Goal: Task Accomplishment & Management: Manage account settings

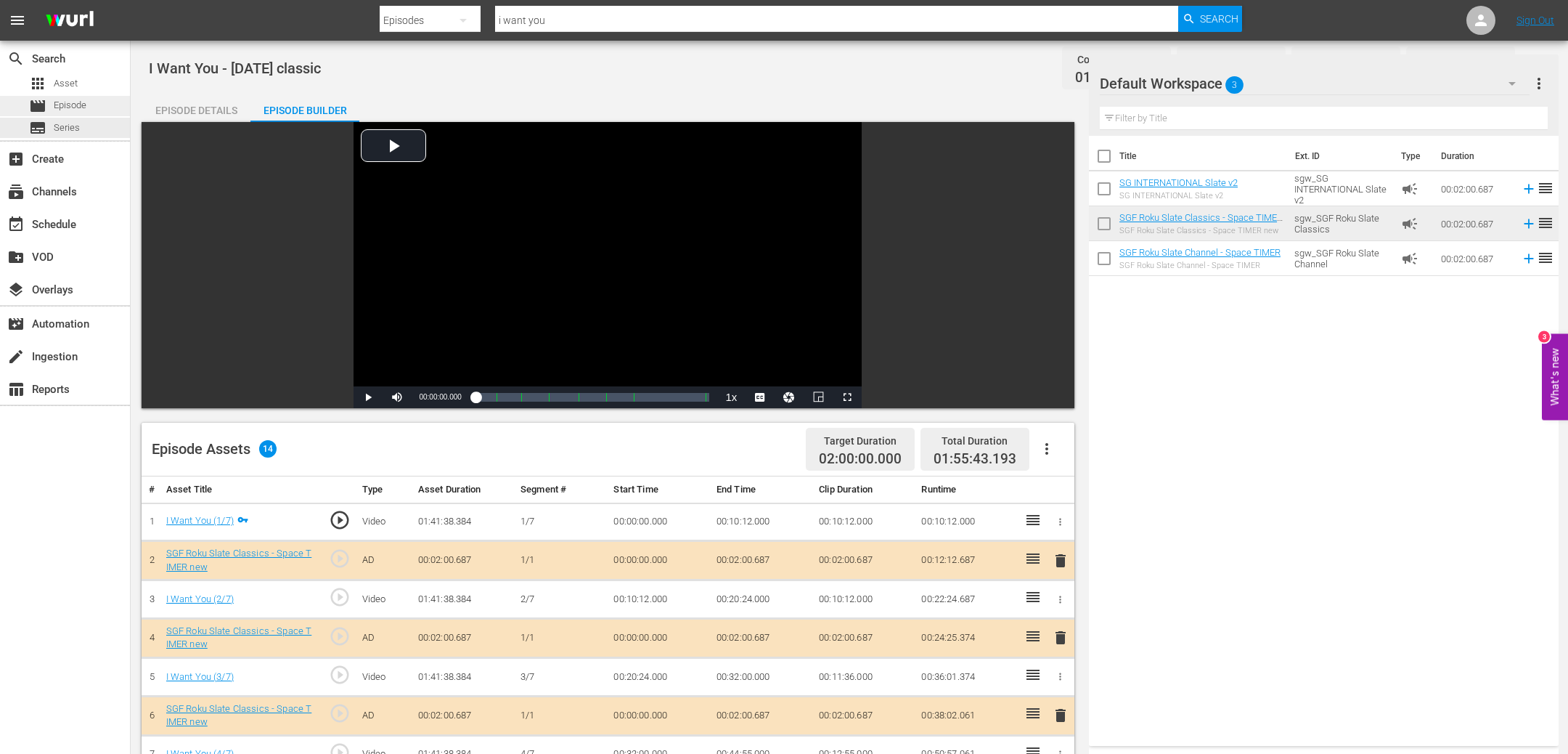
scroll to position [377, 0]
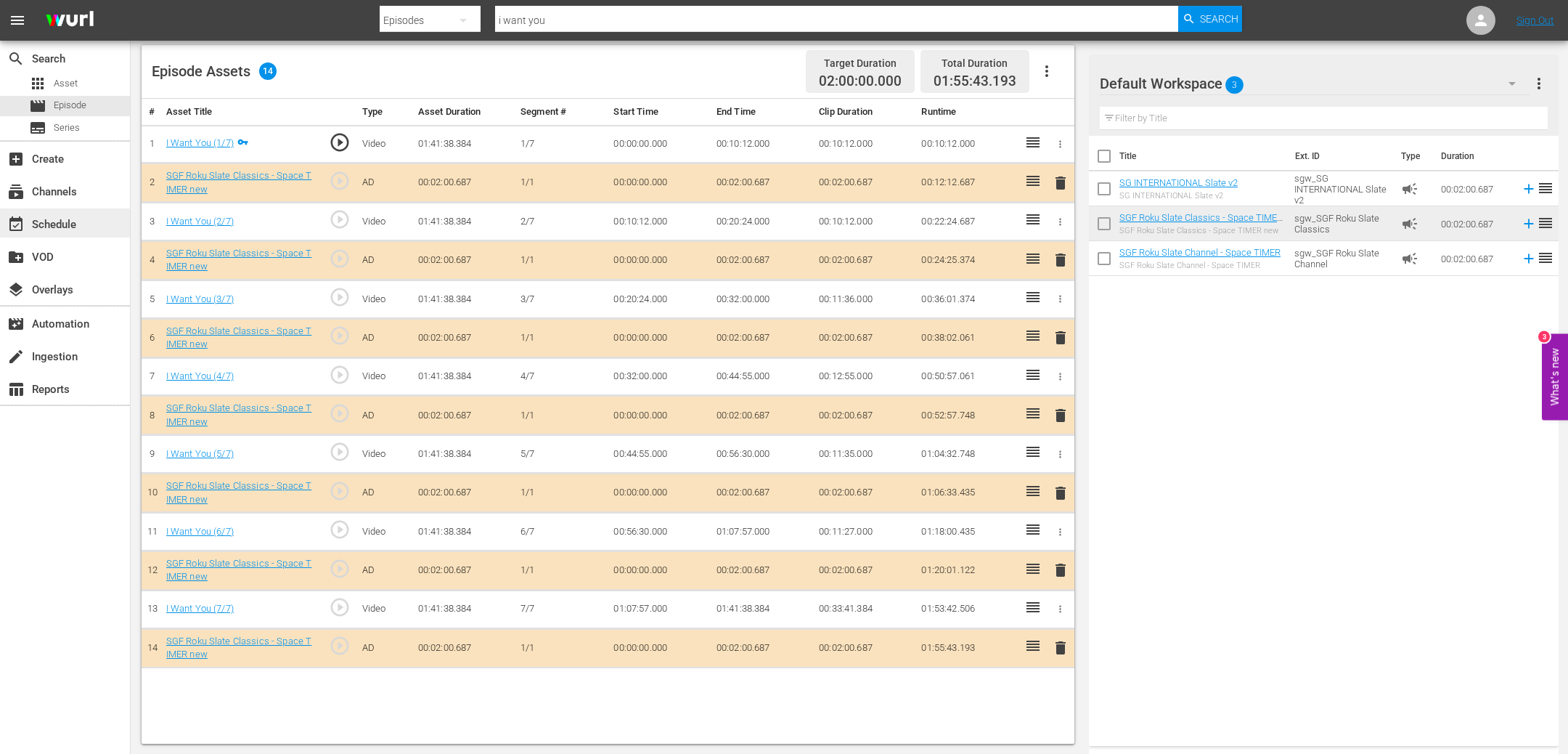
click at [44, 224] on div "event_available Schedule" at bounding box center [41, 222] width 81 height 13
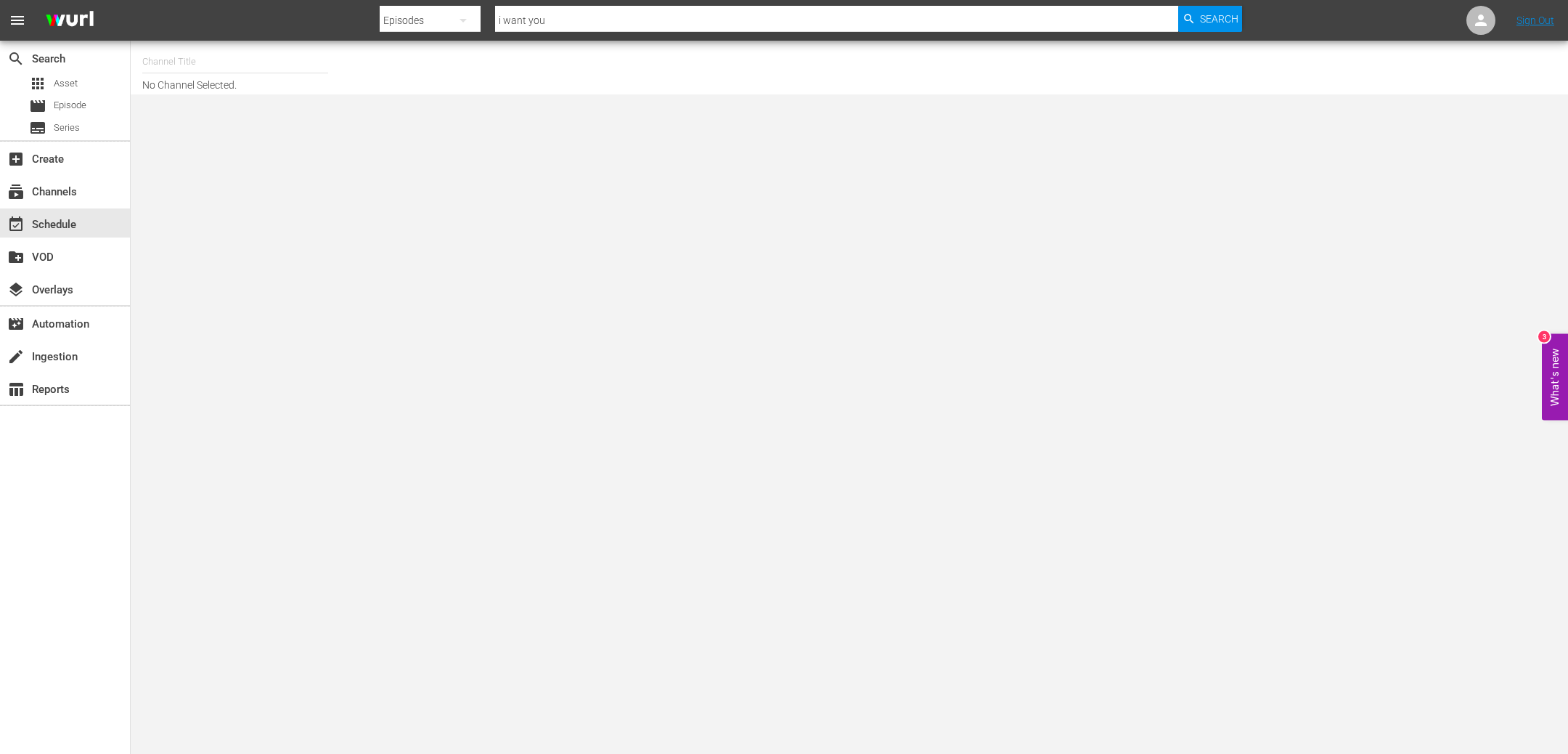
click at [237, 60] on input "text" at bounding box center [236, 61] width 186 height 35
click at [252, 137] on div "[PERSON_NAME] Films (1062 - samuelgoldwyn_films_1)" at bounding box center [342, 137] width 376 height 35
type input "[PERSON_NAME] Films (1062 - samuelgoldwyn_films_1)"
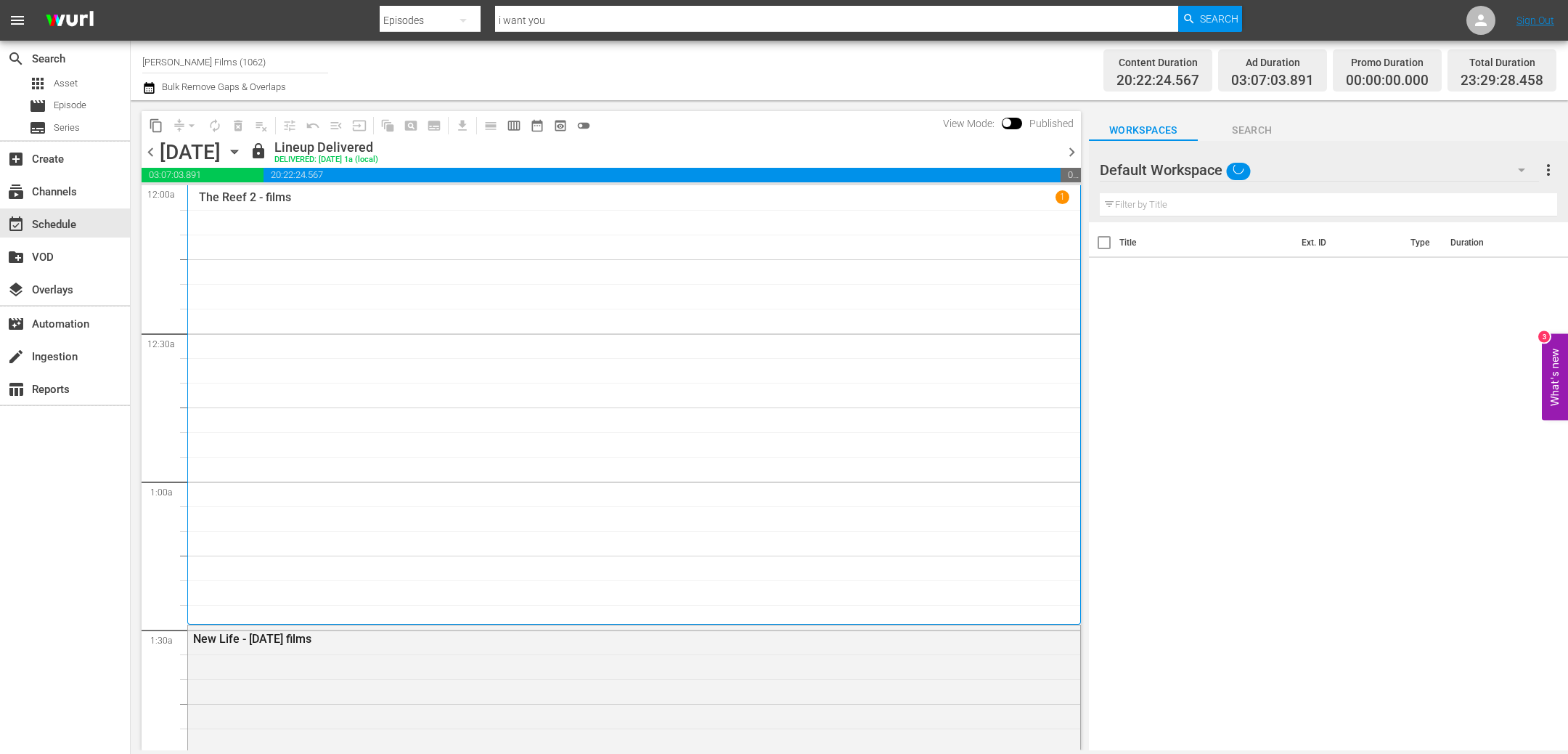
click at [243, 152] on icon "button" at bounding box center [235, 152] width 16 height 16
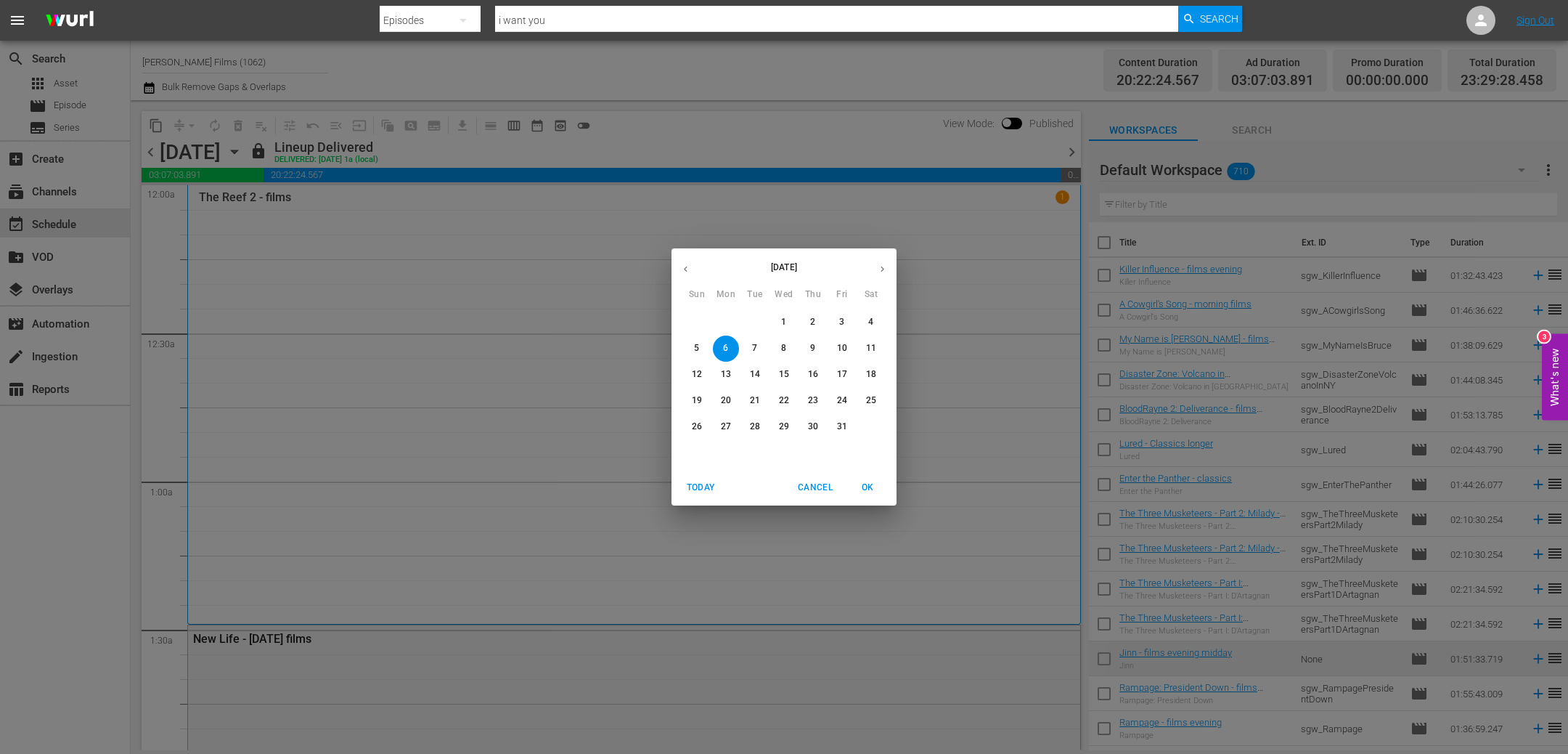
click at [781, 352] on span "8" at bounding box center [784, 348] width 26 height 12
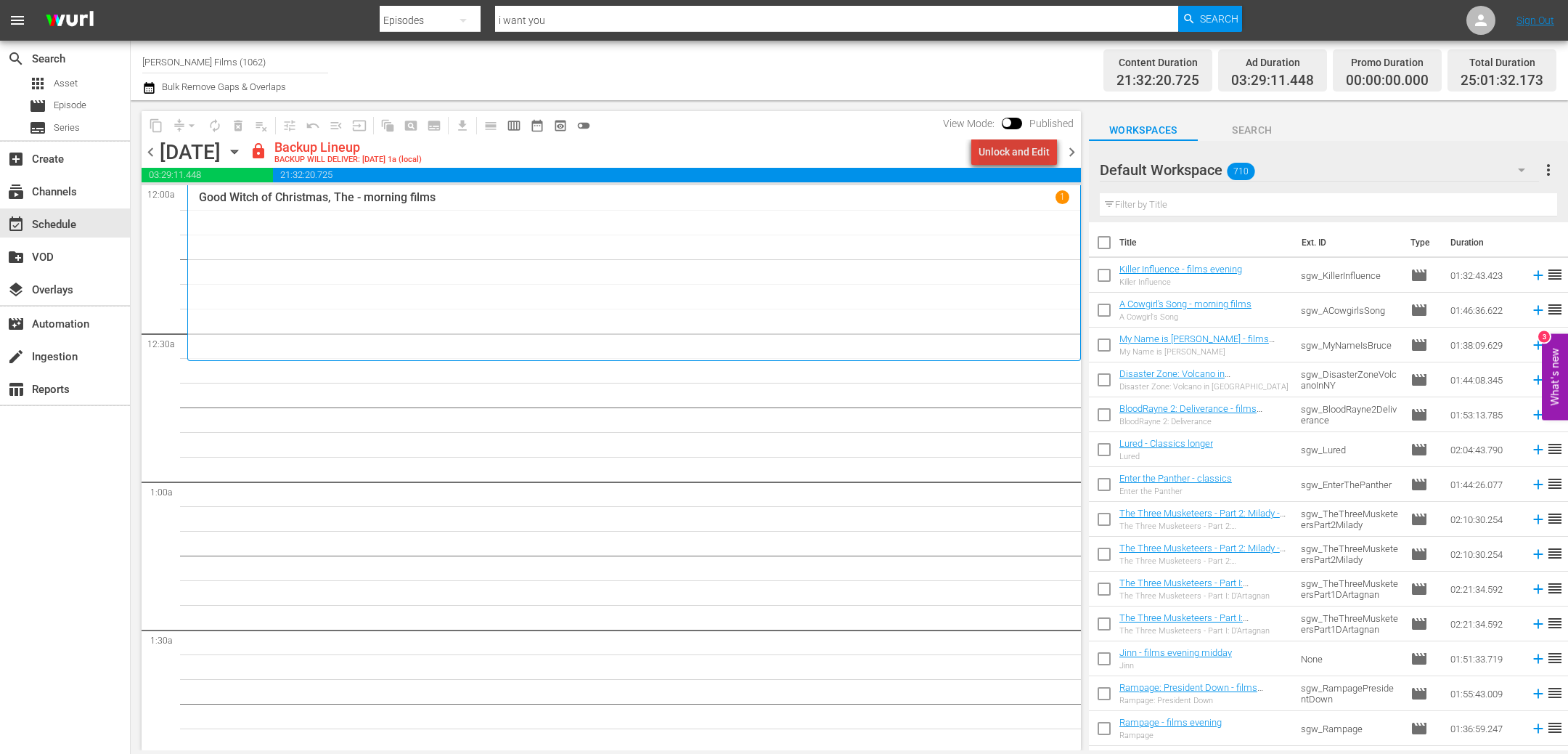
click at [1038, 158] on div "Unlock and Edit" at bounding box center [1014, 152] width 71 height 26
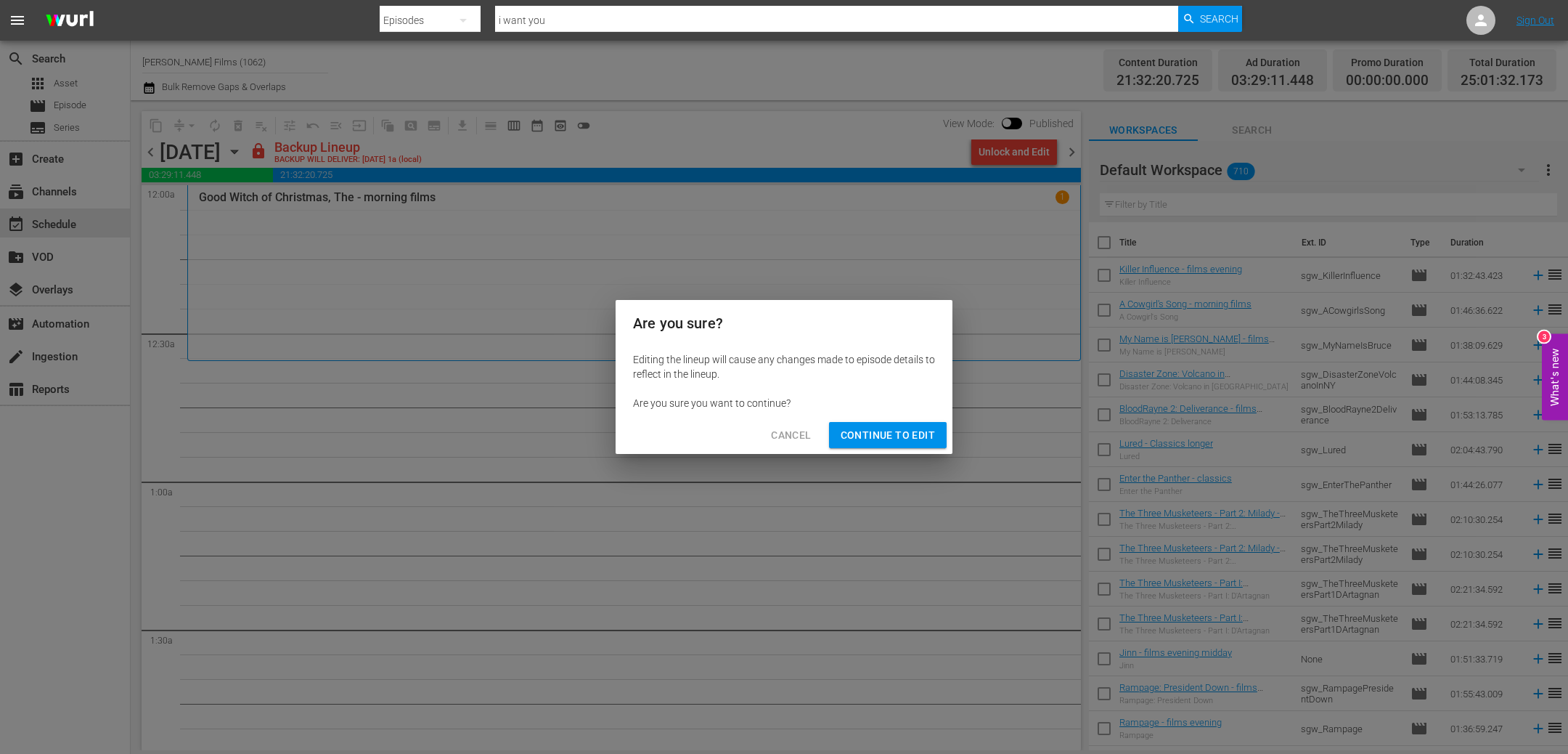
click at [893, 433] on span "Continue to Edit" at bounding box center [888, 435] width 94 height 18
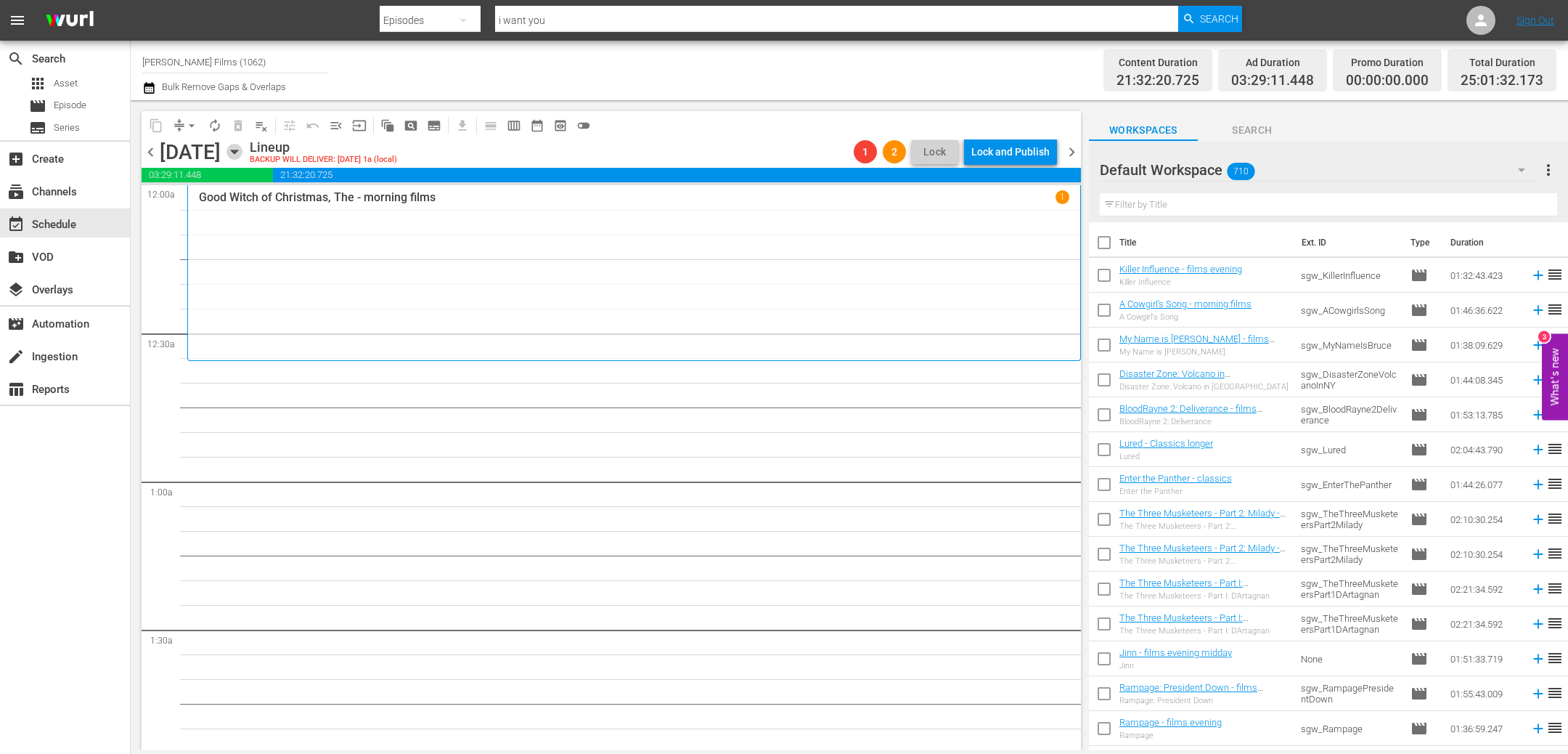
click at [243, 147] on icon "button" at bounding box center [235, 152] width 16 height 16
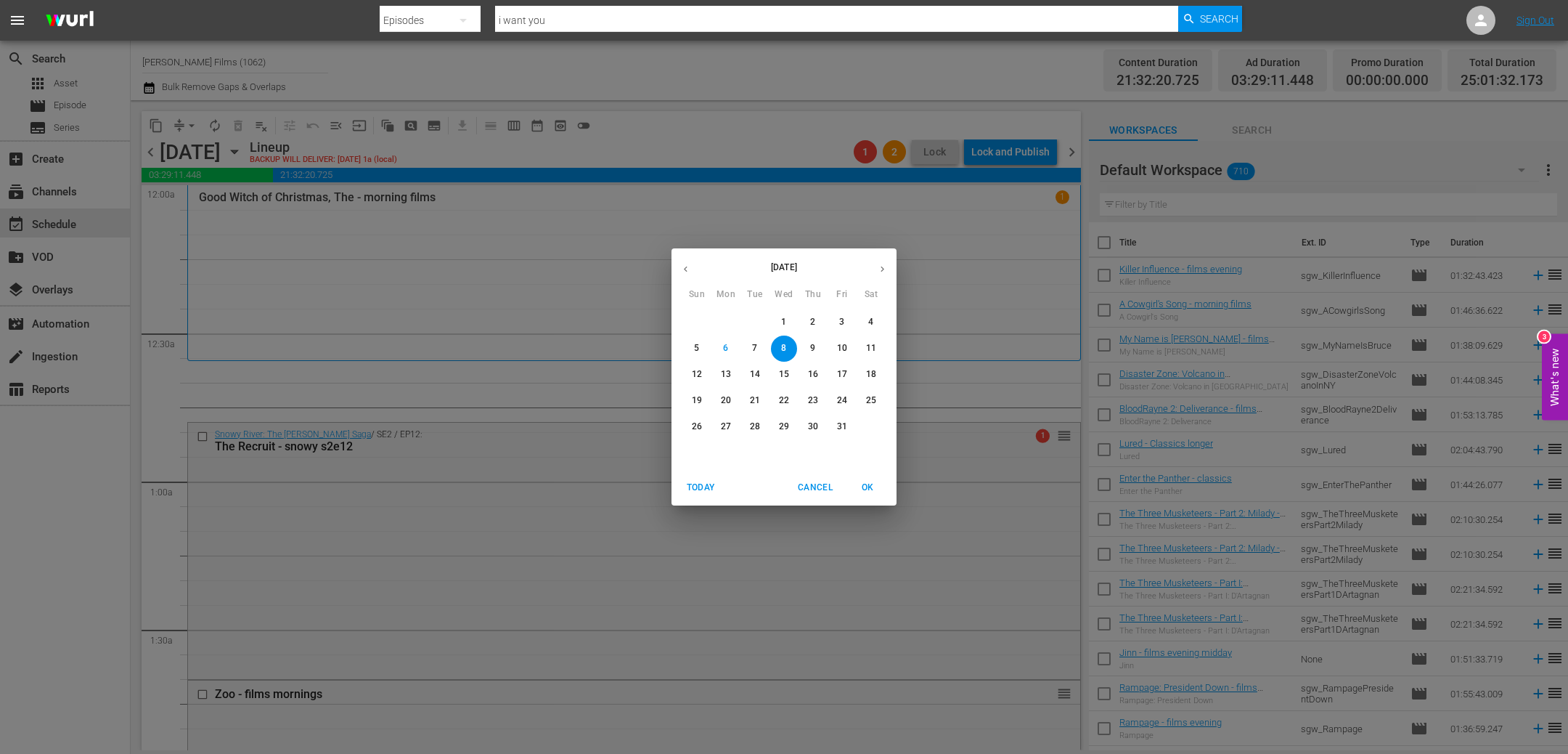
click at [566, 359] on div "[DATE] Sun Mon Tue Wed Thu Fri Sat 28 29 30 1 2 3 4 5 6 7 8 9 10 11 12 13 14 15…" at bounding box center [784, 377] width 1568 height 754
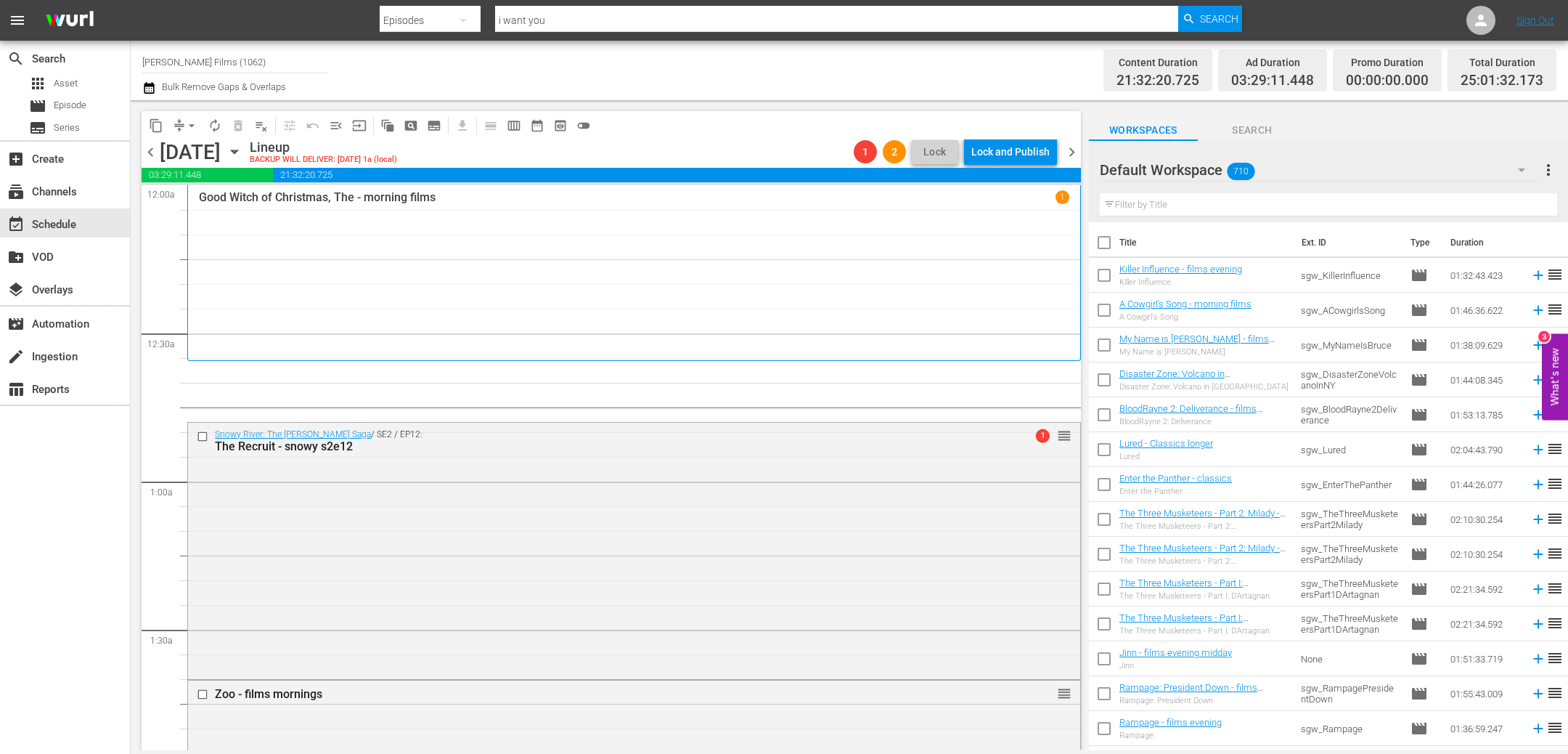
click at [154, 150] on span "chevron_left" at bounding box center [151, 152] width 18 height 18
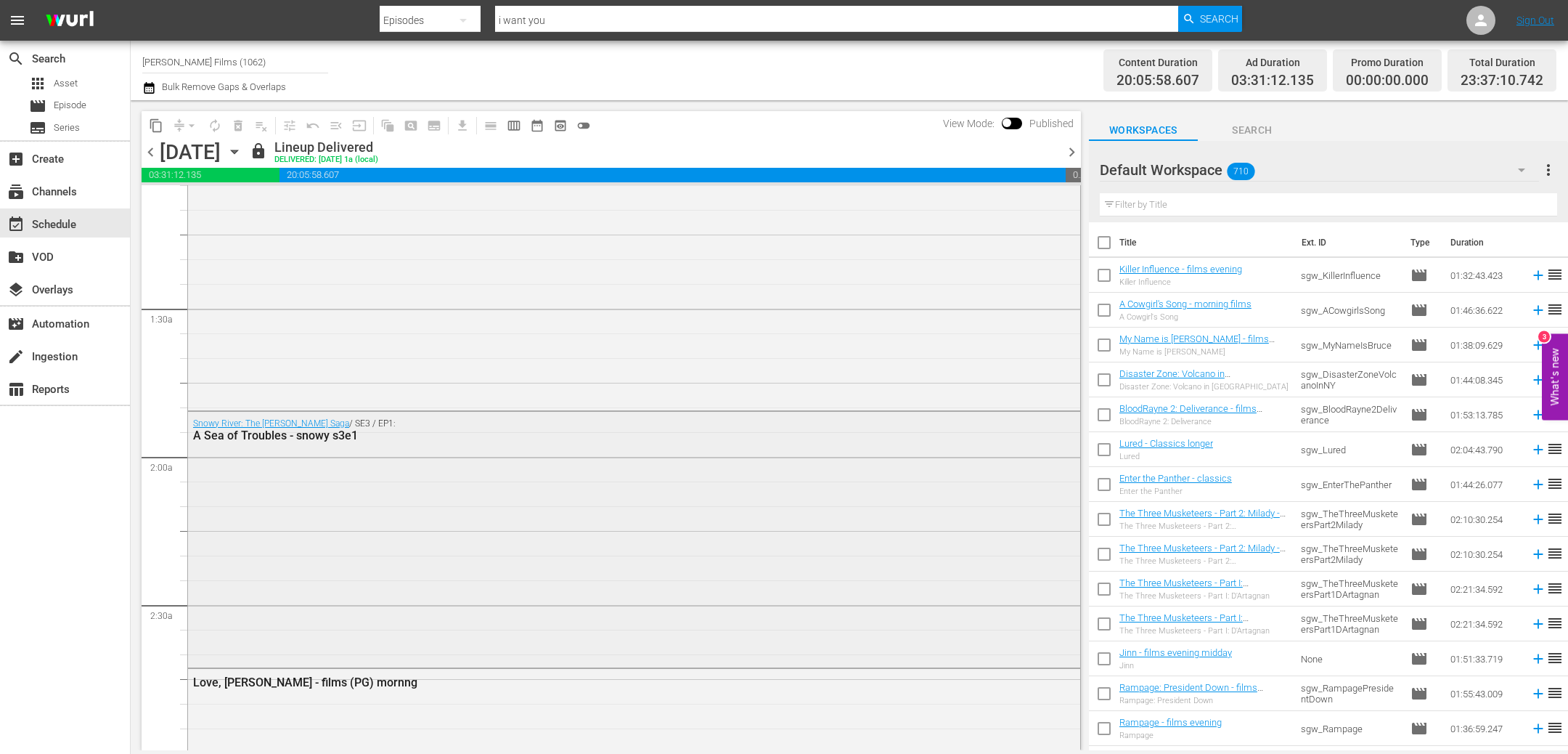
scroll to position [323, 0]
click at [1071, 151] on span "chevron_right" at bounding box center [1072, 152] width 18 height 18
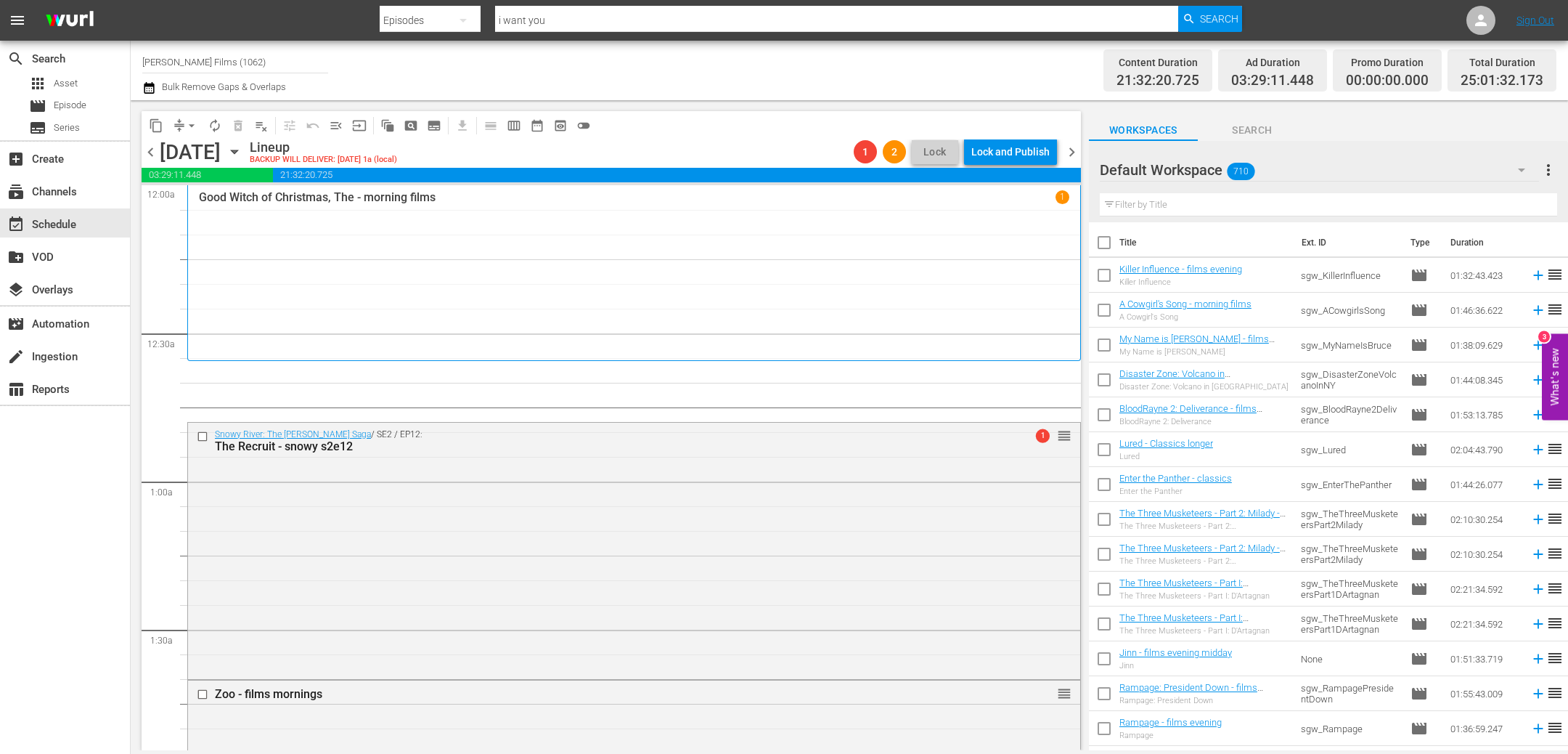
click at [1262, 205] on input "text" at bounding box center [1329, 204] width 458 height 23
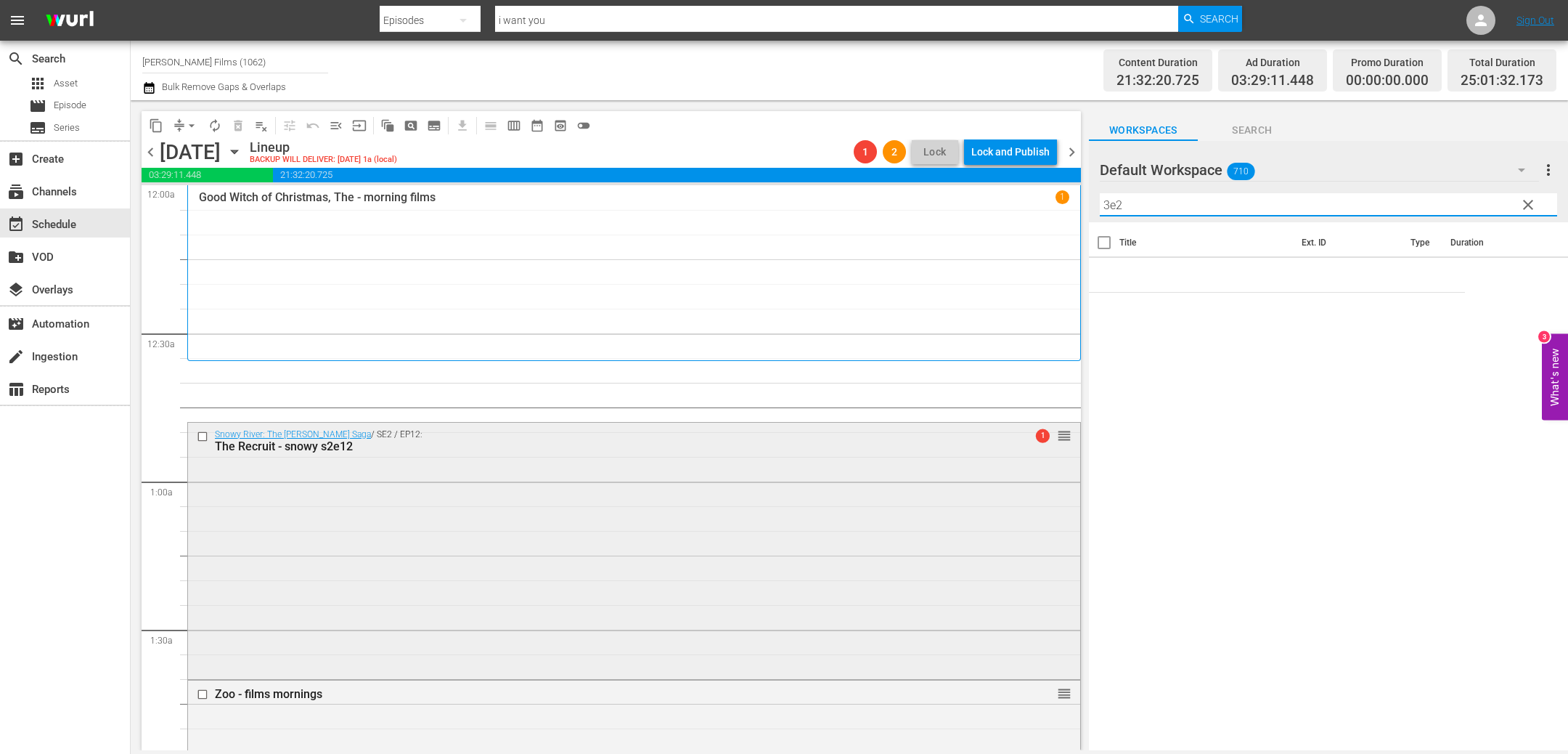
click at [201, 437] on input "checkbox" at bounding box center [204, 436] width 15 height 12
click at [238, 124] on span "delete_forever_outlined" at bounding box center [238, 125] width 15 height 15
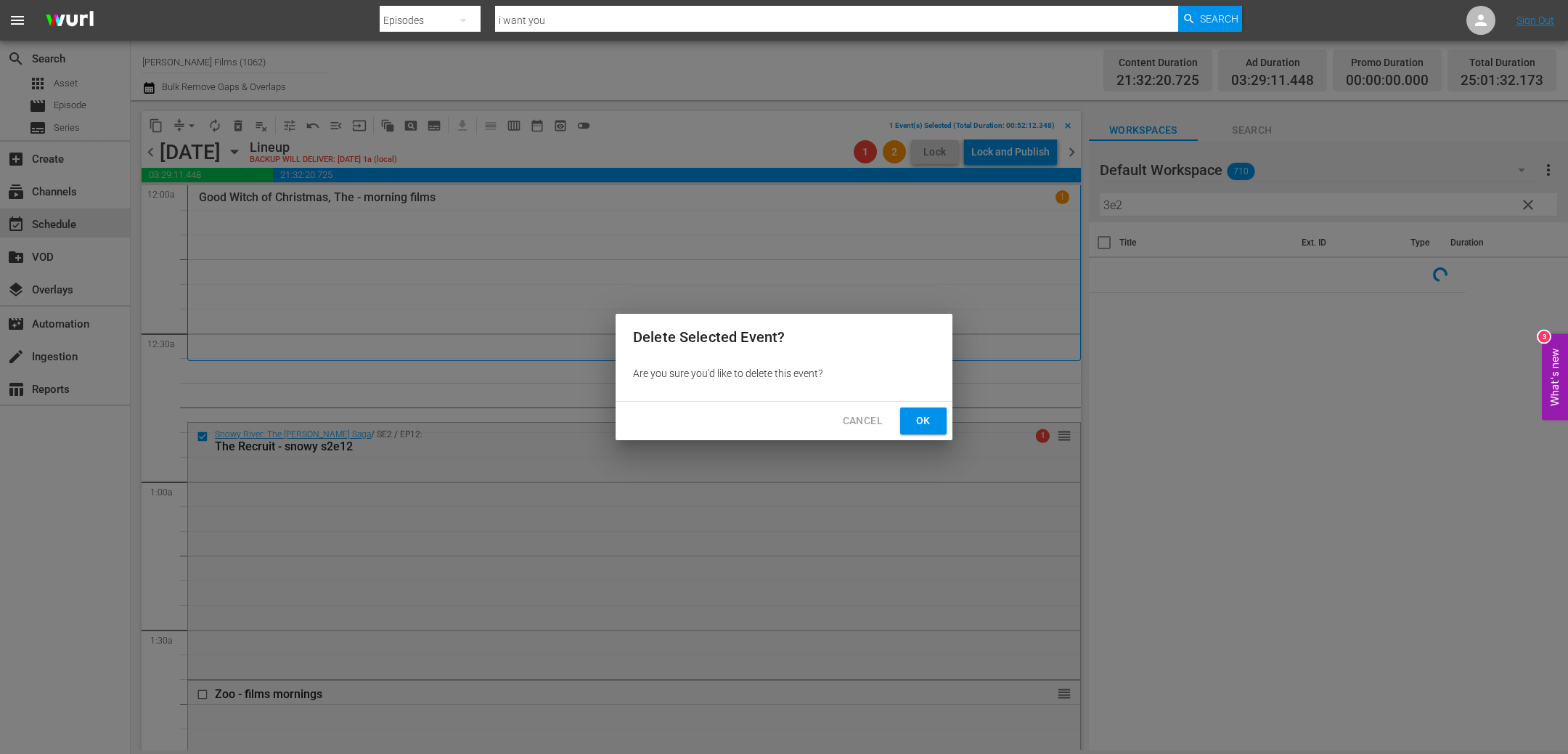
click at [929, 418] on span "Ok" at bounding box center [923, 421] width 23 height 18
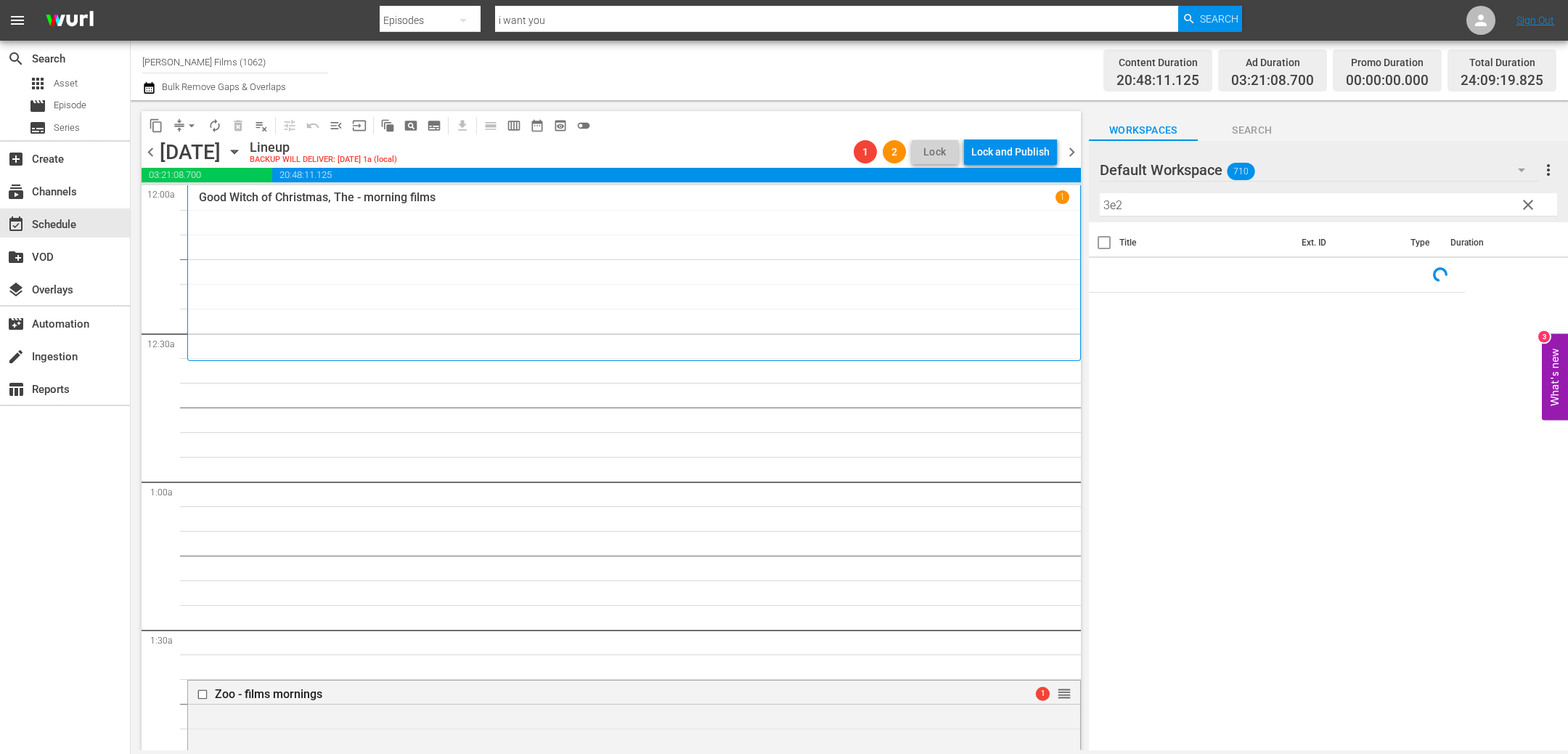
click at [1214, 207] on input "3e2" at bounding box center [1329, 204] width 458 height 23
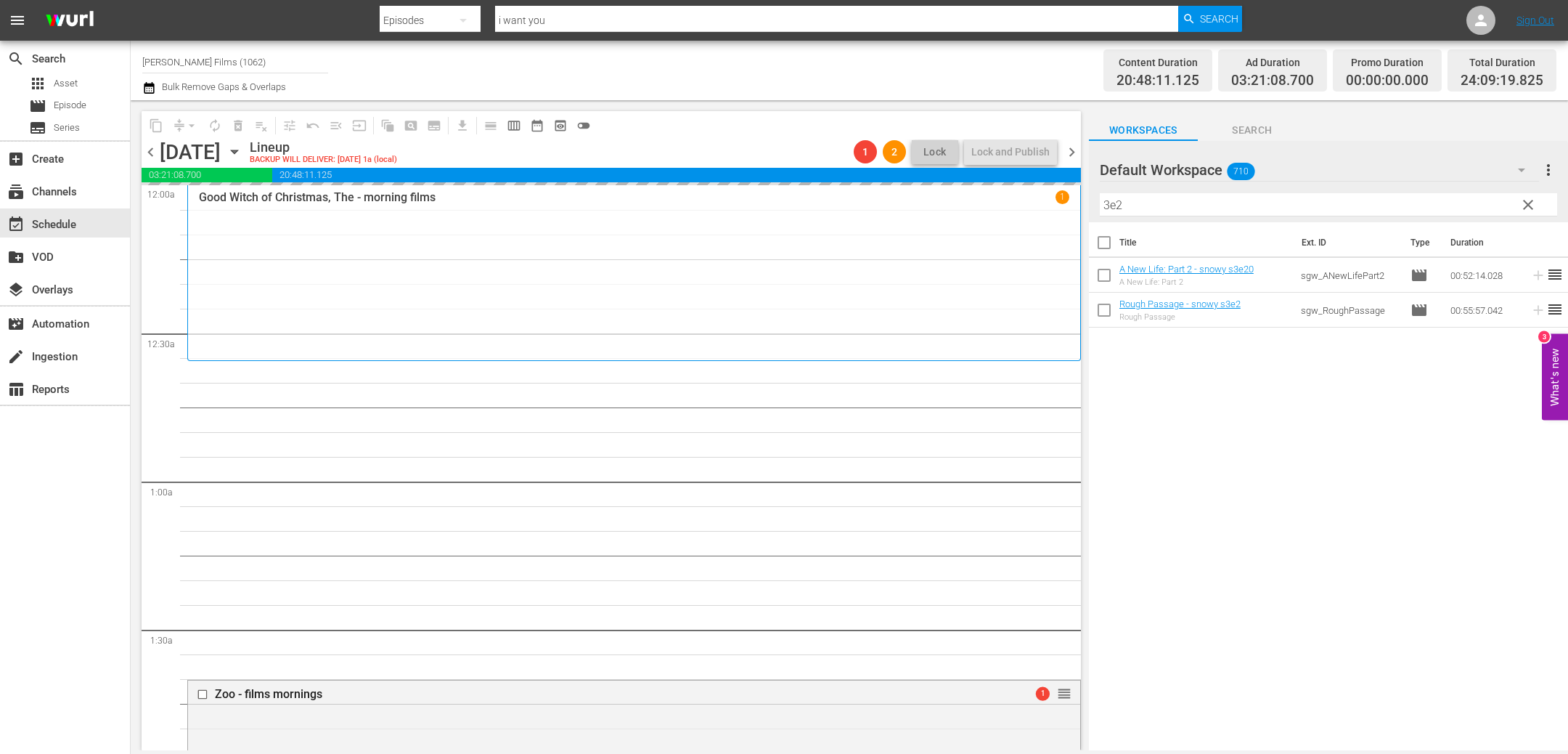
click at [1152, 205] on input "3e2" at bounding box center [1329, 204] width 458 height 23
click at [1070, 151] on span "chevron_right" at bounding box center [1072, 152] width 18 height 18
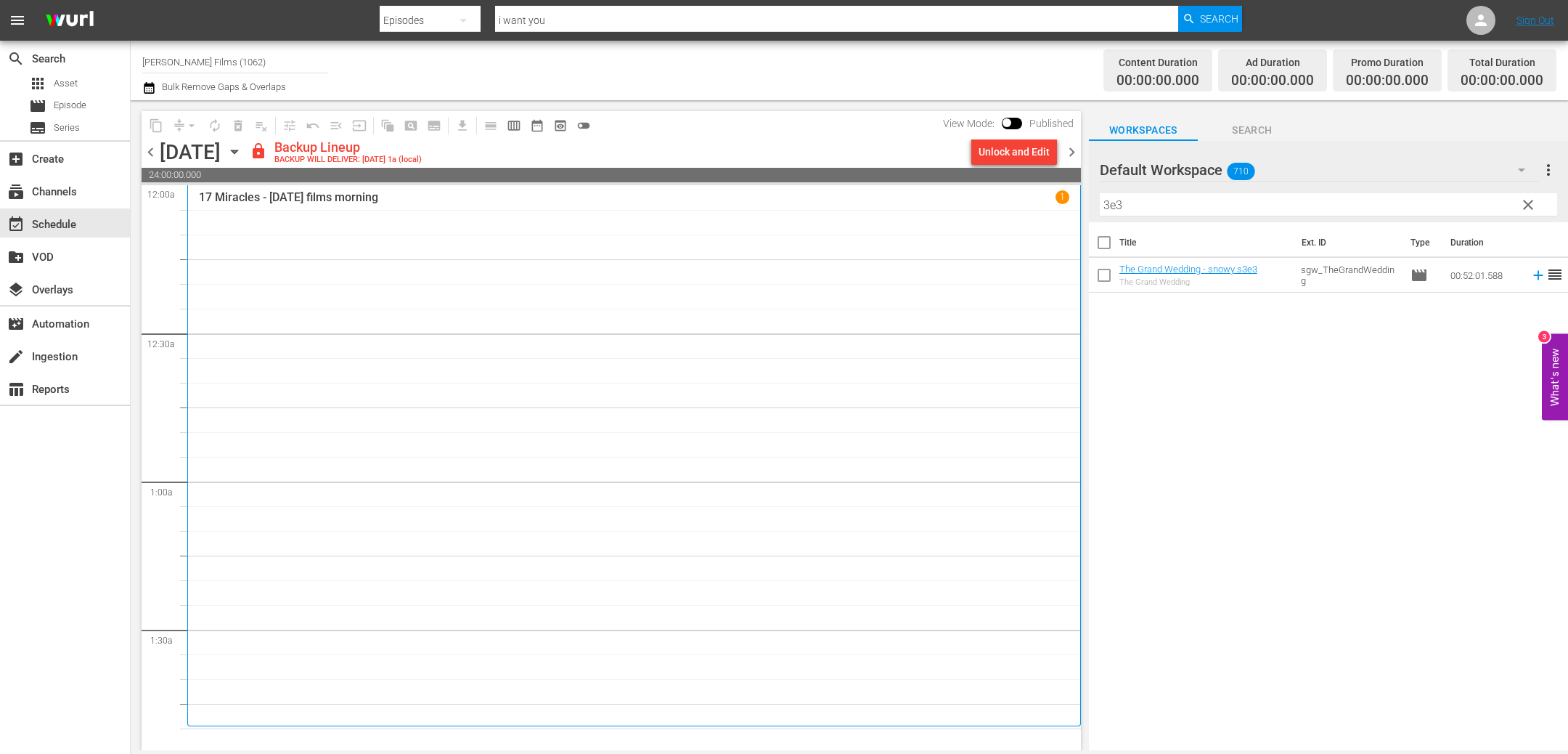
click at [153, 152] on span "chevron_left" at bounding box center [151, 152] width 18 height 18
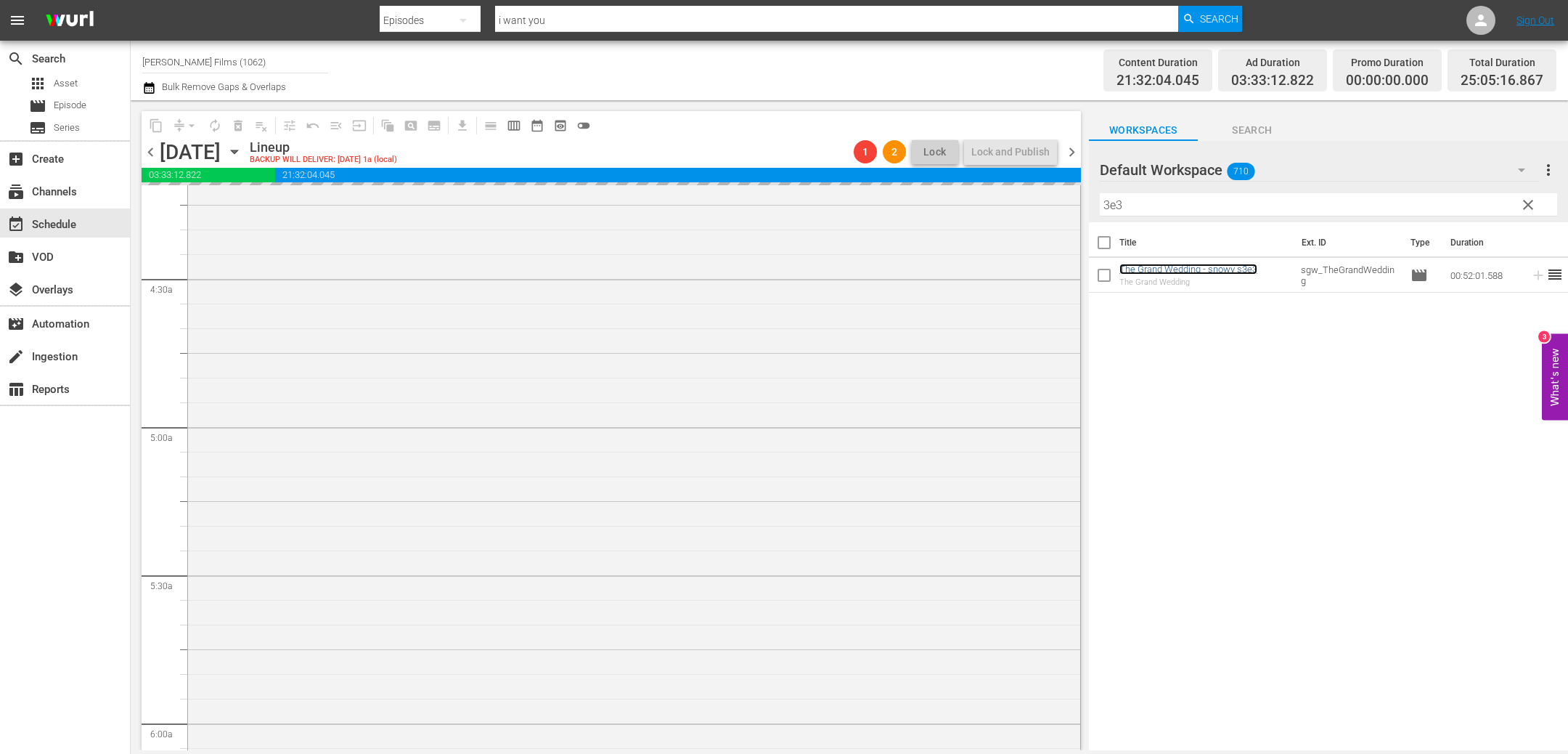
scroll to position [1473, 0]
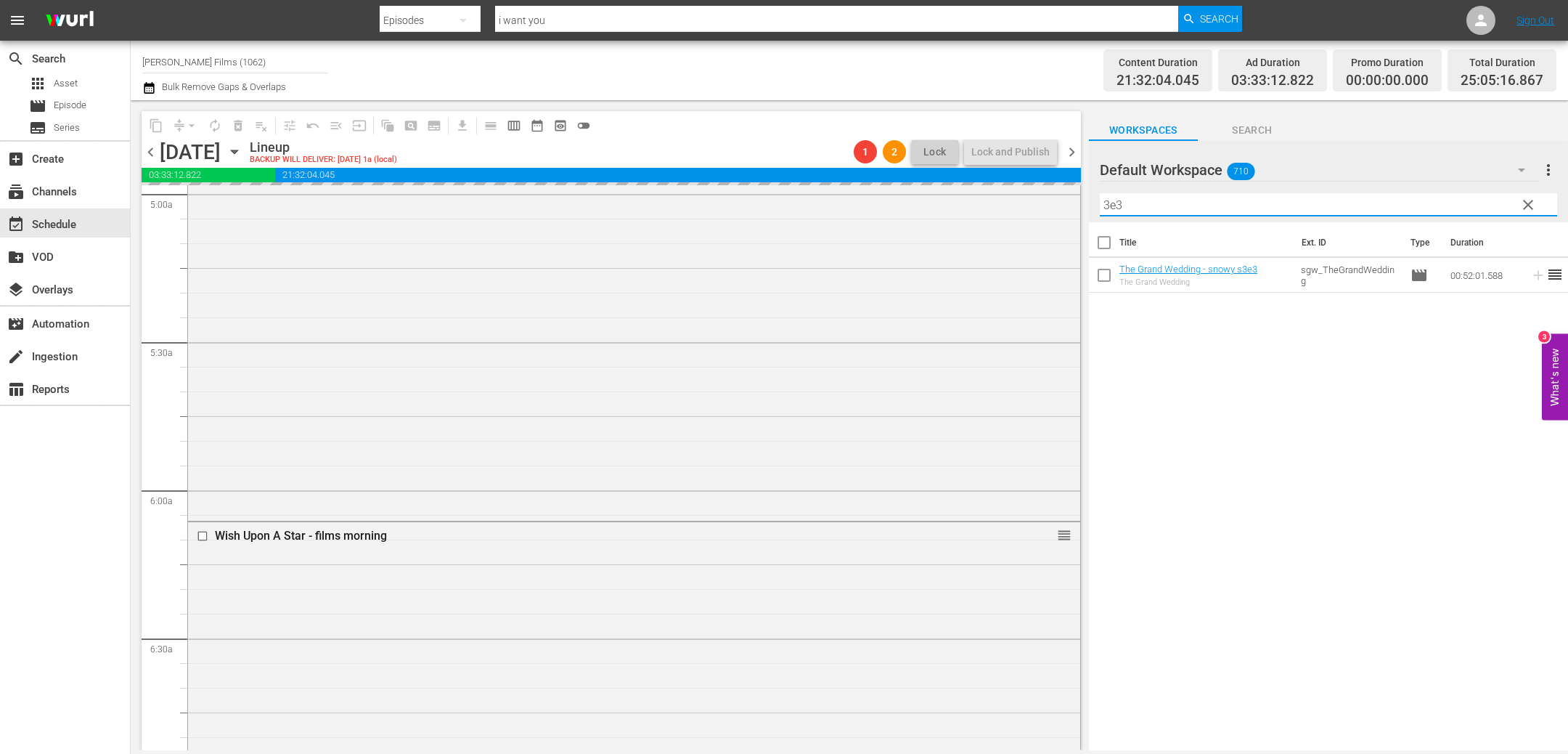
drag, startPoint x: 1150, startPoint y: 208, endPoint x: 962, endPoint y: 154, distance: 195.6
click at [962, 153] on div "content_copy compress arrow_drop_down autorenew_outlined delete_forever_outline…" at bounding box center [849, 425] width 1437 height 650
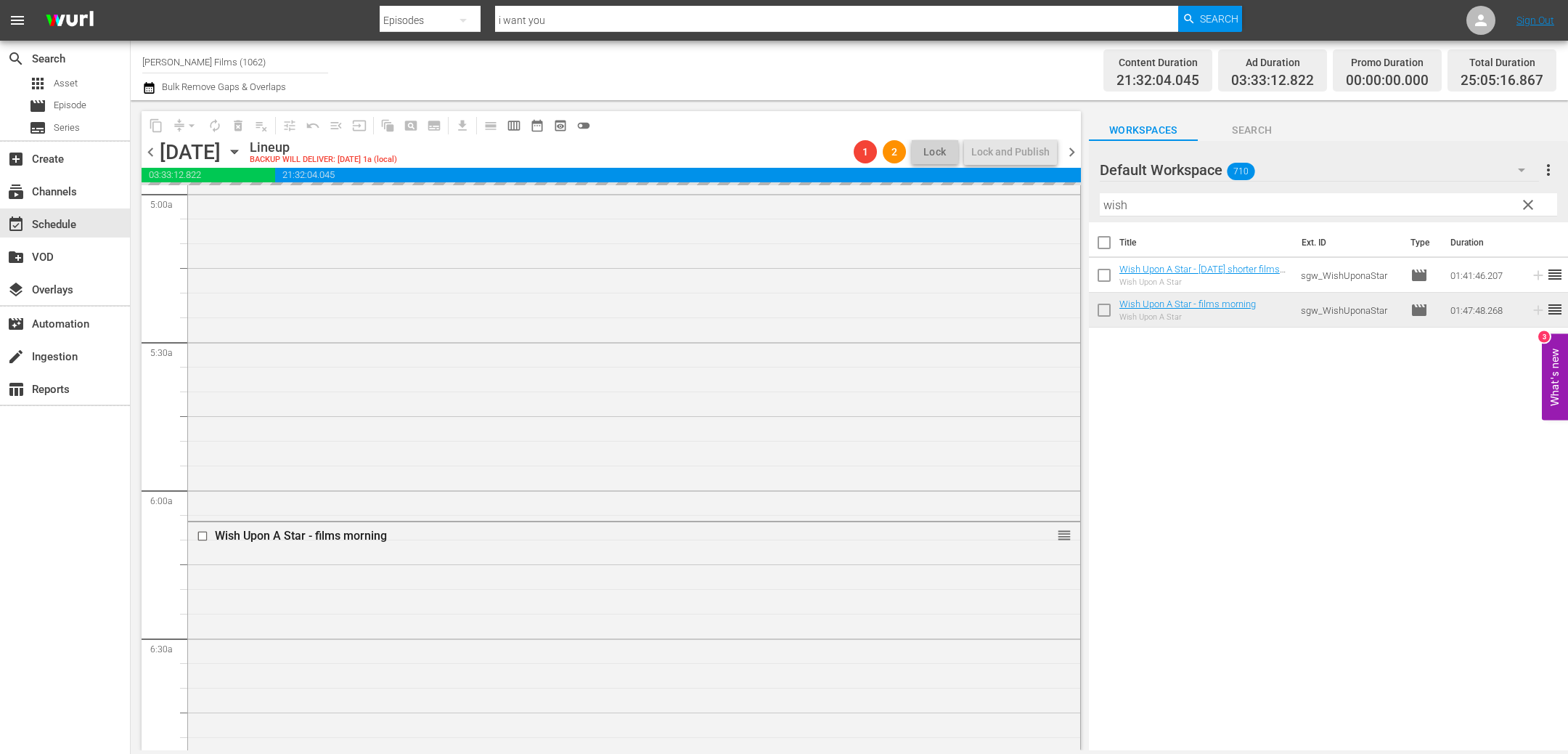
click at [1077, 151] on span "chevron_right" at bounding box center [1072, 152] width 18 height 18
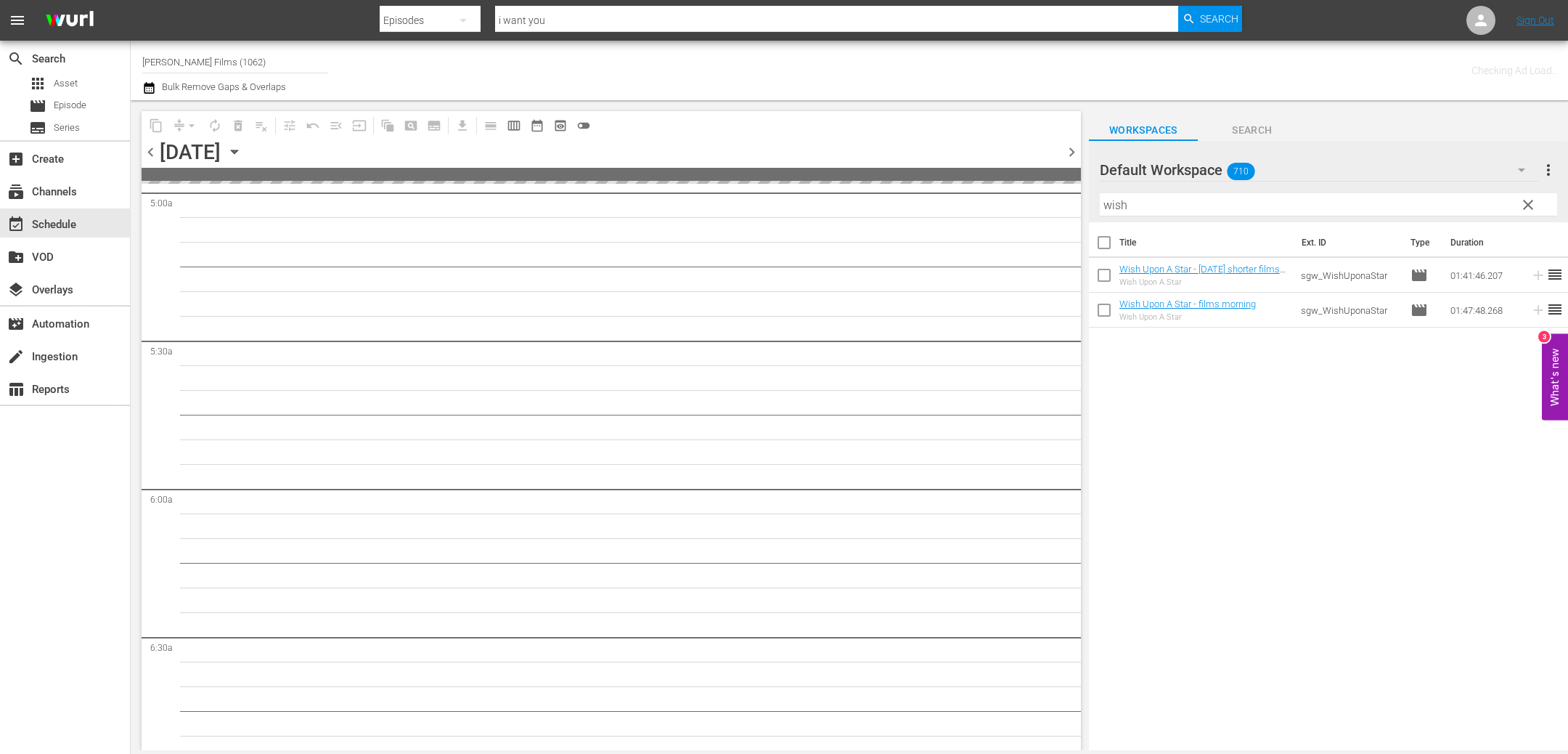
scroll to position [1498, 0]
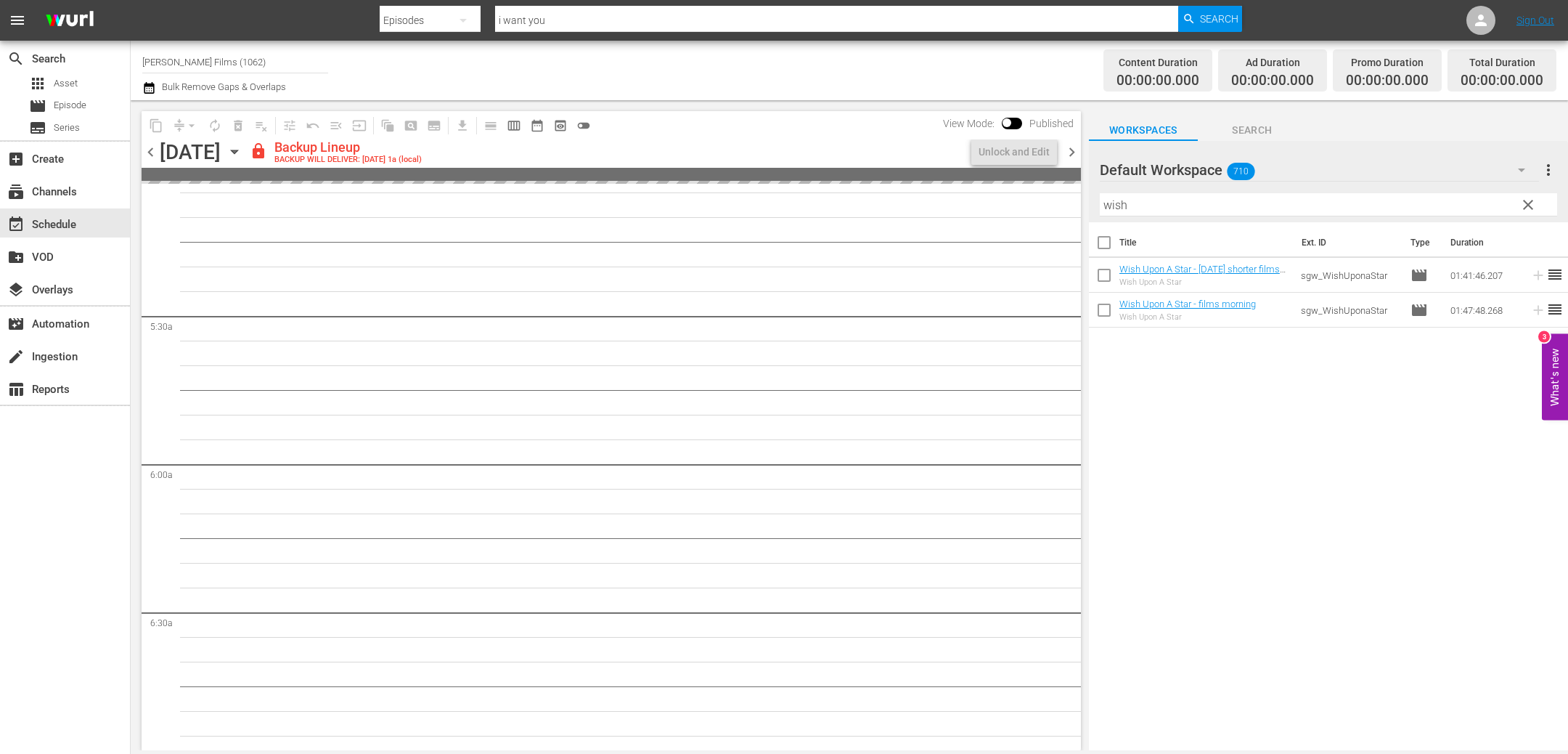
click at [153, 152] on span "chevron_left" at bounding box center [151, 152] width 18 height 18
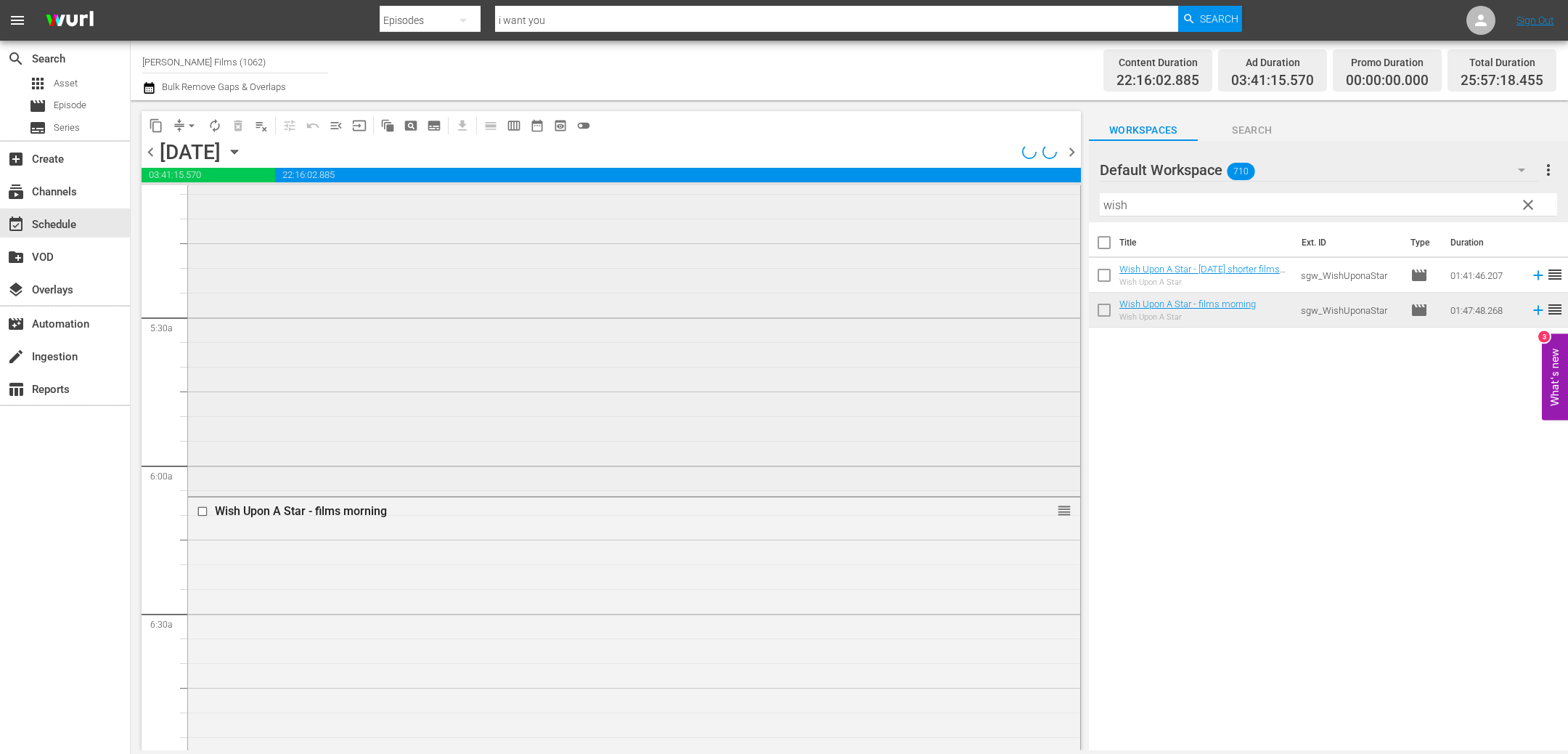
scroll to position [1449, 0]
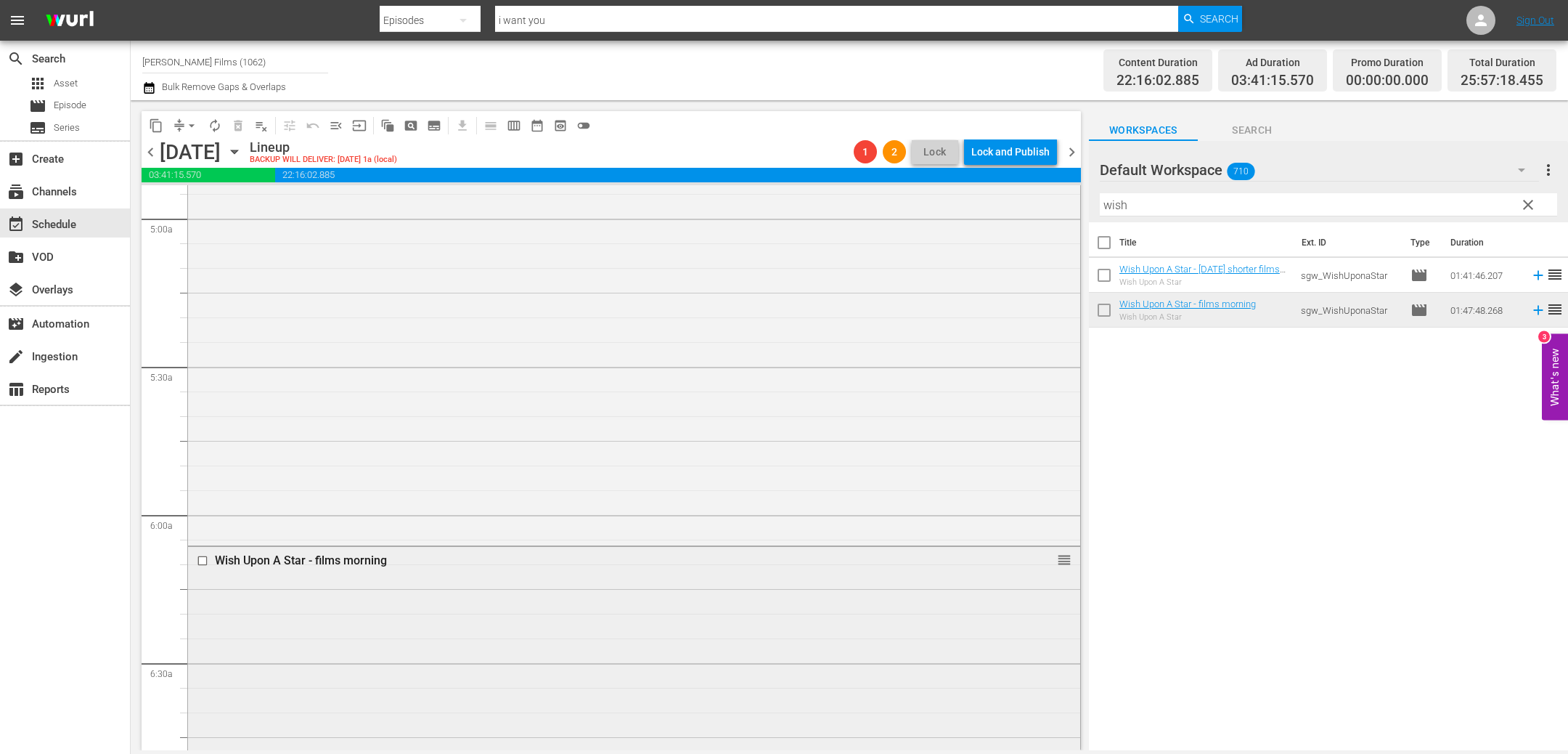
click at [198, 560] on input "checkbox" at bounding box center [204, 560] width 15 height 12
click at [238, 127] on span "delete_forever_outlined" at bounding box center [238, 125] width 15 height 15
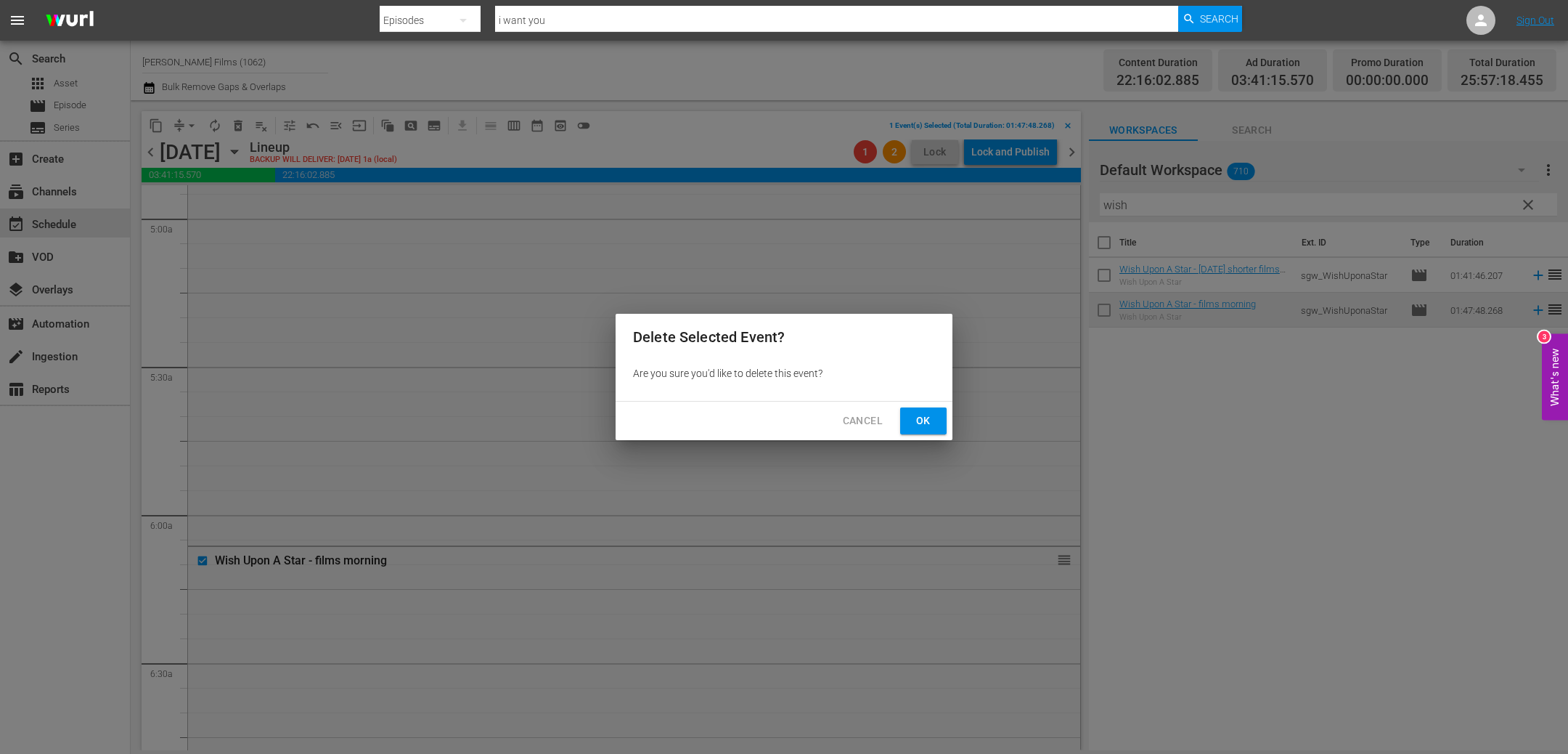
click at [929, 409] on button "Ok" at bounding box center [923, 420] width 47 height 27
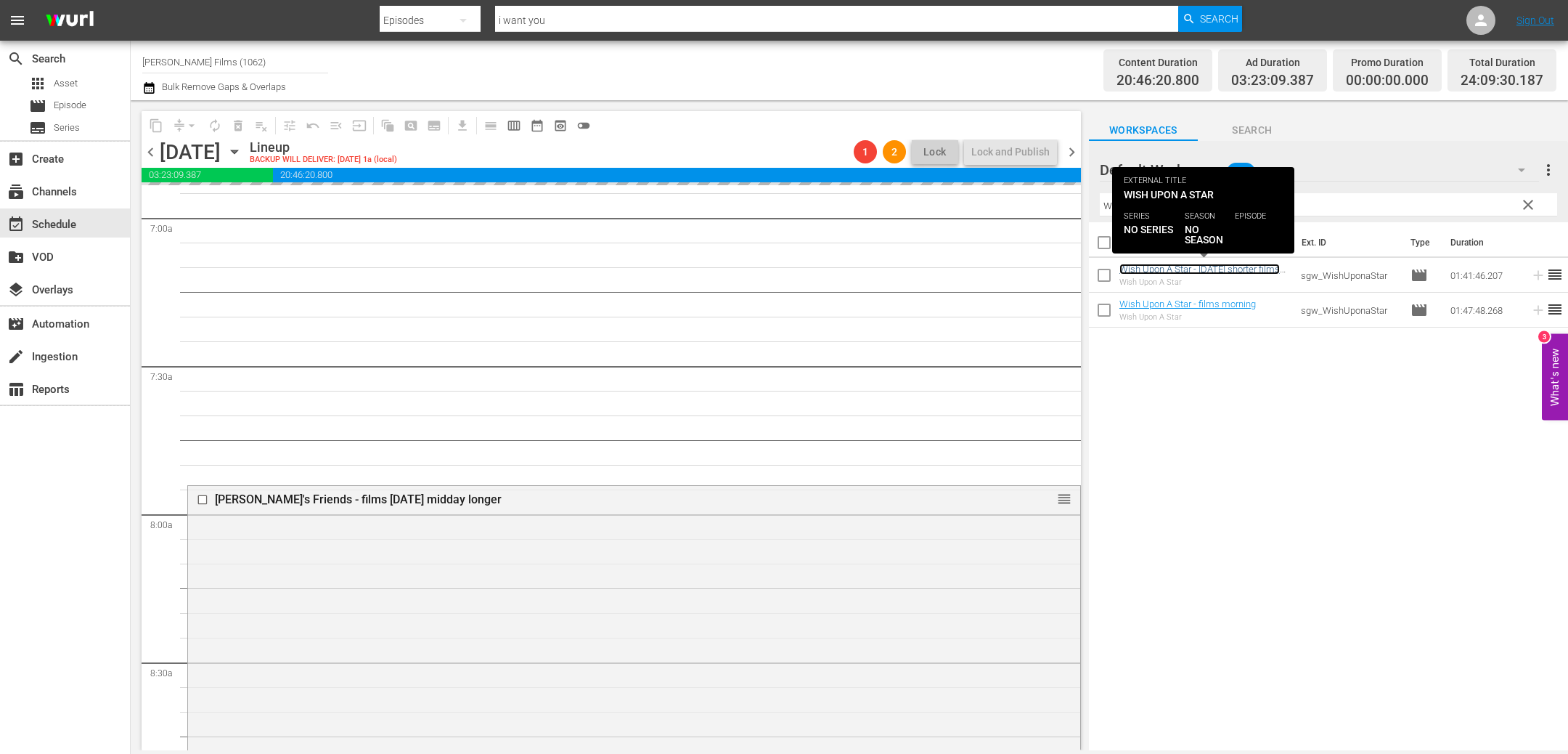
scroll to position [2088, 0]
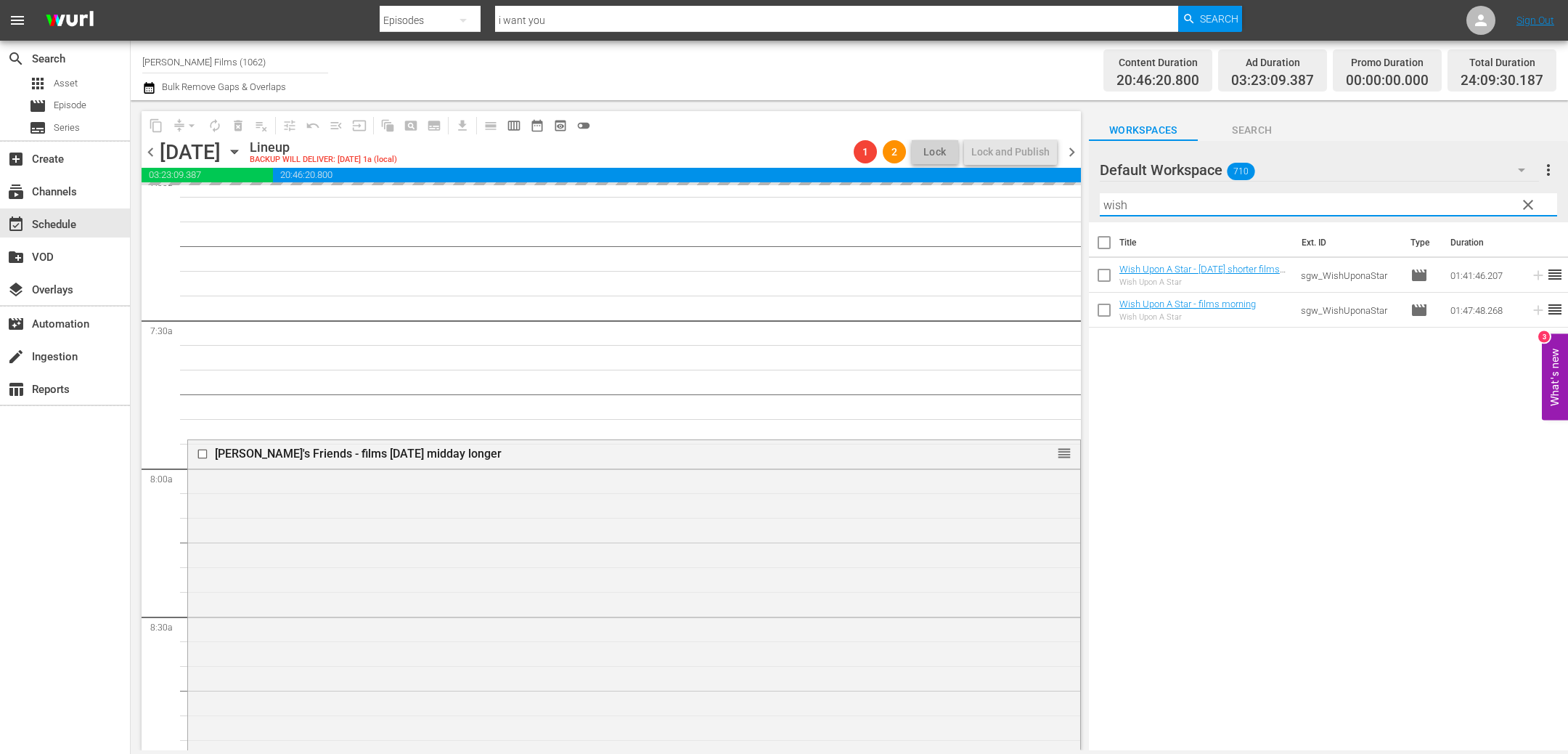
click at [992, 160] on div "content_copy compress arrow_drop_down autorenew_outlined delete_forever_outline…" at bounding box center [849, 425] width 1437 height 650
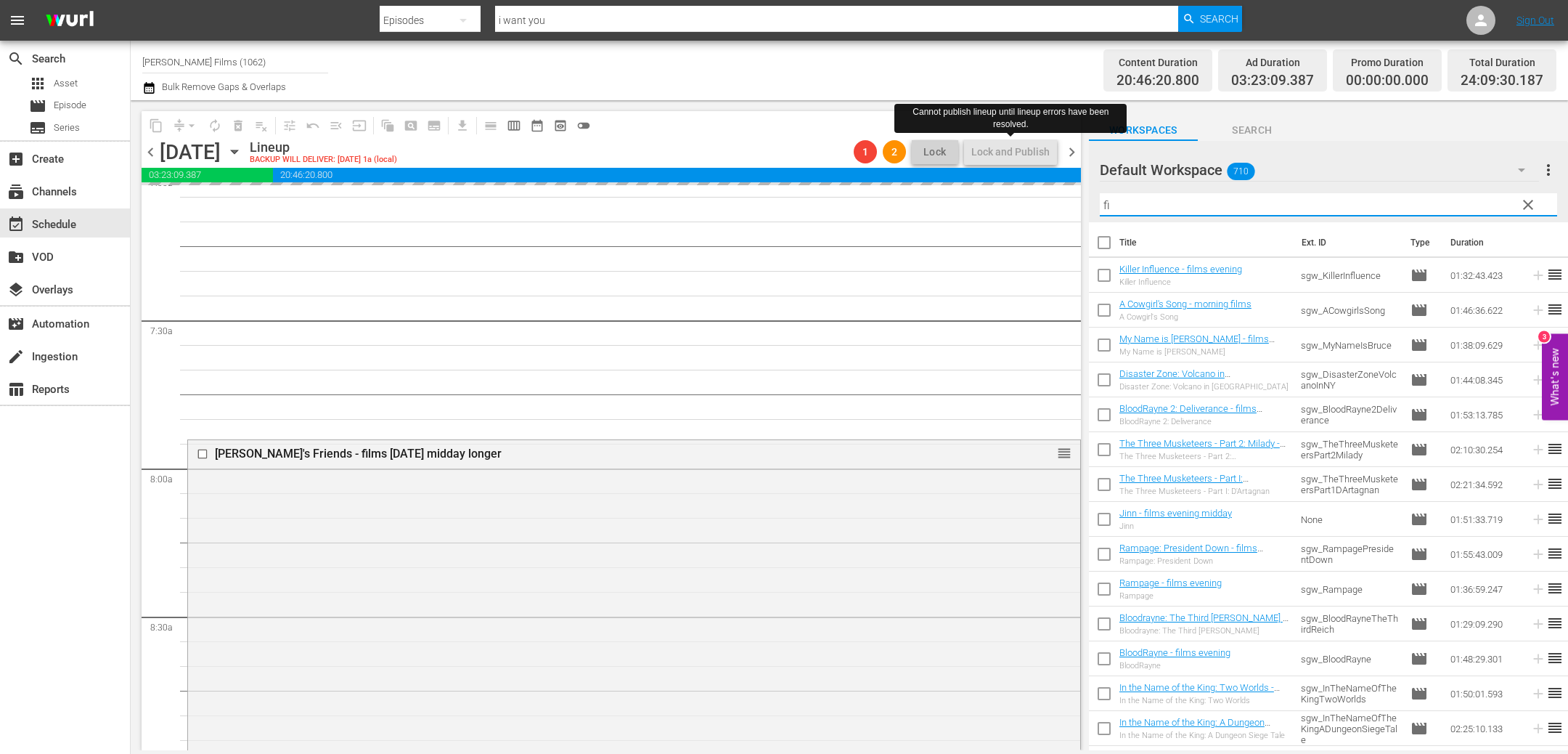
type input "f"
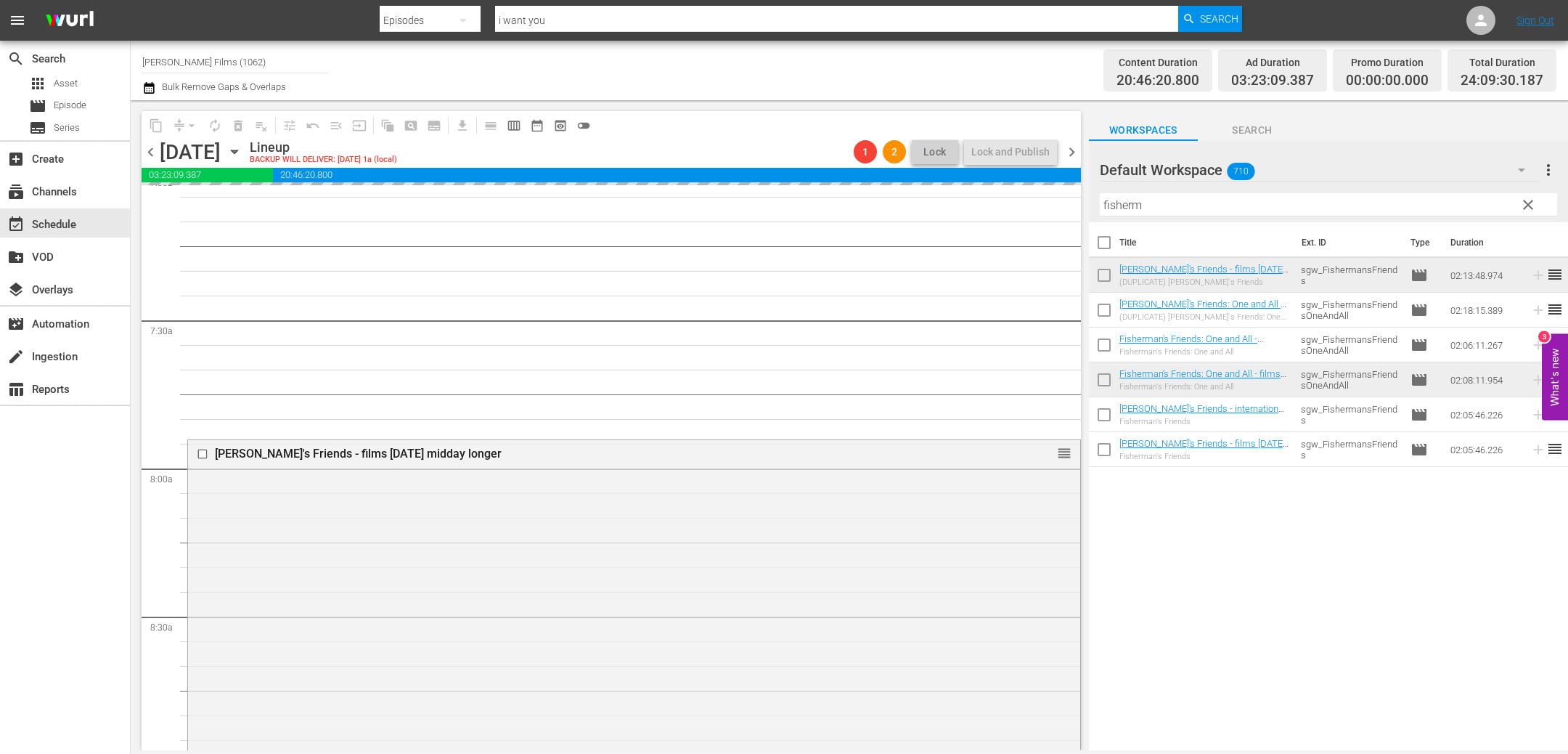
click at [1252, 665] on div "Title Ext. ID Type Duration Fisherman's Friends - films [DATE] midday longer (D…" at bounding box center [1329, 486] width 479 height 530
click at [1073, 154] on span "chevron_right" at bounding box center [1072, 152] width 18 height 18
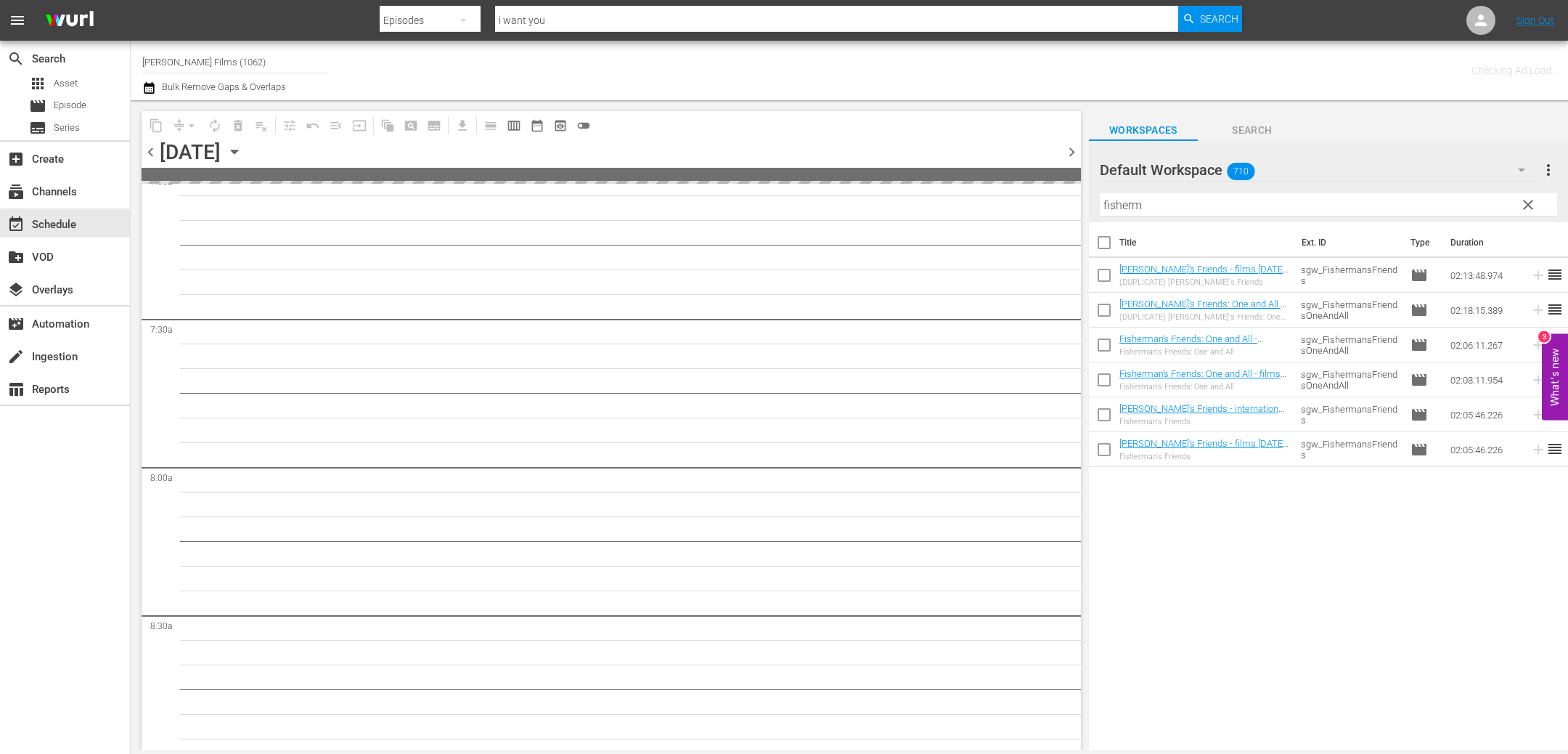
scroll to position [2162, 0]
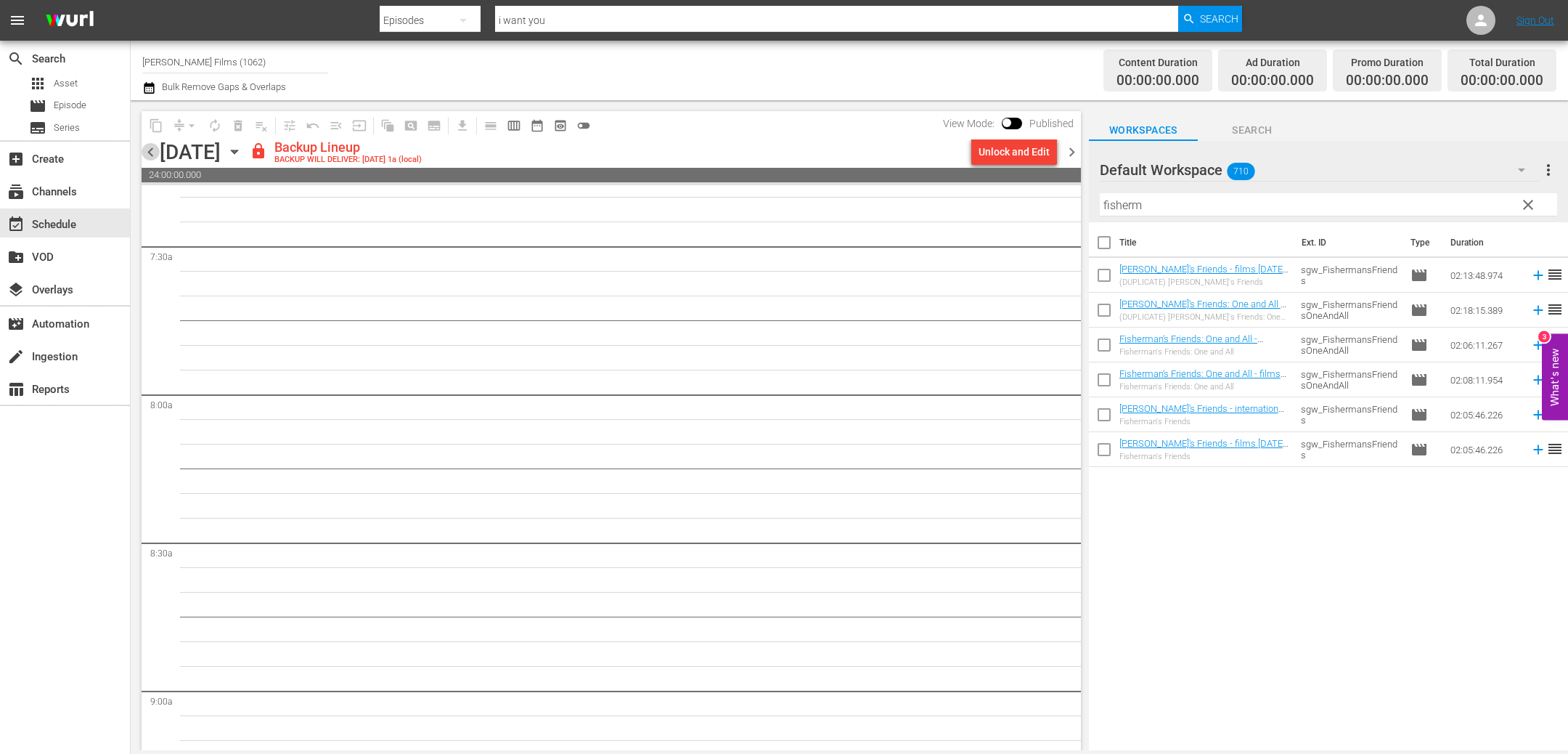
click at [151, 151] on span "chevron_left" at bounding box center [151, 152] width 18 height 18
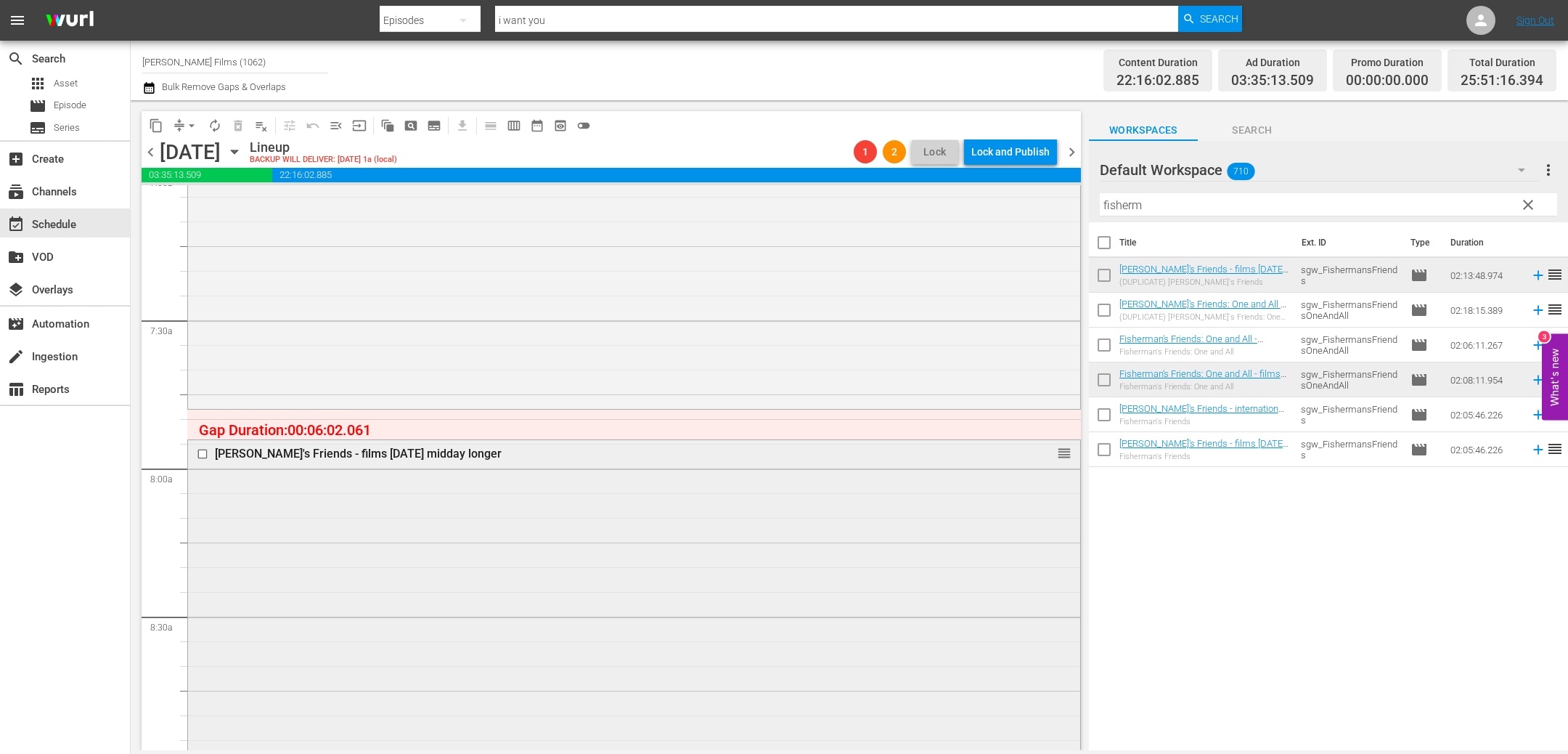
click at [203, 455] on input "checkbox" at bounding box center [204, 454] width 15 height 12
click at [238, 126] on span "delete_forever_outlined" at bounding box center [238, 125] width 15 height 15
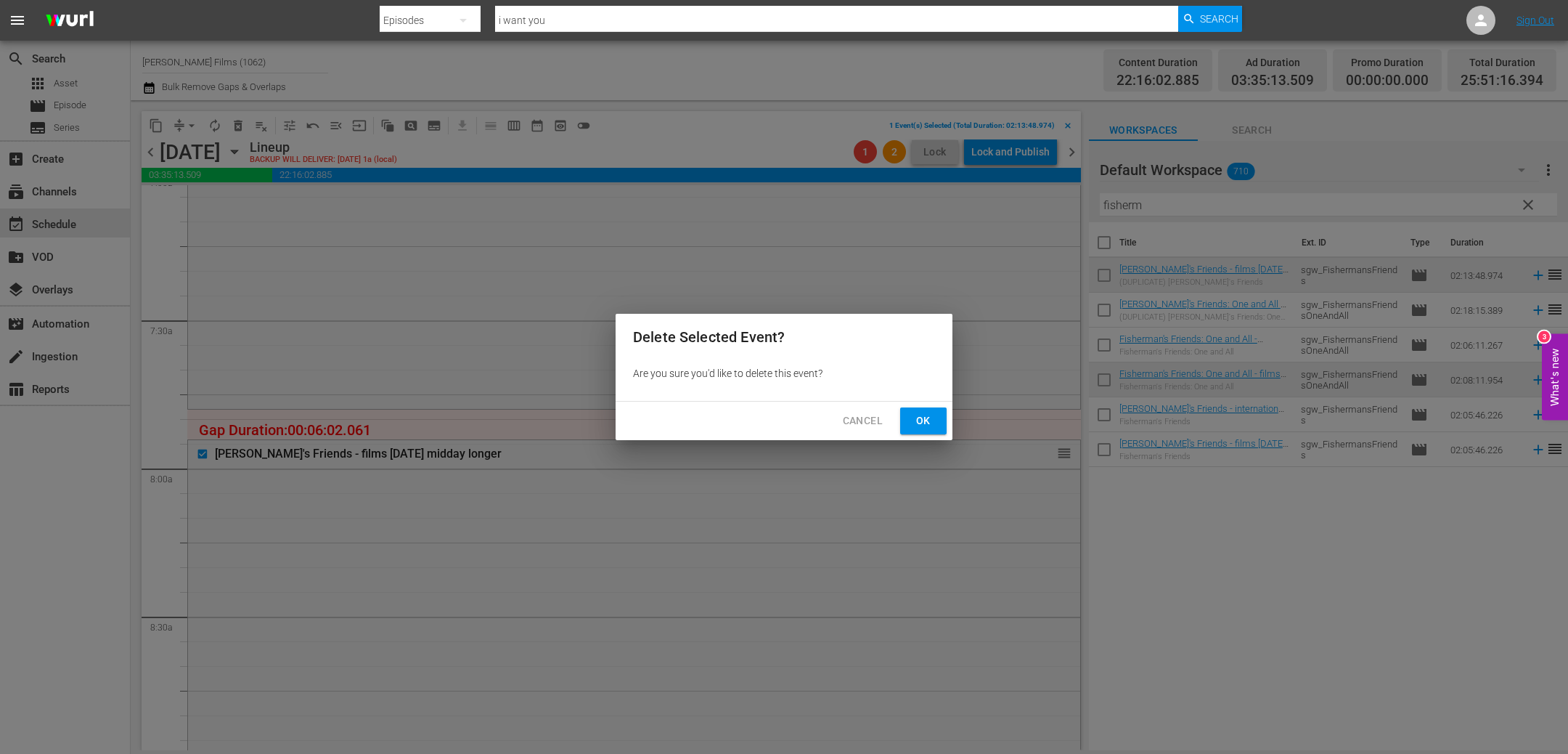
click at [938, 406] on div "Cancel Ok" at bounding box center [784, 420] width 337 height 39
click at [925, 421] on span "Ok" at bounding box center [923, 421] width 23 height 18
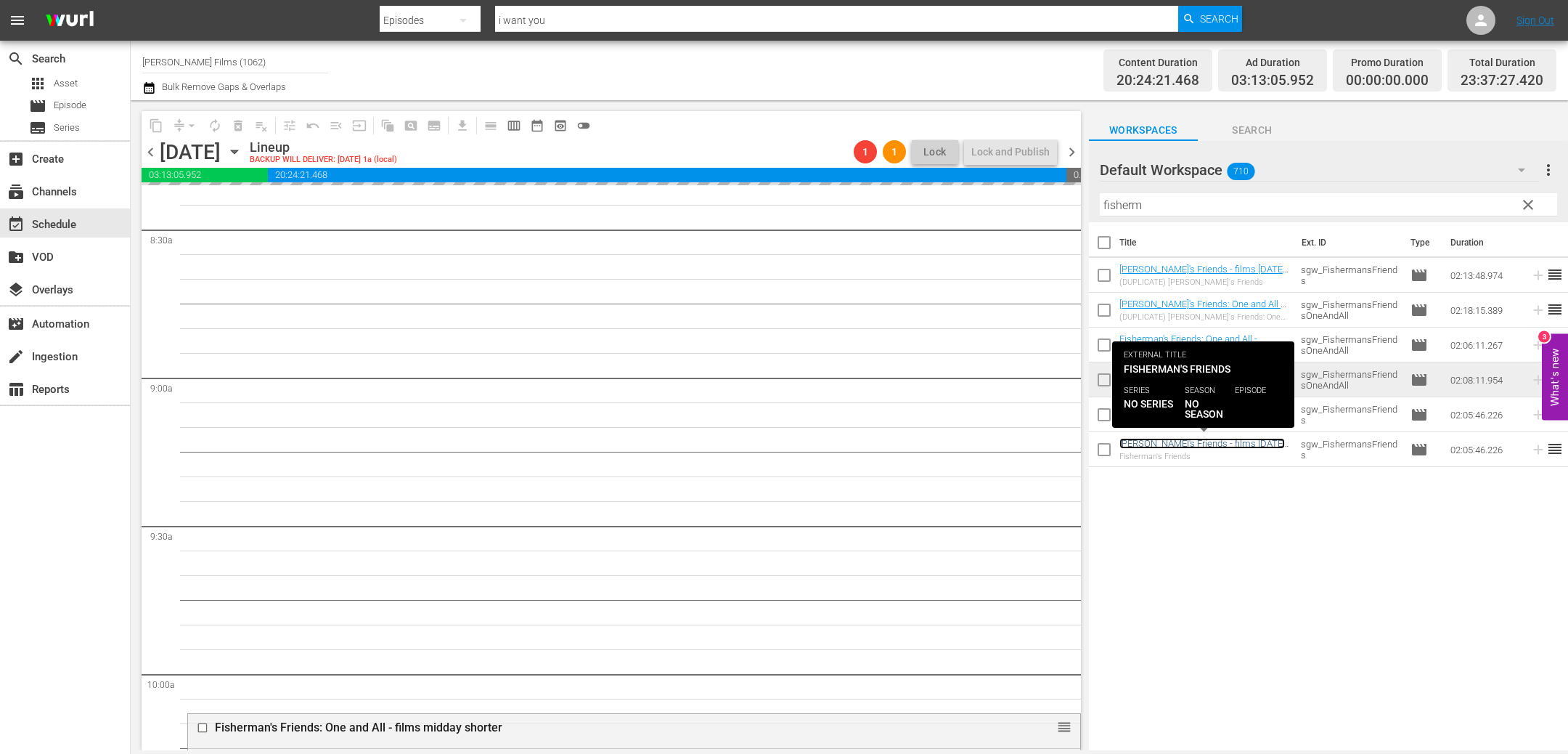
scroll to position [2484, 0]
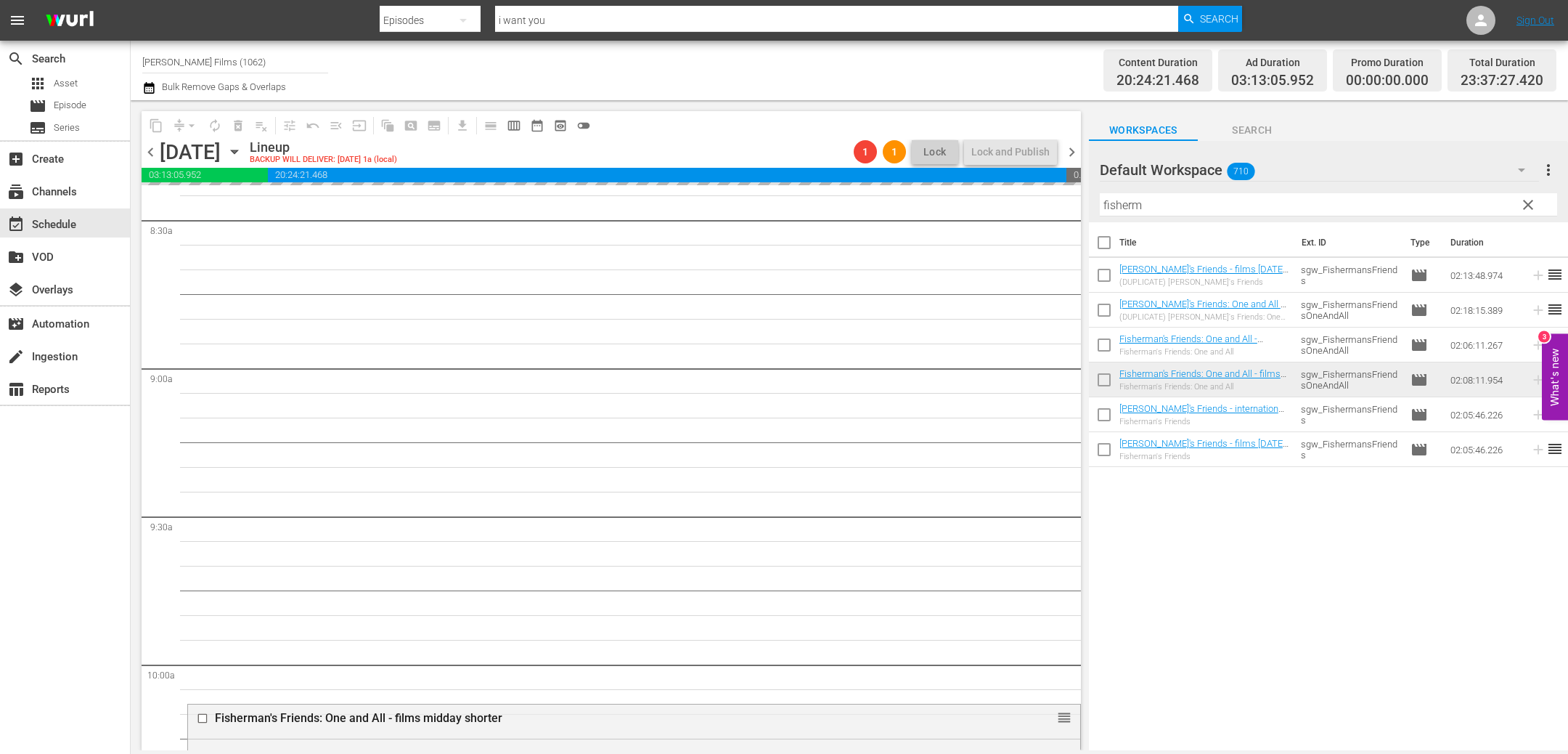
click at [1071, 148] on span "chevron_right" at bounding box center [1072, 152] width 18 height 18
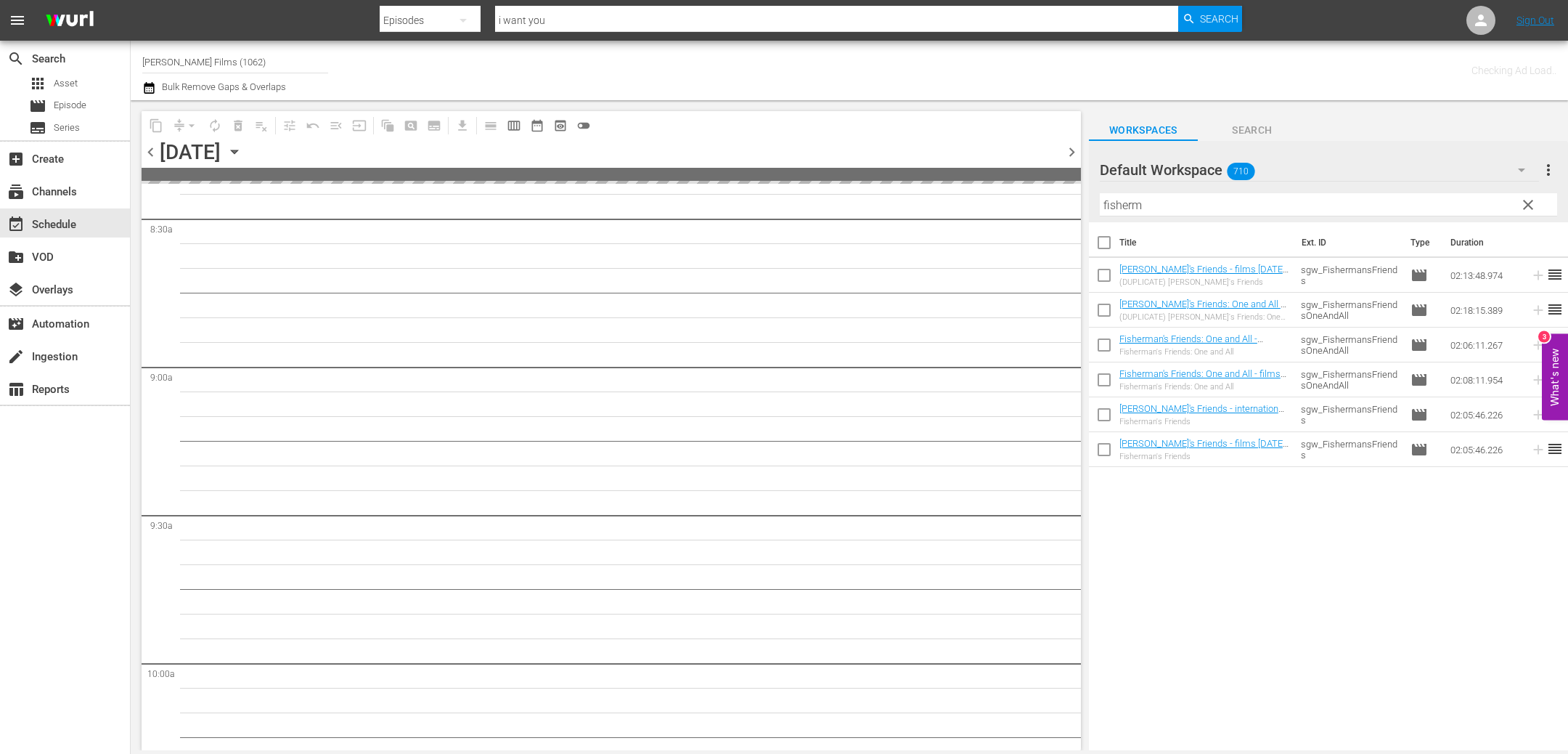
scroll to position [2583, 0]
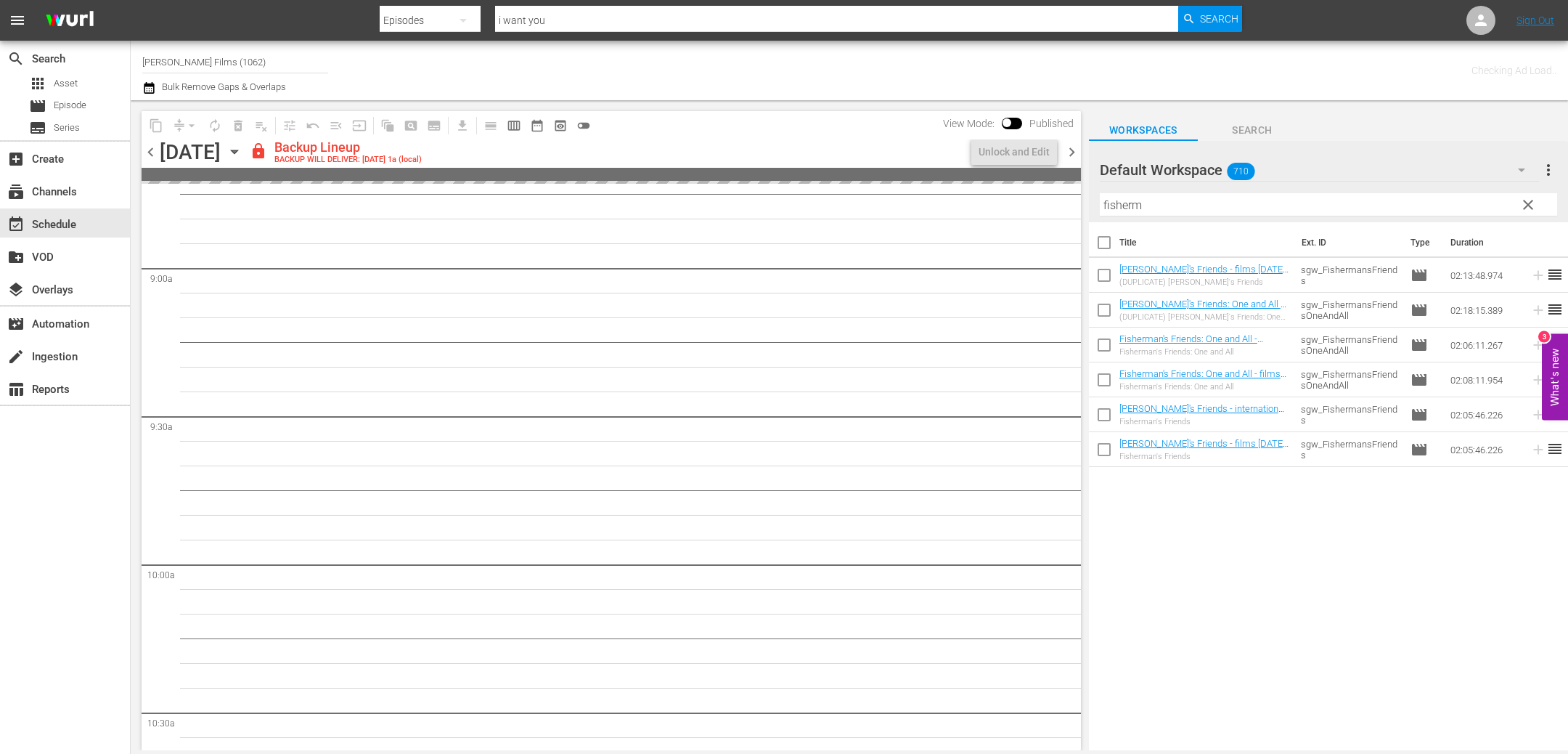
click at [152, 150] on span "chevron_left" at bounding box center [151, 152] width 18 height 18
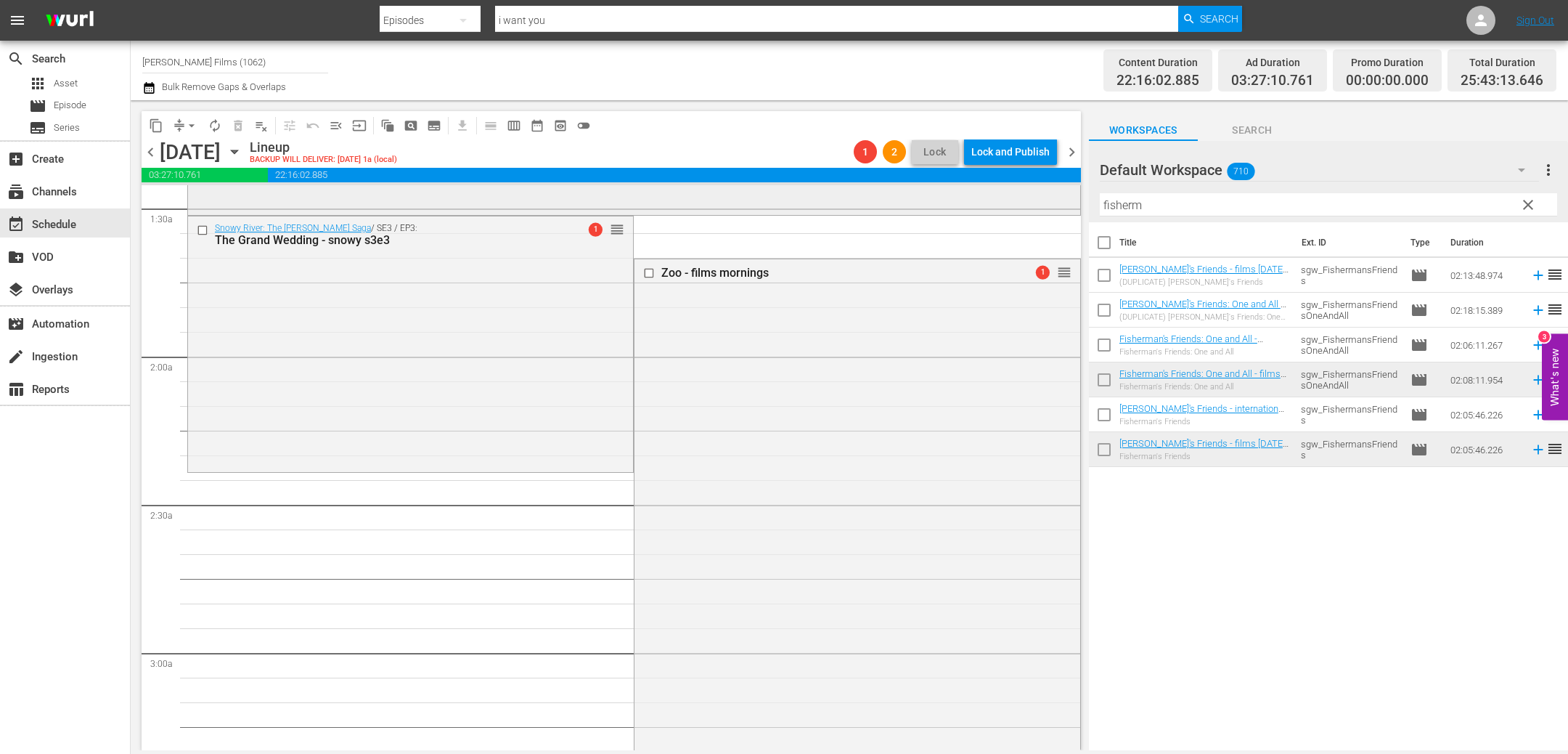
scroll to position [365, 0]
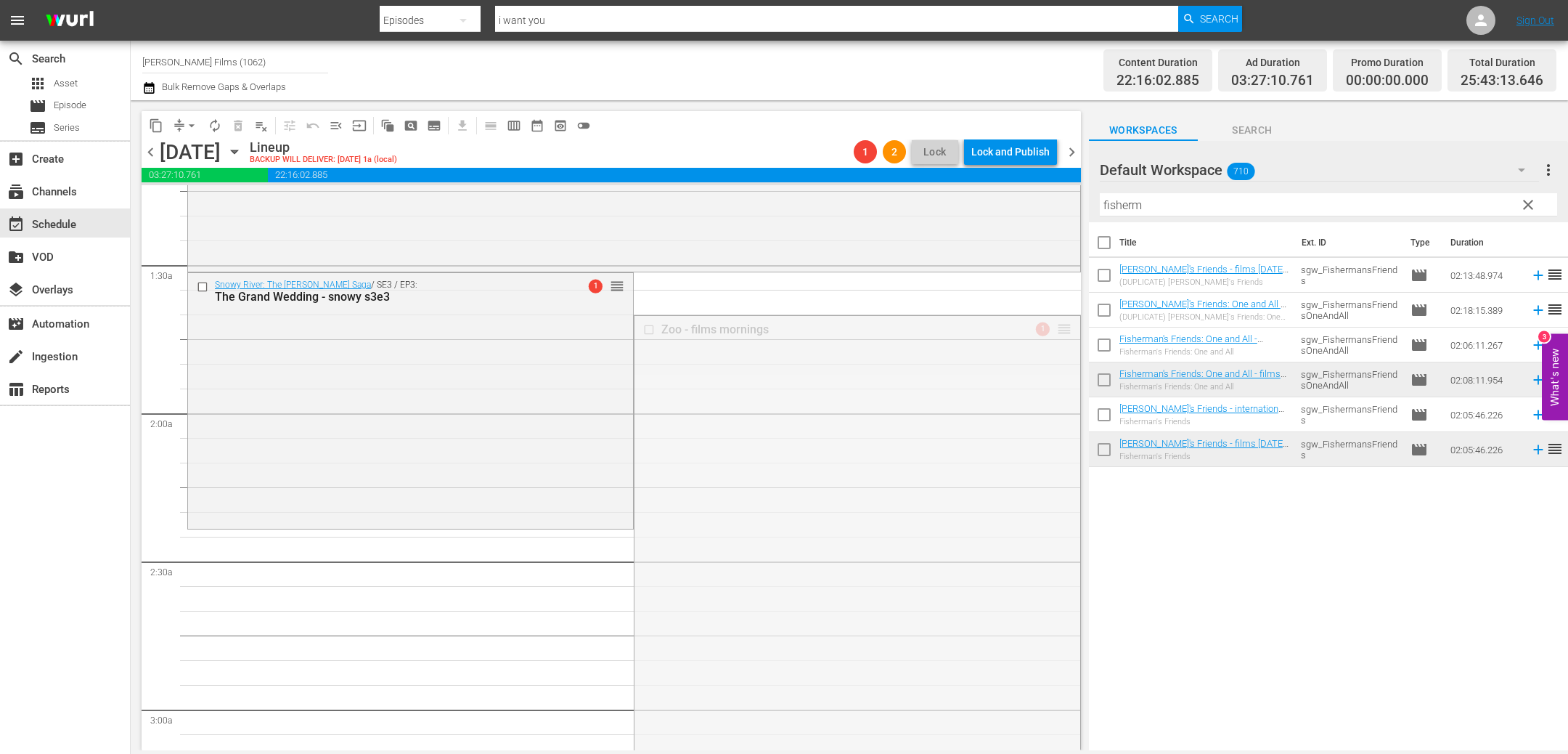
drag, startPoint x: 1064, startPoint y: 325, endPoint x: 982, endPoint y: 532, distance: 222.6
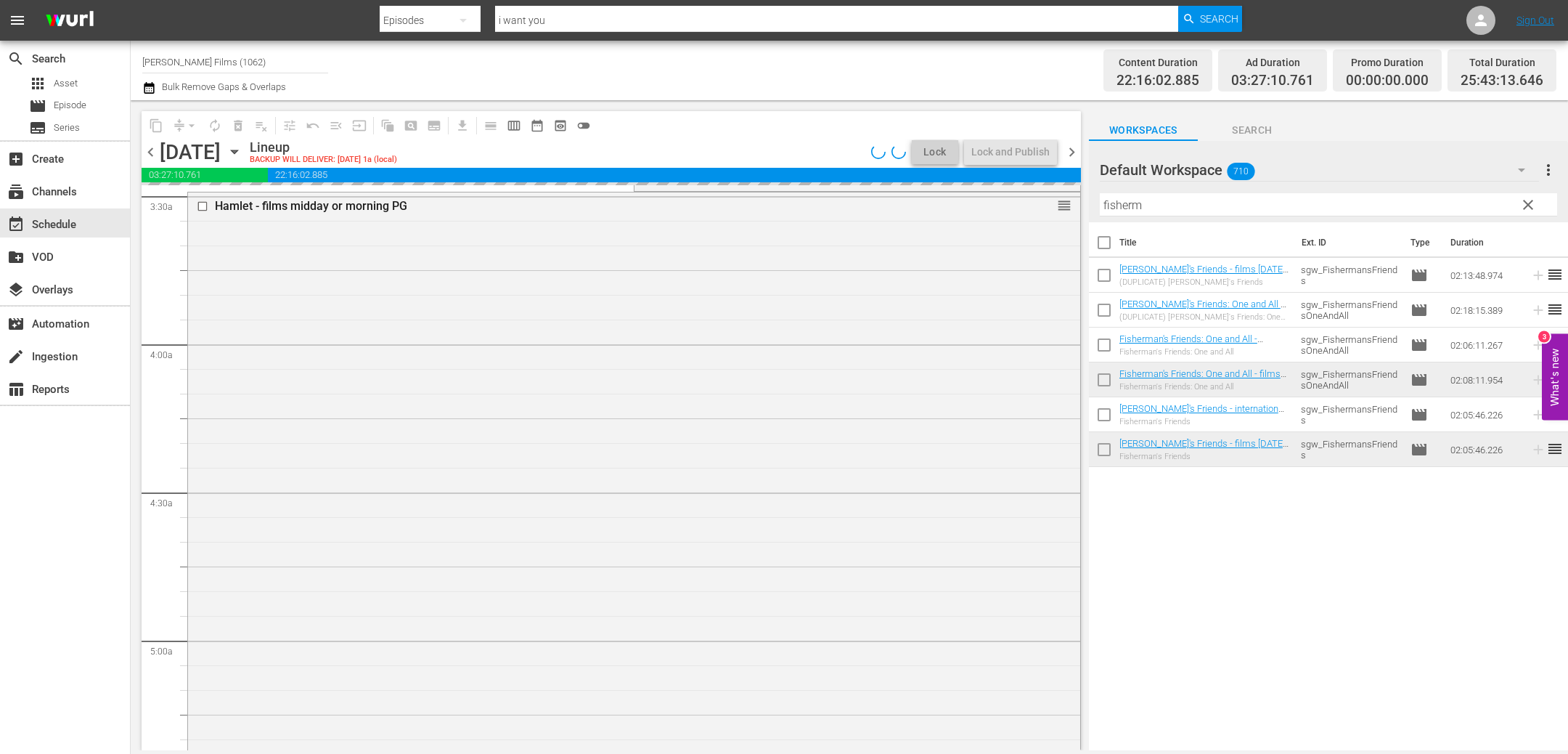
scroll to position [996, 0]
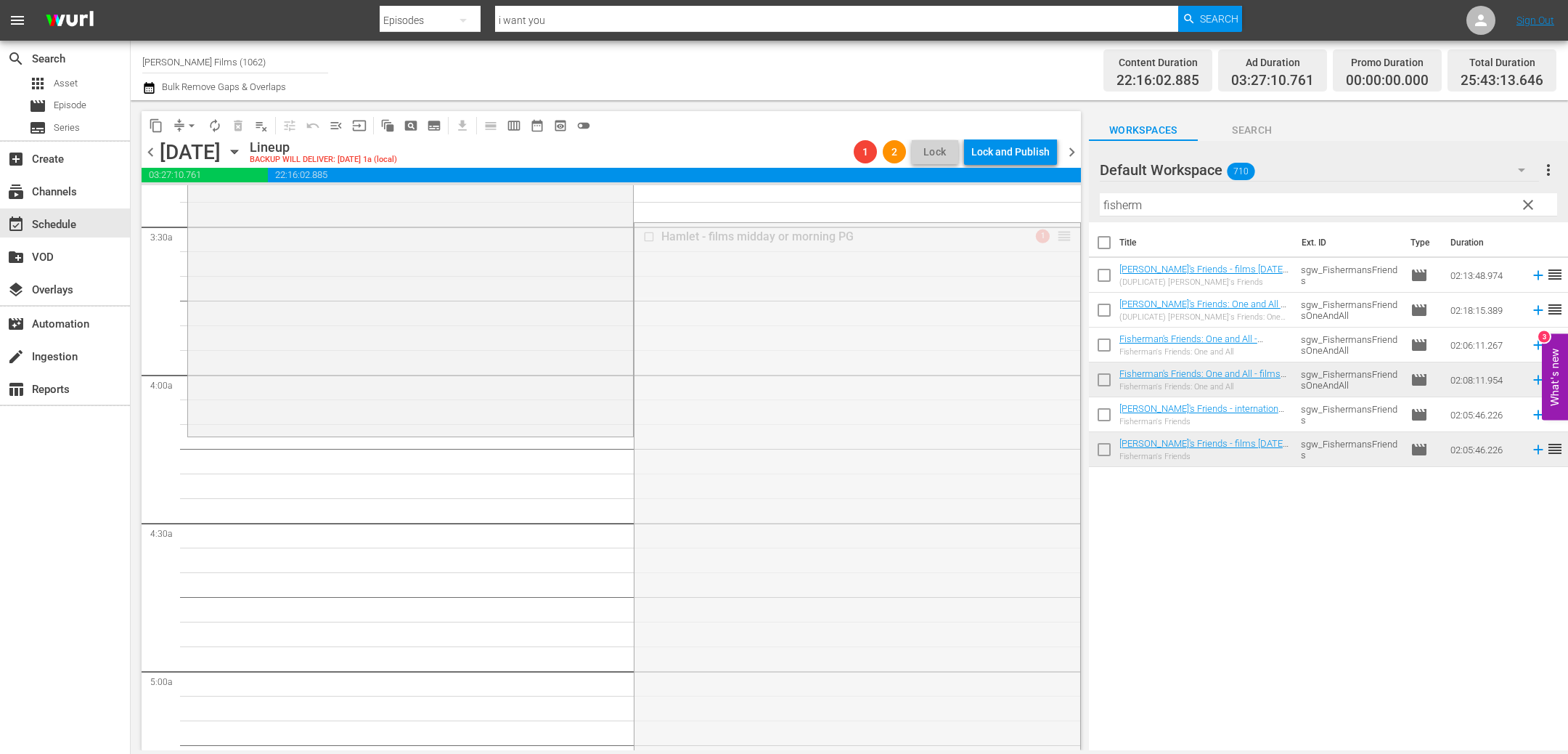
drag, startPoint x: 1068, startPoint y: 238, endPoint x: 1035, endPoint y: 438, distance: 202.7
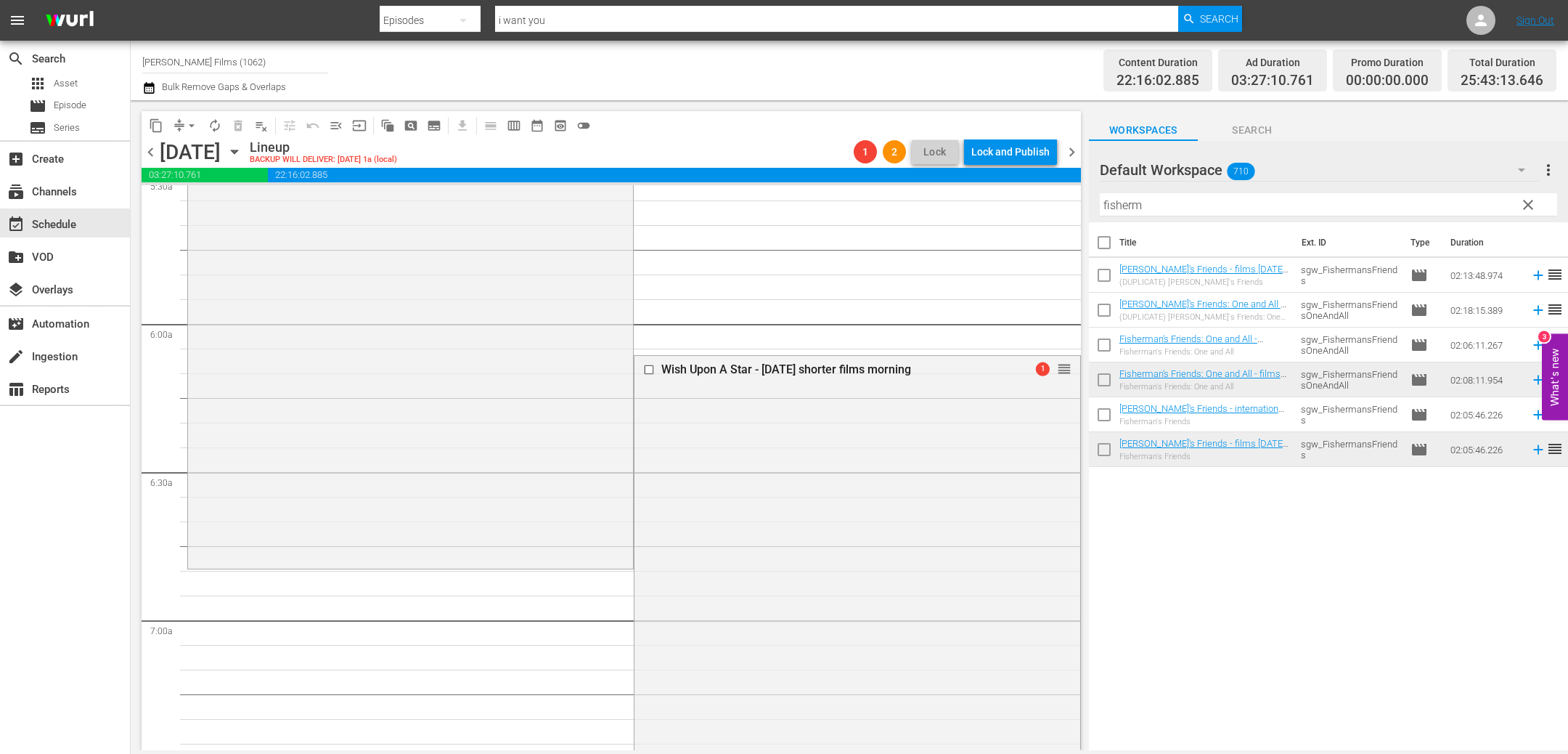
scroll to position [1661, 0]
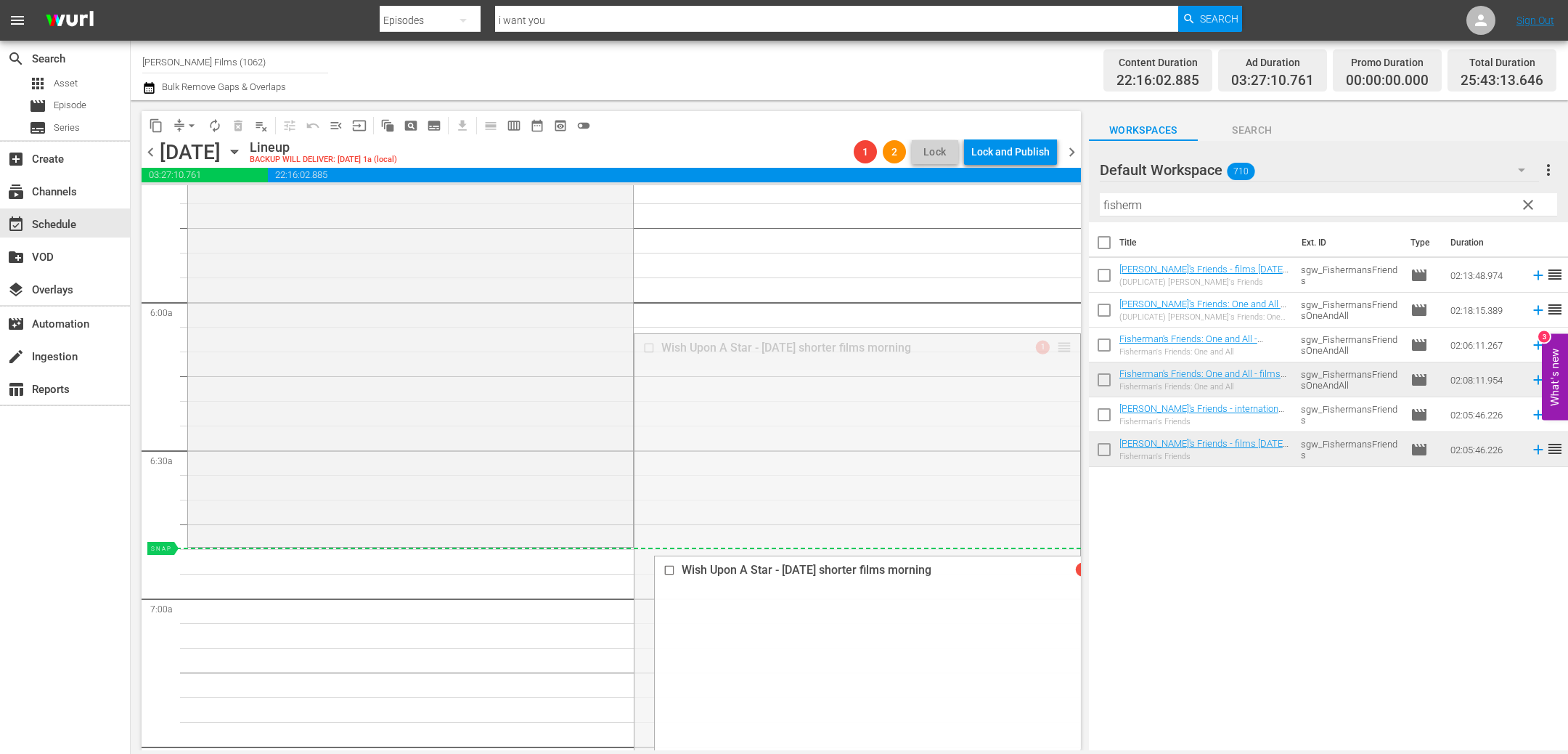
drag, startPoint x: 1068, startPoint y: 344, endPoint x: 1011, endPoint y: 554, distance: 217.6
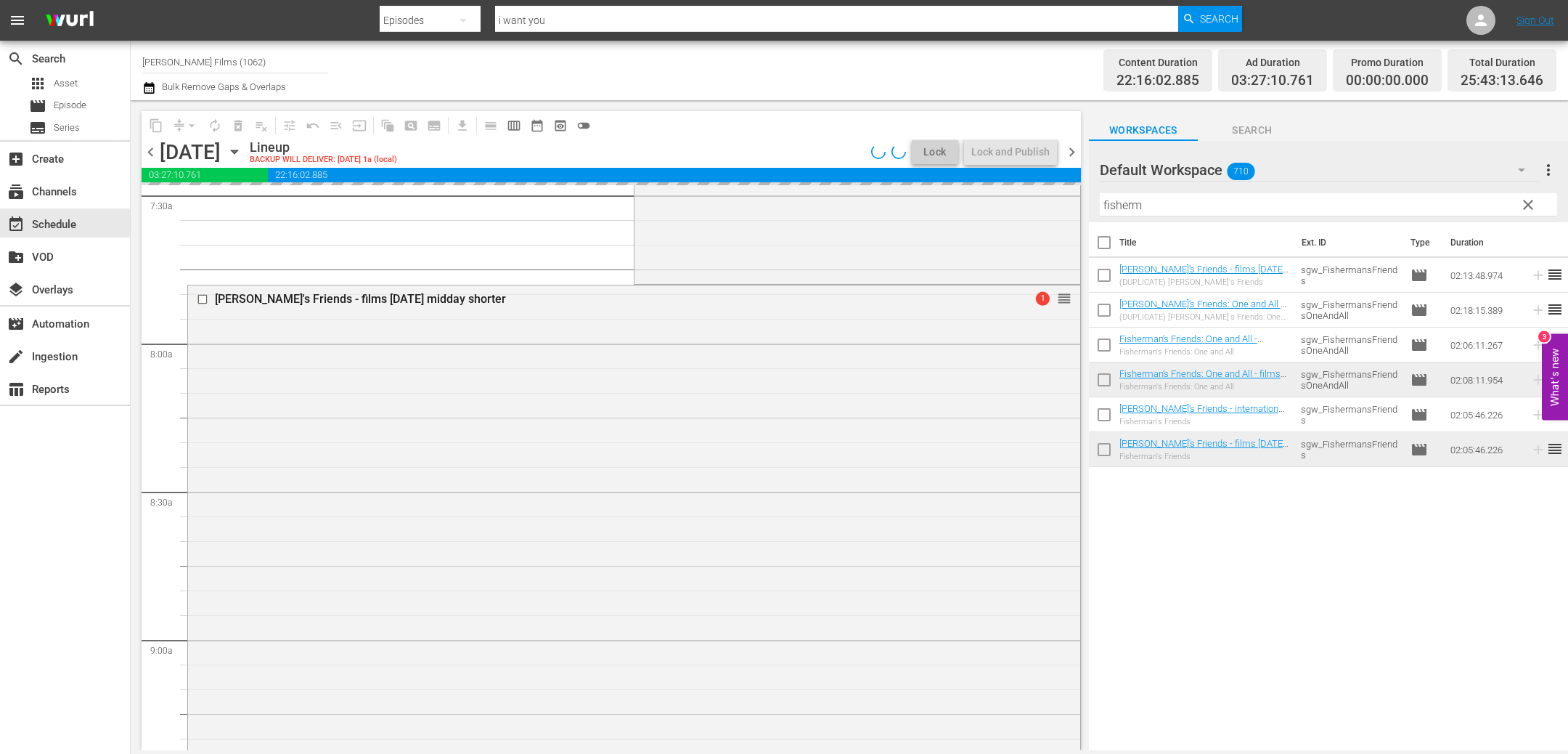
scroll to position [2208, 0]
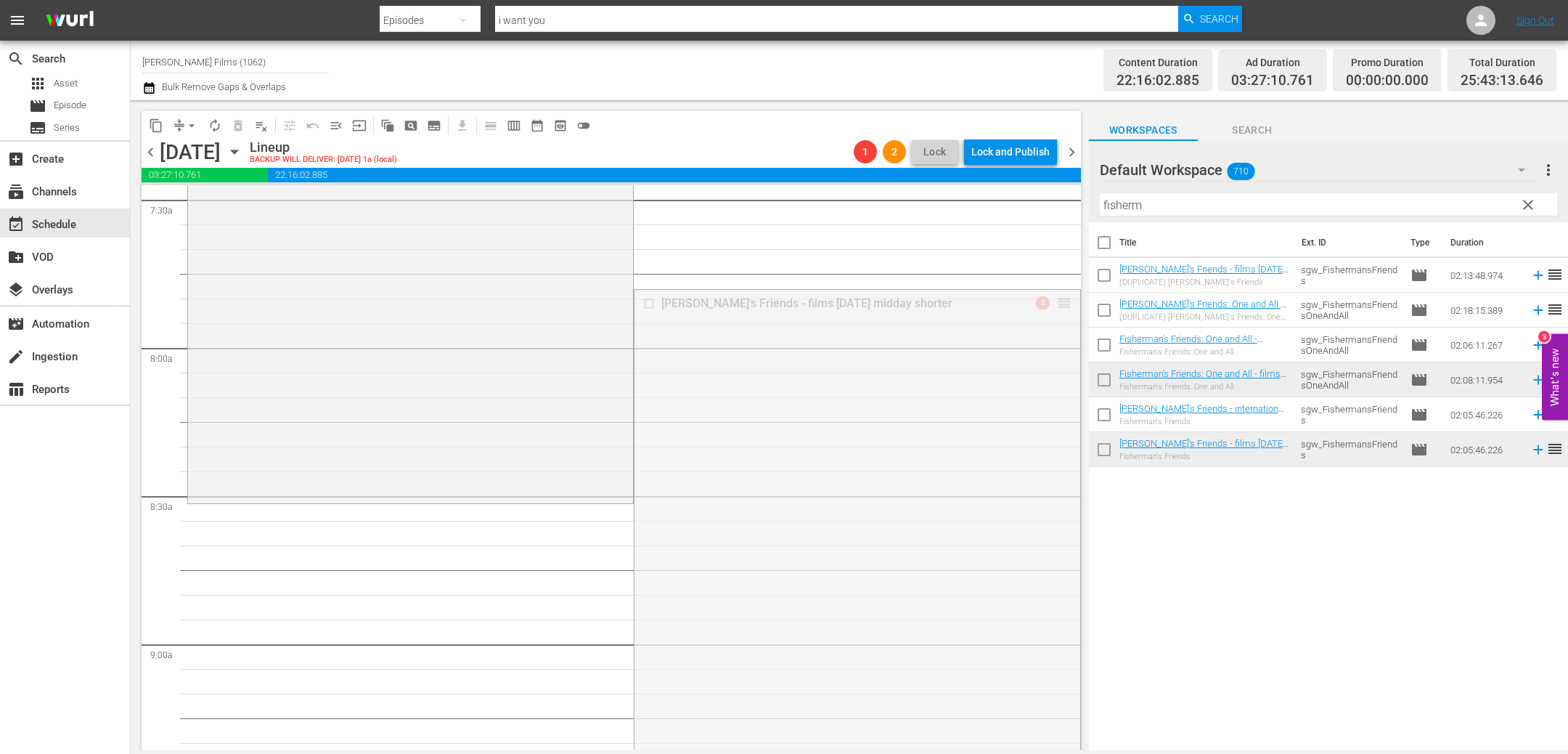
drag, startPoint x: 1062, startPoint y: 298, endPoint x: 1006, endPoint y: 506, distance: 215.4
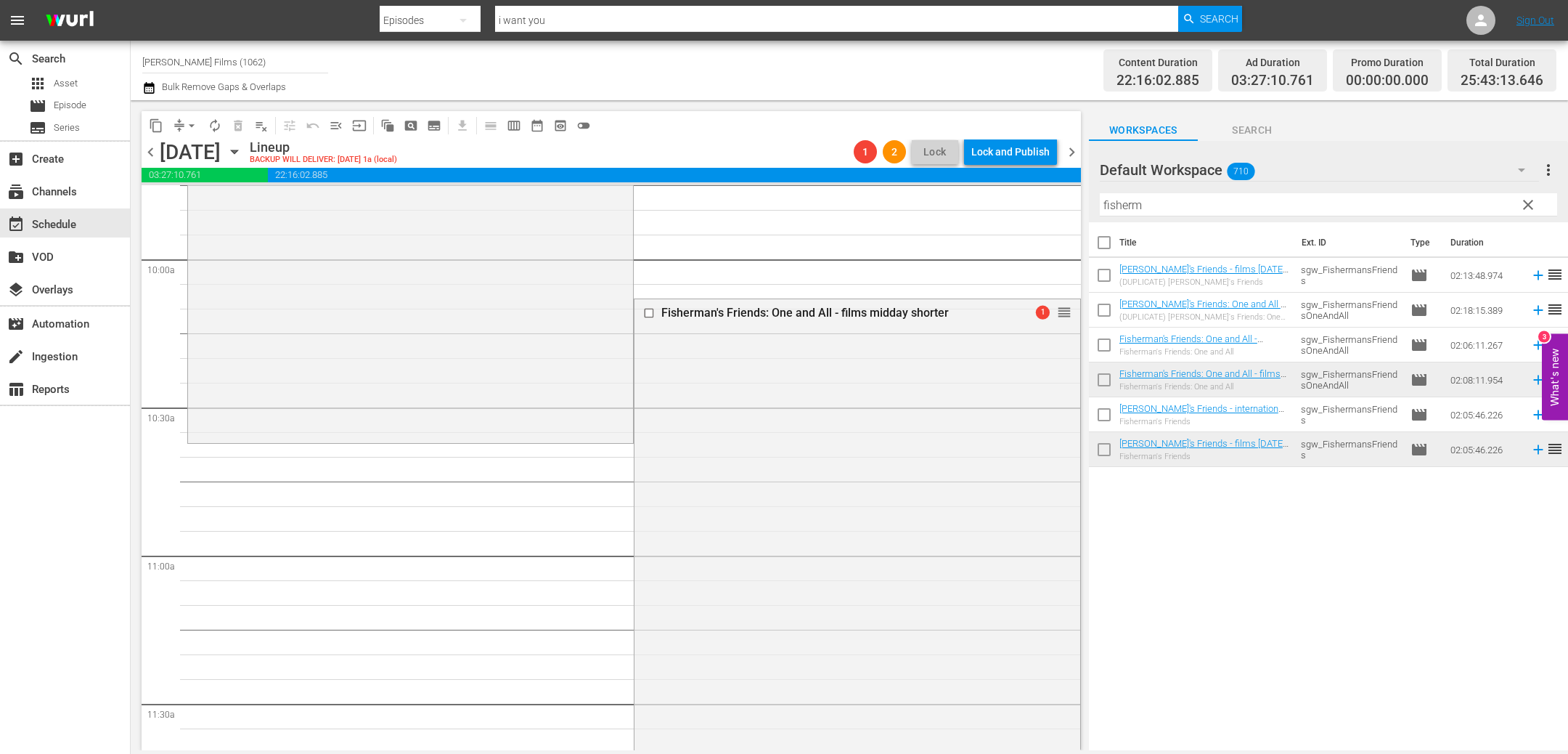
scroll to position [2901, 0]
drag, startPoint x: 1060, startPoint y: 298, endPoint x: 1024, endPoint y: 435, distance: 141.7
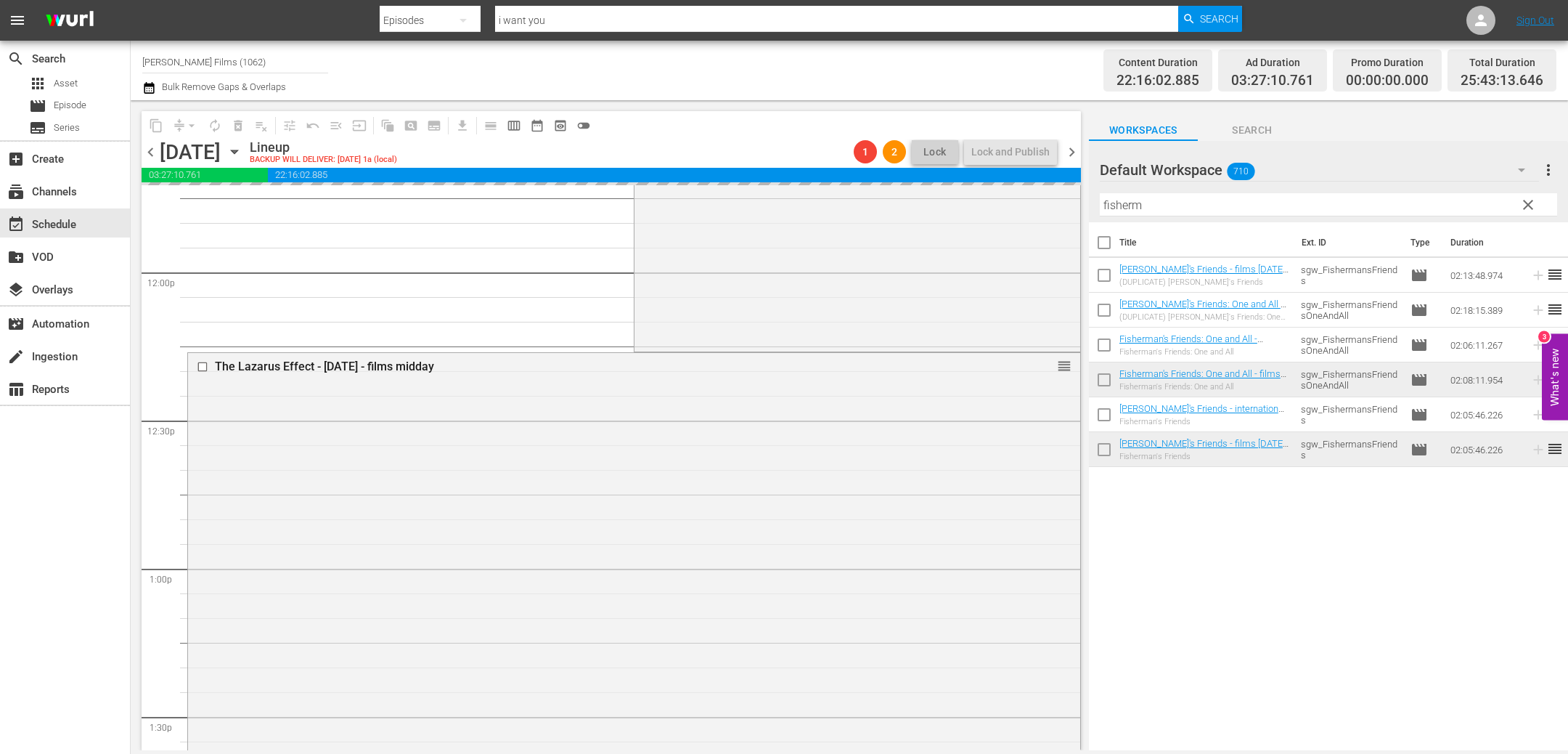
scroll to position [3501, 0]
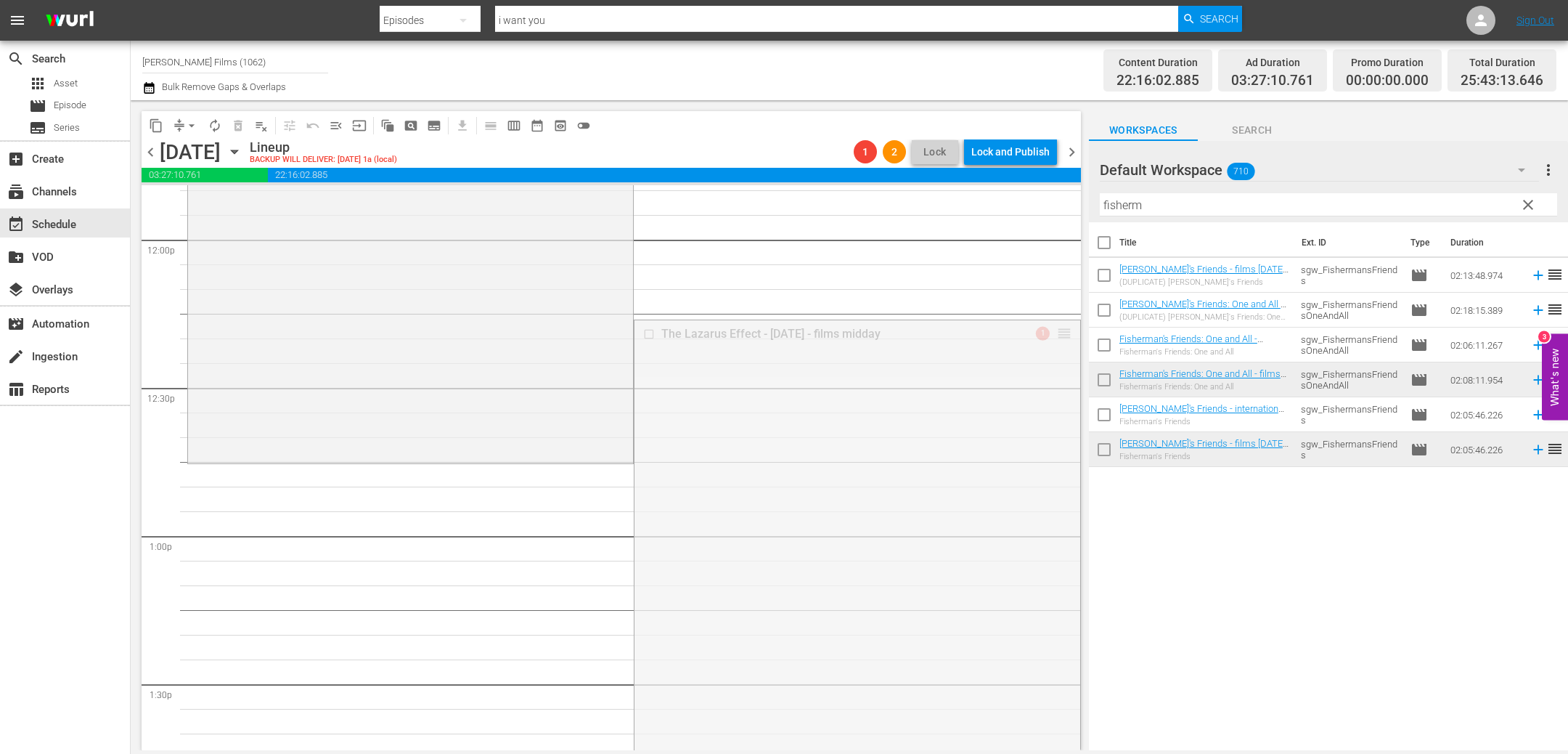
drag, startPoint x: 1065, startPoint y: 331, endPoint x: 1026, endPoint y: 462, distance: 136.7
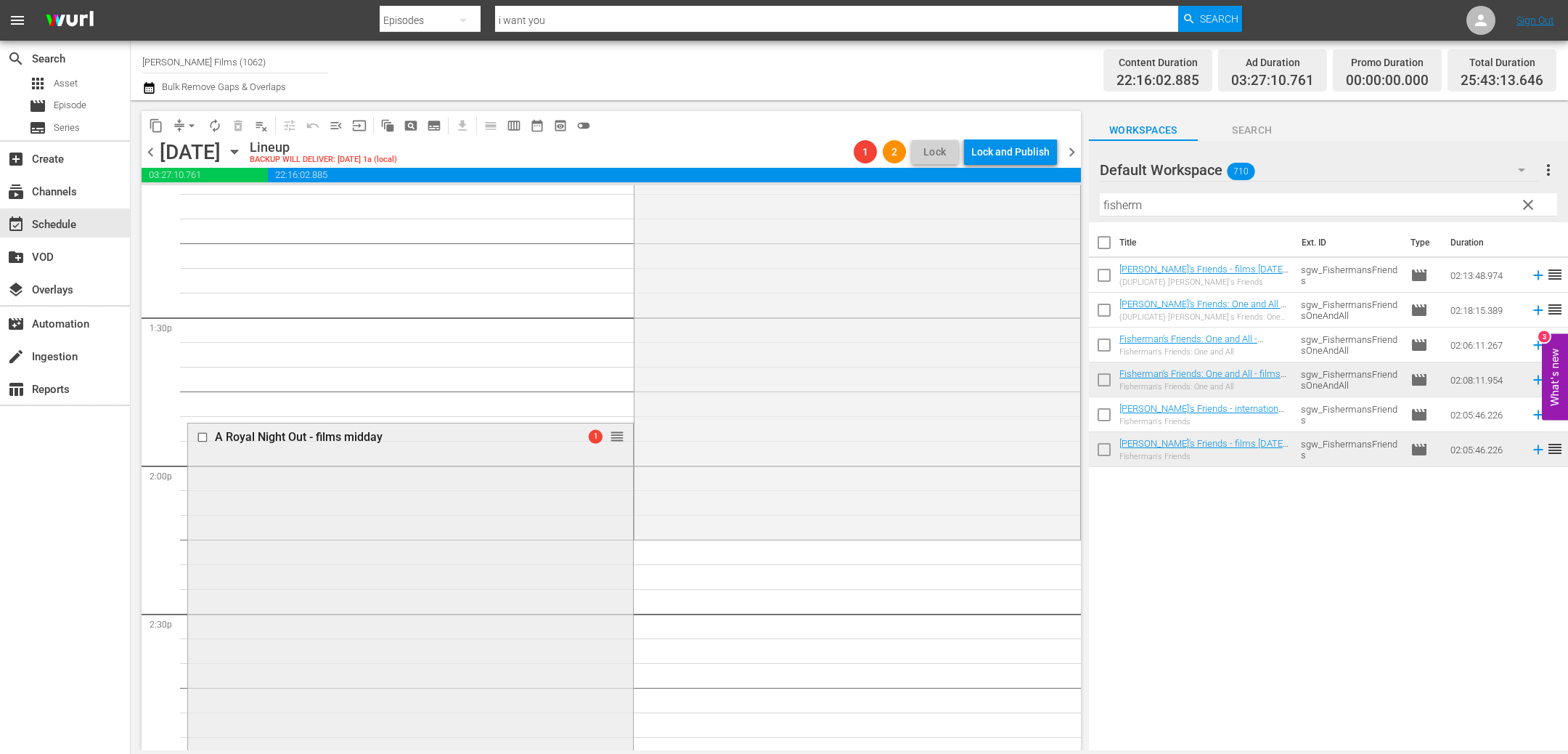
scroll to position [3667, 0]
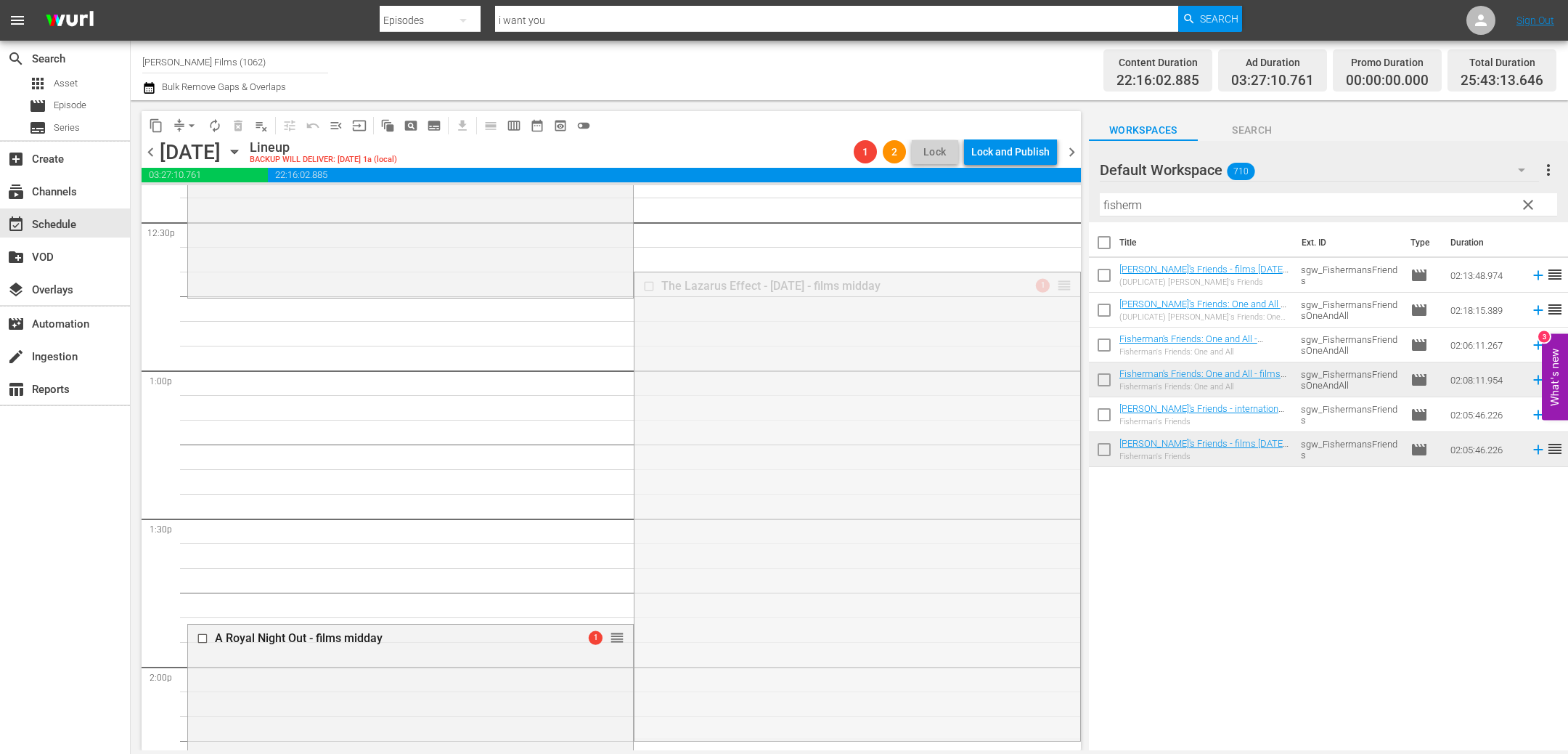
drag, startPoint x: 1069, startPoint y: 282, endPoint x: 1069, endPoint y: 311, distance: 29.0
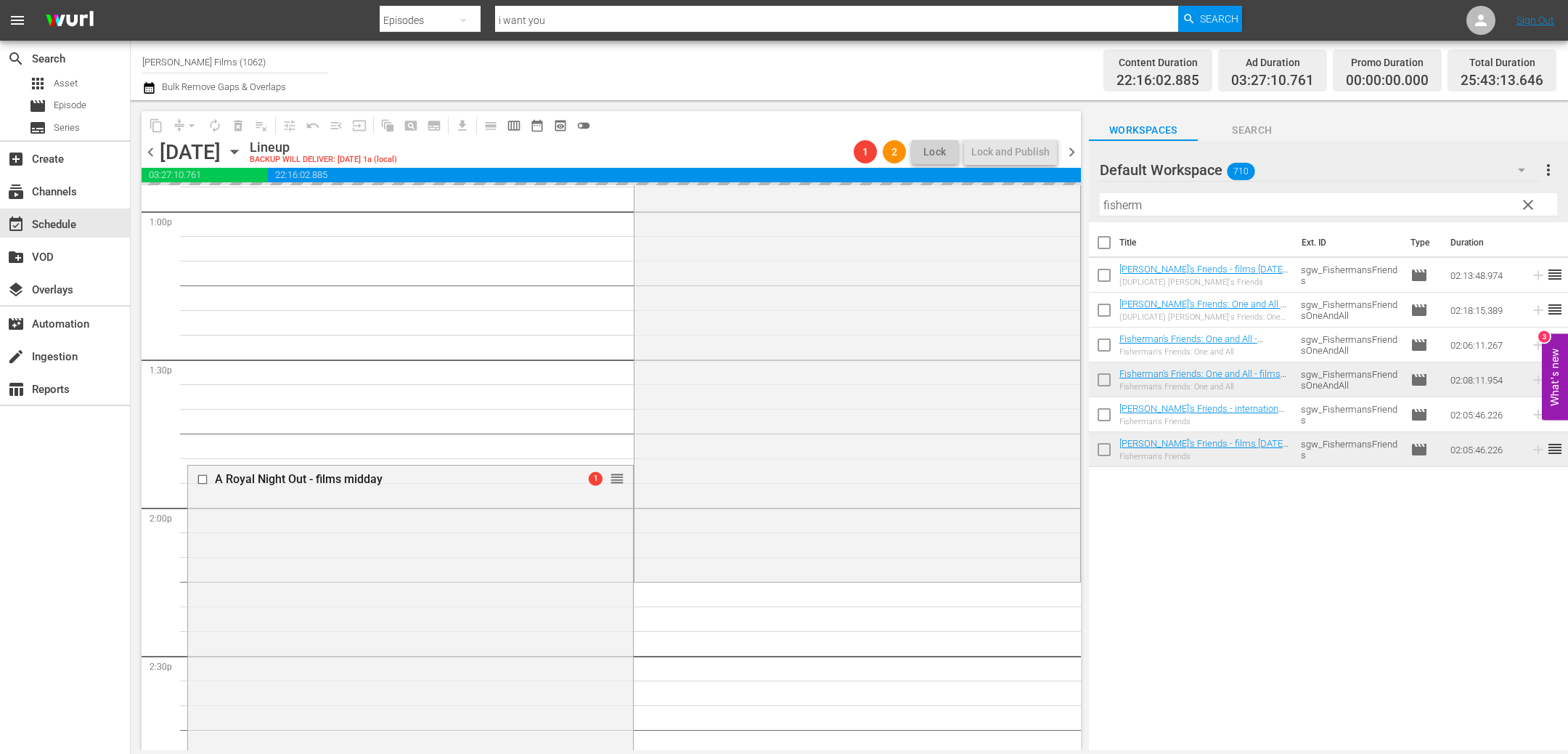
scroll to position [3874, 0]
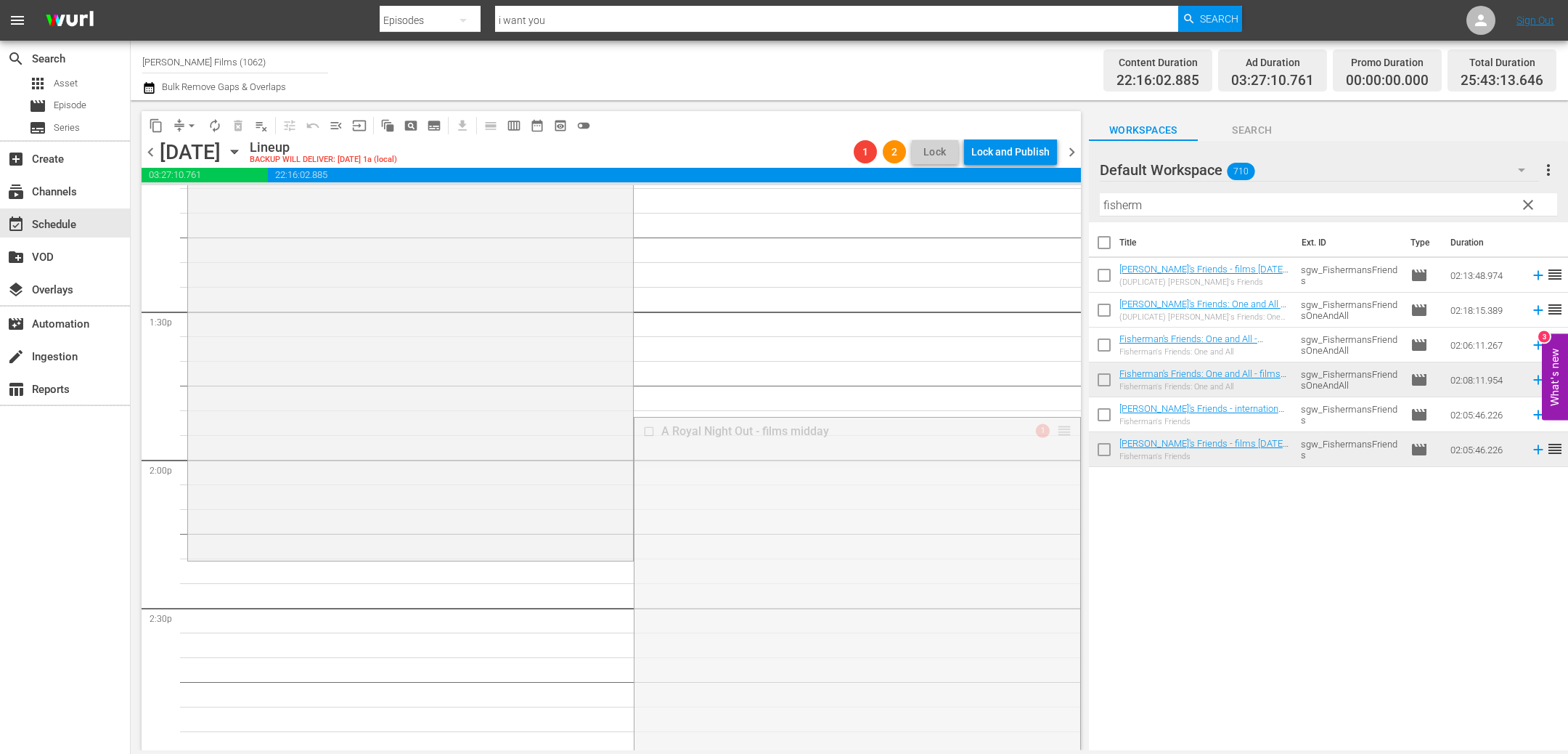
drag, startPoint x: 1070, startPoint y: 425, endPoint x: 1023, endPoint y: 565, distance: 147.7
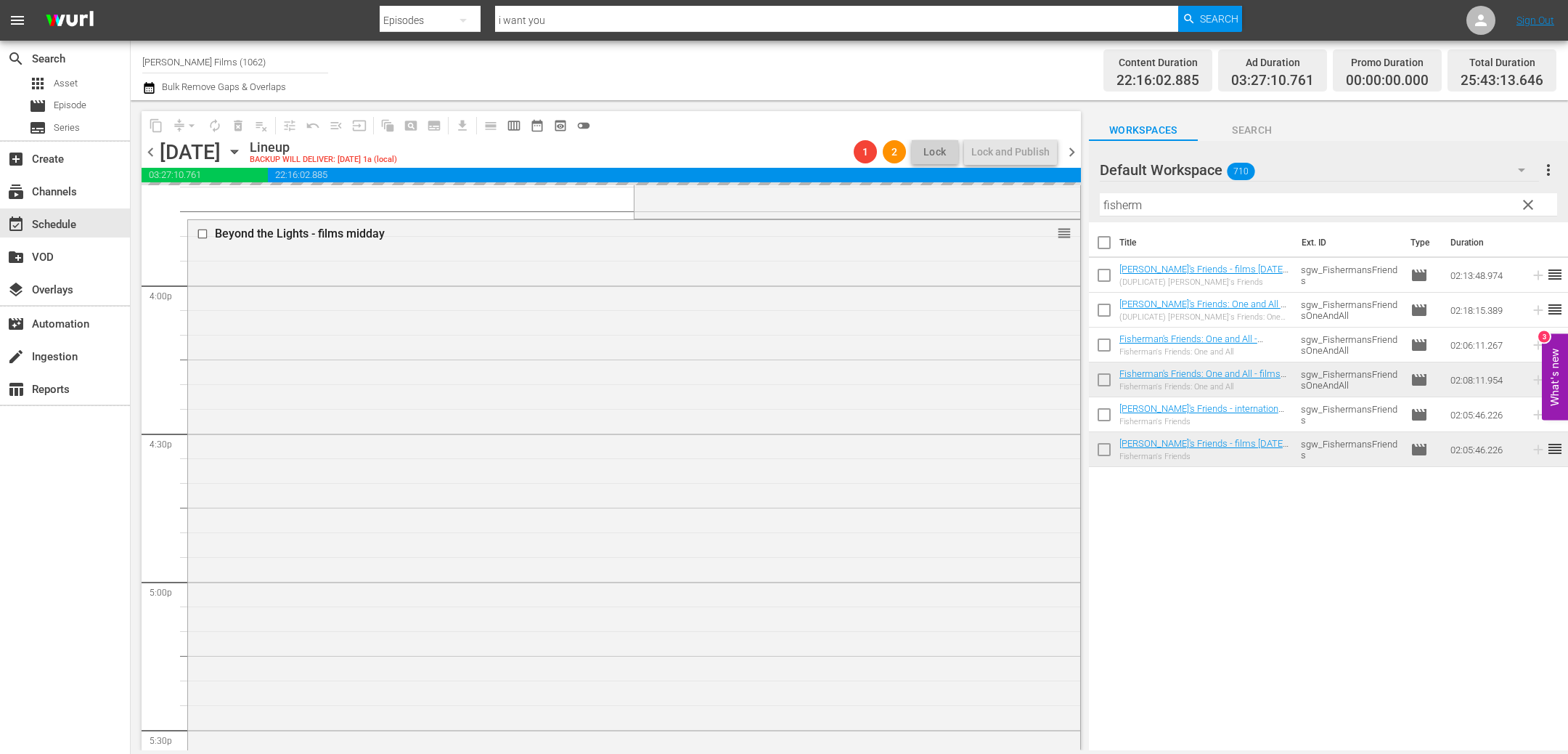
scroll to position [4631, 0]
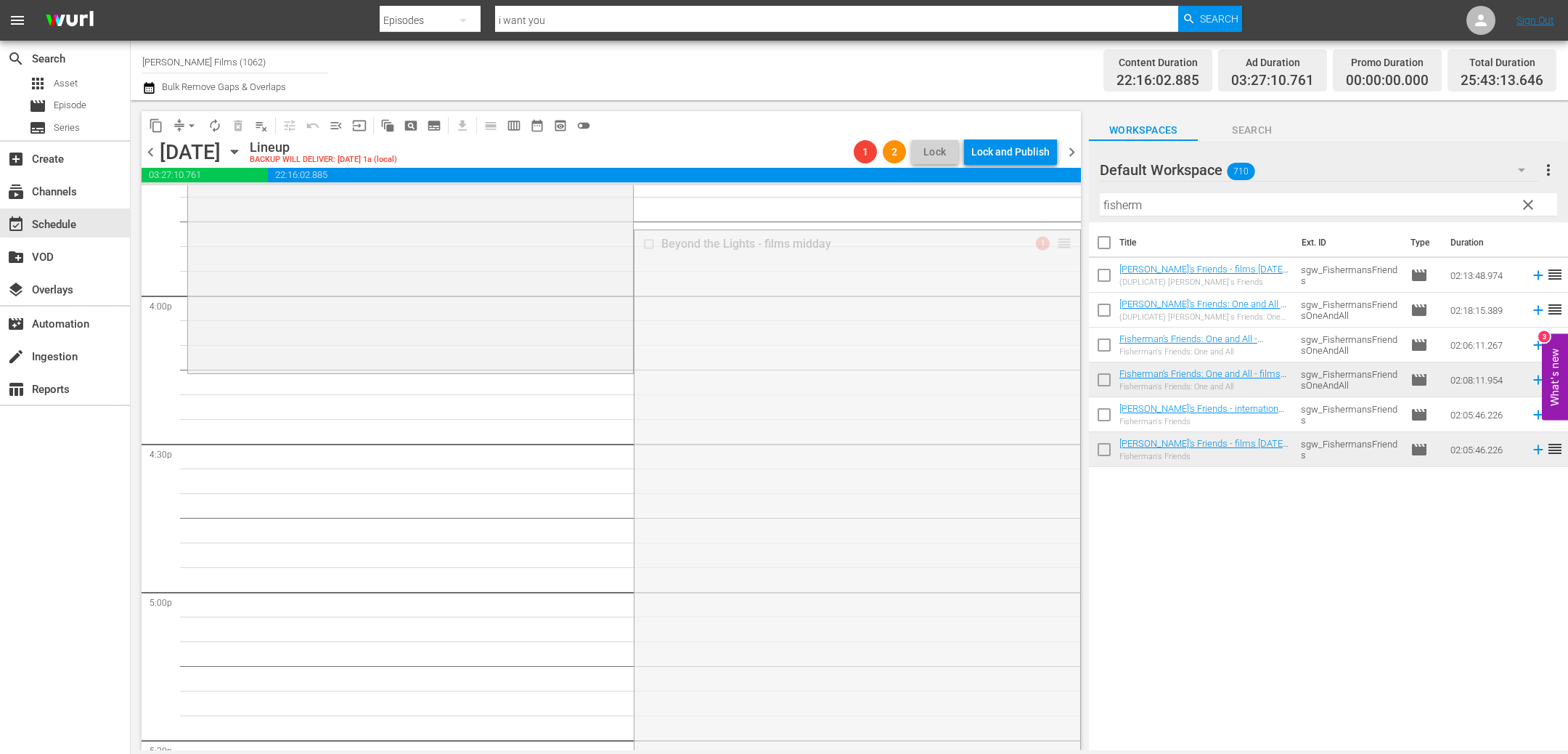
drag, startPoint x: 1065, startPoint y: 241, endPoint x: 1032, endPoint y: 389, distance: 151.6
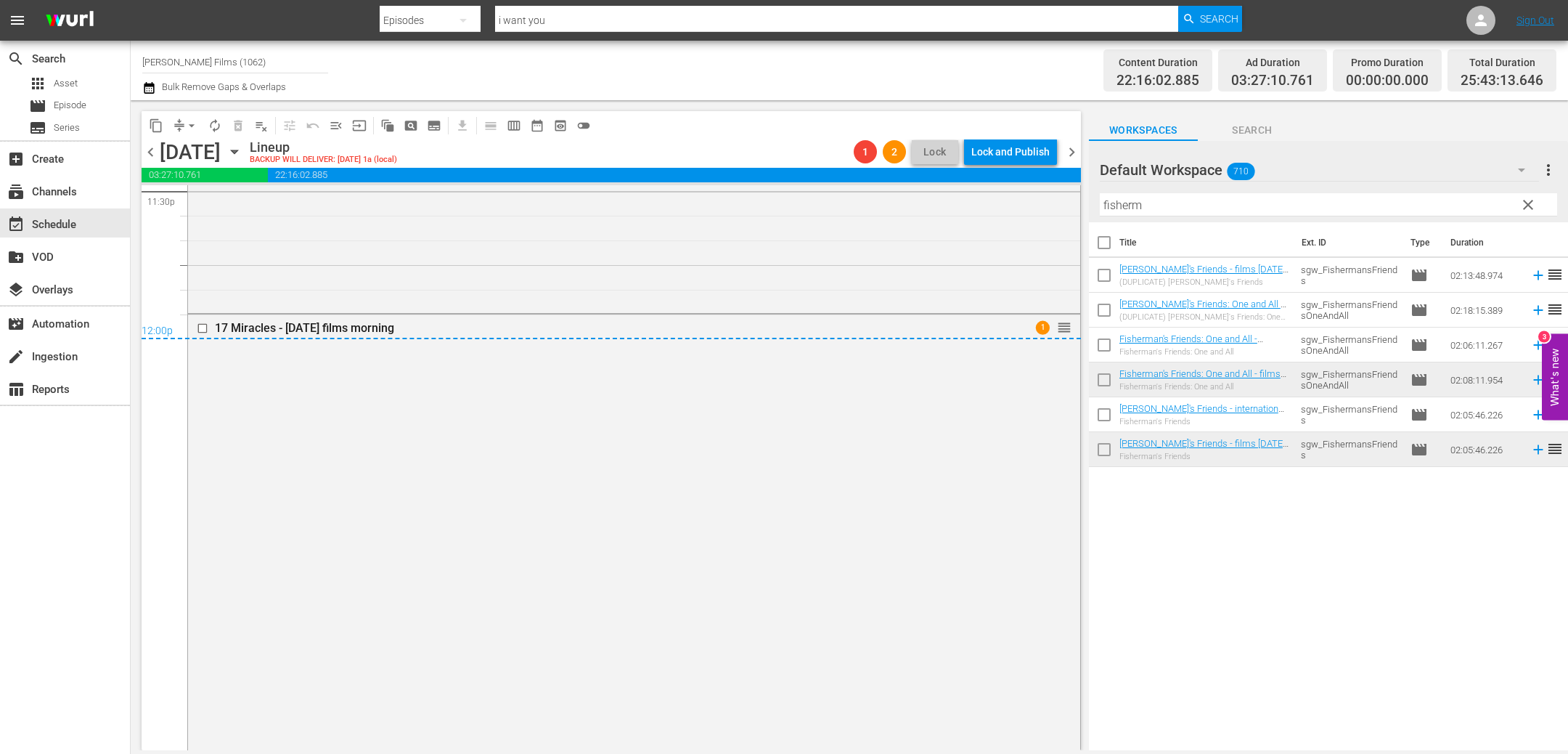
scroll to position [6961, 0]
click at [204, 325] on div "12:00p" at bounding box center [611, 328] width 940 height 15
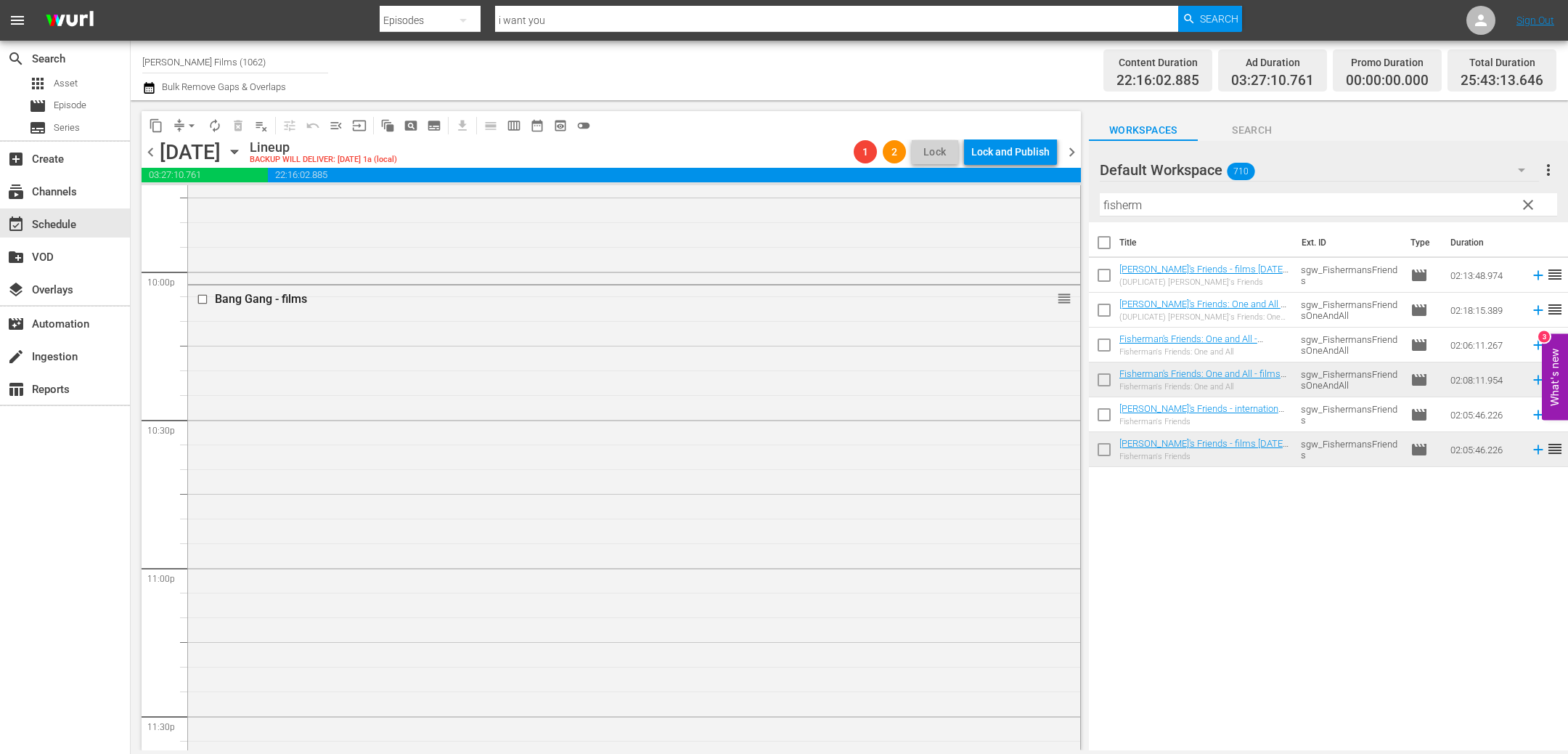
scroll to position [6419, 0]
click at [203, 314] on input "checkbox" at bounding box center [204, 312] width 15 height 12
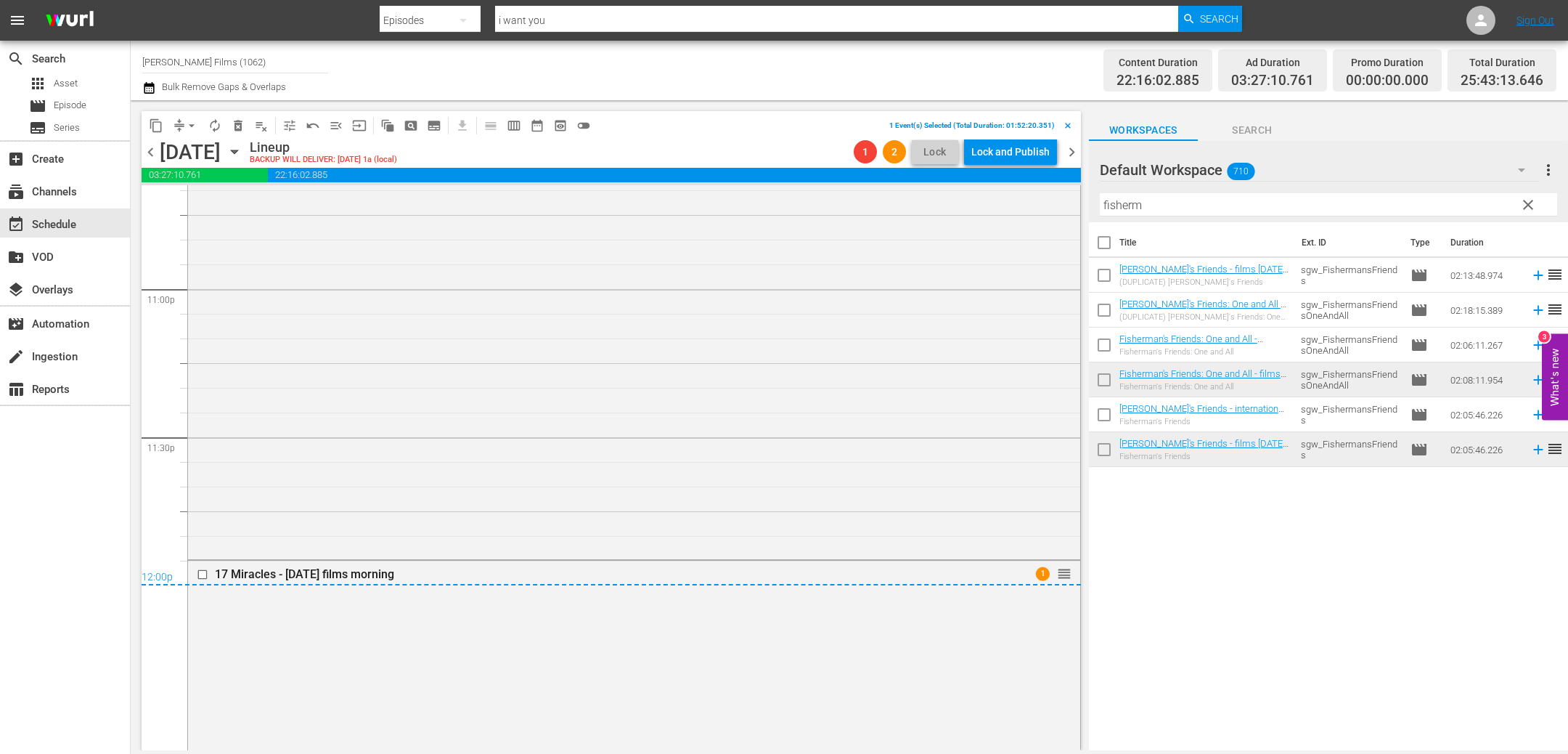
scroll to position [6789, 0]
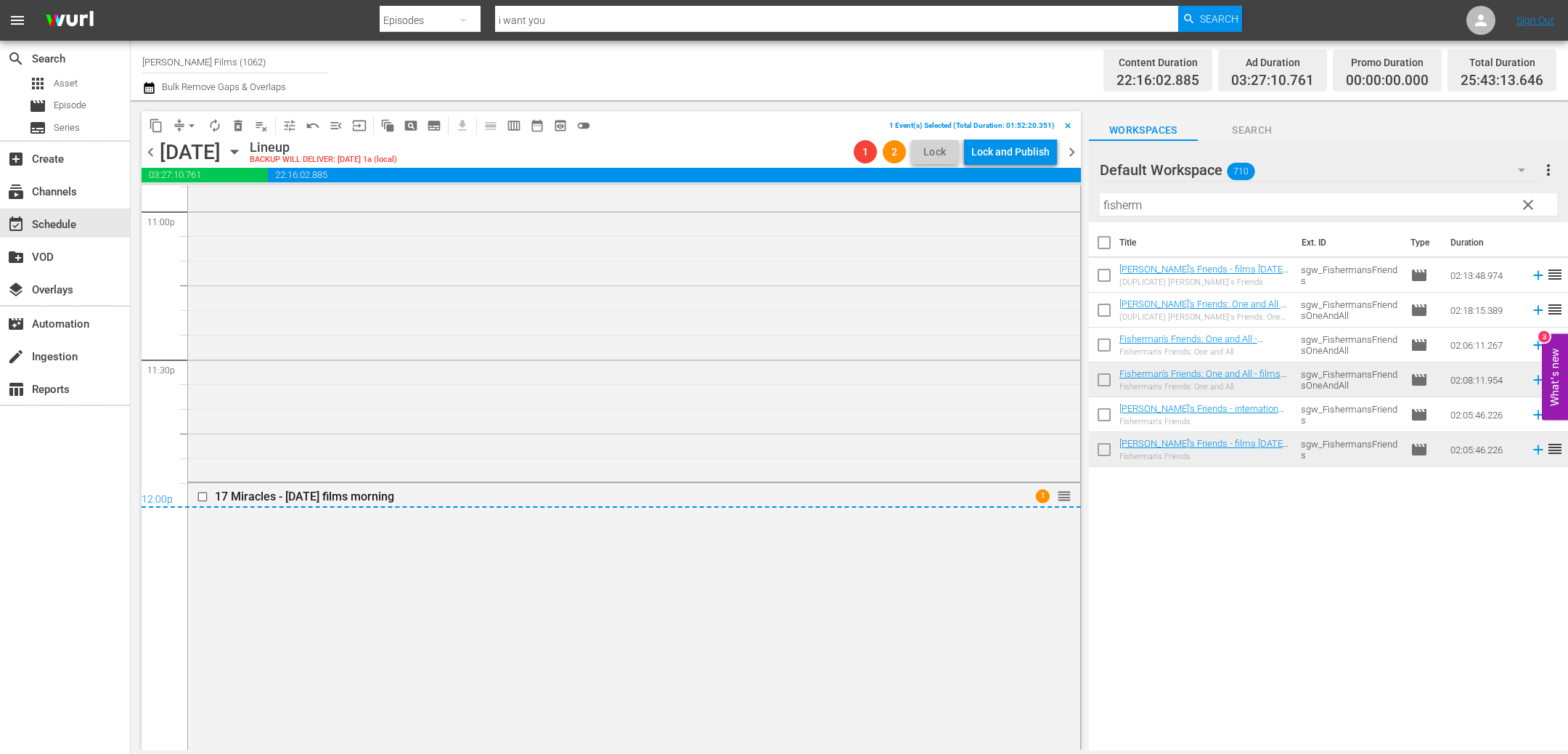
click at [205, 499] on div "12:00p" at bounding box center [611, 500] width 940 height 15
click at [241, 125] on span "delete_forever_outlined" at bounding box center [238, 125] width 15 height 15
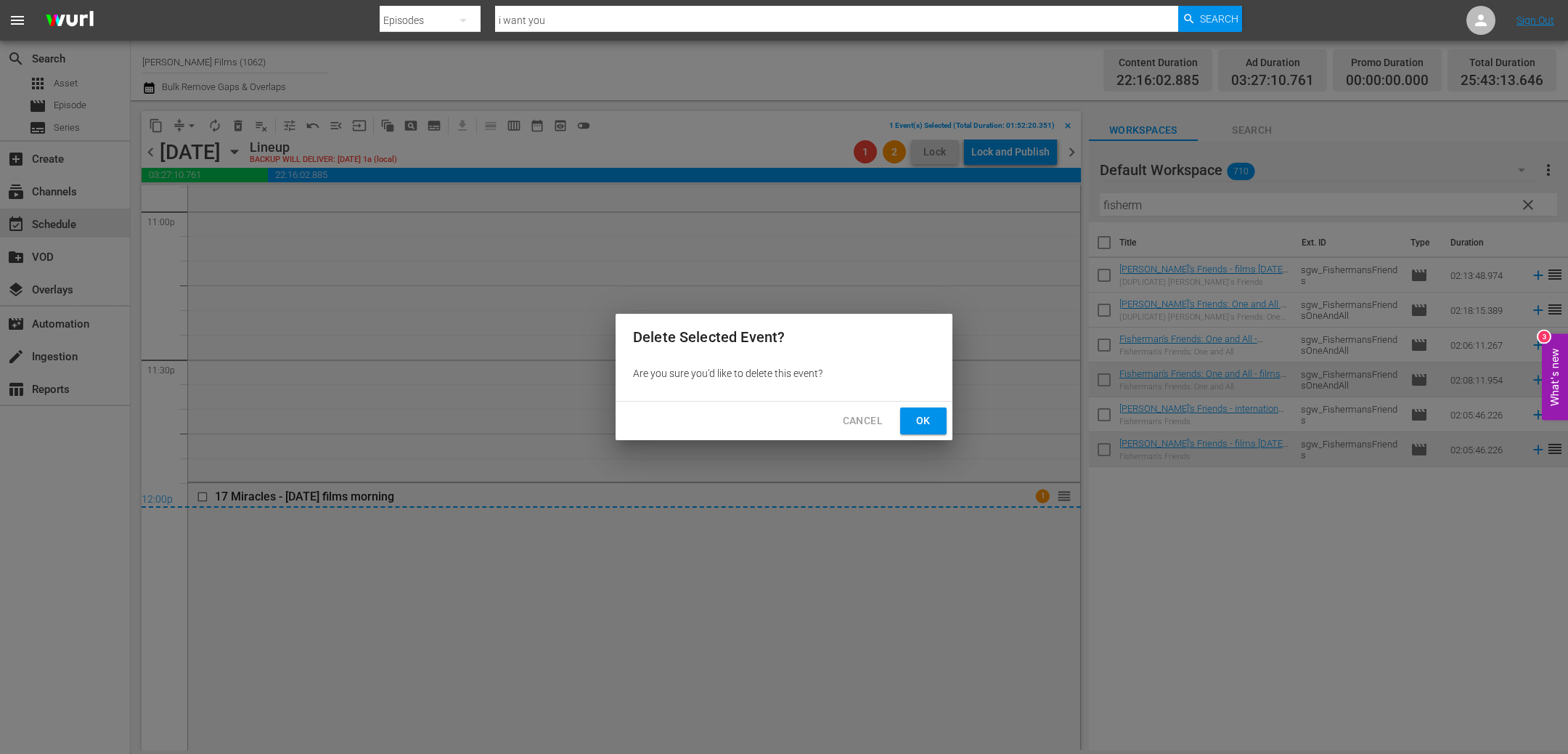
click at [918, 415] on span "Ok" at bounding box center [923, 421] width 23 height 18
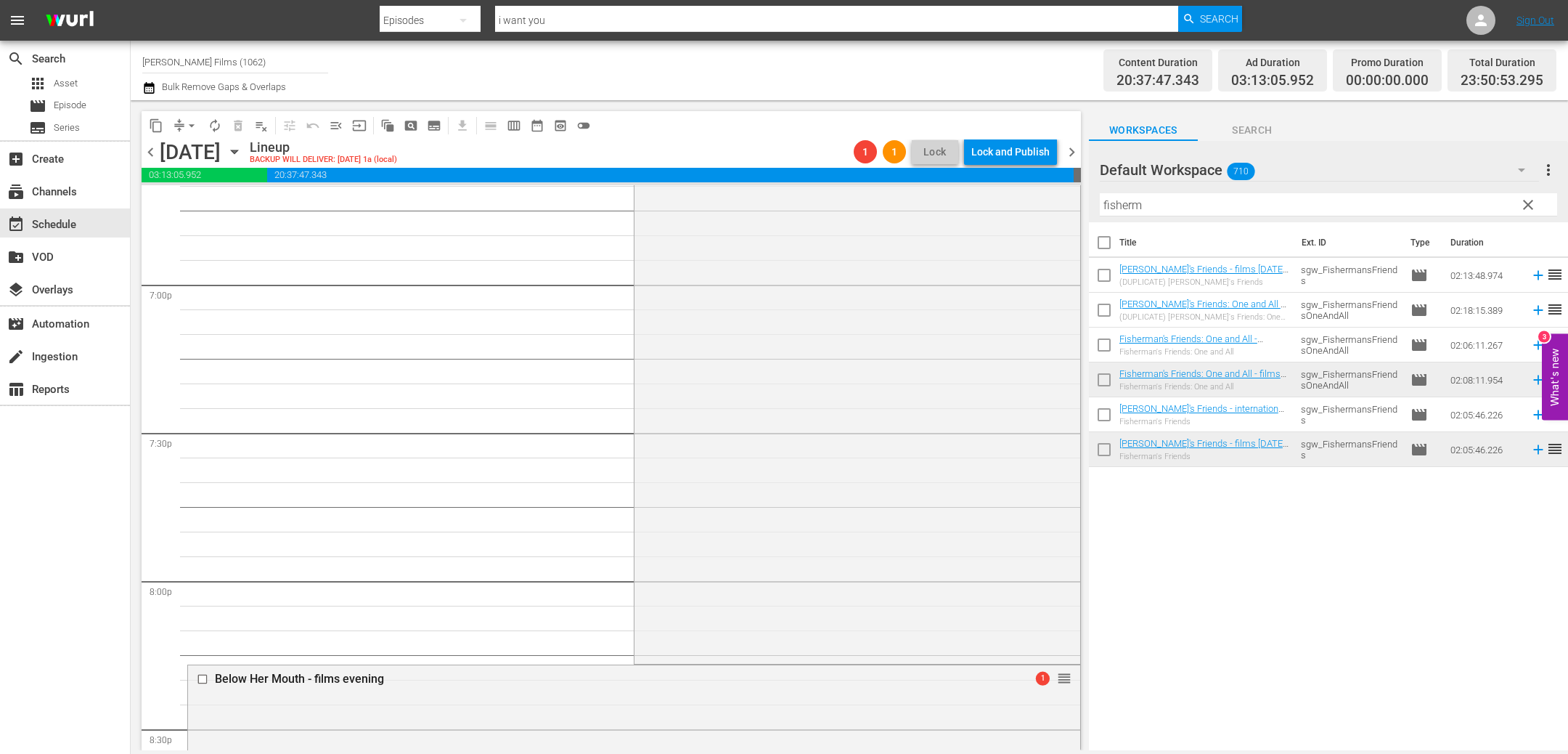
scroll to position [5220, 0]
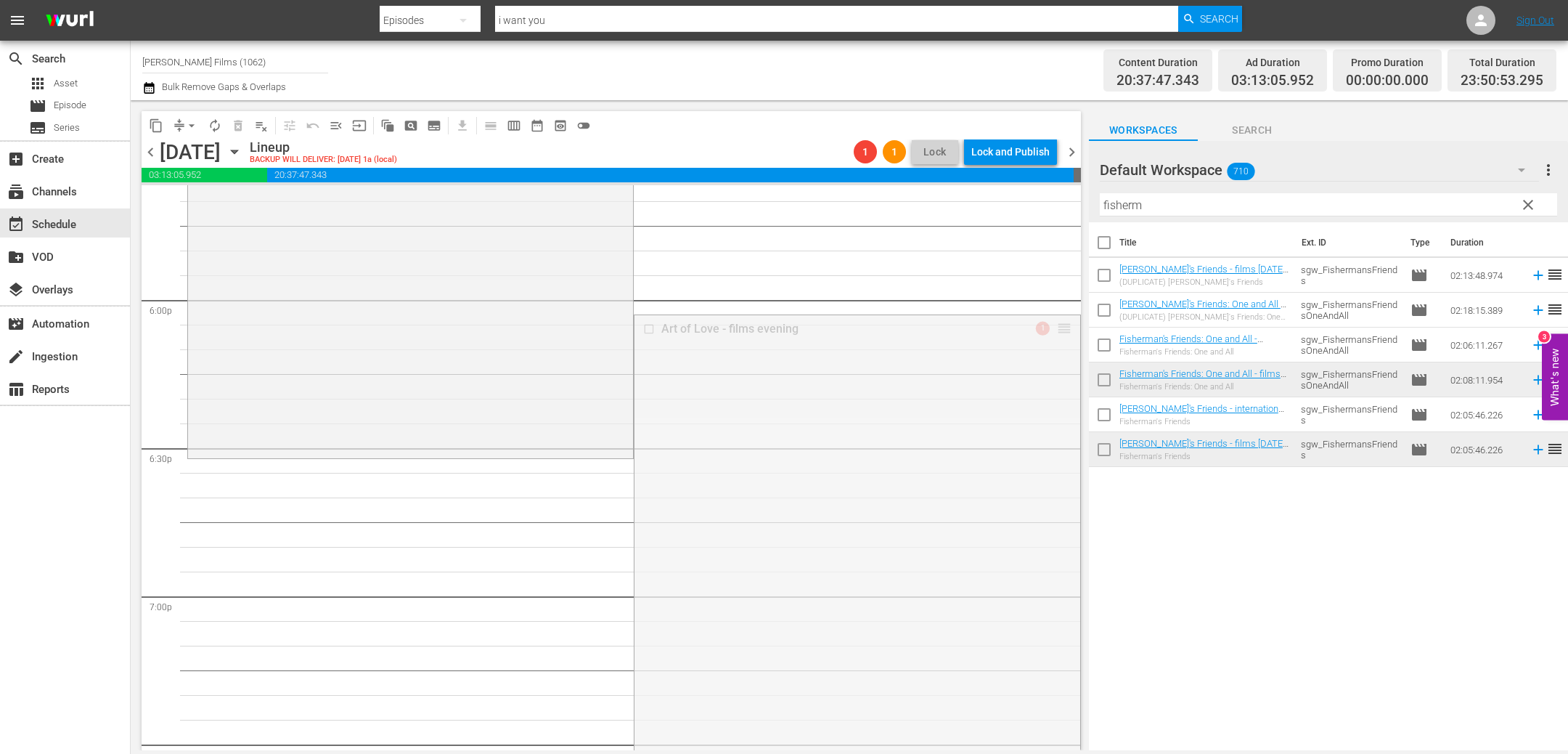
drag, startPoint x: 1064, startPoint y: 325, endPoint x: 1018, endPoint y: 460, distance: 142.6
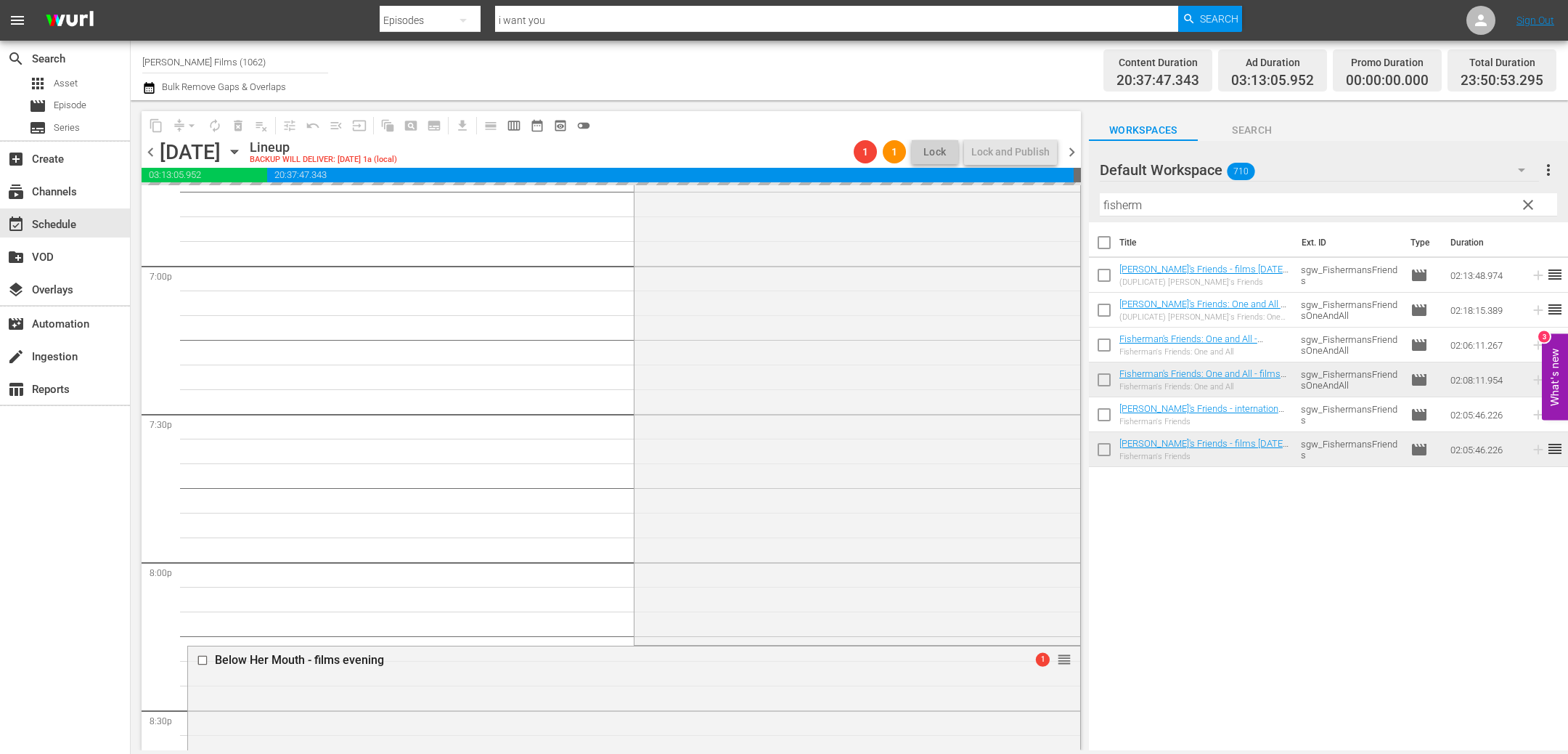
scroll to position [5814, 0]
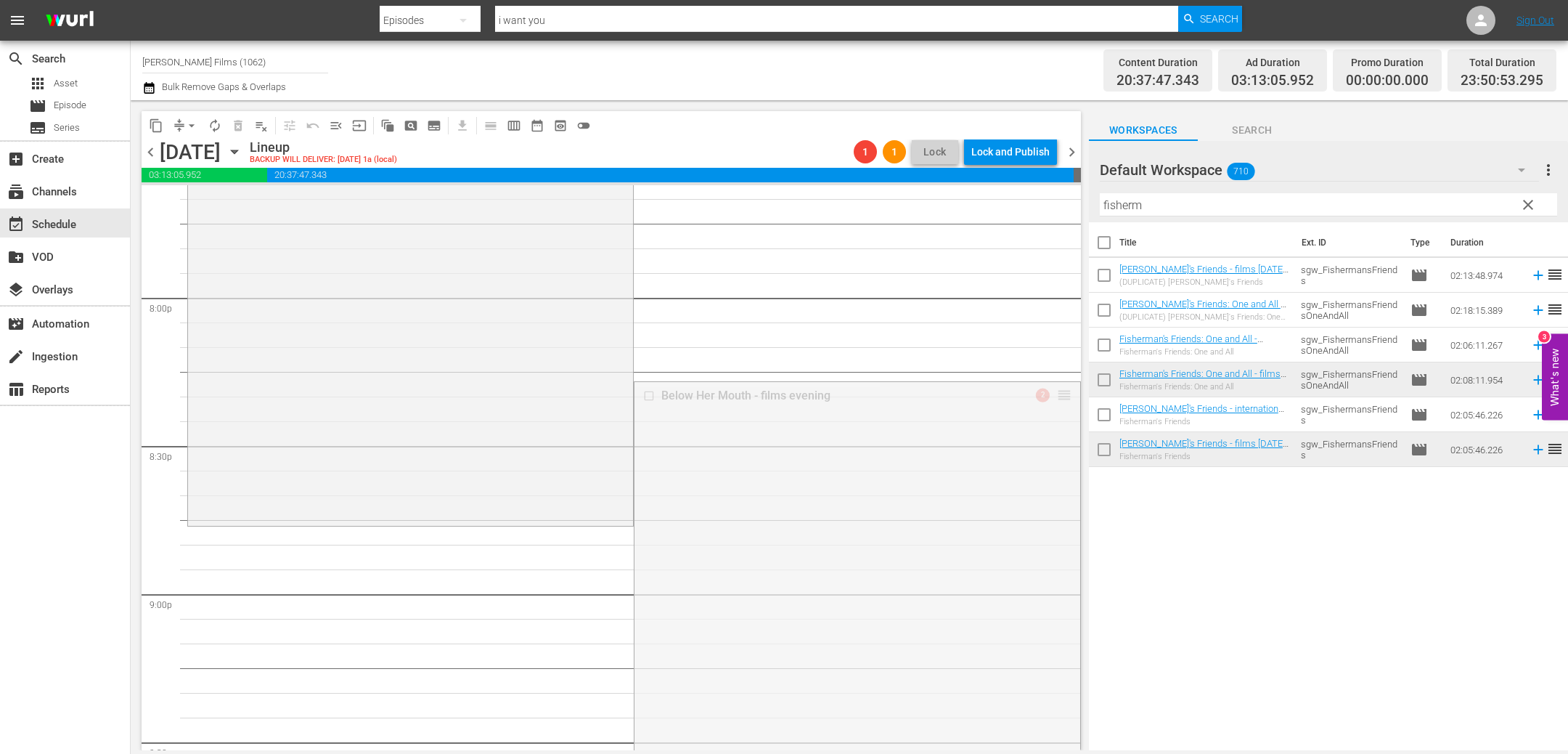
drag, startPoint x: 1068, startPoint y: 397, endPoint x: 1042, endPoint y: 537, distance: 142.4
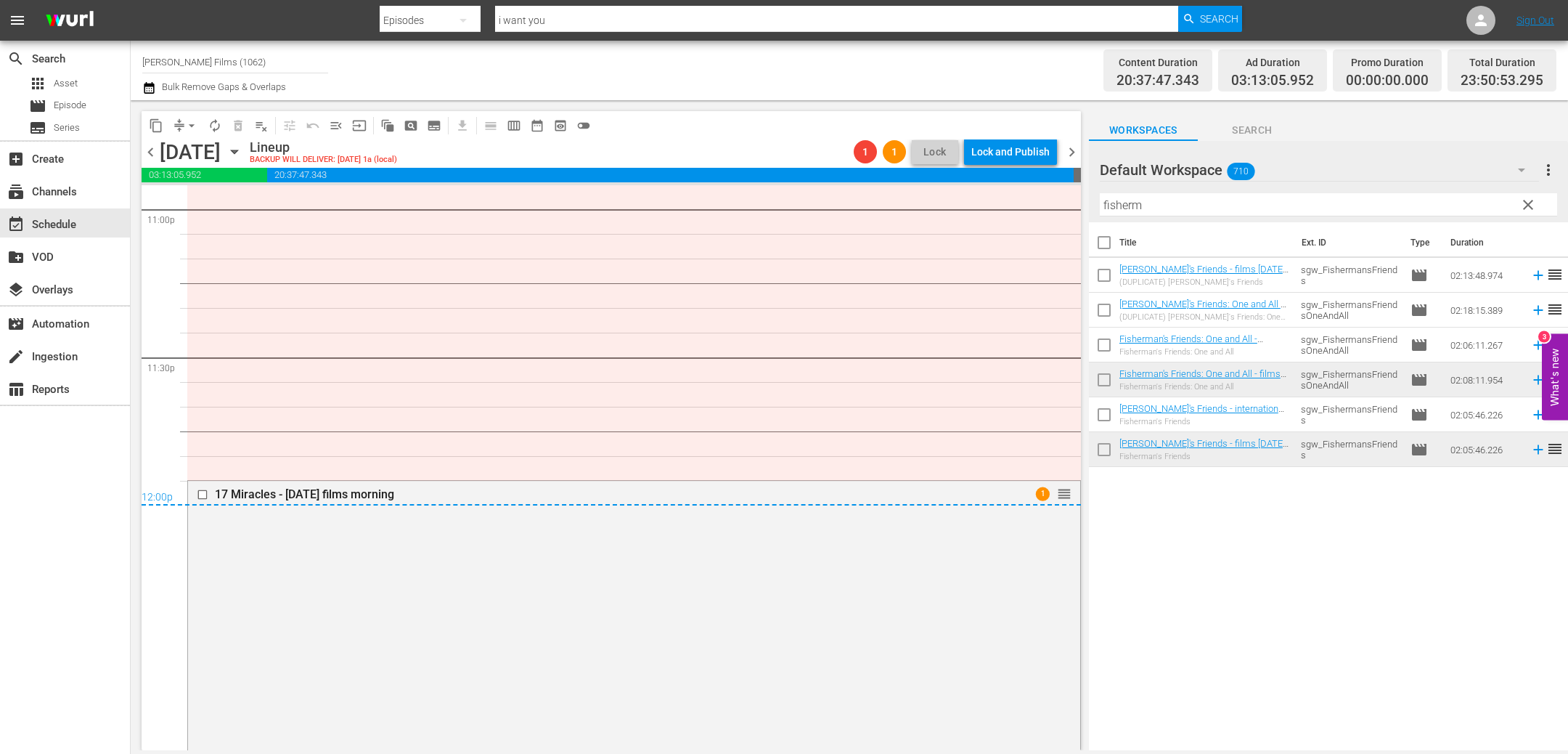
scroll to position [6814, 0]
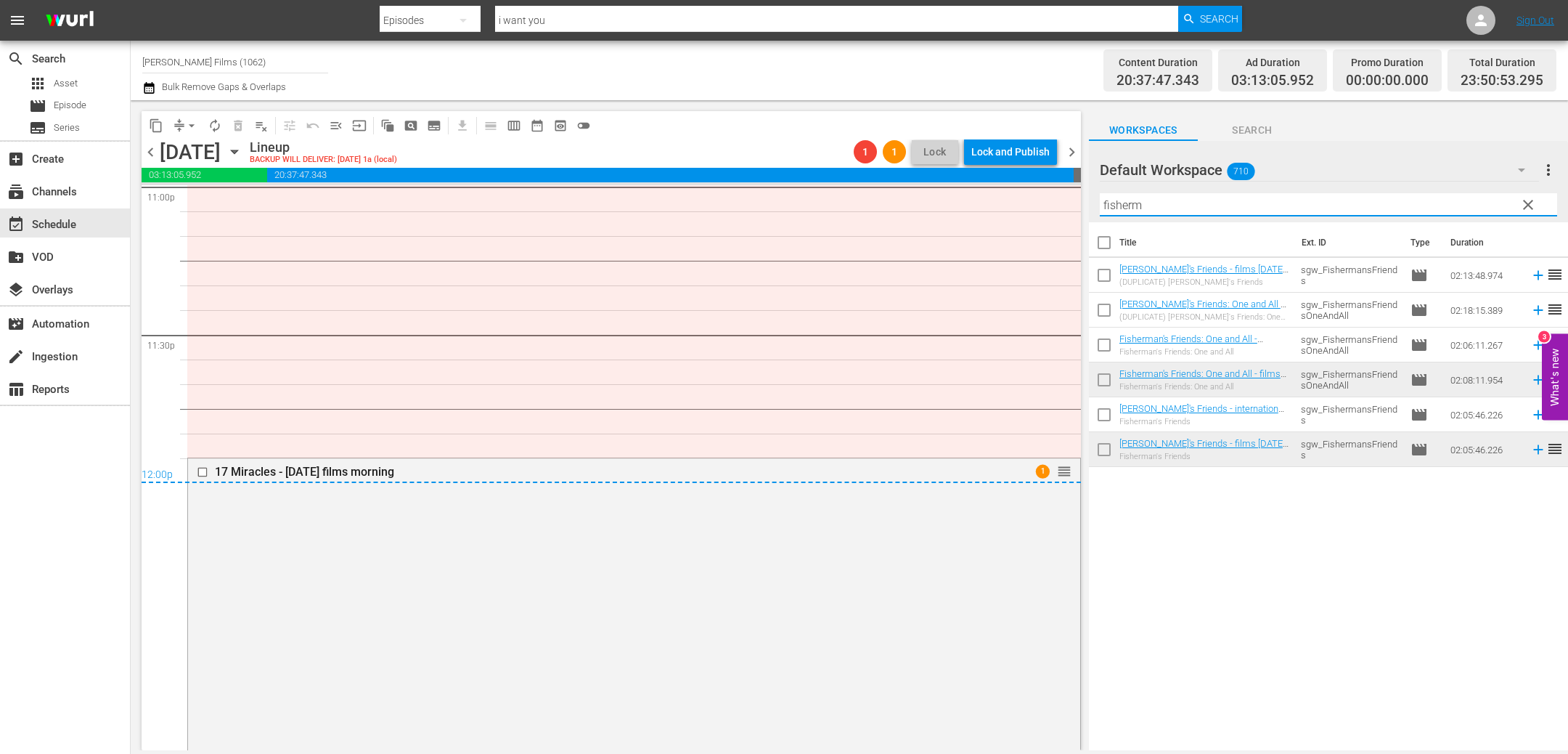
drag, startPoint x: 1274, startPoint y: 208, endPoint x: 1007, endPoint y: 203, distance: 267.0
click at [1007, 203] on div "content_copy compress arrow_drop_down autorenew_outlined delete_forever_outline…" at bounding box center [849, 425] width 1437 height 650
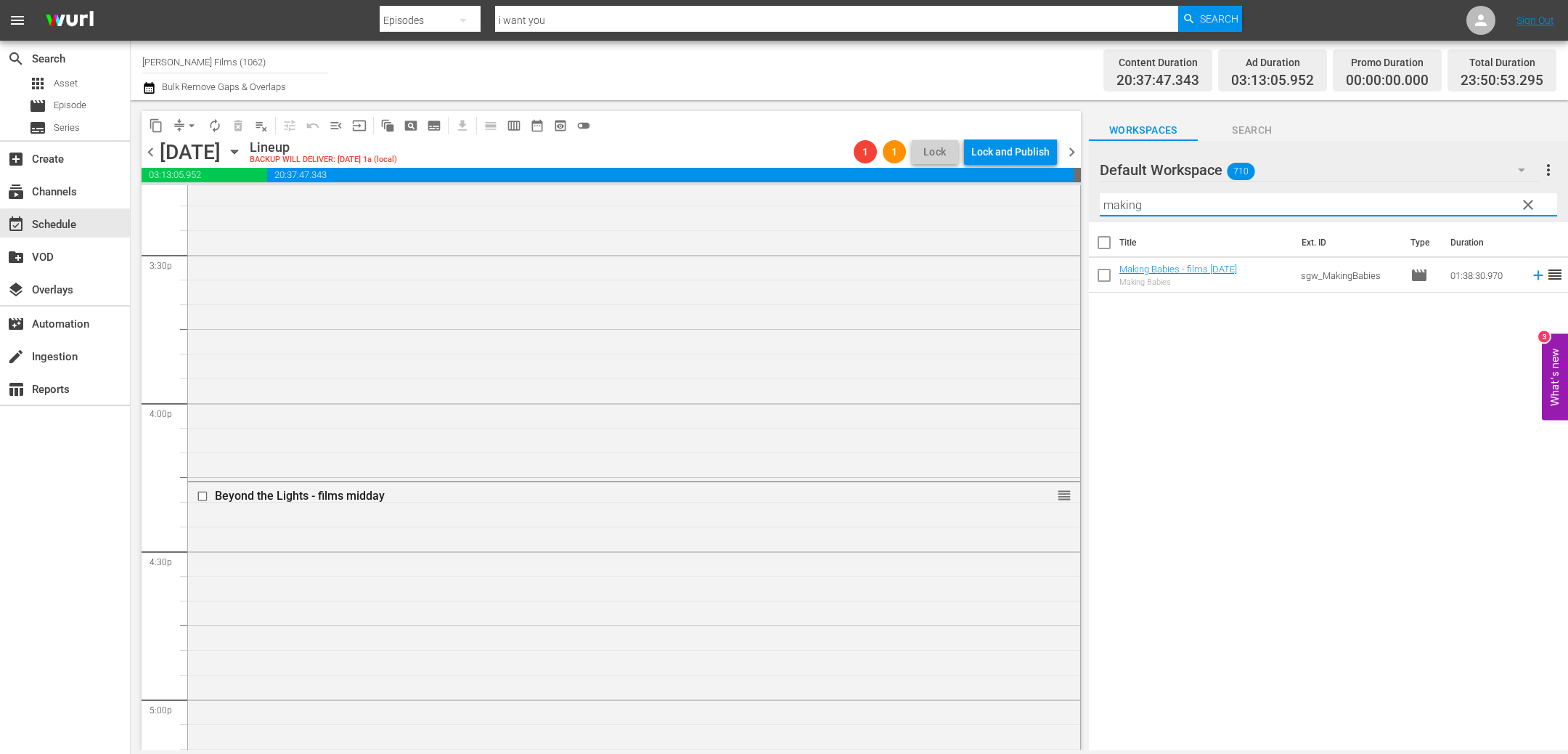
scroll to position [4510, 0]
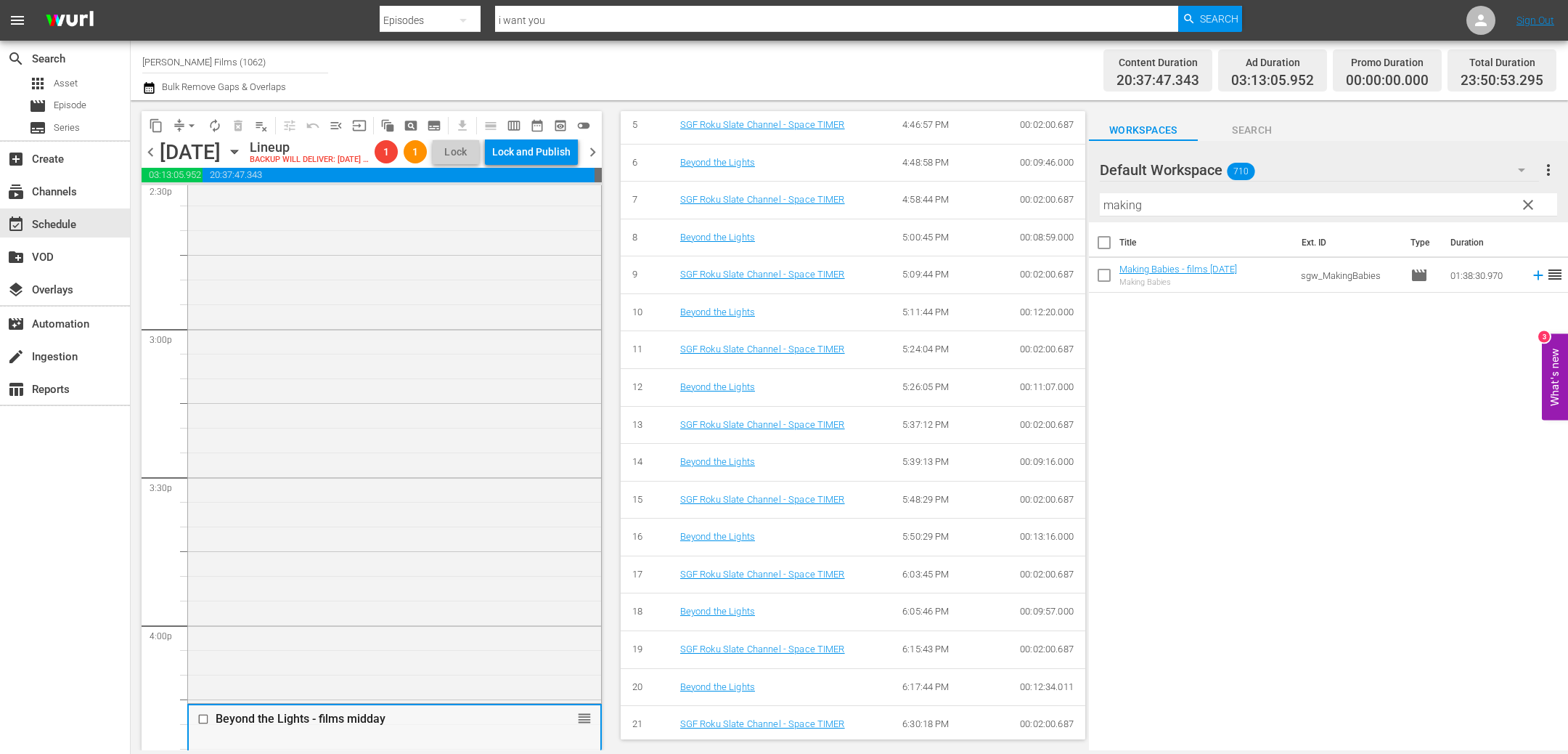
scroll to position [4221, 0]
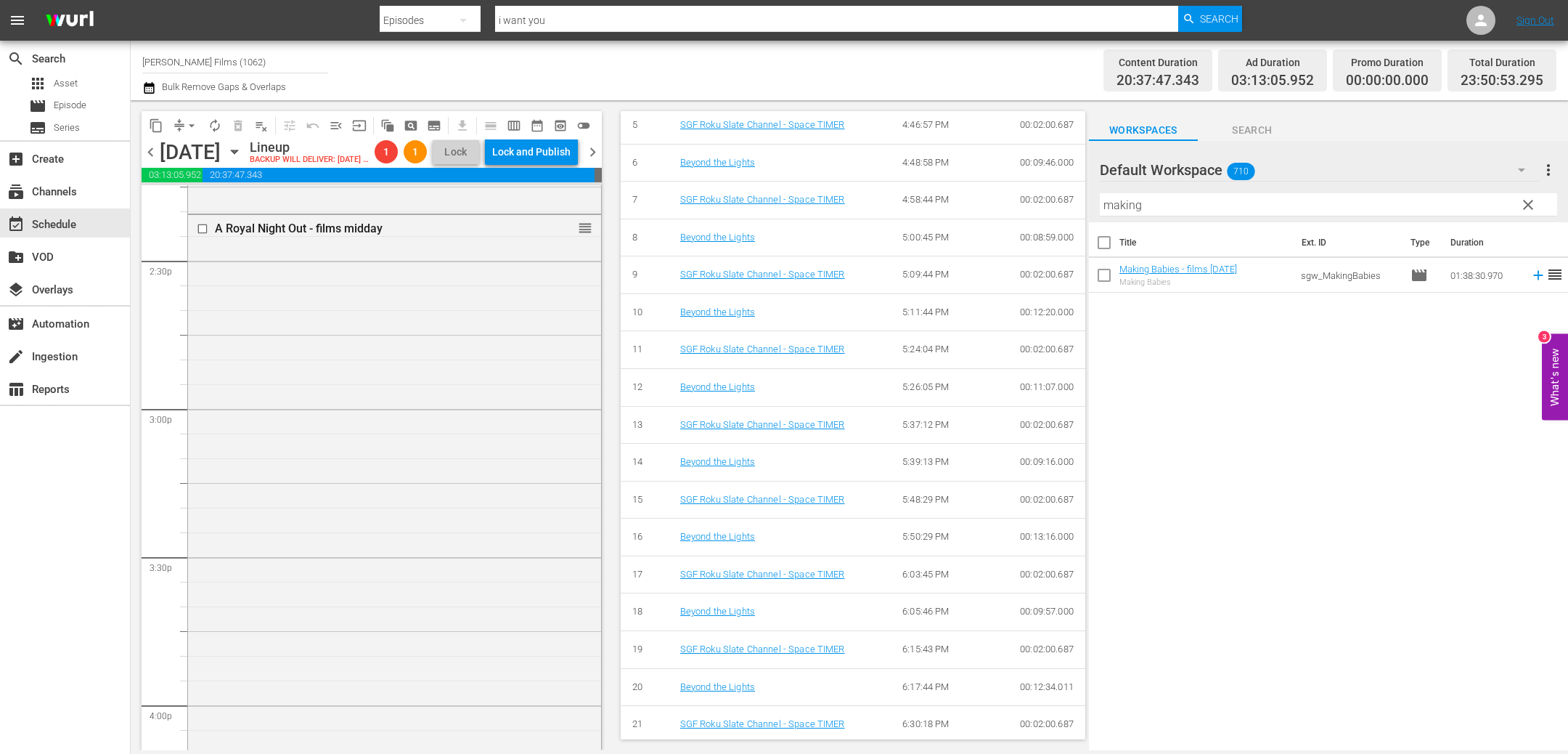
click at [534, 621] on div "A Royal Night Out - films midday reorder" at bounding box center [394, 497] width 413 height 565
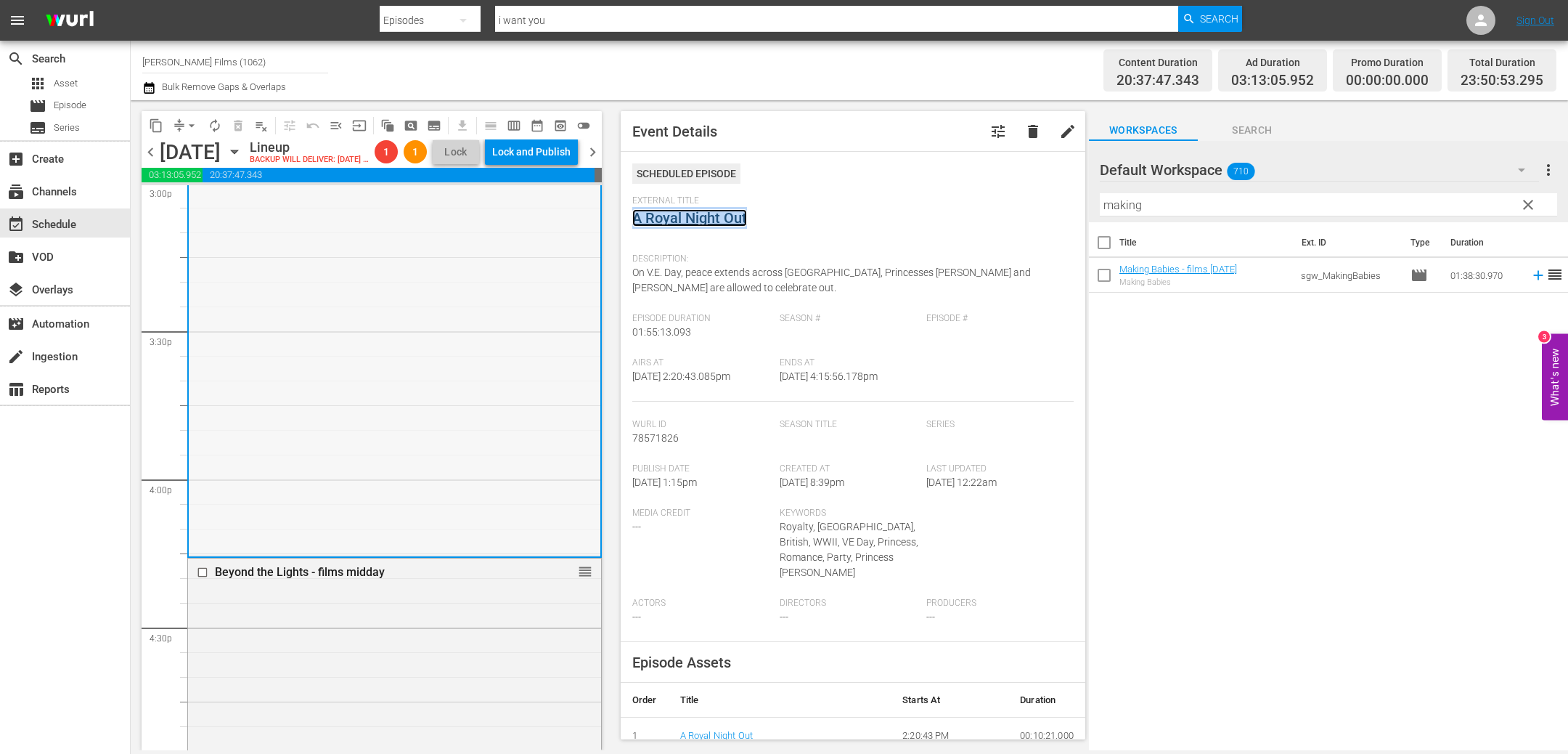
scroll to position [4520, 0]
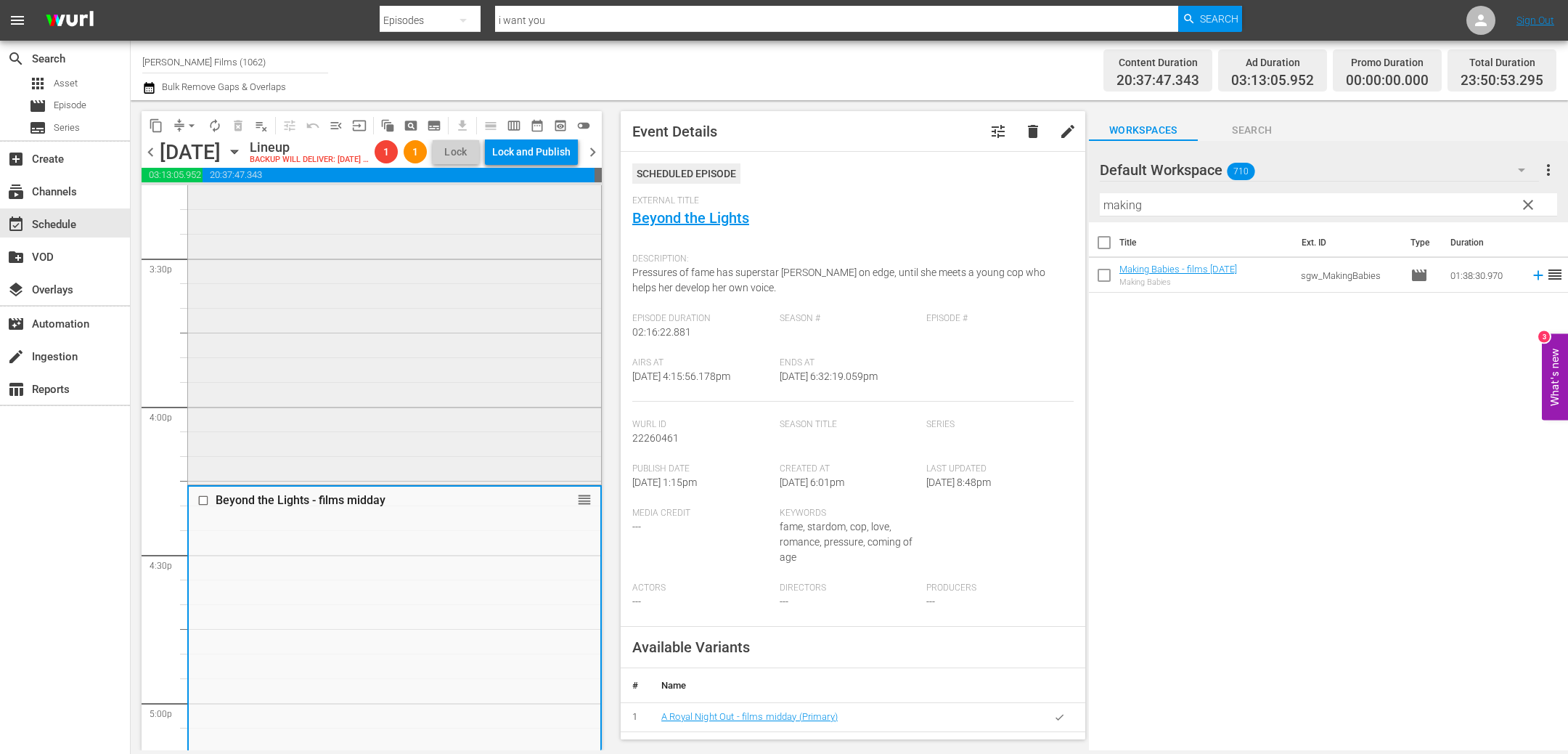
click at [377, 380] on div "A Royal Night Out - films midday reorder" at bounding box center [394, 199] width 413 height 565
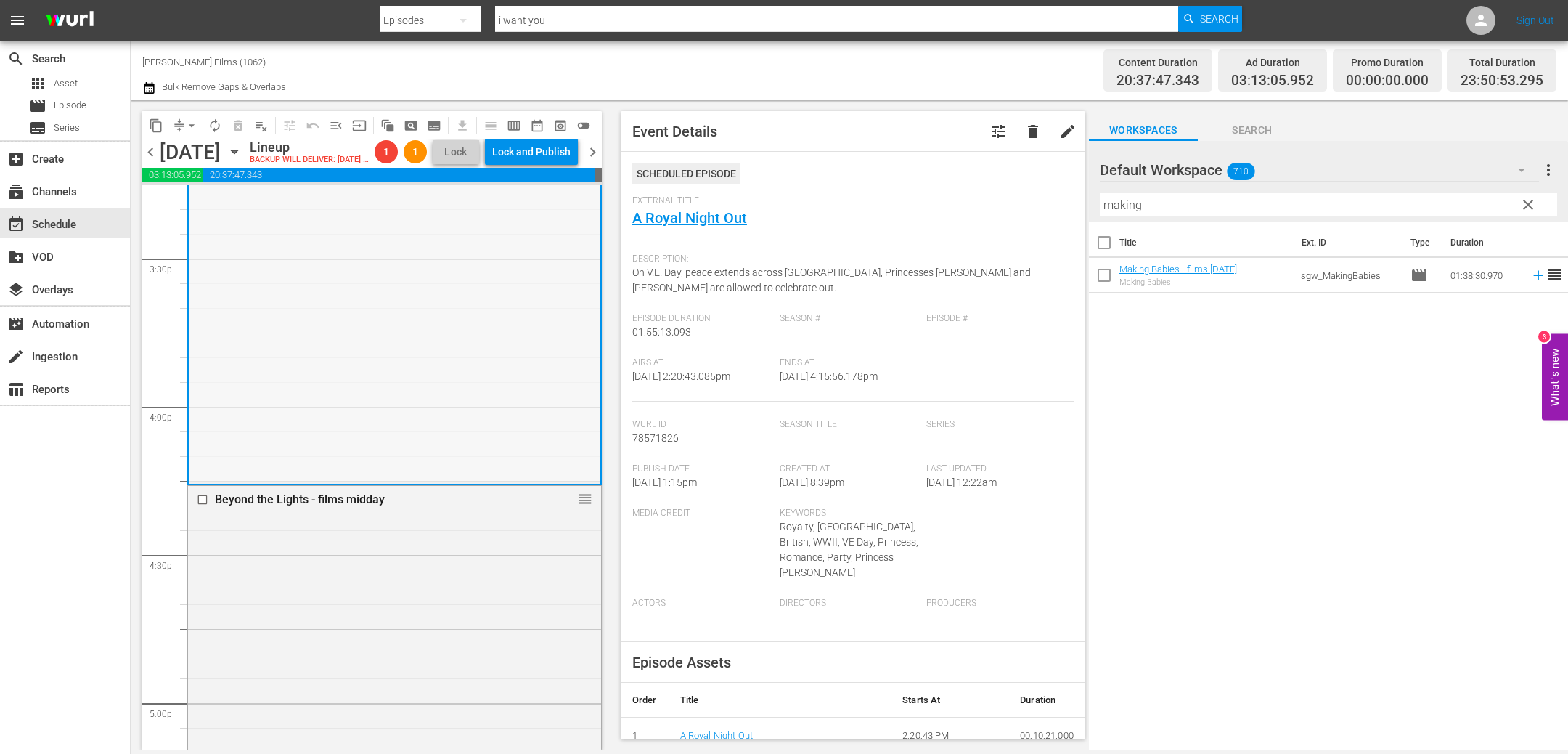
click at [368, 408] on div "A Royal Night Out - films midday reorder" at bounding box center [395, 199] width 412 height 565
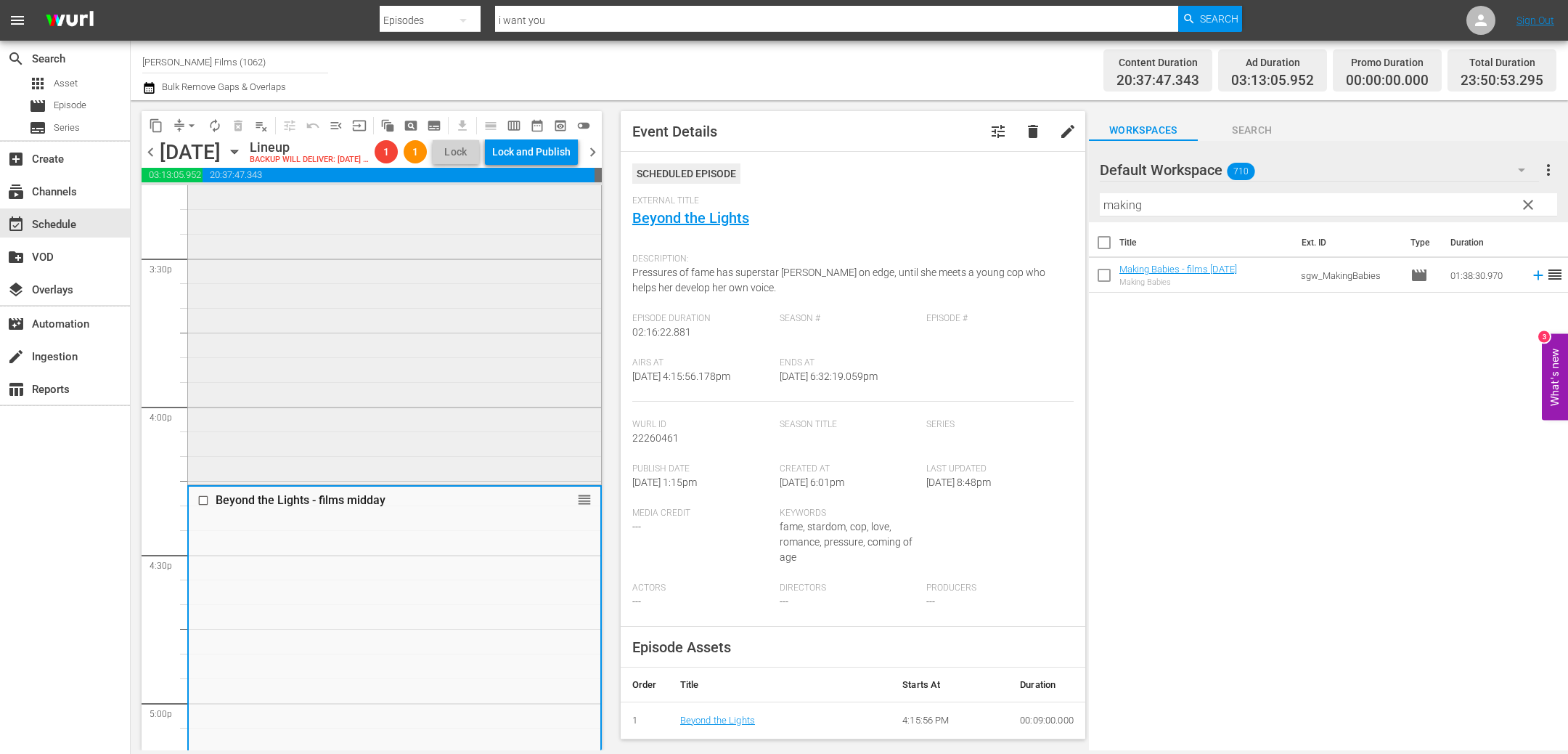
click at [439, 401] on div "A Royal Night Out - films midday reorder" at bounding box center [394, 199] width 413 height 565
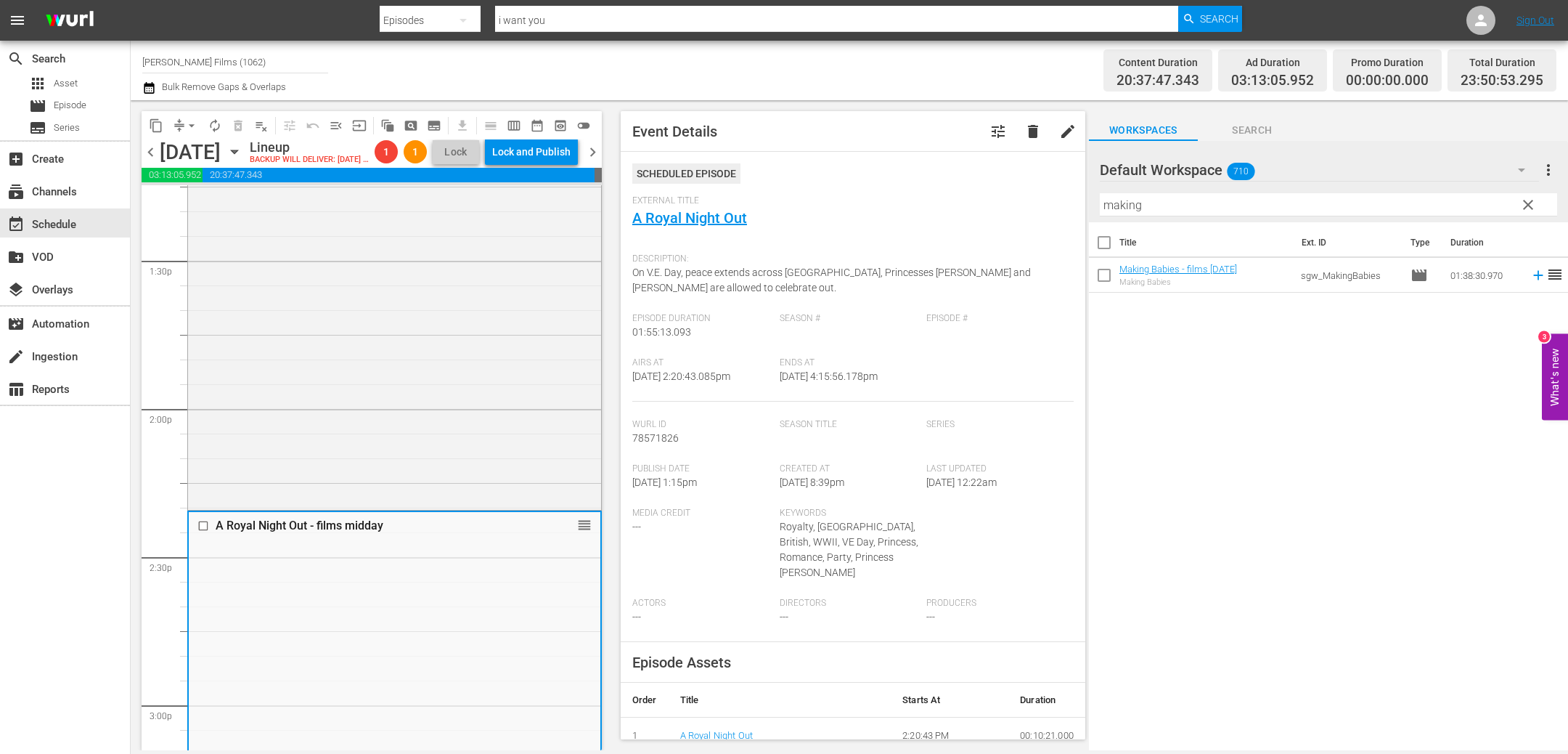
click at [439, 401] on div "The Lazarus Effect - [DATE] - films midday reorder" at bounding box center [394, 274] width 413 height 466
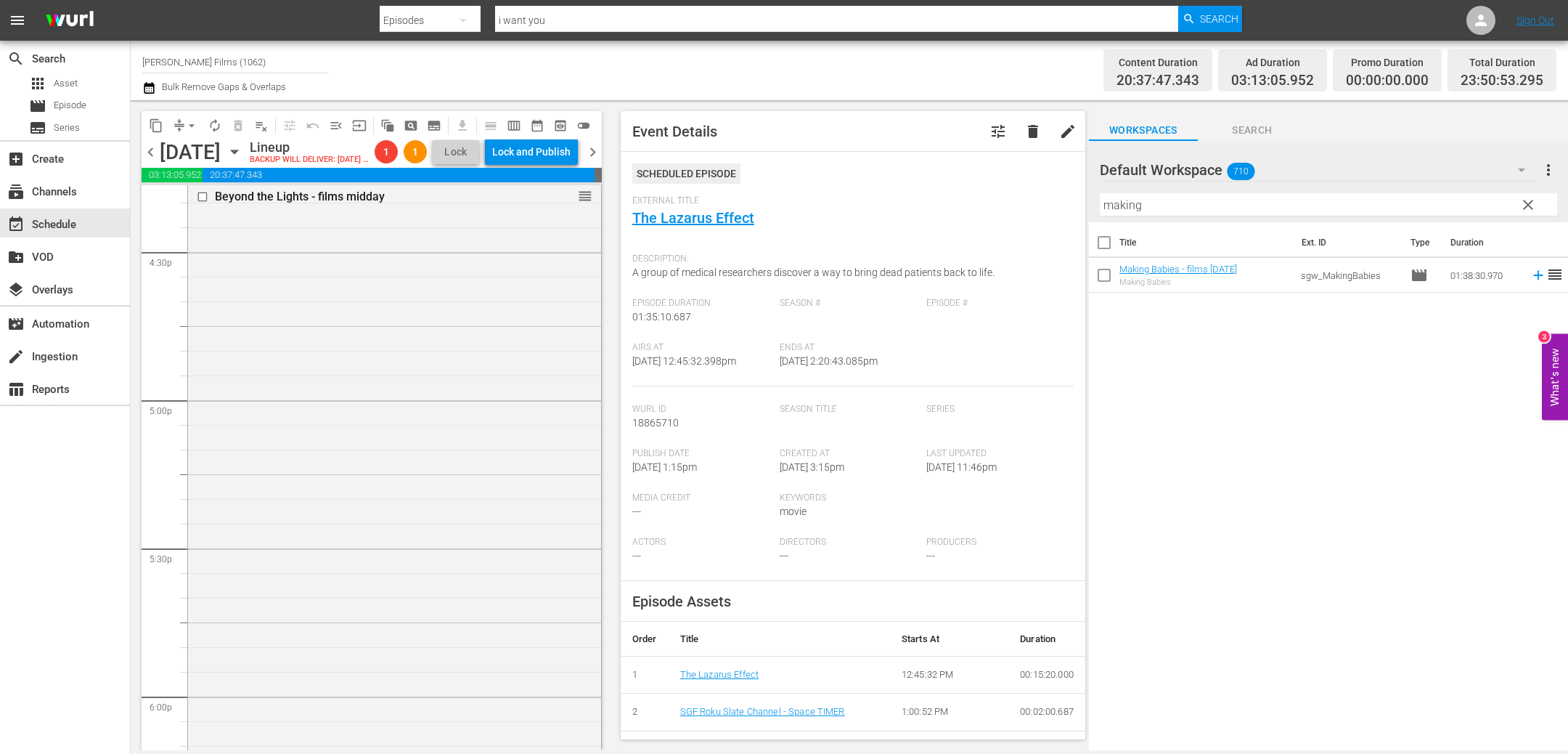
scroll to position [4582, 0]
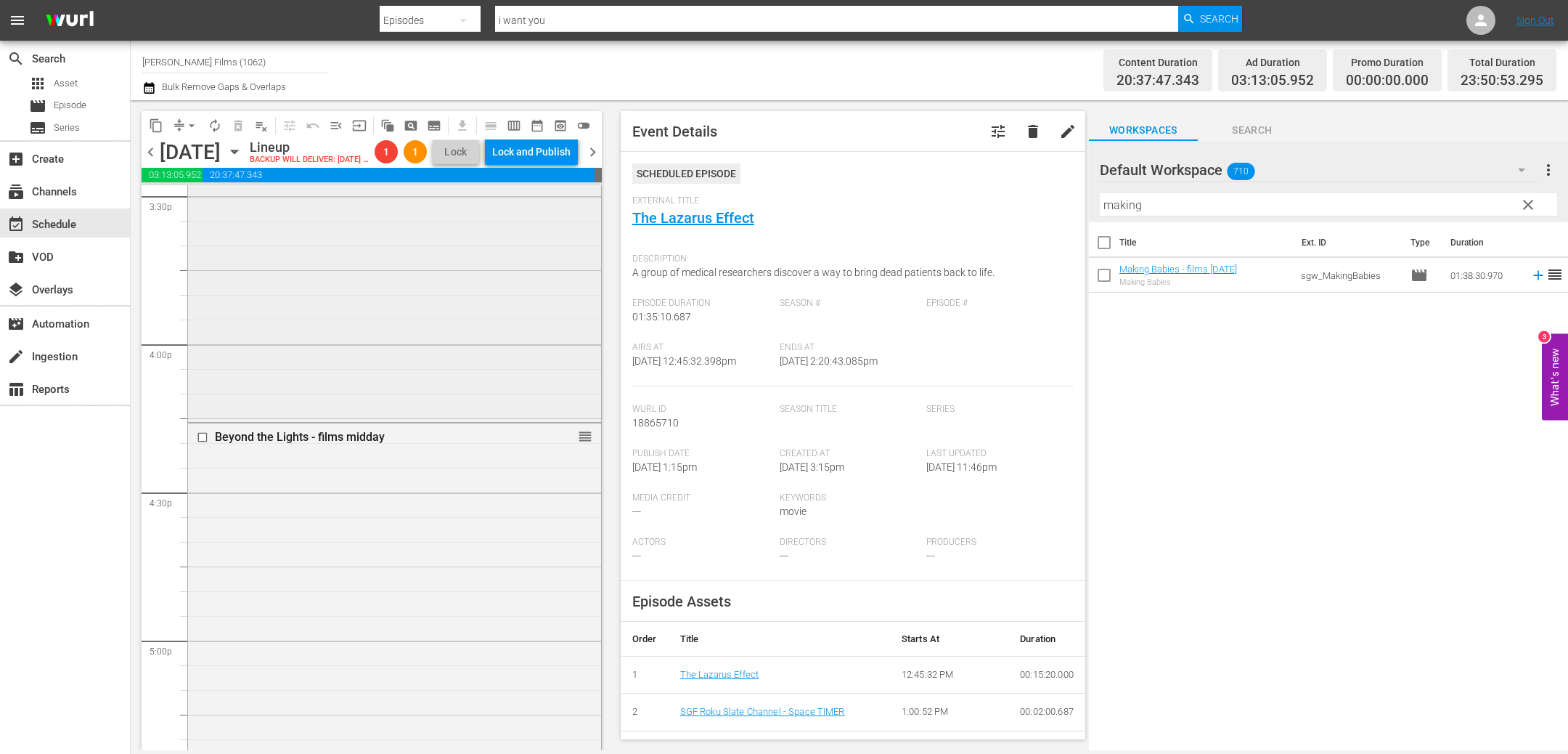
click at [439, 396] on div "A Royal Night Out - films midday reorder" at bounding box center [394, 137] width 413 height 565
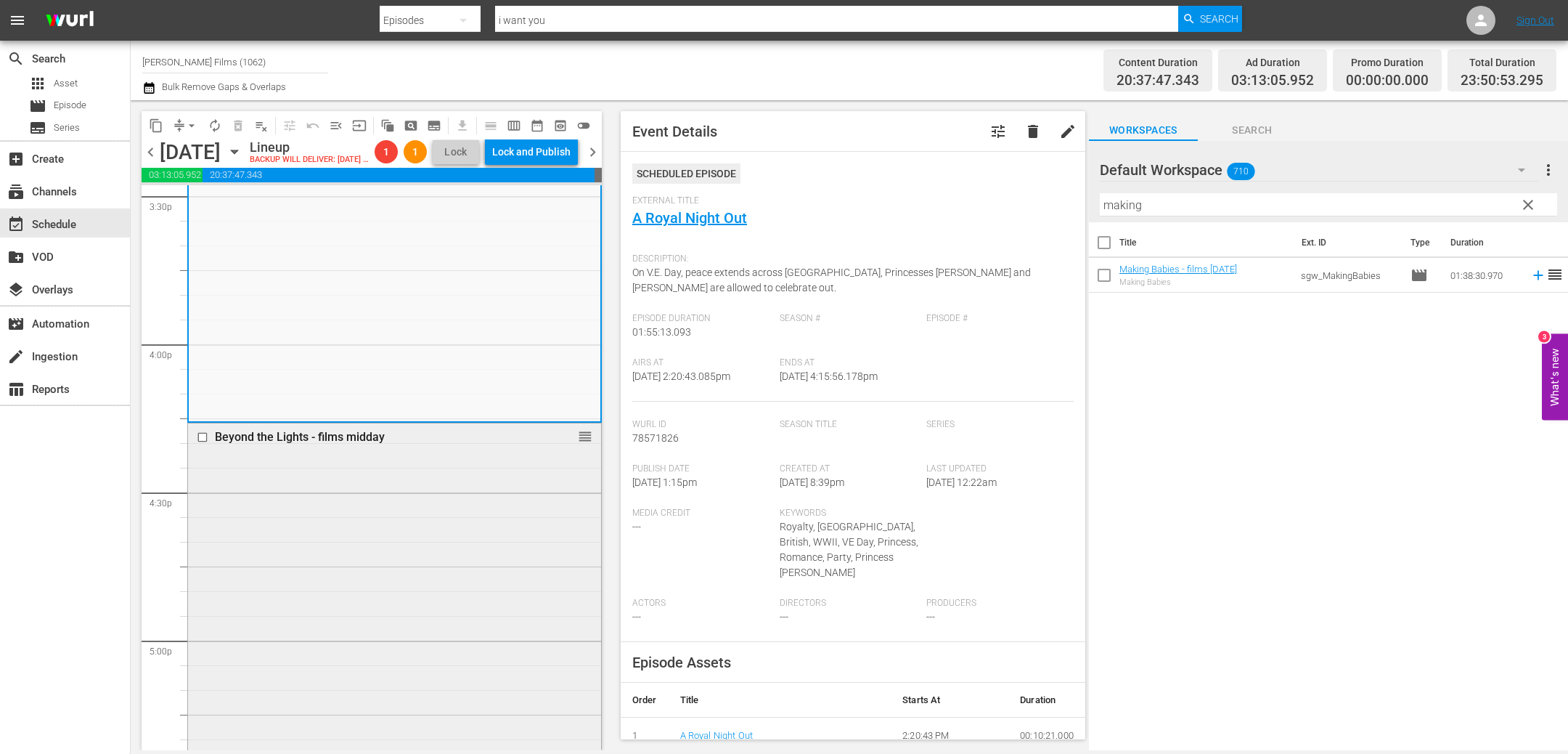
click at [374, 528] on div "Beyond the Lights - films midday reorder" at bounding box center [394, 757] width 413 height 669
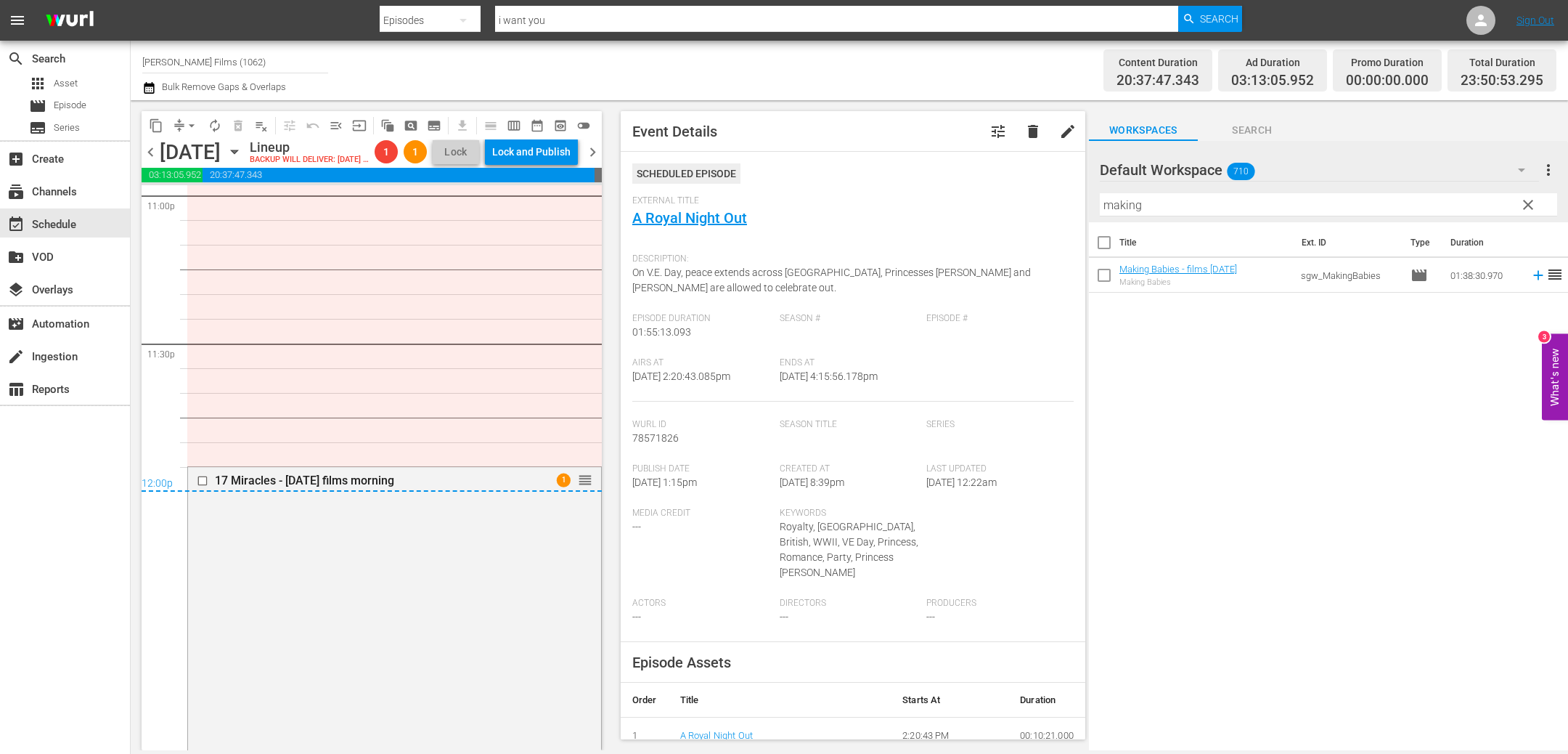
scroll to position [6812, 0]
click at [257, 558] on div "17 Miracles - [DATE] films morning 1 reorder" at bounding box center [394, 741] width 413 height 562
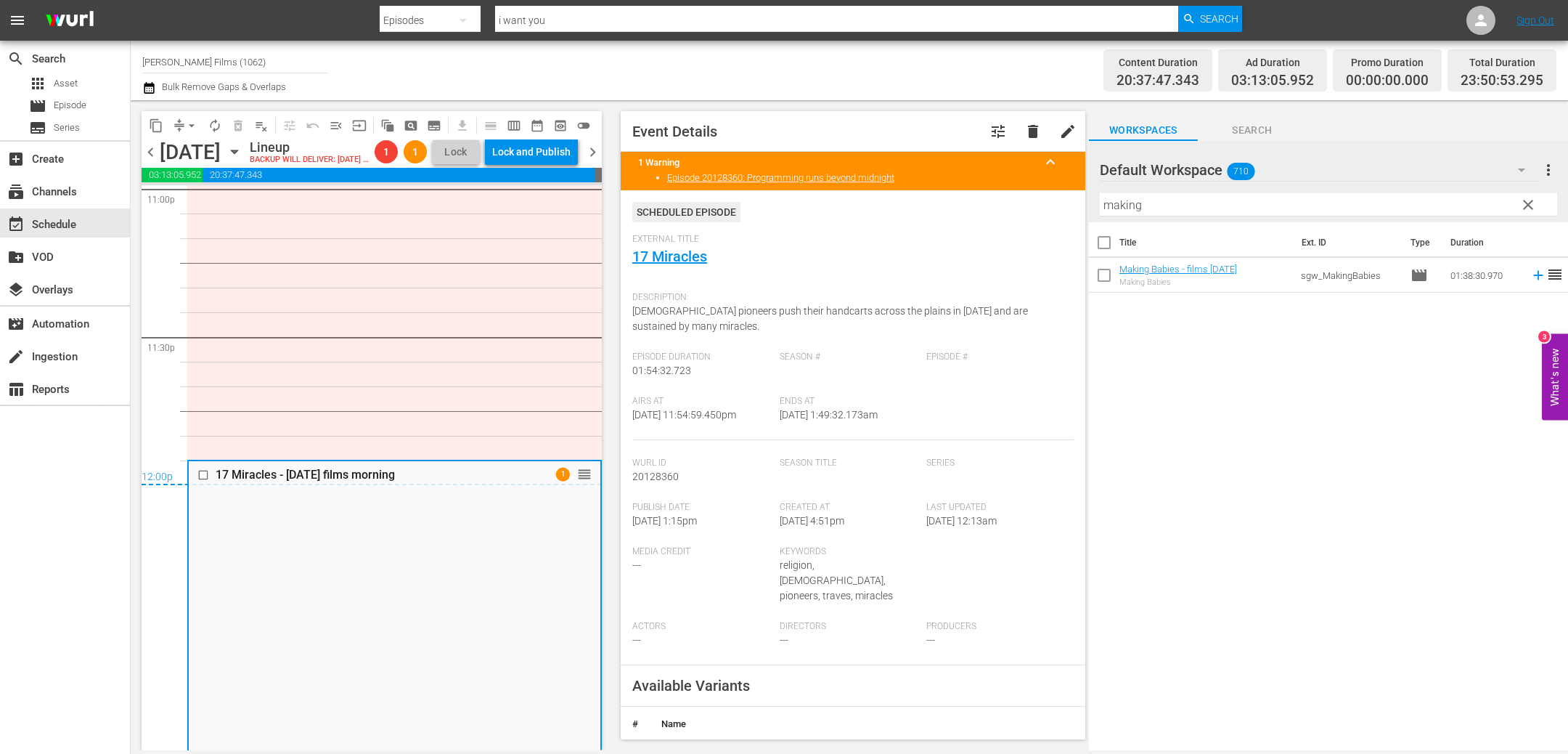
click at [202, 482] on input "checkbox" at bounding box center [204, 476] width 15 height 12
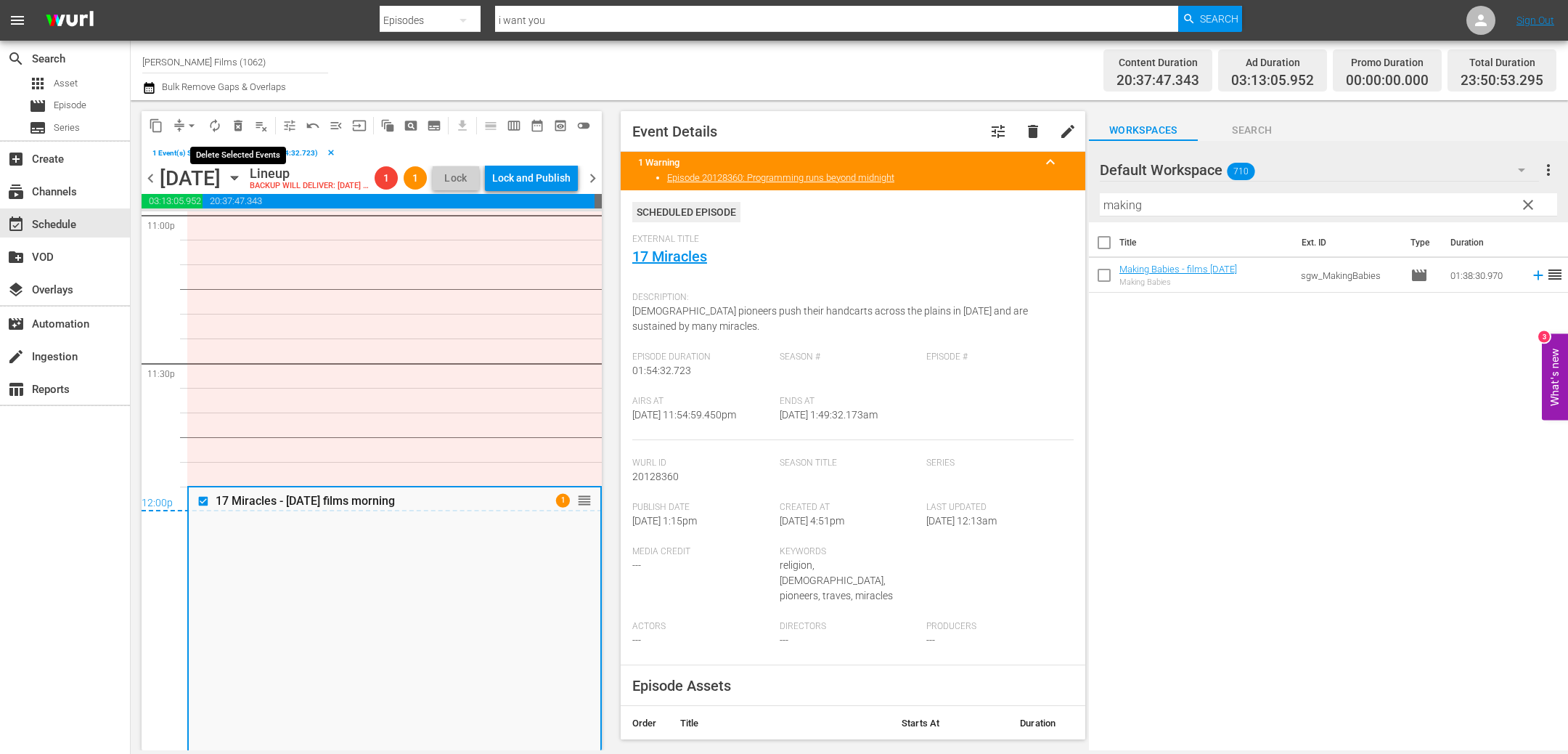
click at [237, 127] on span "delete_forever_outlined" at bounding box center [238, 125] width 15 height 15
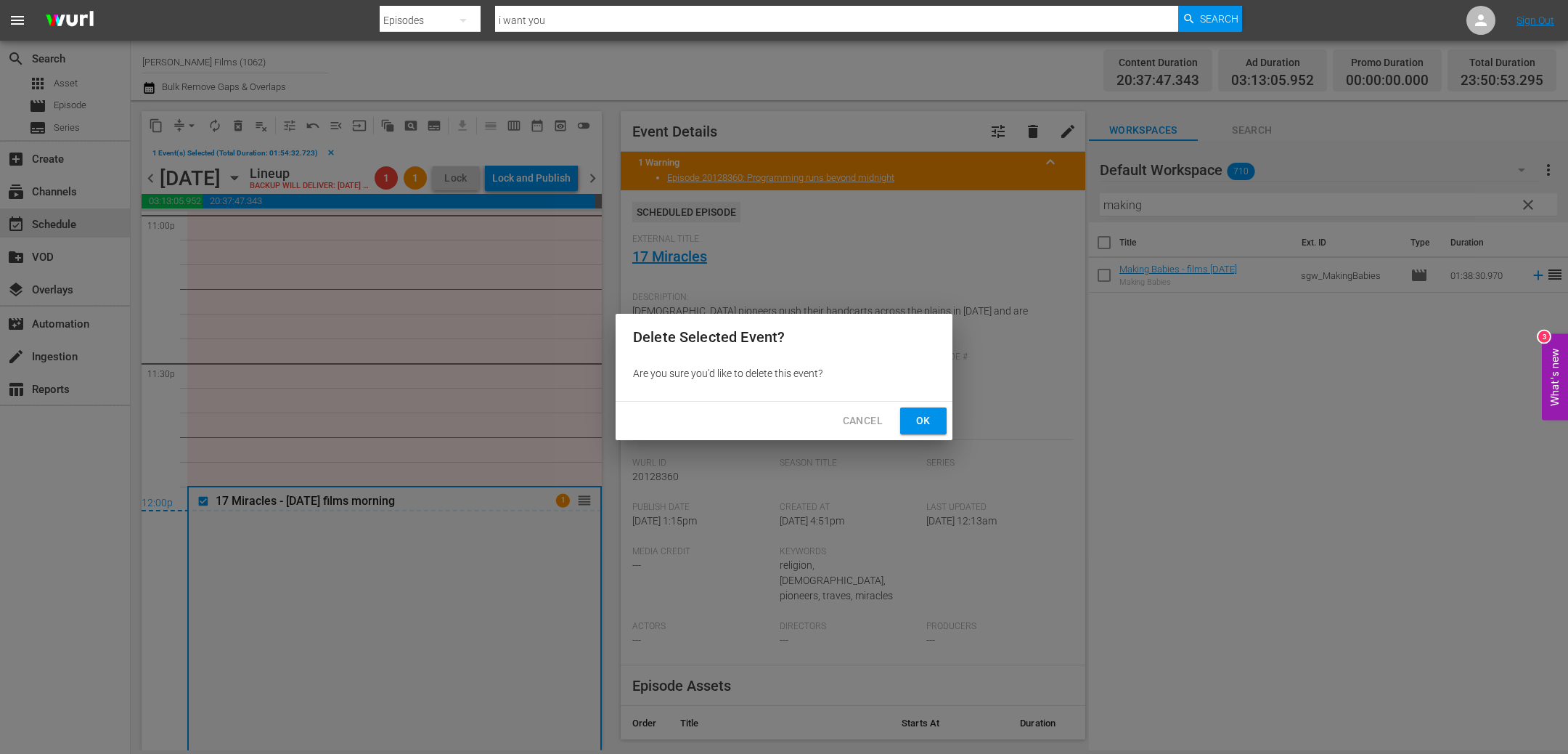
click at [928, 421] on span "Ok" at bounding box center [923, 421] width 23 height 18
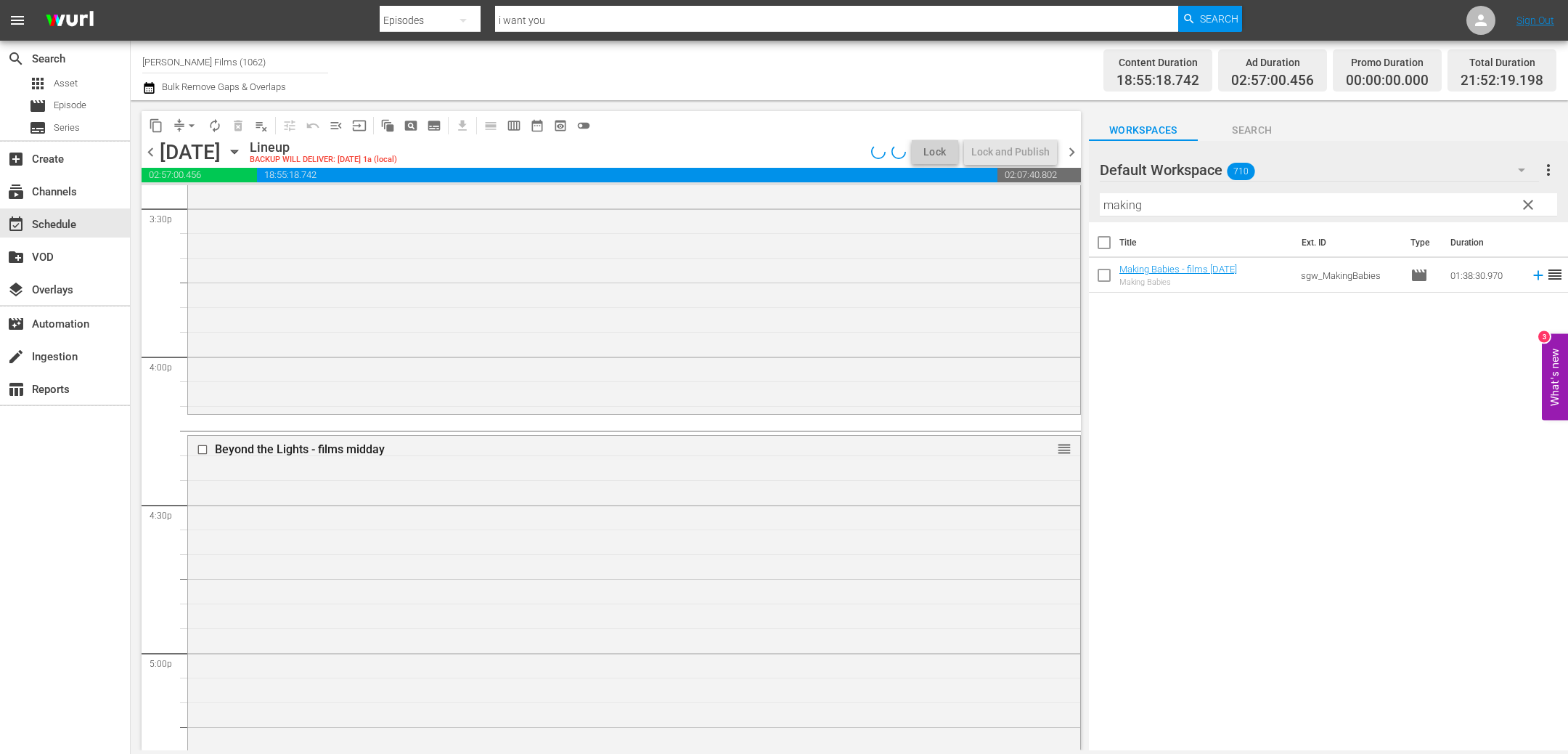
scroll to position [4504, 0]
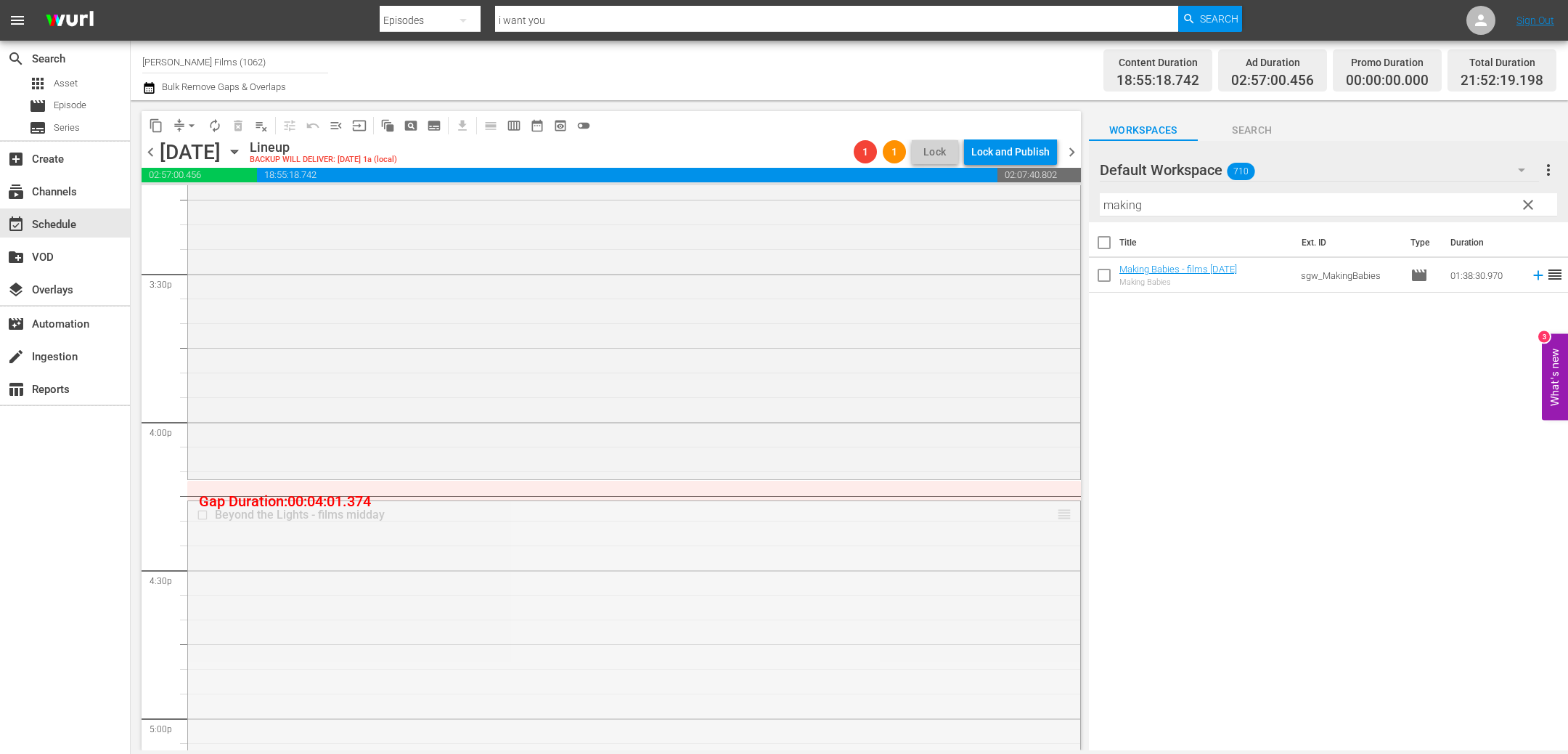
drag, startPoint x: 1065, startPoint y: 513, endPoint x: 1062, endPoint y: 487, distance: 26.2
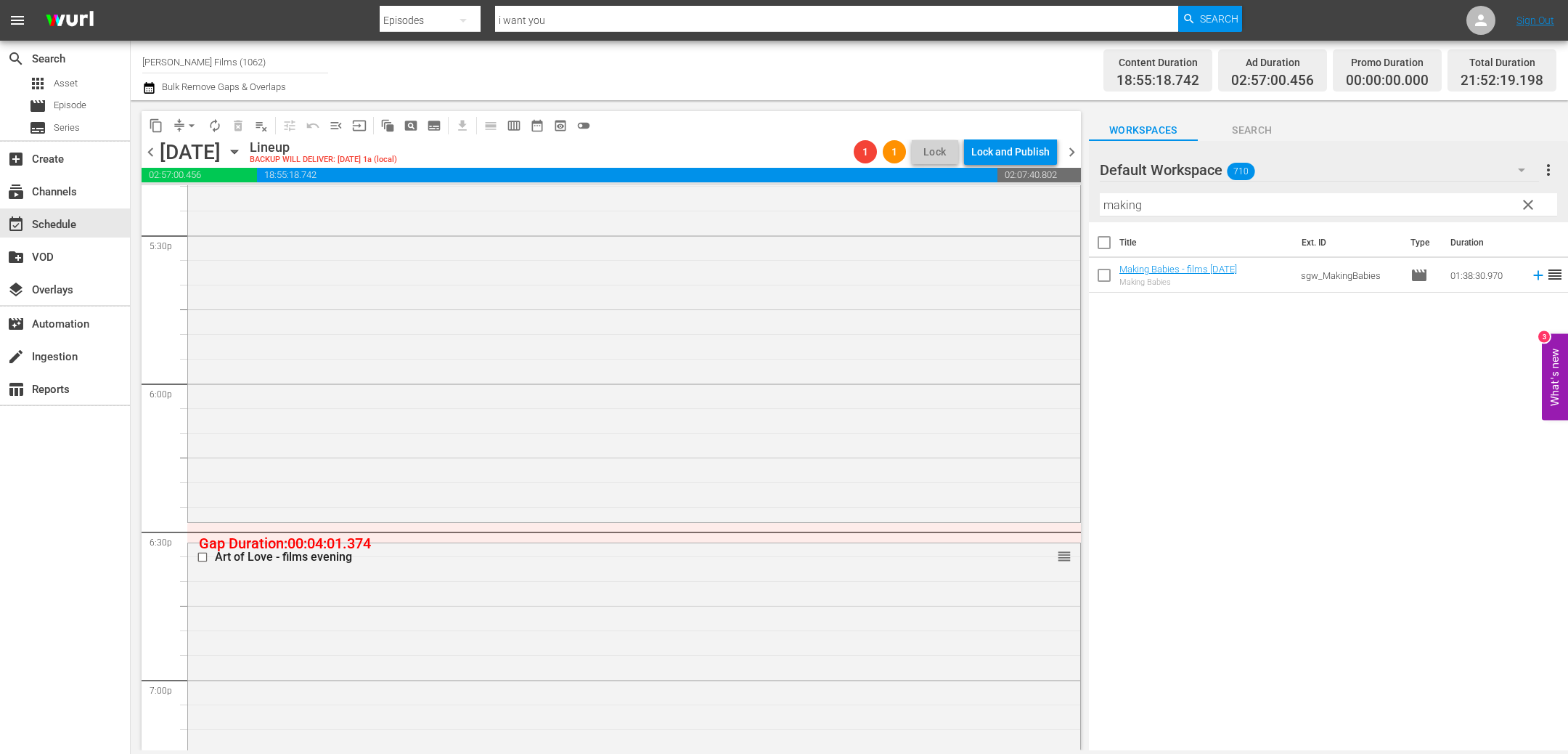
scroll to position [5295, 0]
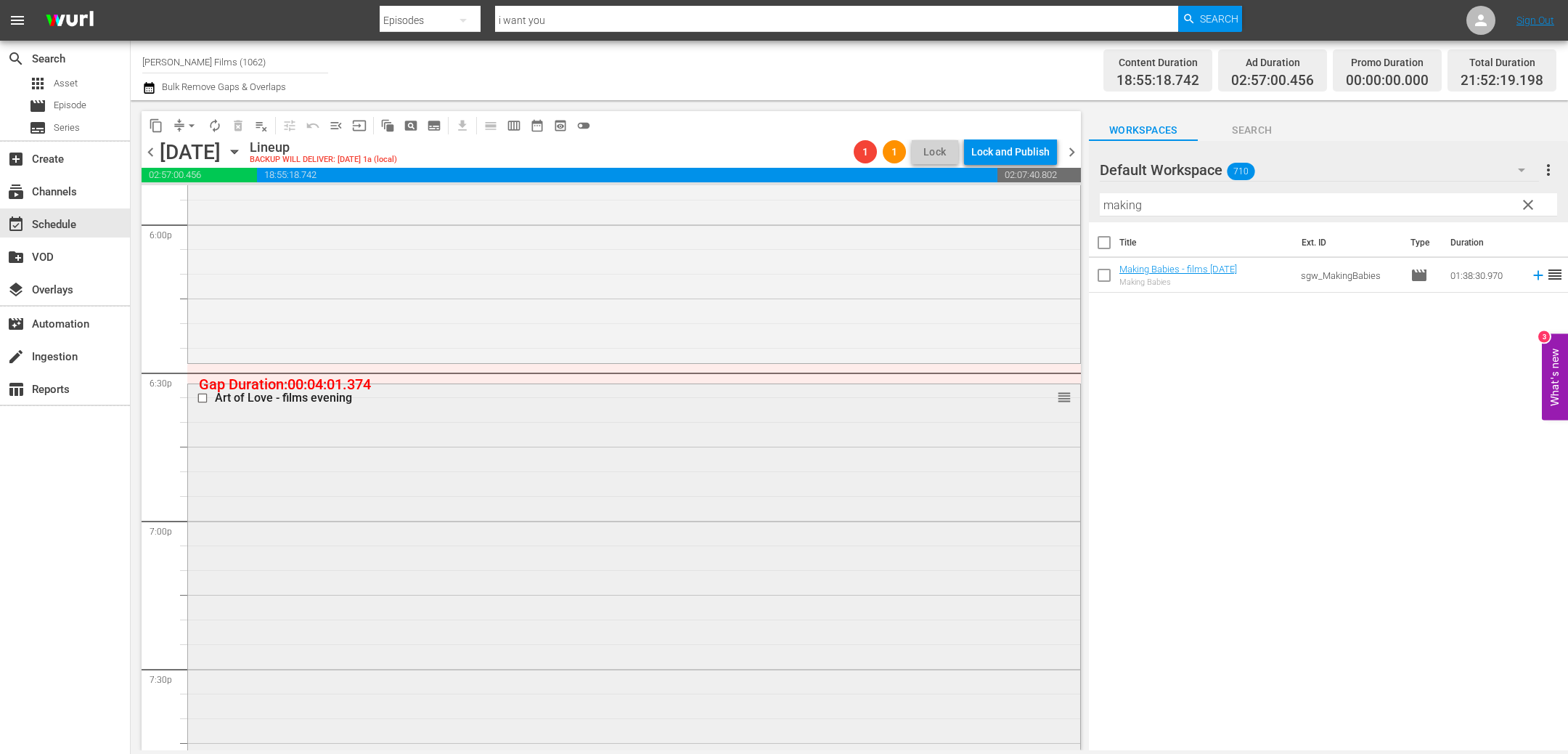
click at [765, 498] on div "Art of Love - films evening reorder" at bounding box center [634, 712] width 892 height 657
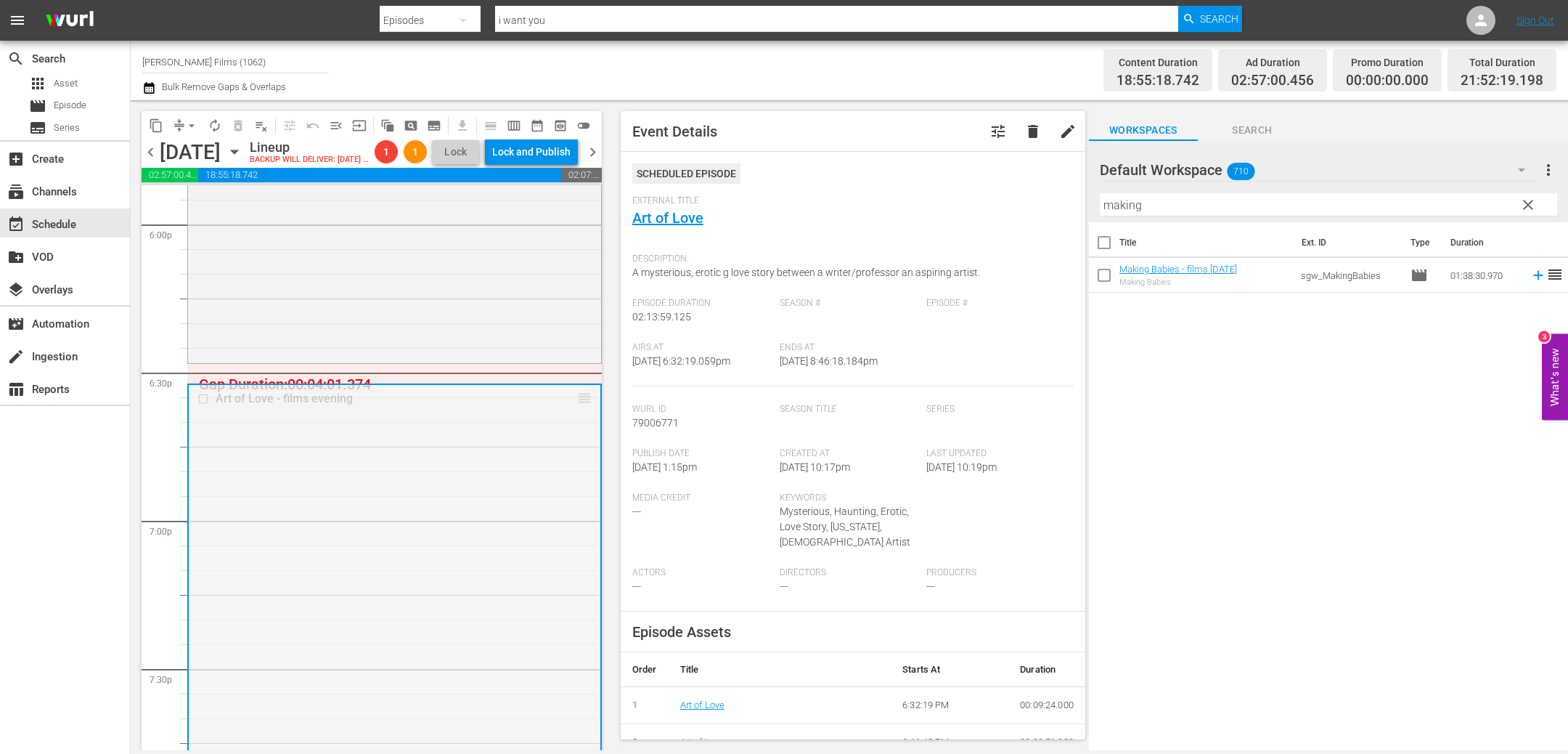
drag, startPoint x: 588, startPoint y: 419, endPoint x: 582, endPoint y: 389, distance: 30.6
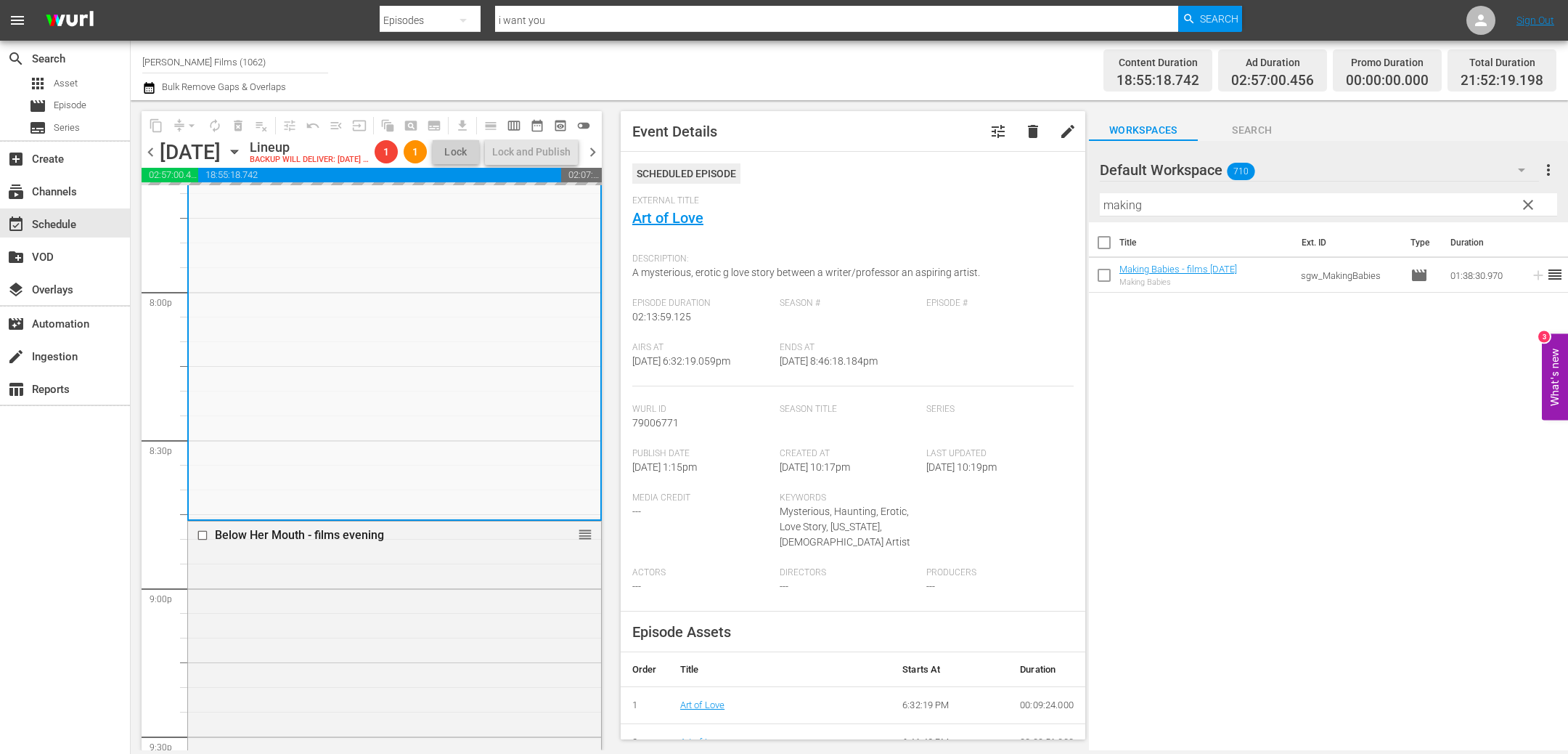
scroll to position [5826, 0]
click at [596, 160] on span "chevron_right" at bounding box center [592, 152] width 18 height 18
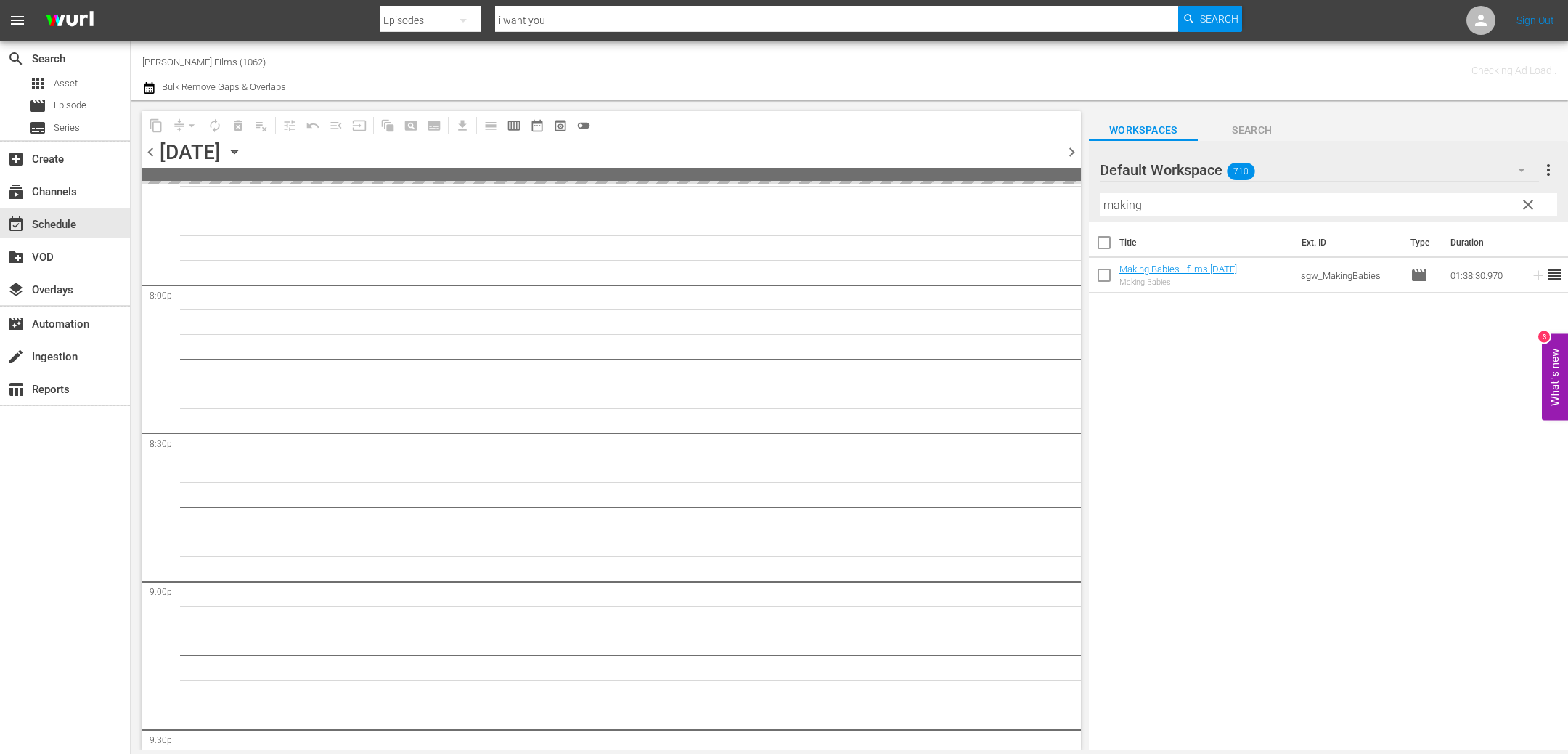
scroll to position [5998, 0]
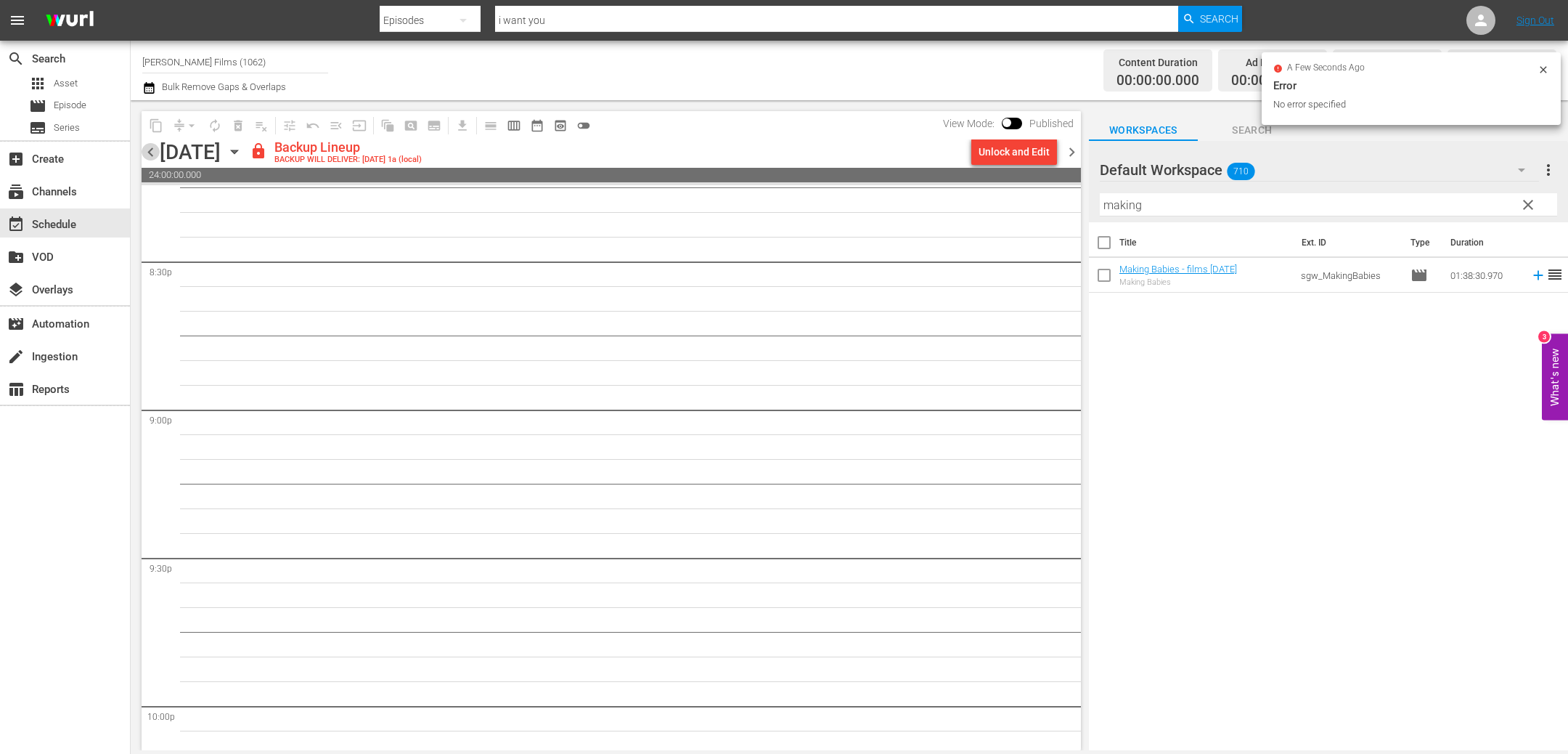
click at [154, 151] on span "chevron_left" at bounding box center [151, 152] width 18 height 18
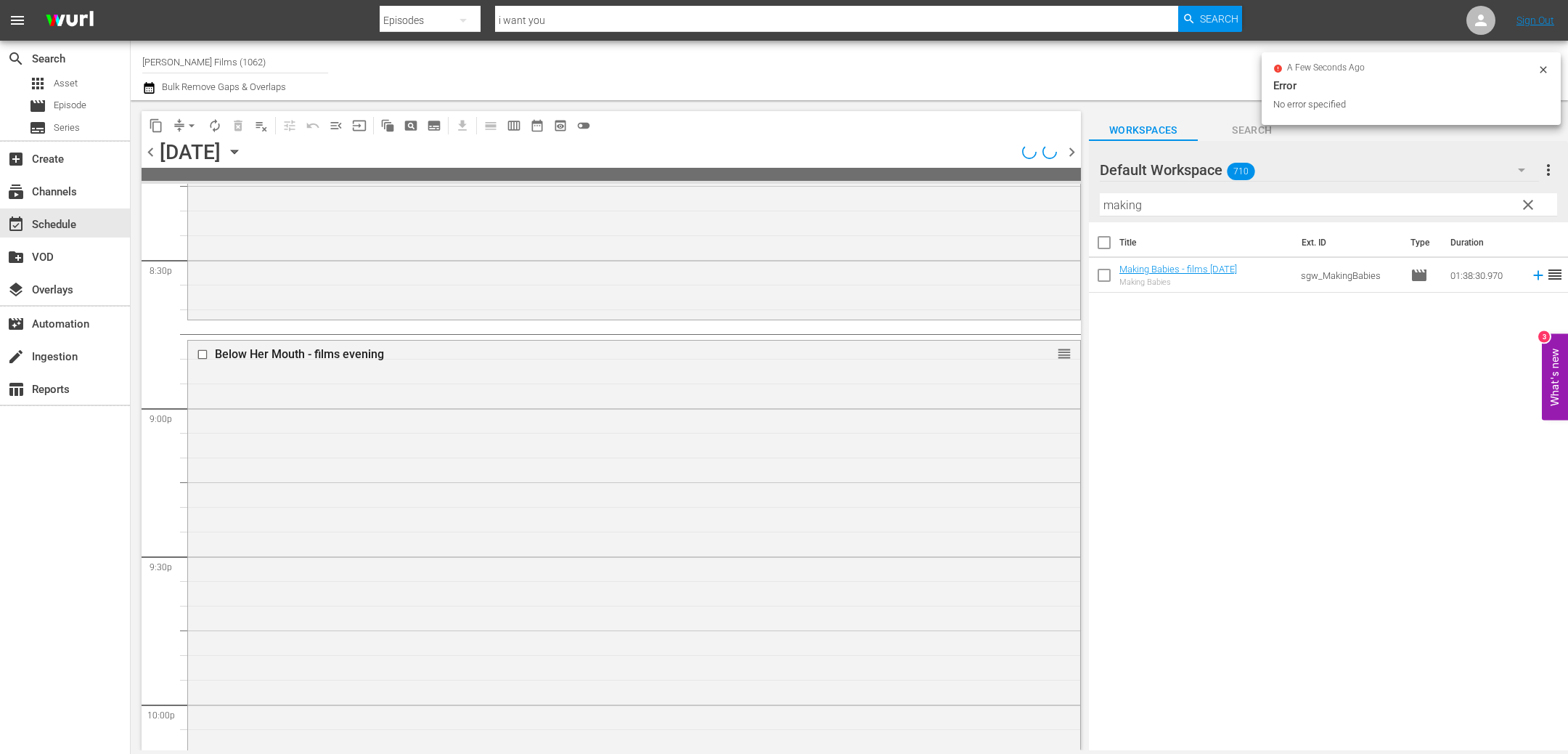
scroll to position [5826, 0]
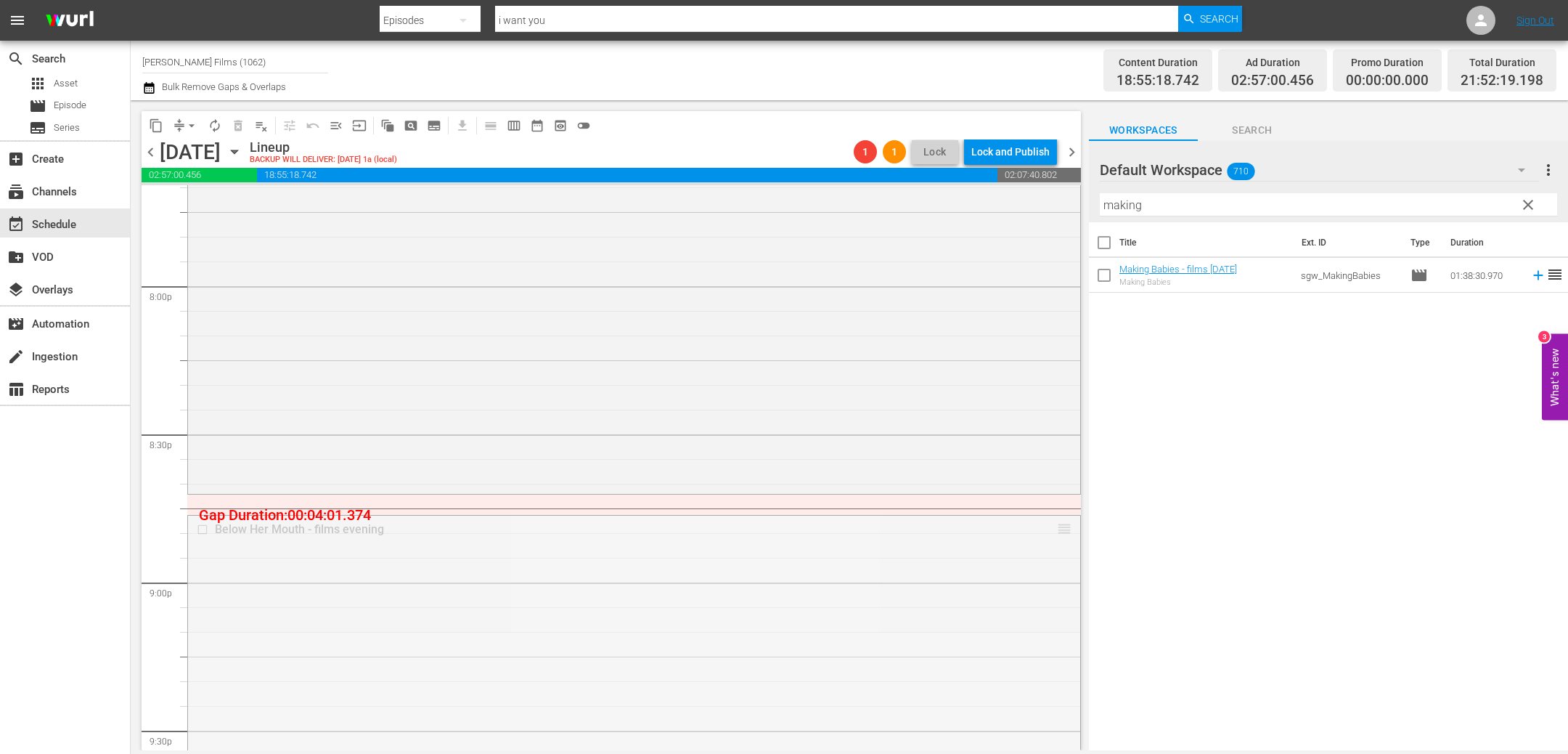
drag, startPoint x: 1065, startPoint y: 528, endPoint x: 1063, endPoint y: 498, distance: 30.1
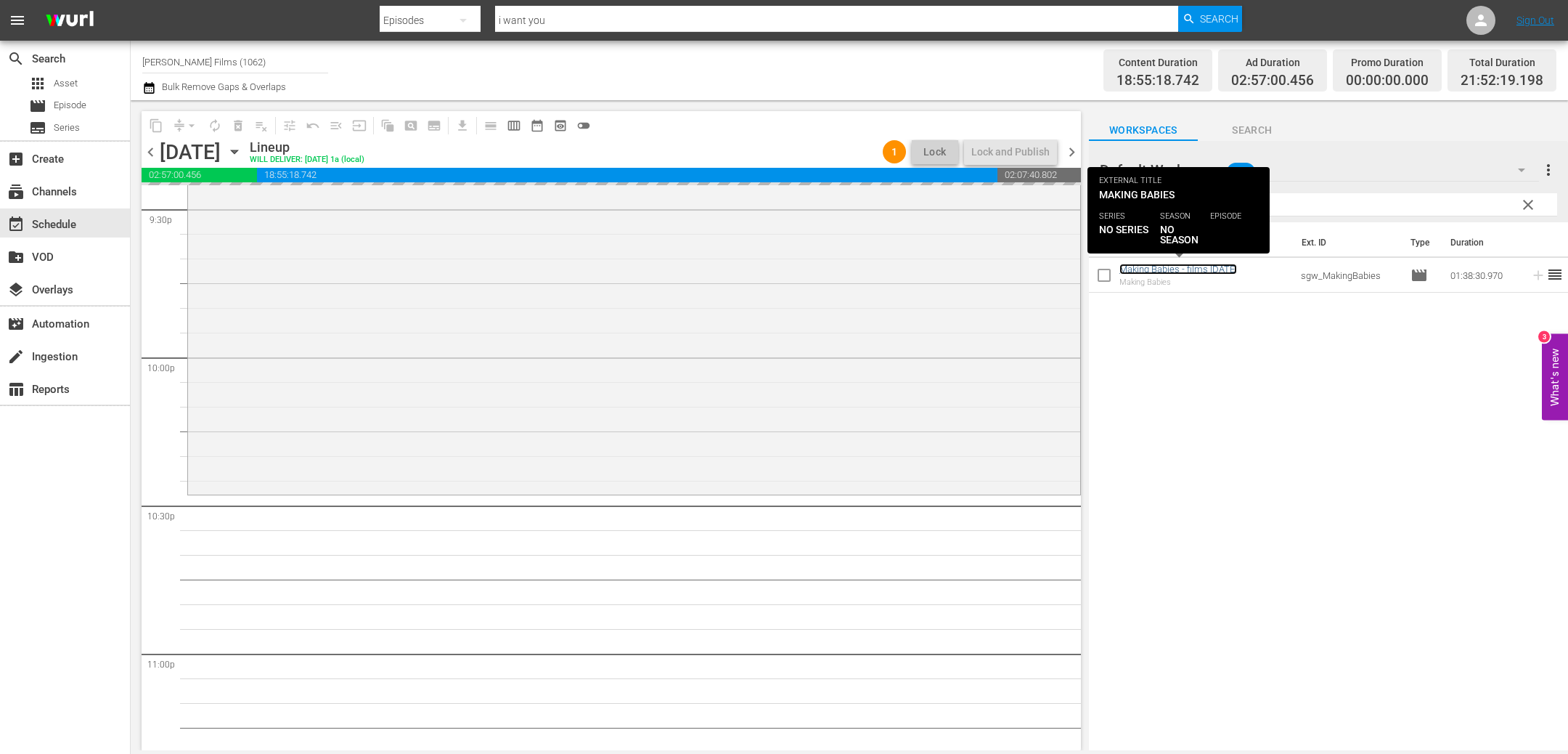
scroll to position [6546, 0]
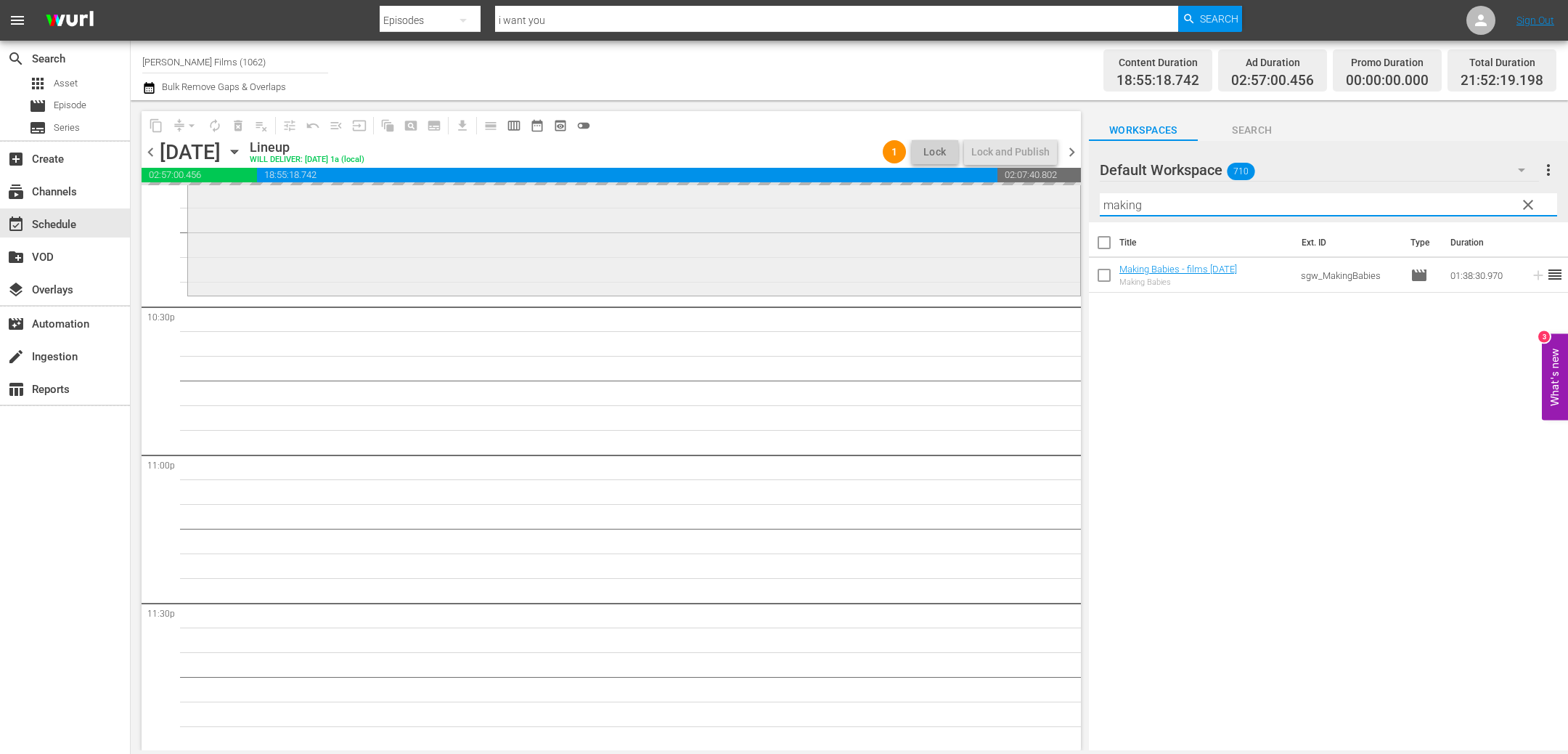
drag, startPoint x: 1152, startPoint y: 205, endPoint x: 1031, endPoint y: 208, distance: 121.0
click at [1033, 207] on div "content_copy compress arrow_drop_down autorenew_outlined delete_forever_outline…" at bounding box center [849, 425] width 1437 height 650
type input "1"
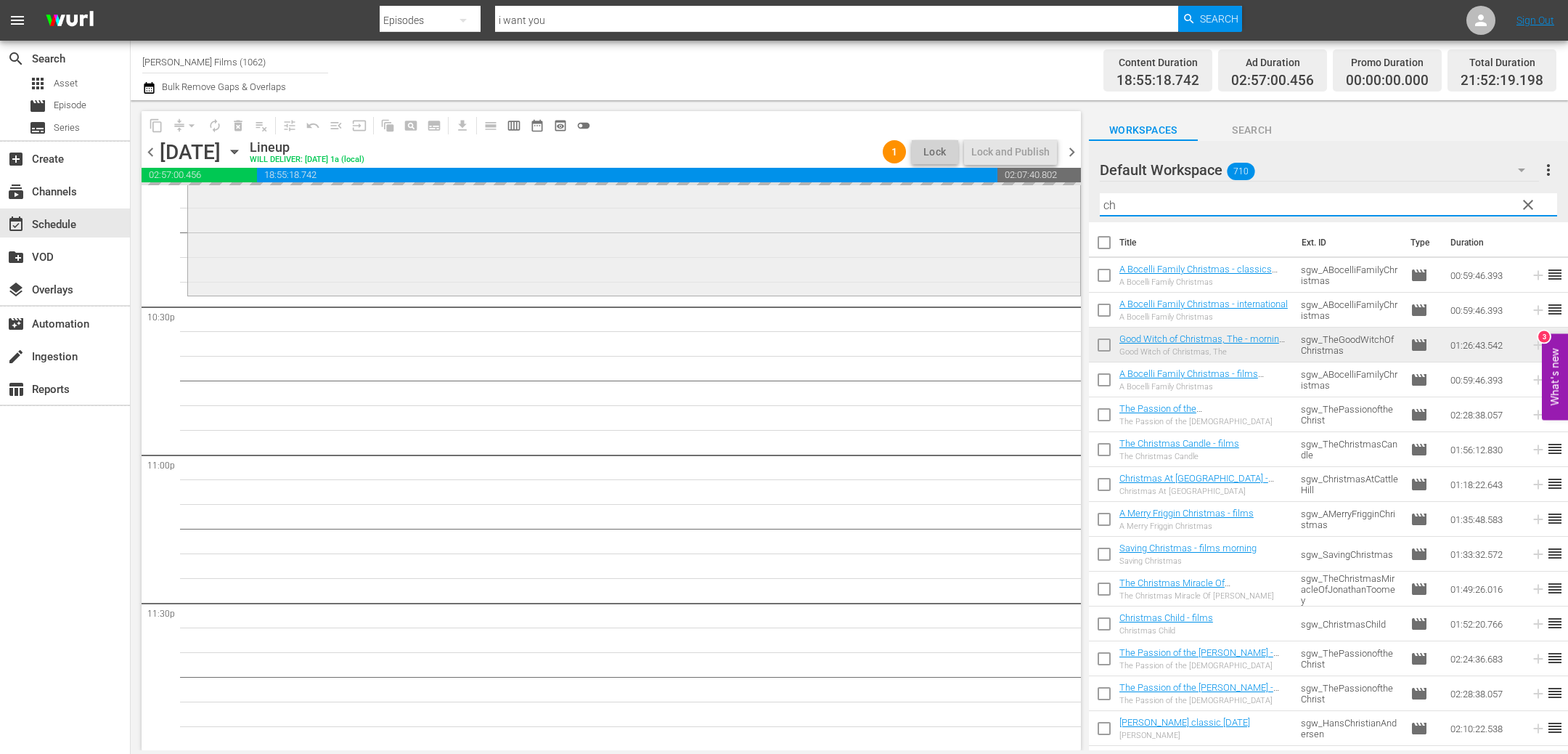
type input "c"
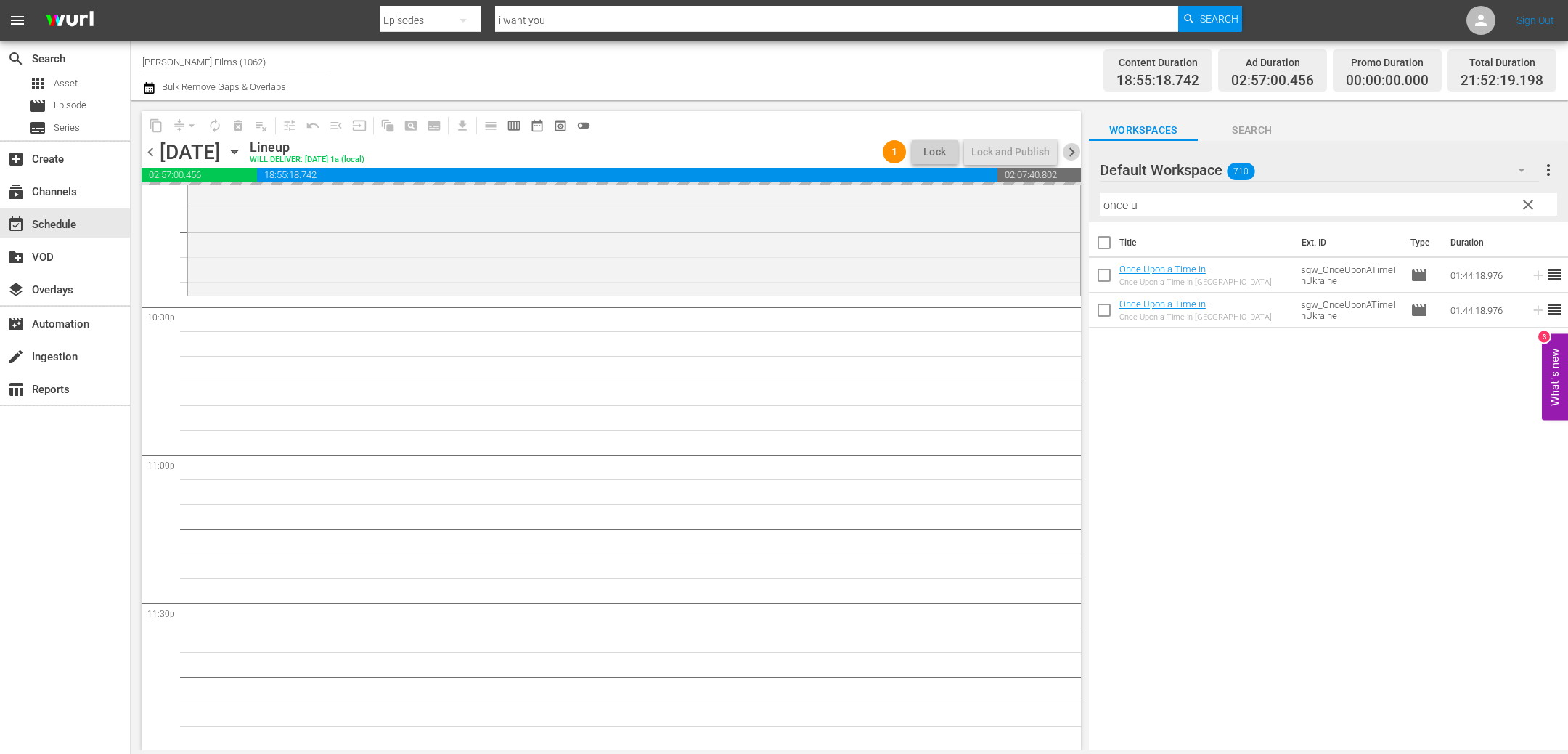
click at [1071, 154] on span "chevron_right" at bounding box center [1072, 152] width 18 height 18
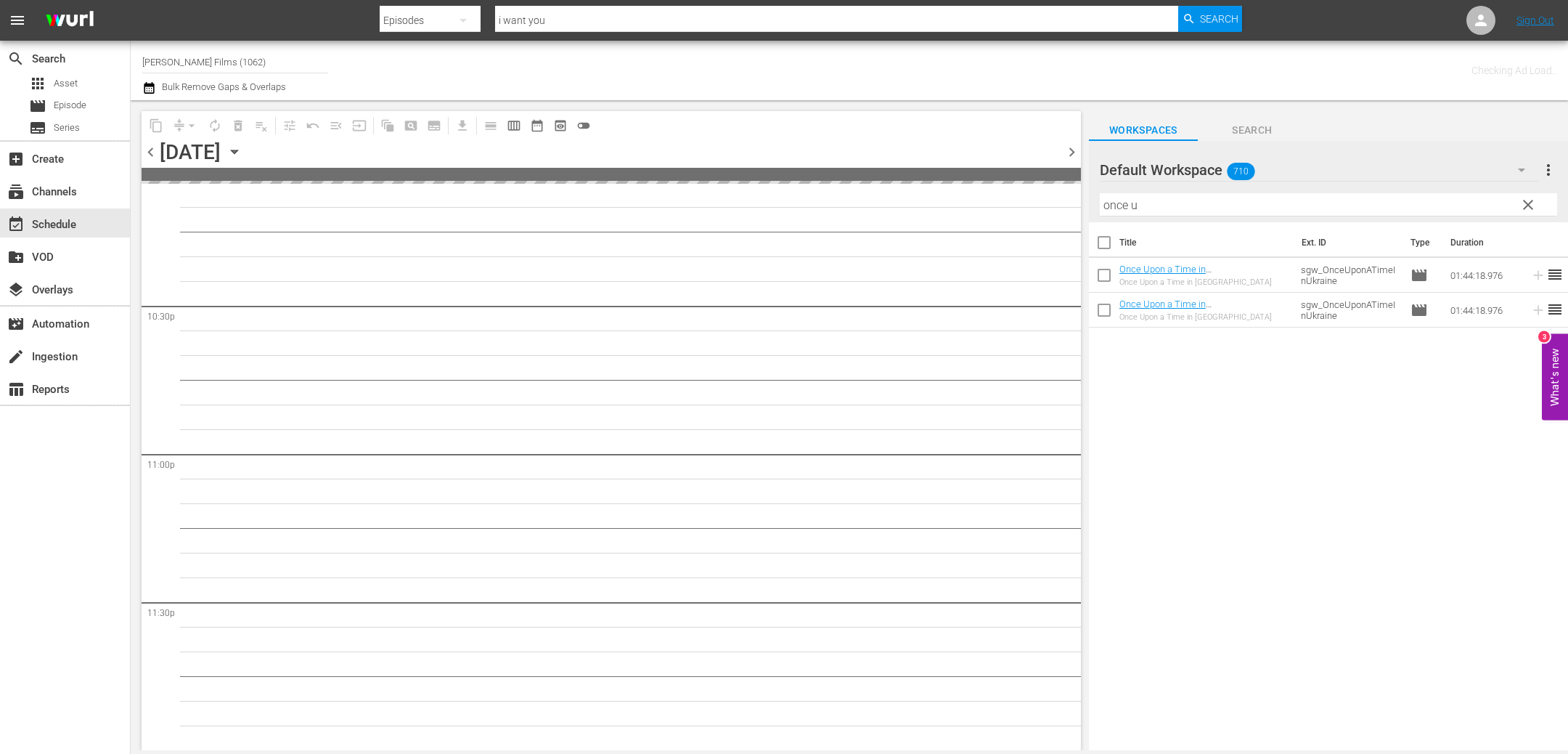
scroll to position [6544, 0]
click at [152, 152] on span "chevron_left" at bounding box center [151, 152] width 18 height 18
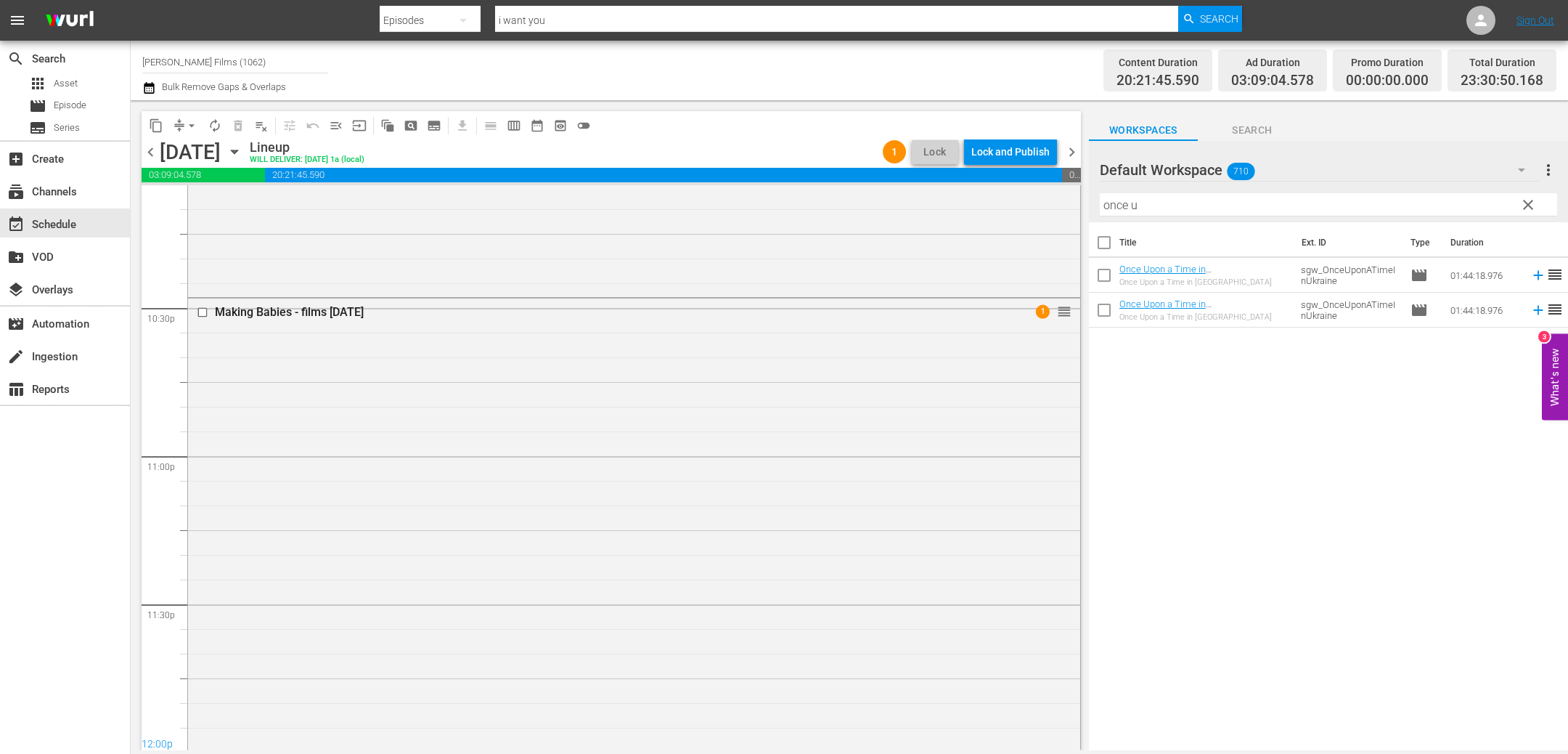
scroll to position [6546, 0]
click at [1161, 207] on input "once u" at bounding box center [1329, 204] width 458 height 23
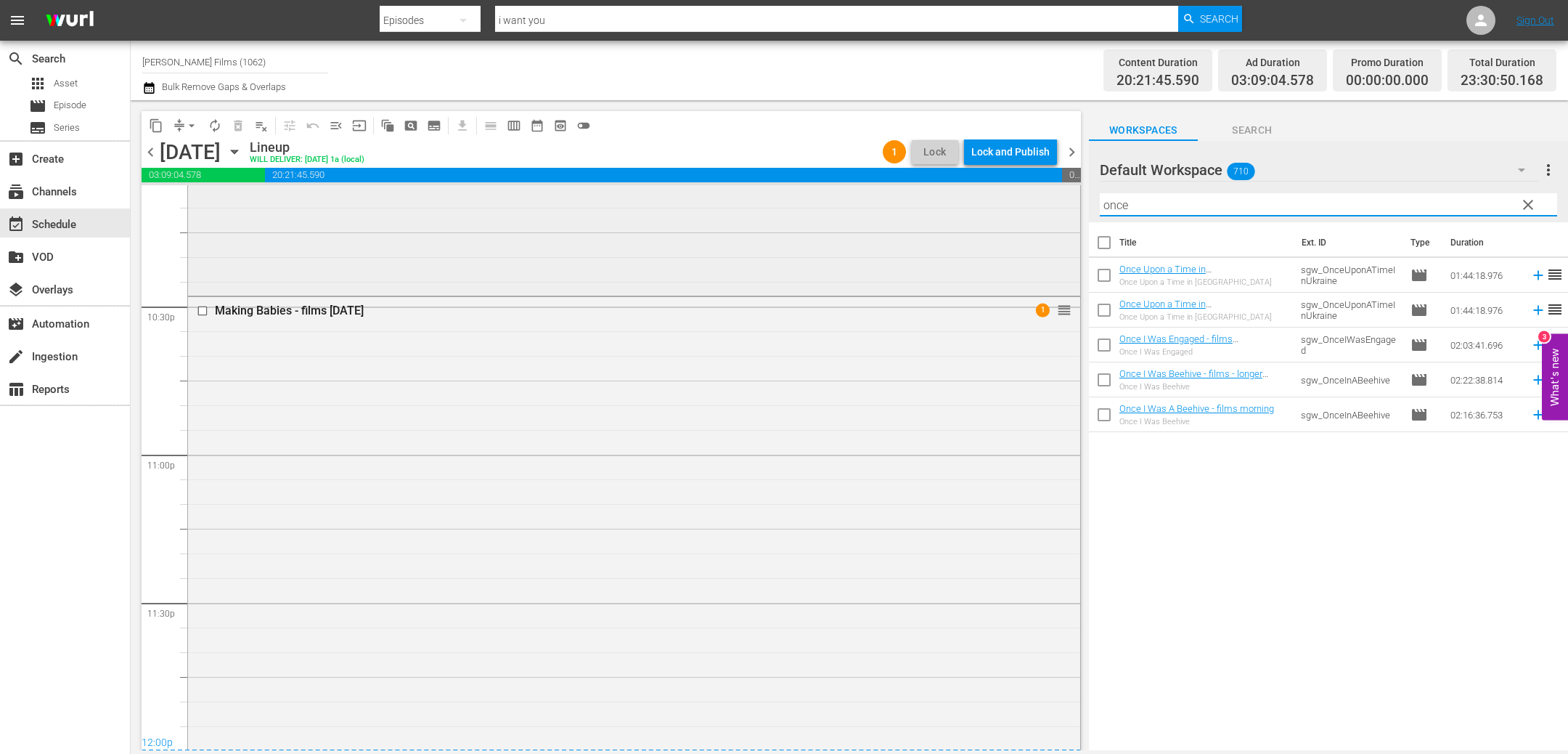
drag, startPoint x: 1199, startPoint y: 203, endPoint x: 923, endPoint y: 195, distance: 276.1
click at [923, 195] on div "content_copy compress arrow_drop_down autorenew_outlined delete_forever_outline…" at bounding box center [849, 425] width 1437 height 650
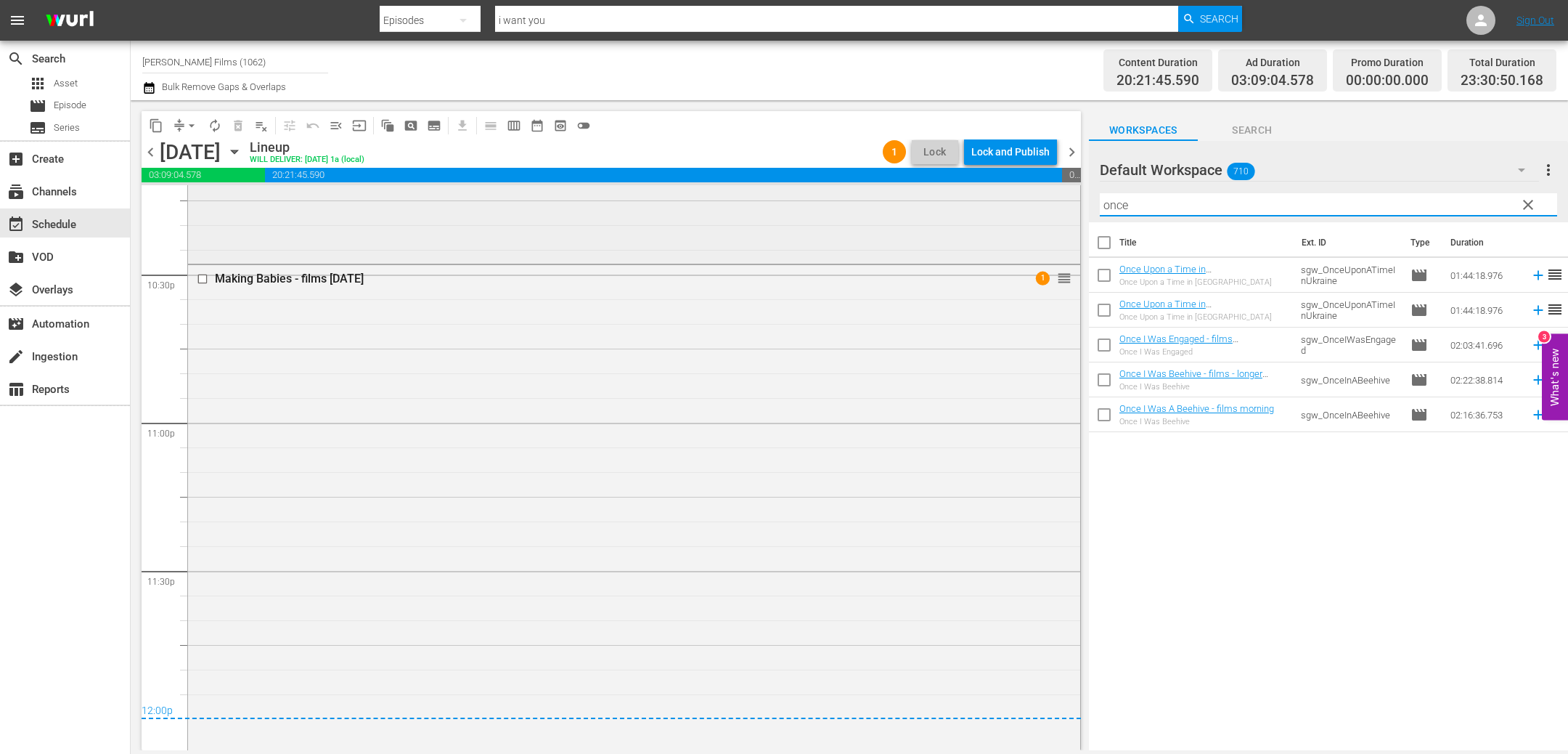
drag, startPoint x: 1153, startPoint y: 210, endPoint x: 929, endPoint y: 211, distance: 224.0
click at [929, 211] on div "content_copy compress arrow_drop_down autorenew_outlined delete_forever_outline…" at bounding box center [849, 425] width 1437 height 650
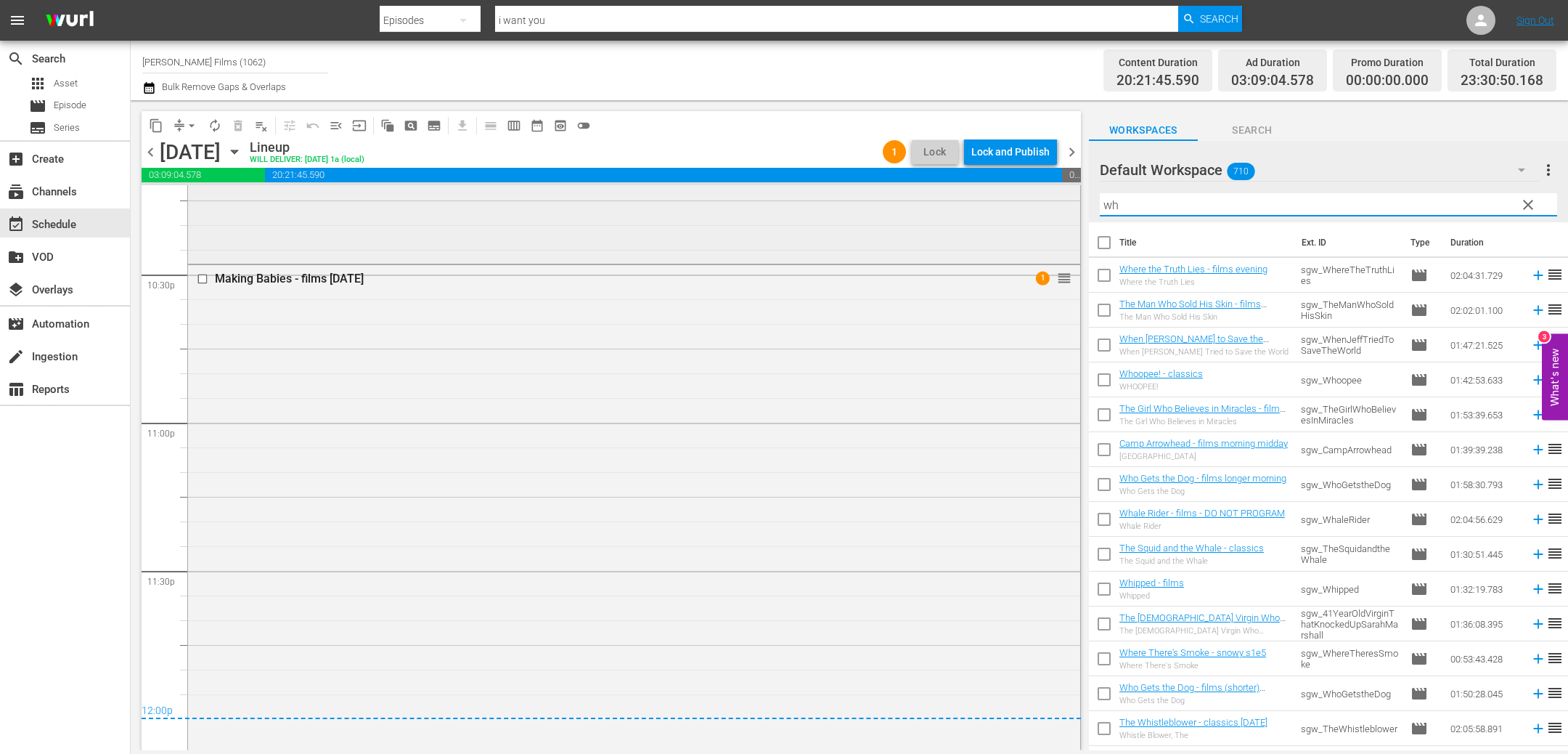
type input "w"
type input "a"
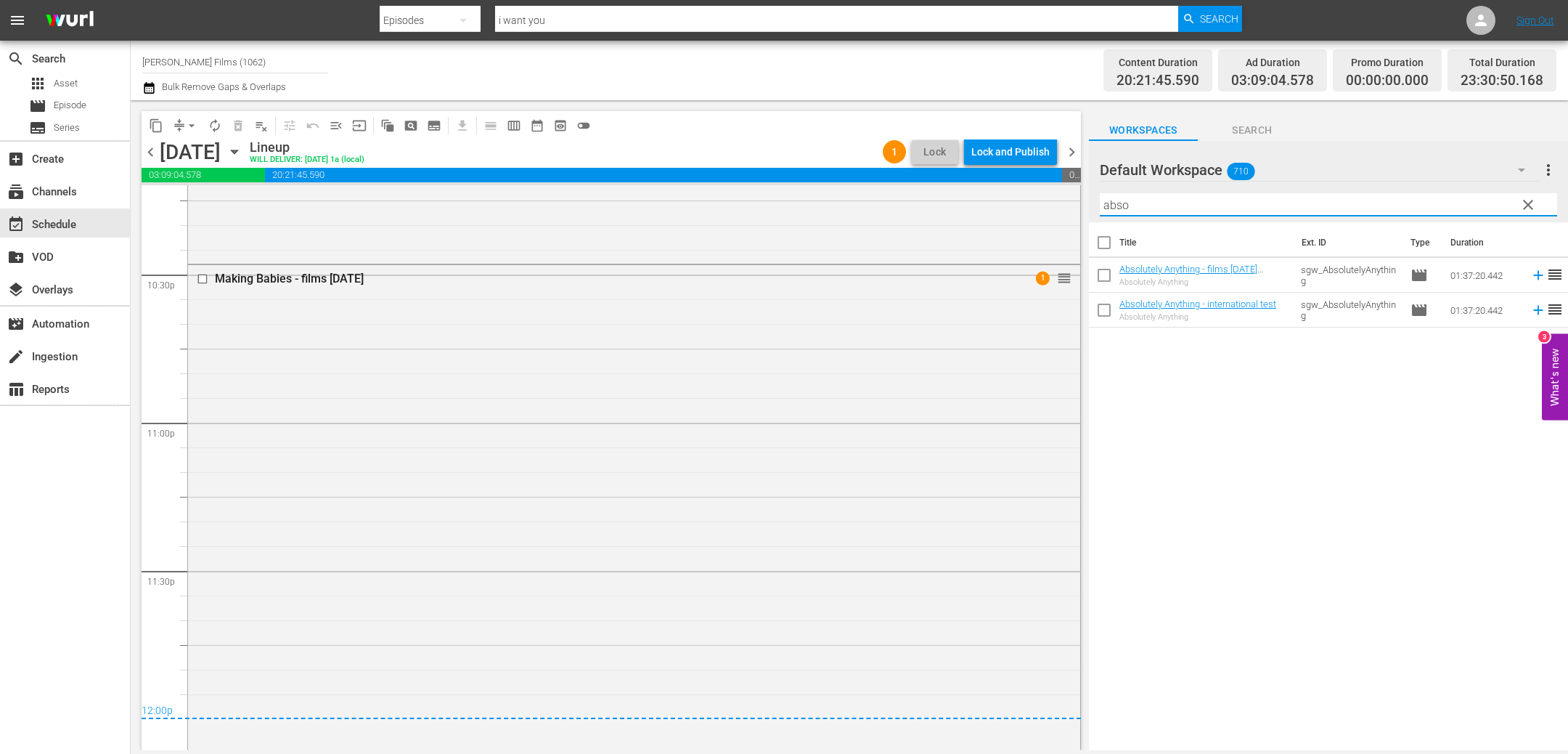
scroll to position [0, 0]
drag, startPoint x: 1138, startPoint y: 200, endPoint x: 925, endPoint y: 194, distance: 213.1
click at [926, 194] on div "content_copy compress arrow_drop_down autorenew_outlined delete_forever_outline…" at bounding box center [849, 425] width 1437 height 650
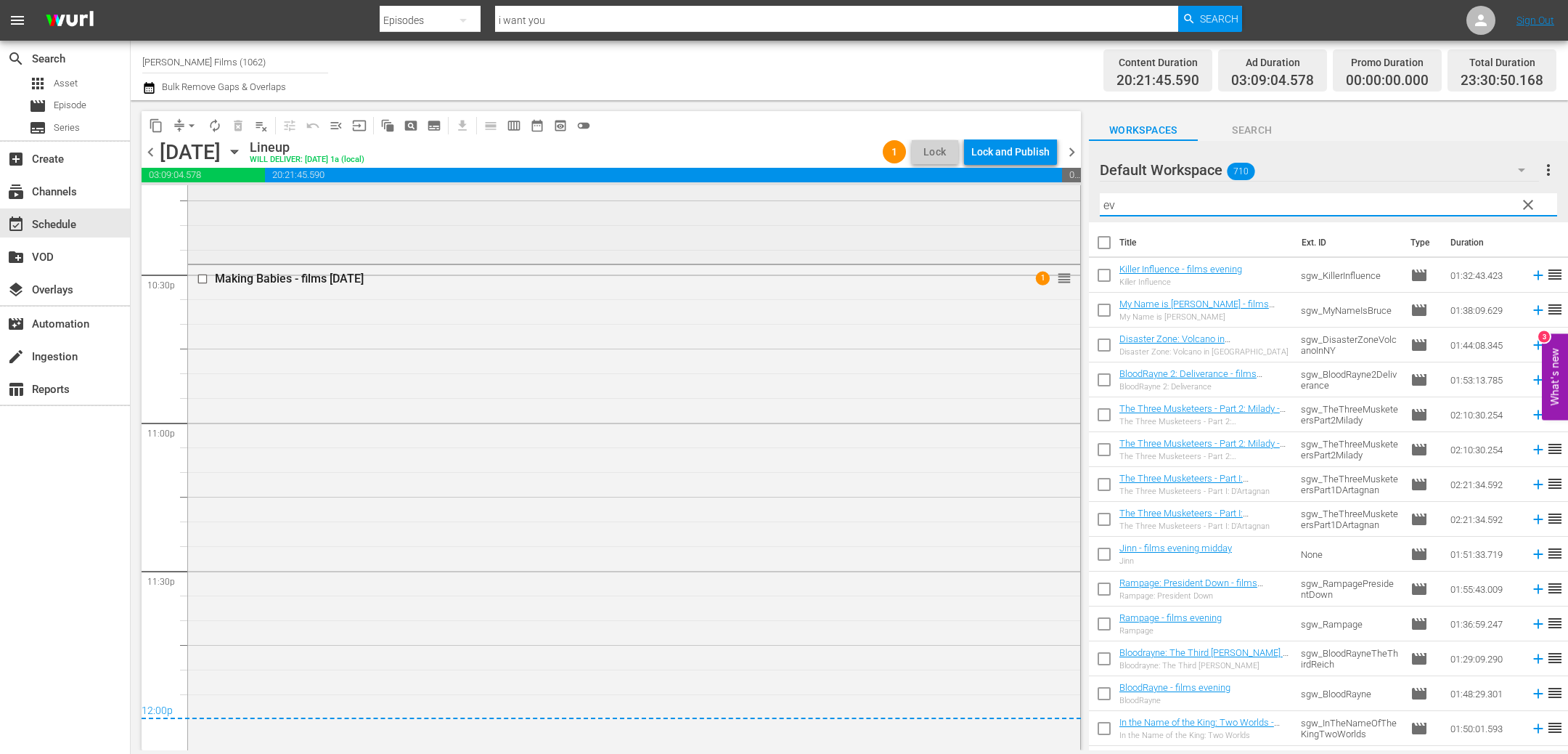
type input "e"
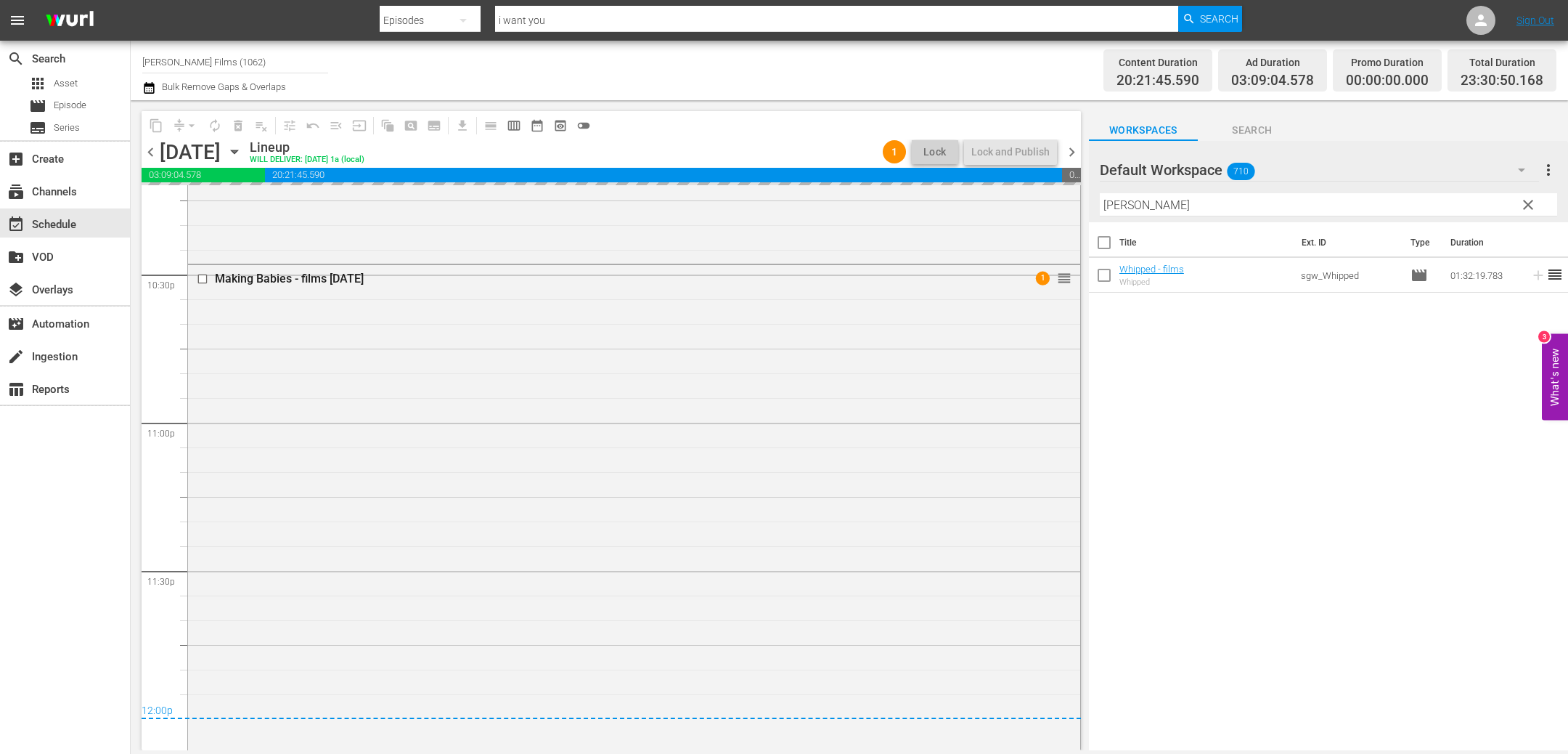
click at [1071, 154] on span "chevron_right" at bounding box center [1072, 152] width 18 height 18
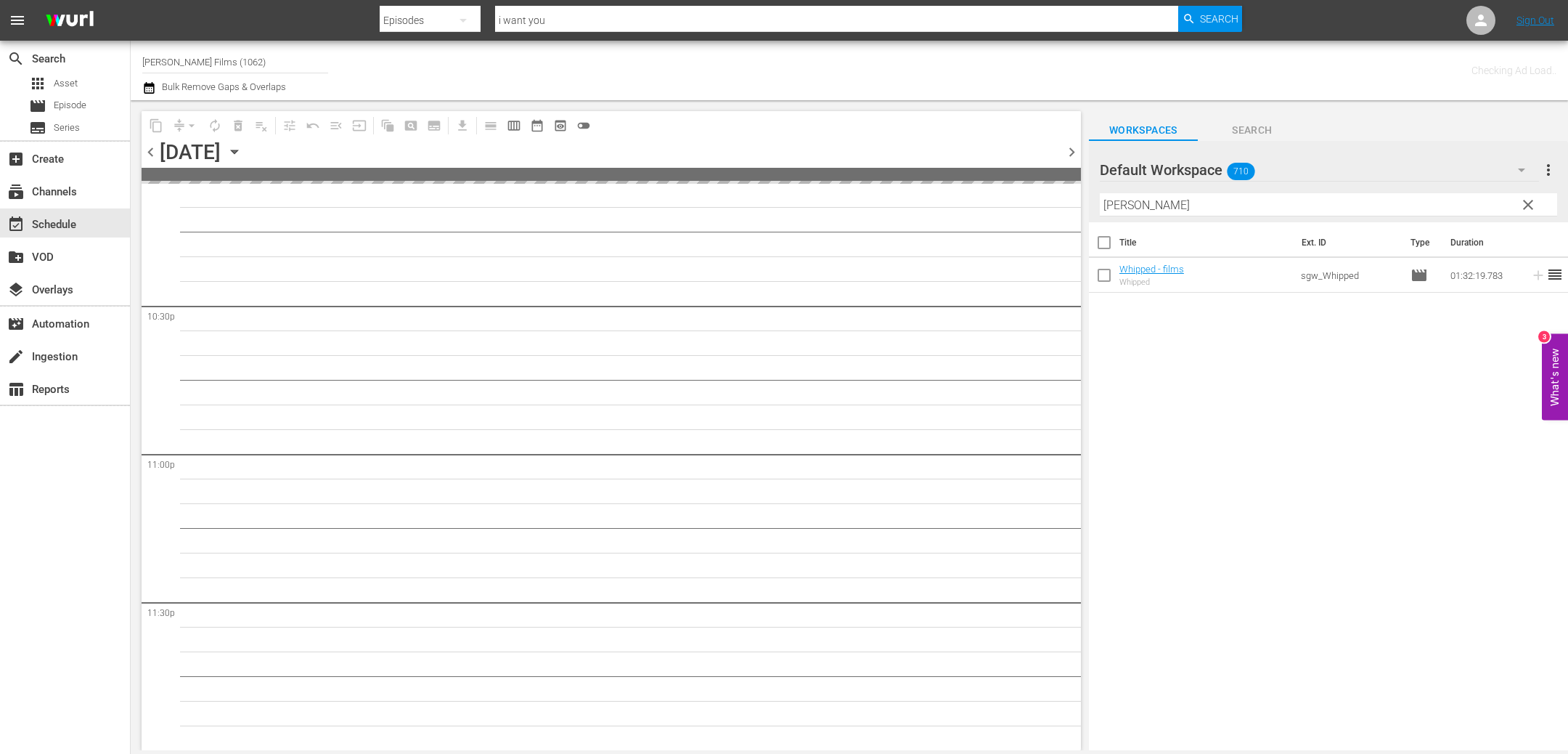
scroll to position [6544, 0]
click at [152, 151] on span "chevron_left" at bounding box center [151, 152] width 18 height 18
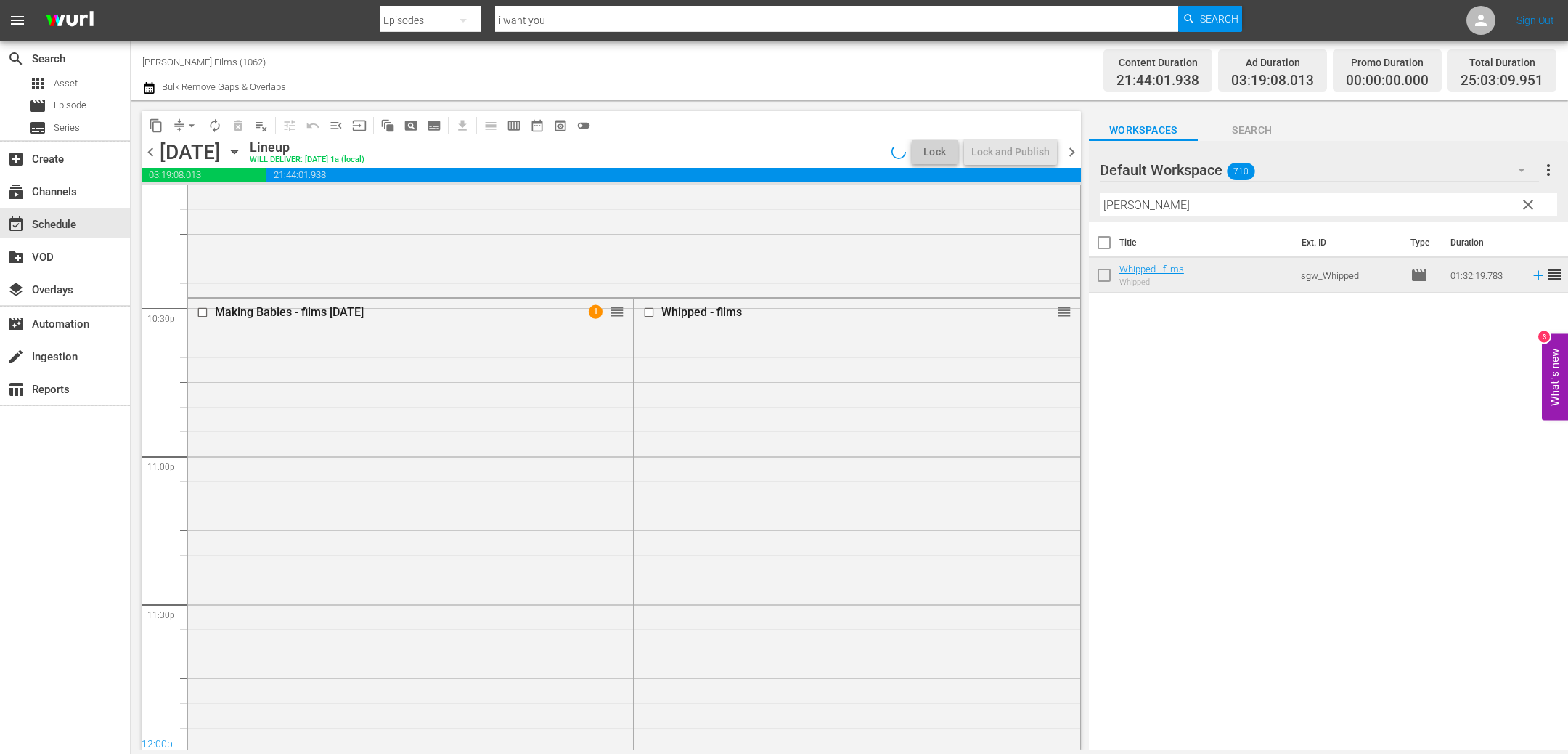
scroll to position [6578, 0]
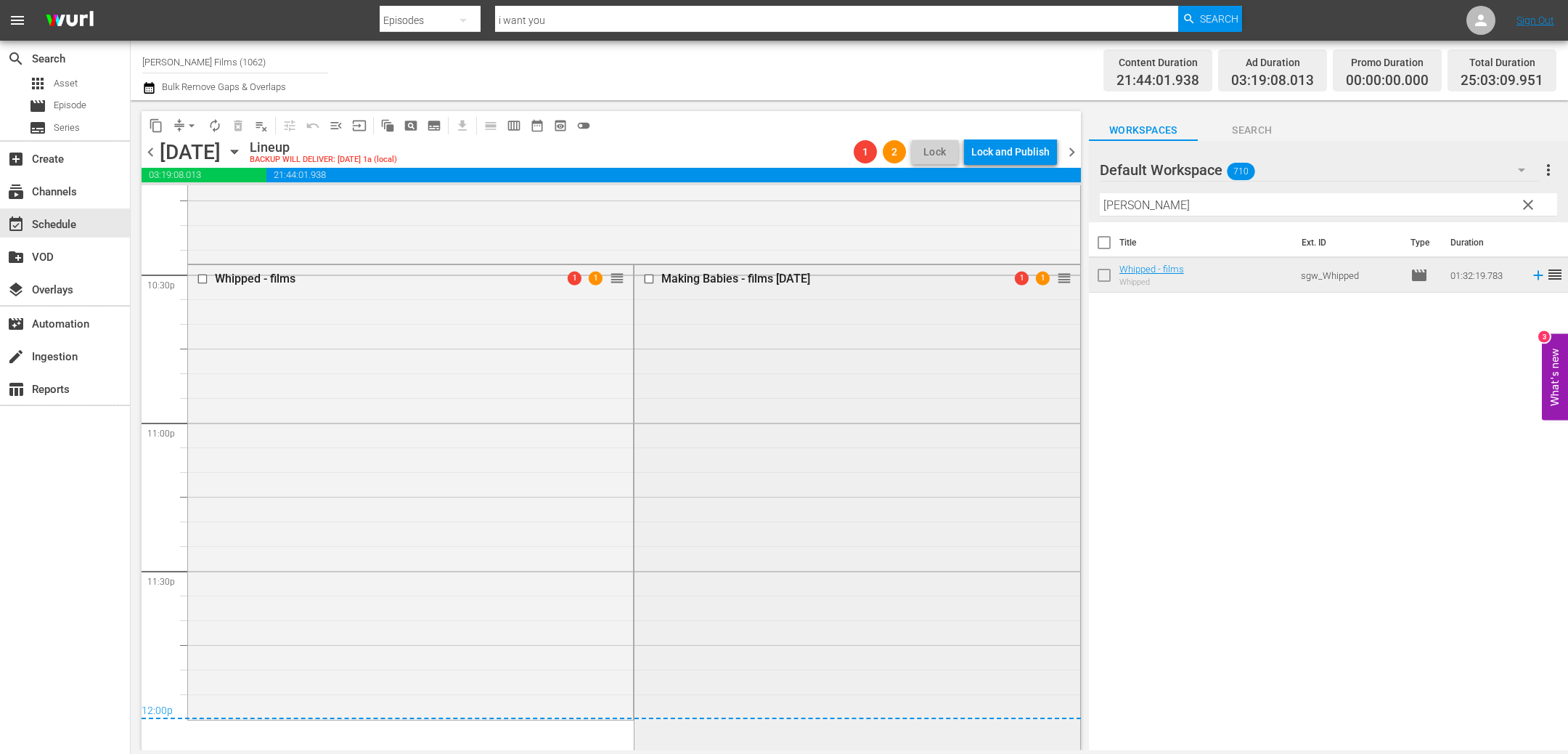
click at [652, 278] on input "checkbox" at bounding box center [650, 279] width 15 height 12
click at [239, 127] on span "delete_forever_outlined" at bounding box center [238, 125] width 15 height 15
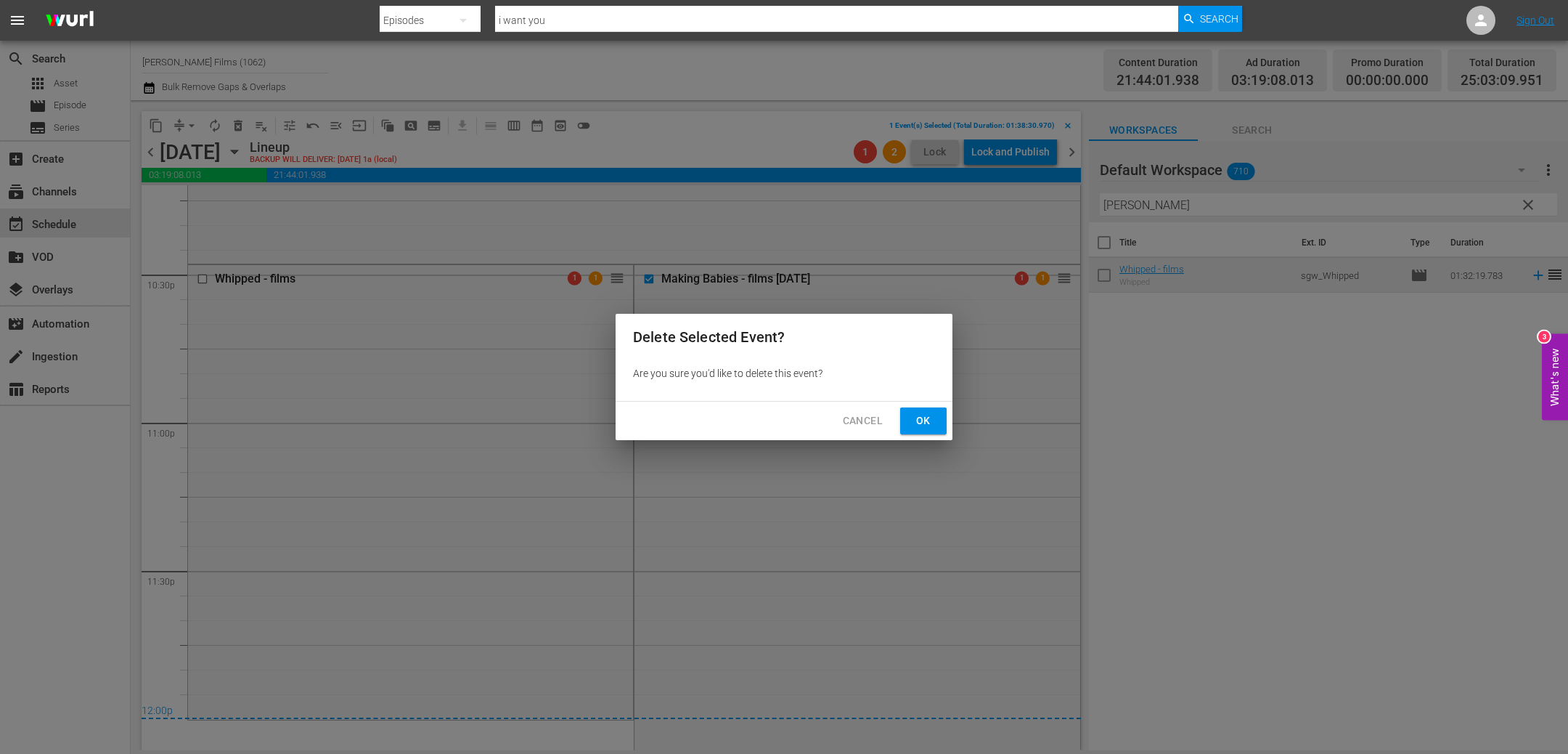
click at [926, 422] on span "Ok" at bounding box center [923, 421] width 23 height 18
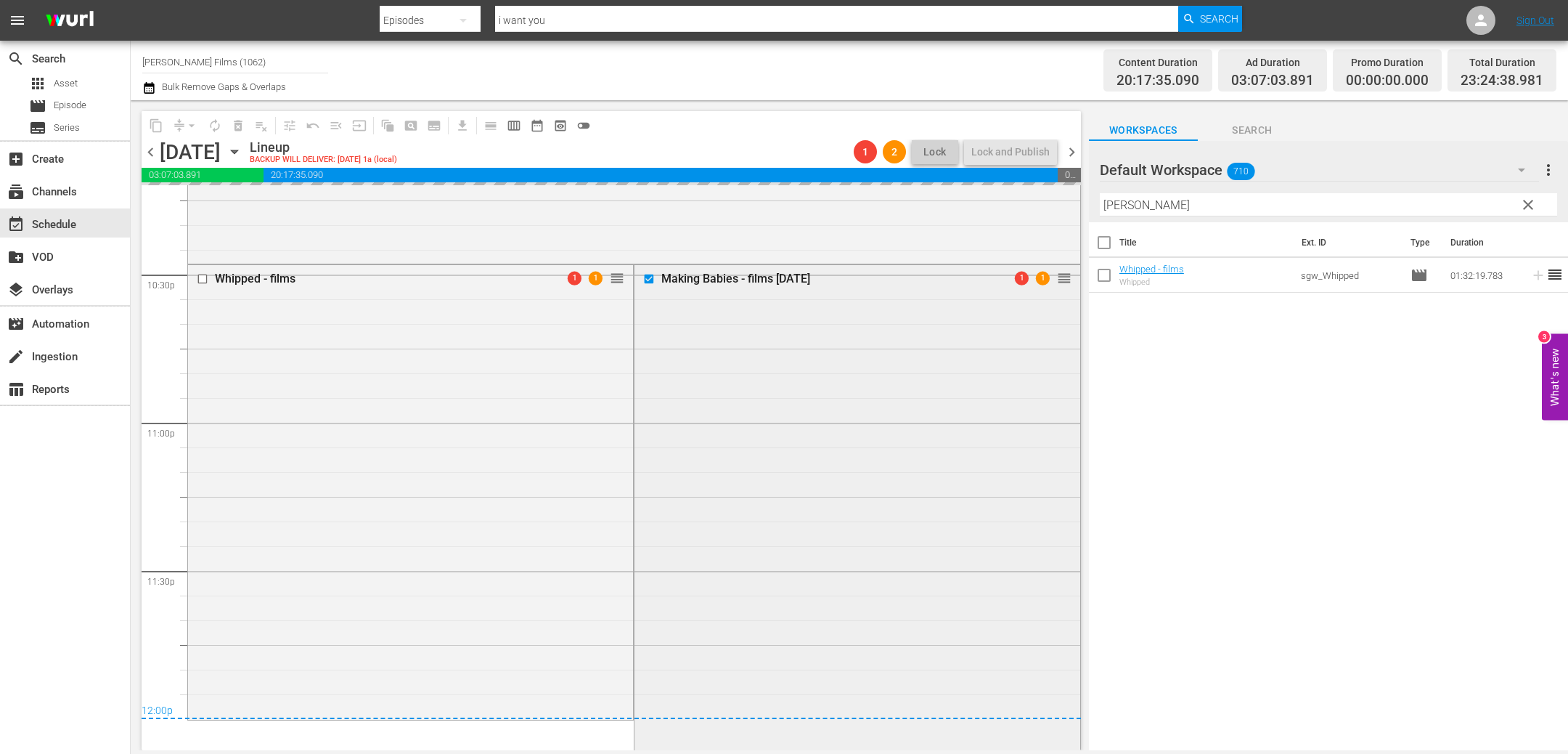
scroll to position [6547, 0]
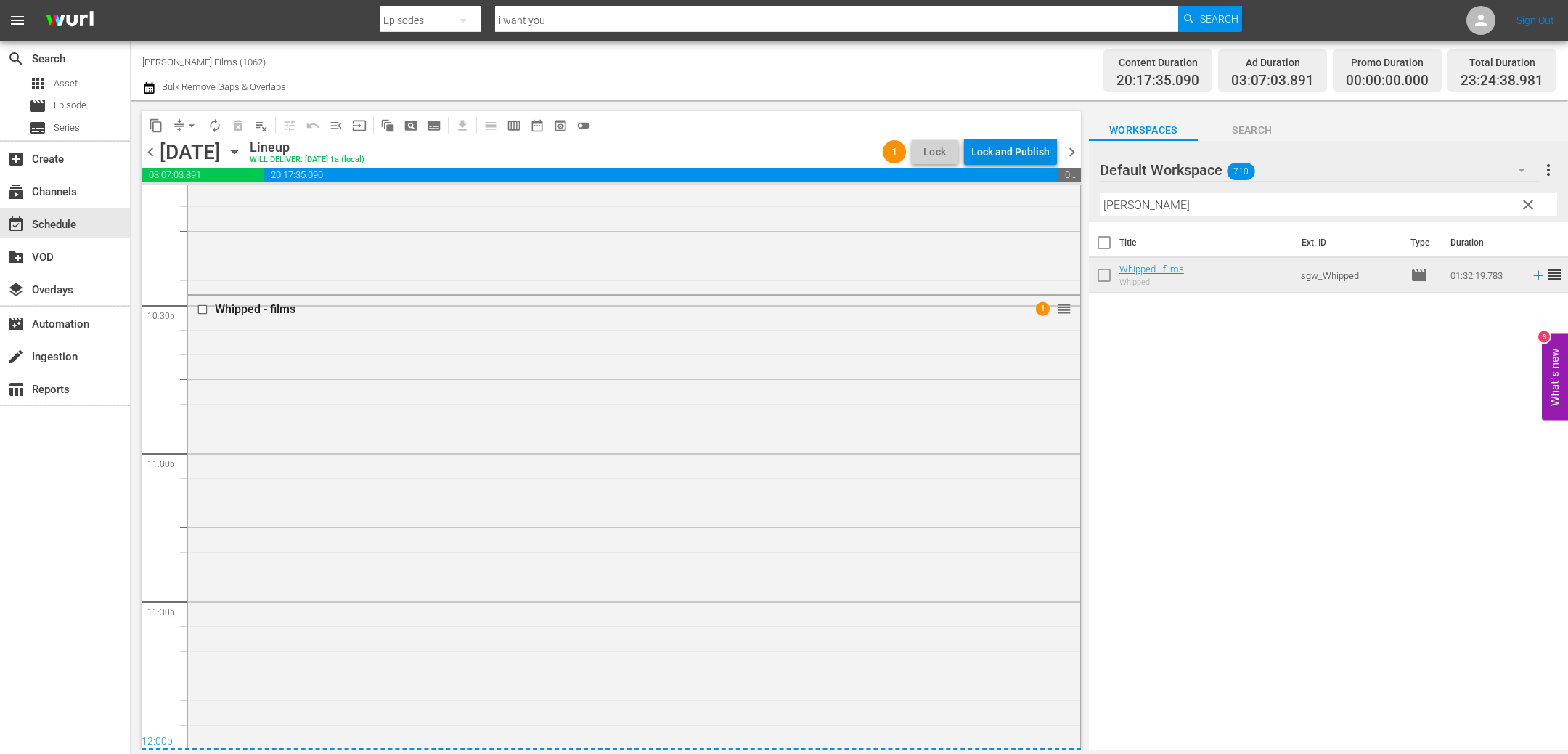
click at [1035, 149] on div "Lock and Publish" at bounding box center [1010, 152] width 78 height 26
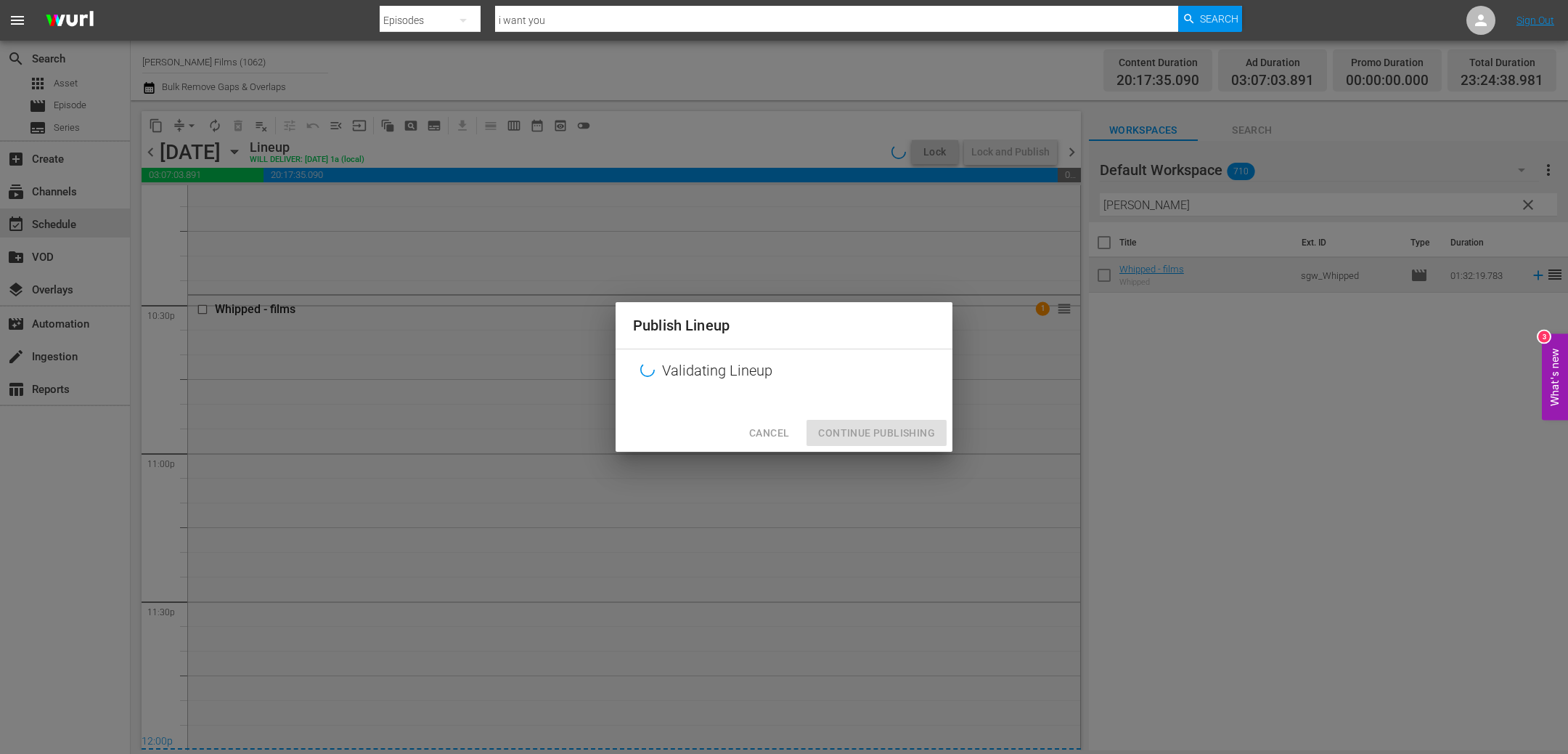
click at [865, 427] on div "Cancel Continue Publishing" at bounding box center [784, 433] width 337 height 39
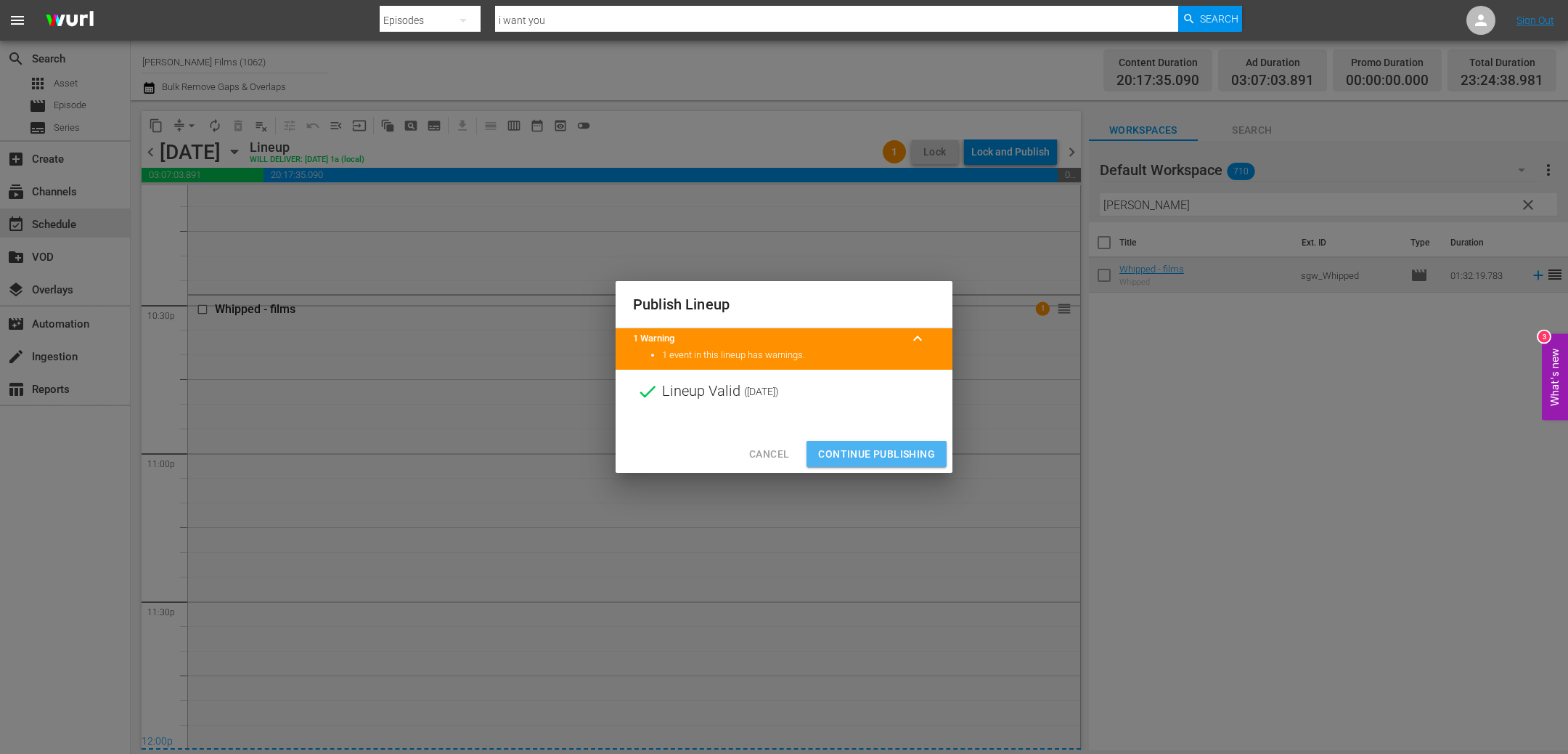
click at [863, 451] on span "Continue Publishing" at bounding box center [877, 454] width 117 height 18
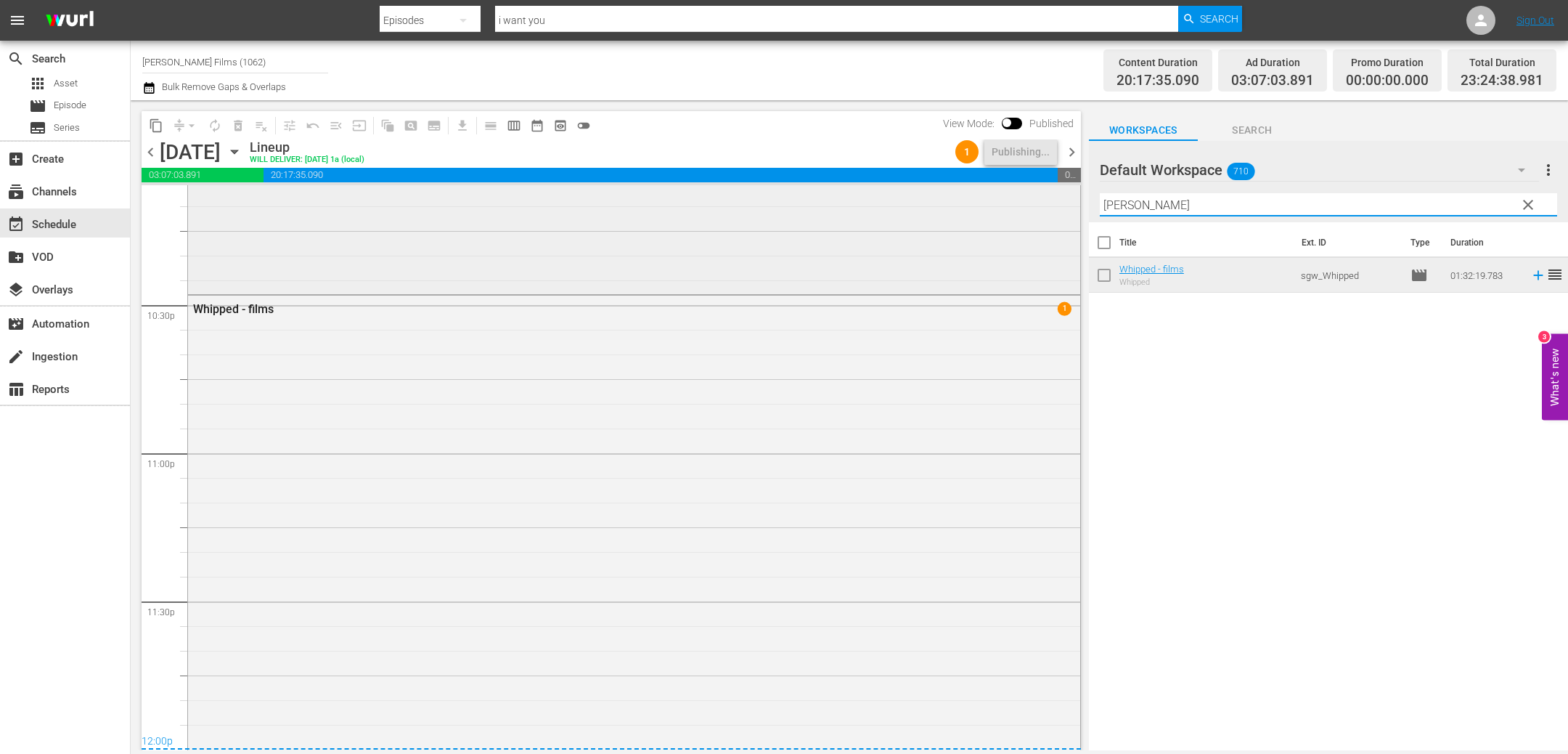
drag, startPoint x: 1159, startPoint y: 203, endPoint x: 1009, endPoint y: 200, distance: 150.0
click at [1010, 199] on div "content_copy compress arrow_drop_down autorenew_outlined delete_forever_outline…" at bounding box center [849, 425] width 1437 height 650
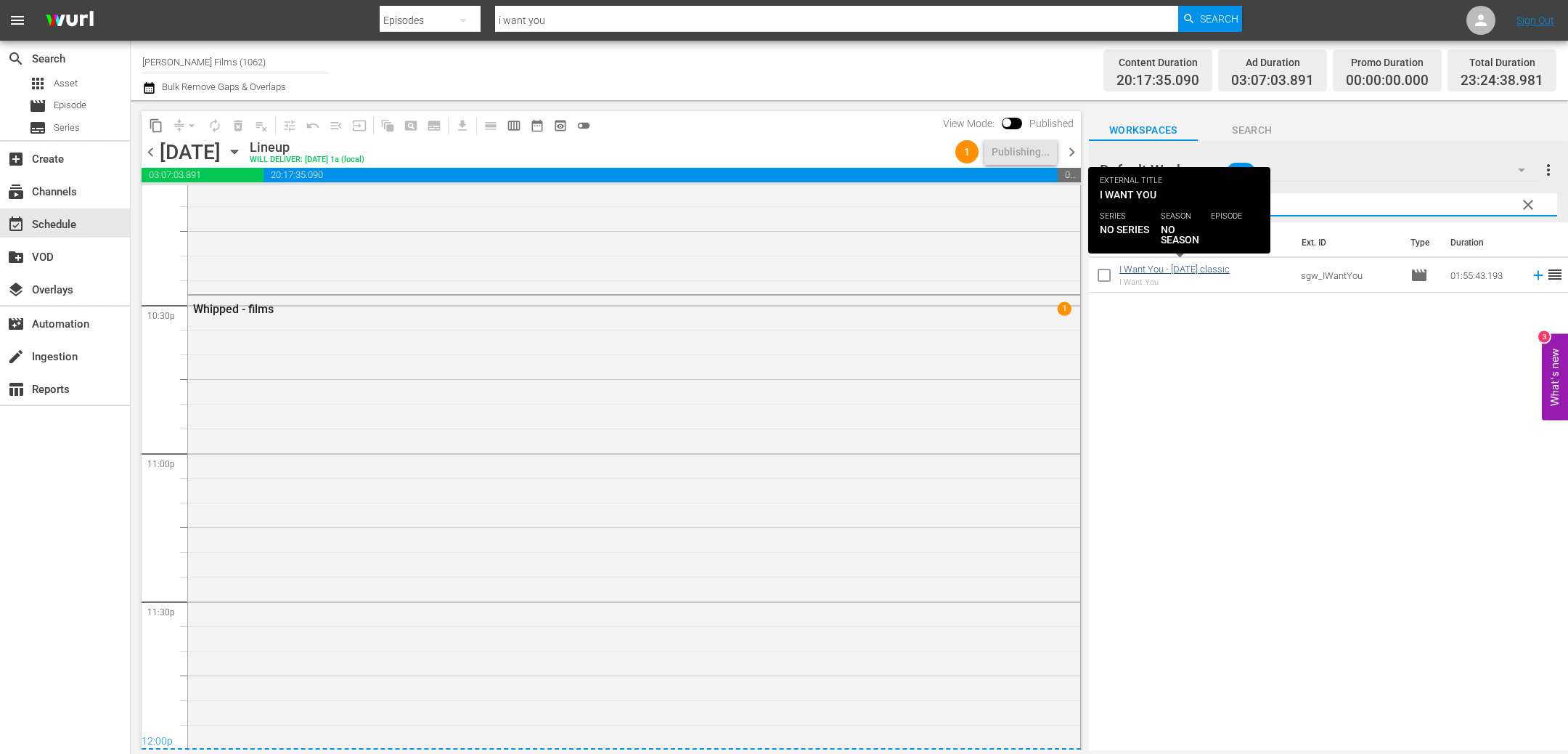
type input "want"
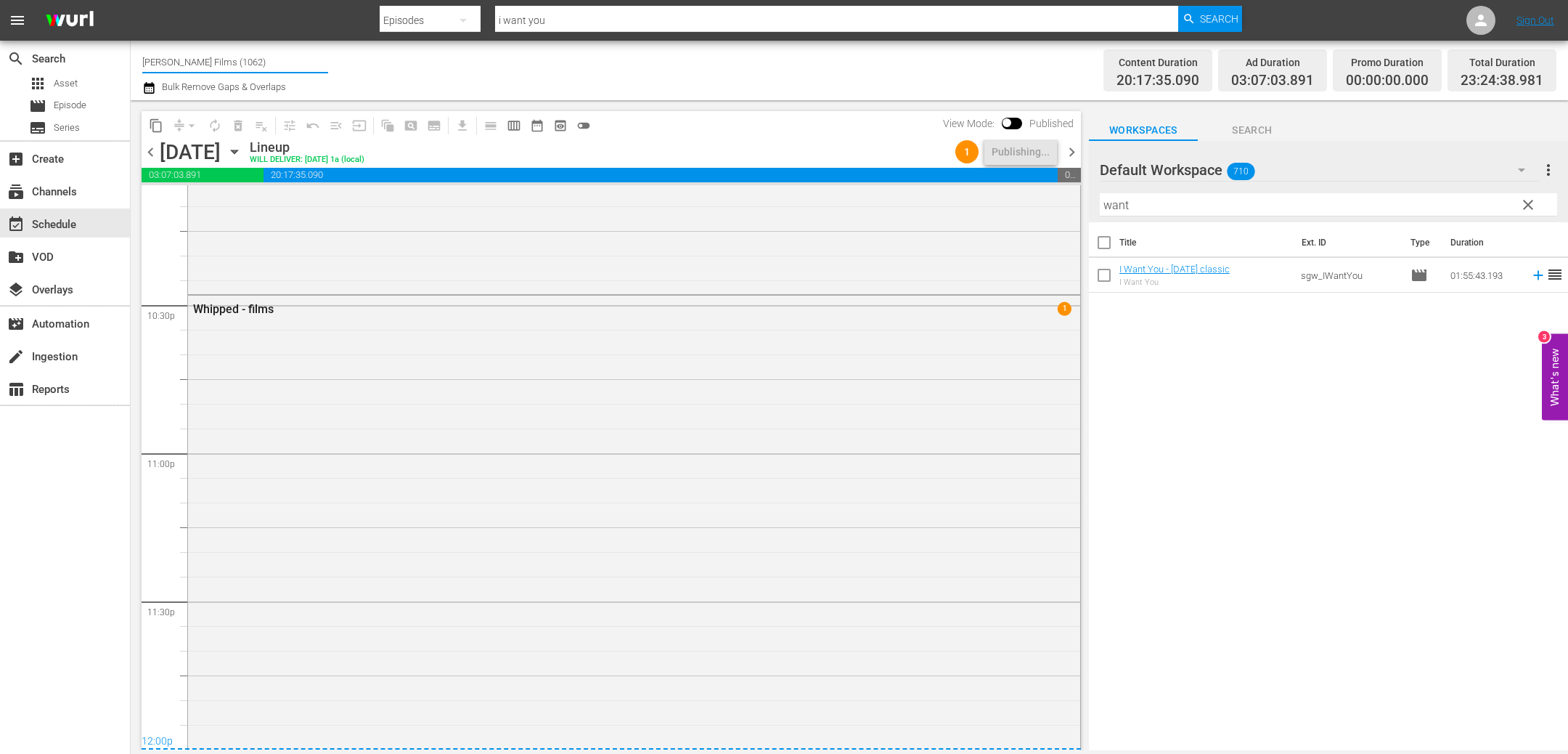
drag, startPoint x: 217, startPoint y: 59, endPoint x: 331, endPoint y: 75, distance: 115.1
click at [331, 75] on div "Channel Title [PERSON_NAME] Films (1062) Bulk Remove Gaps & Overlaps" at bounding box center [528, 70] width 772 height 53
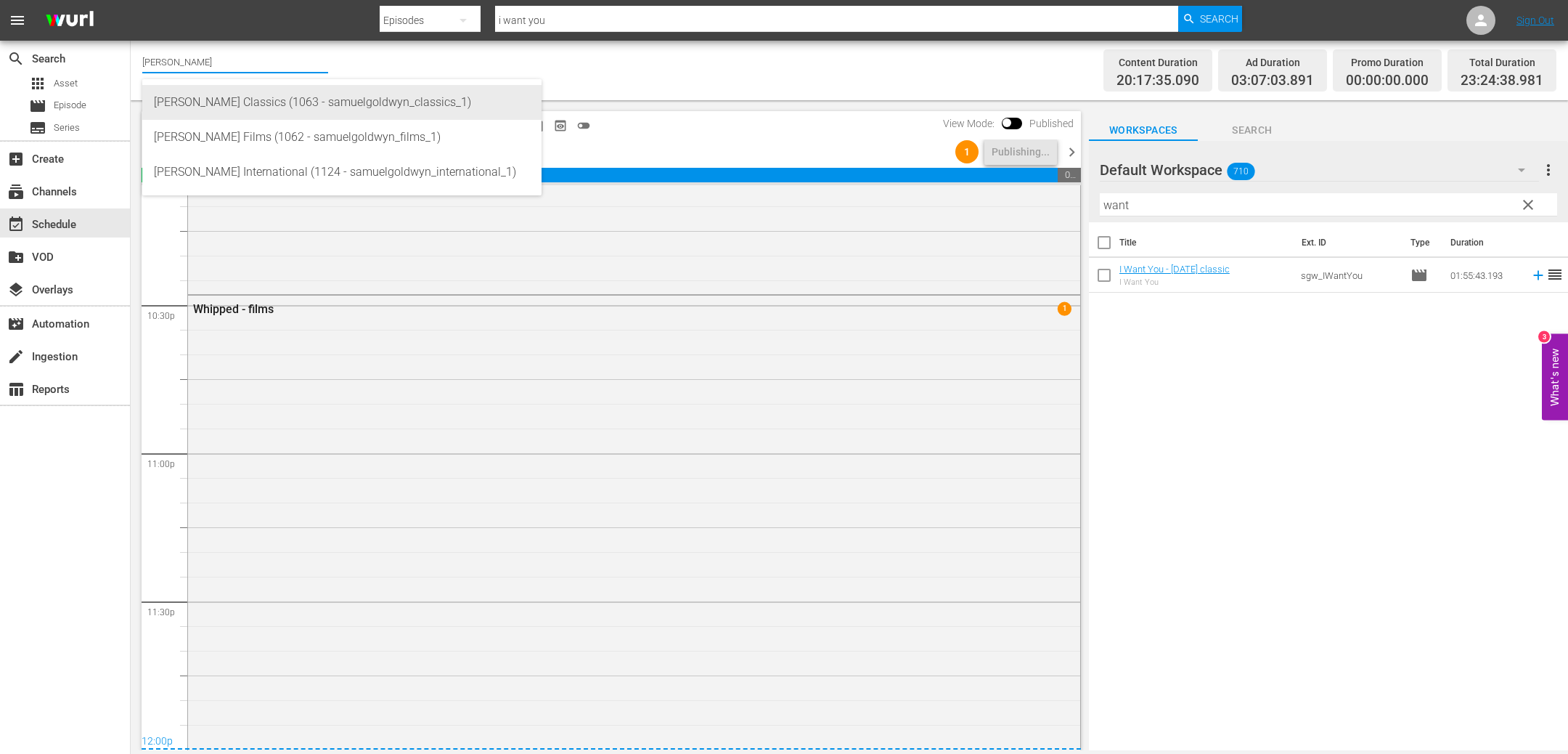
click at [335, 95] on div "[PERSON_NAME] Classics (1063 - samuelgoldwyn_classics_1)" at bounding box center [342, 102] width 376 height 35
type input "[PERSON_NAME] Classics (1063 - samuelgoldwyn_classics_1)"
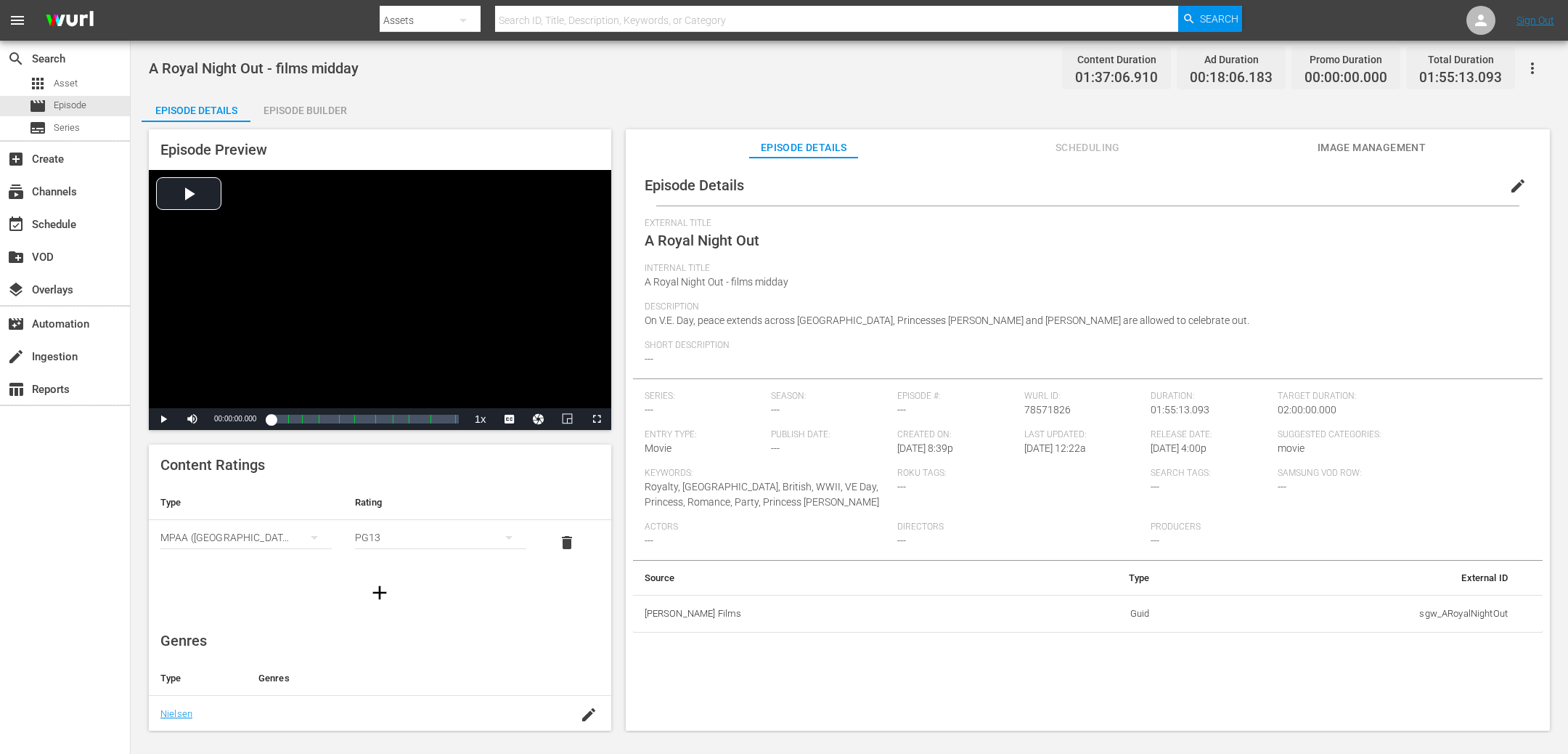
click at [312, 110] on div "Episode Builder" at bounding box center [305, 110] width 109 height 35
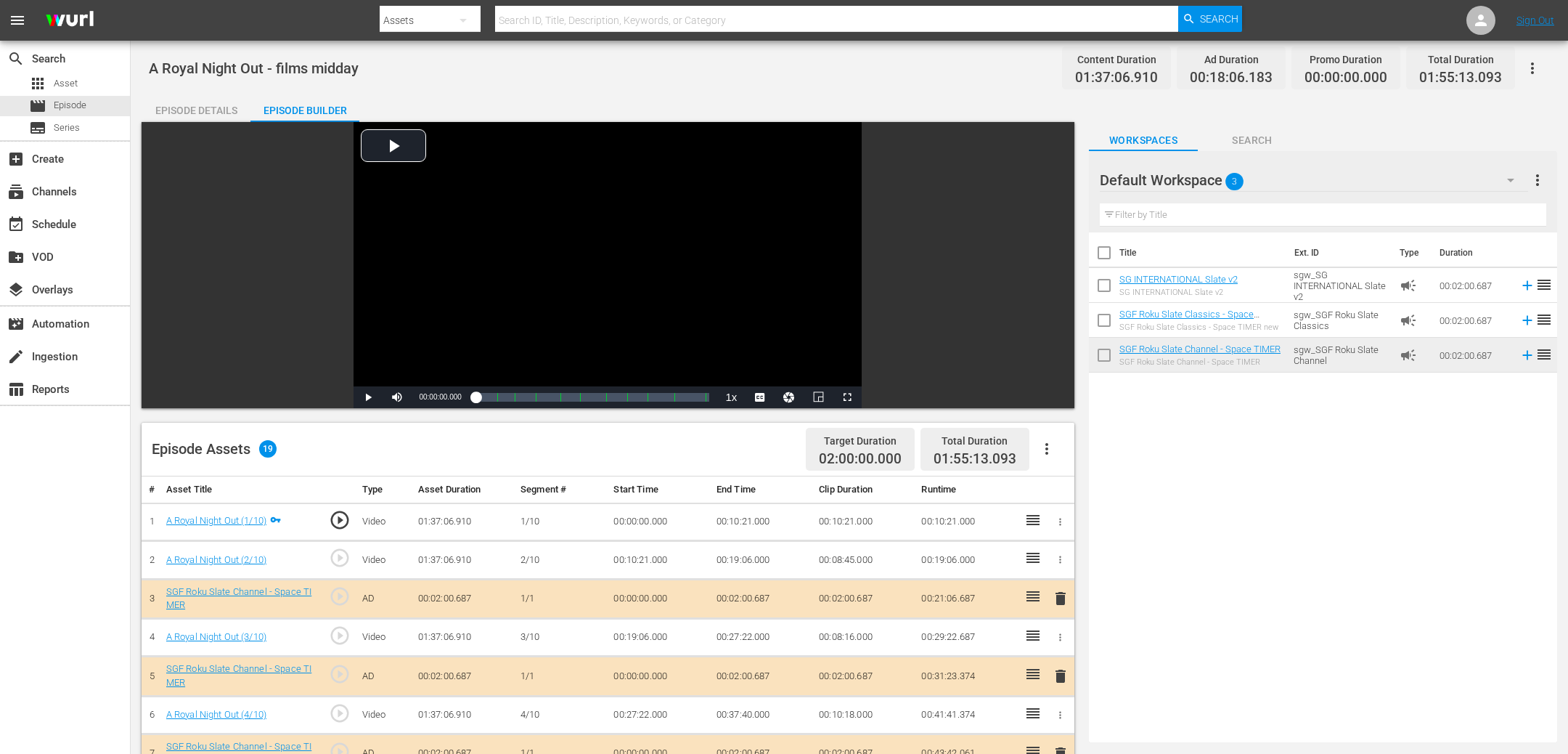
click at [1062, 676] on span "delete" at bounding box center [1061, 677] width 18 height 18
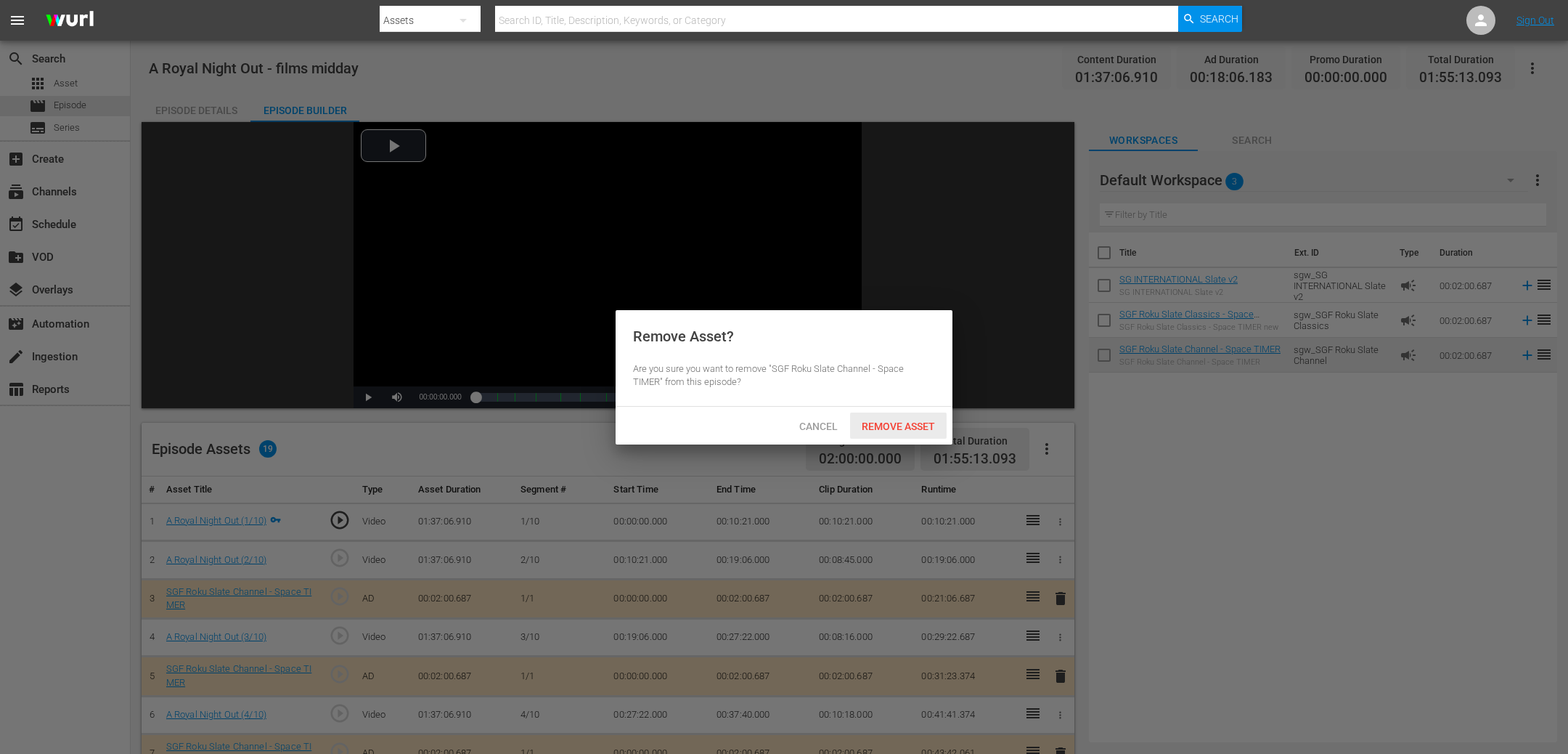
click at [900, 424] on span "Remove Asset" at bounding box center [897, 426] width 96 height 12
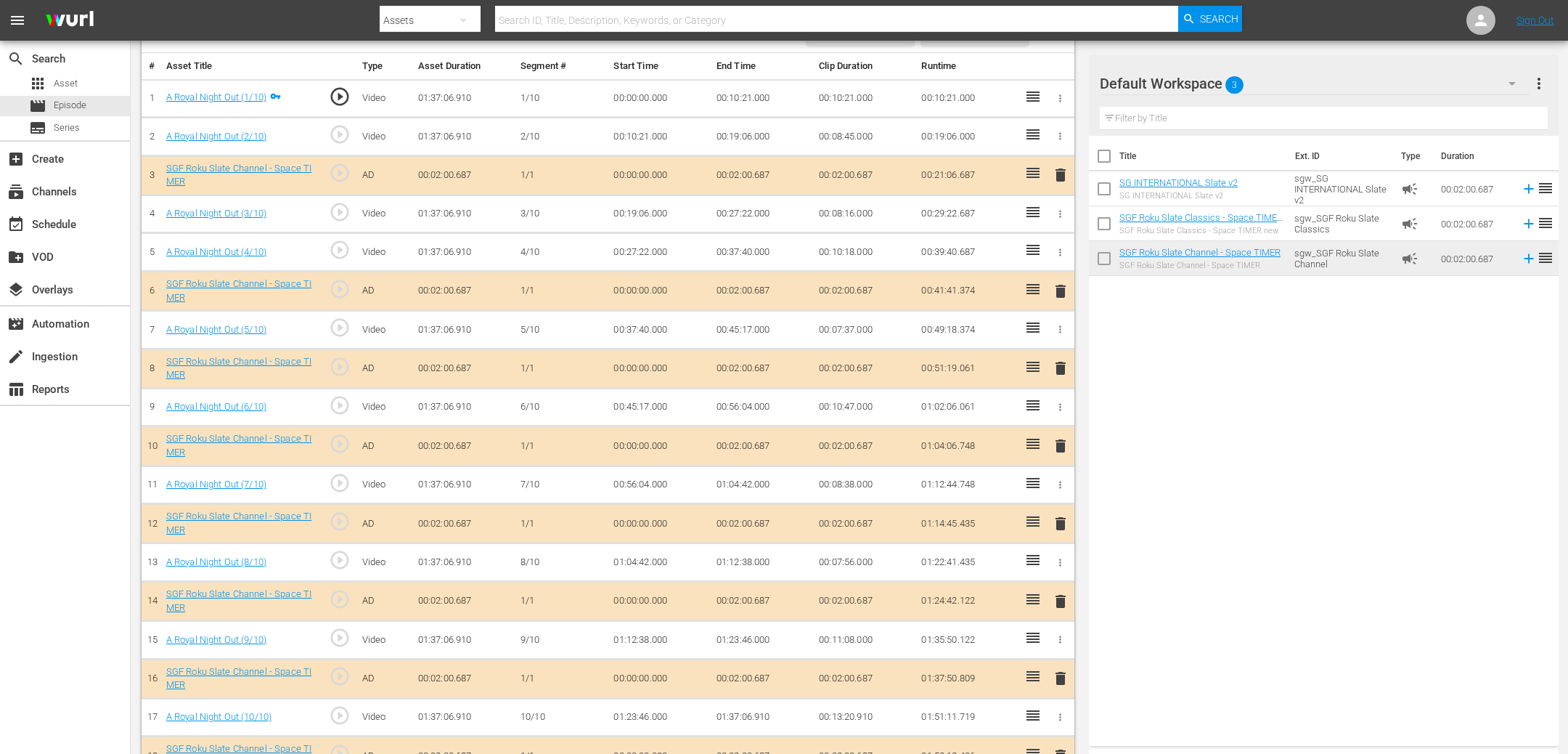
scroll to position [428, 0]
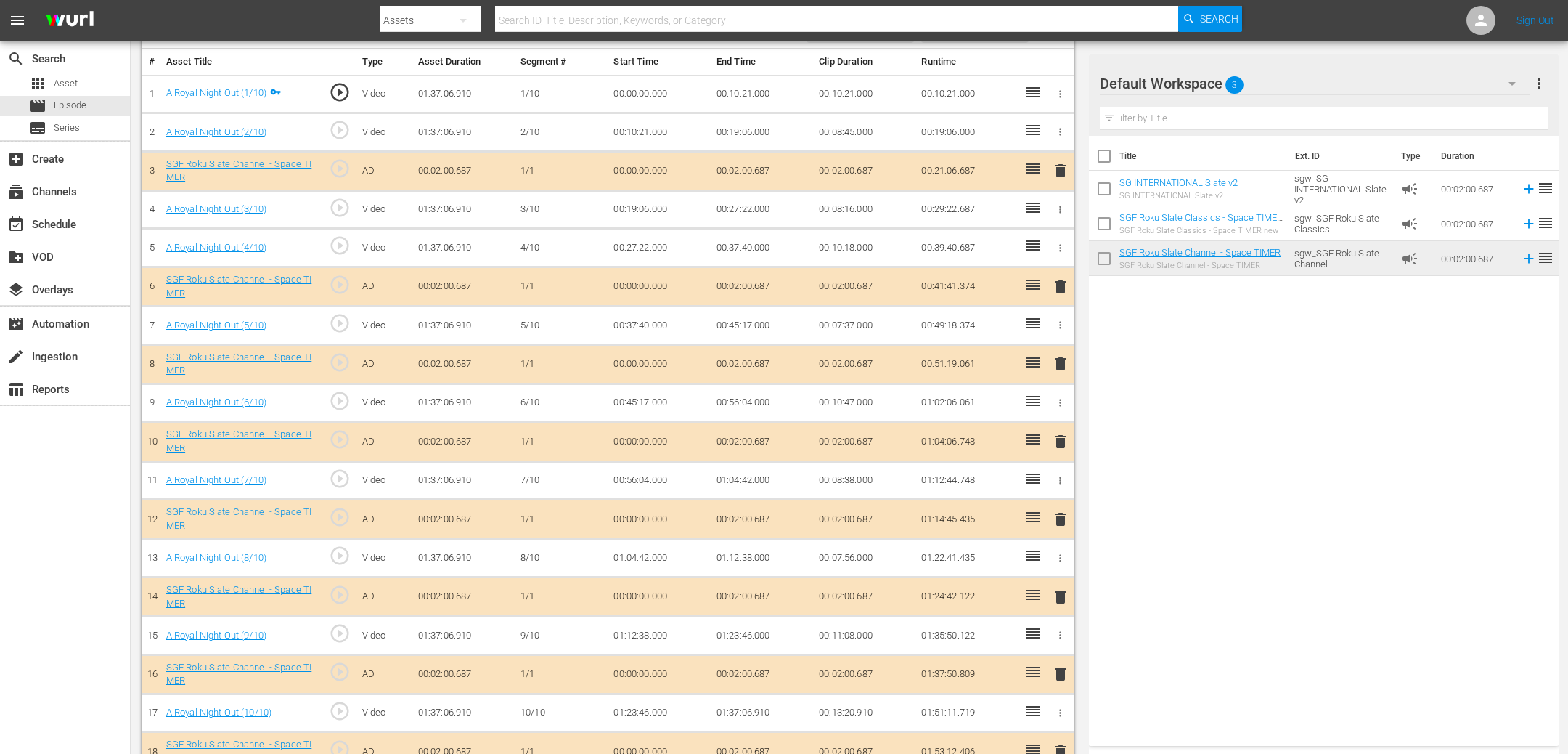
click at [1060, 510] on span "delete" at bounding box center [1061, 519] width 18 height 18
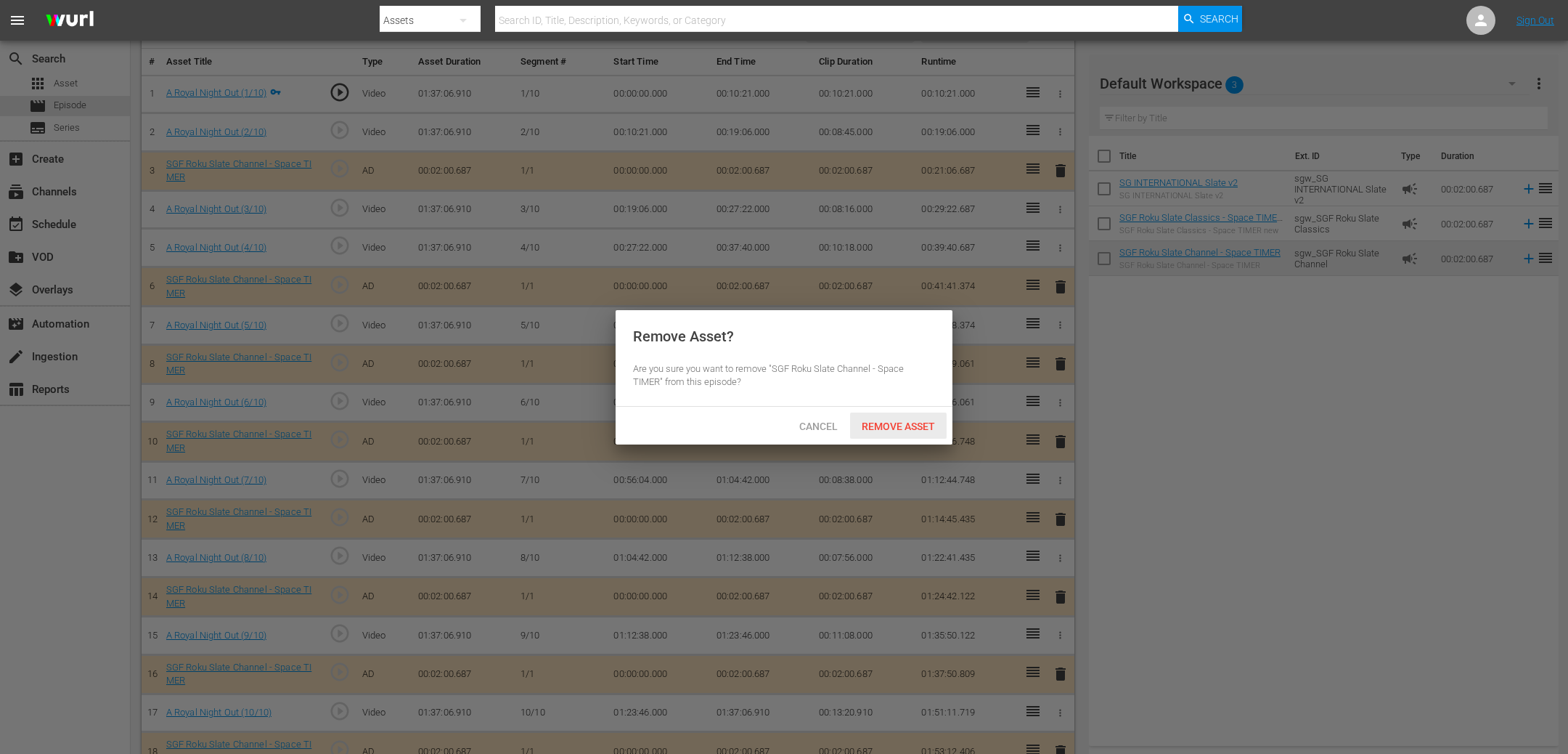
click at [896, 423] on span "Remove Asset" at bounding box center [897, 426] width 96 height 12
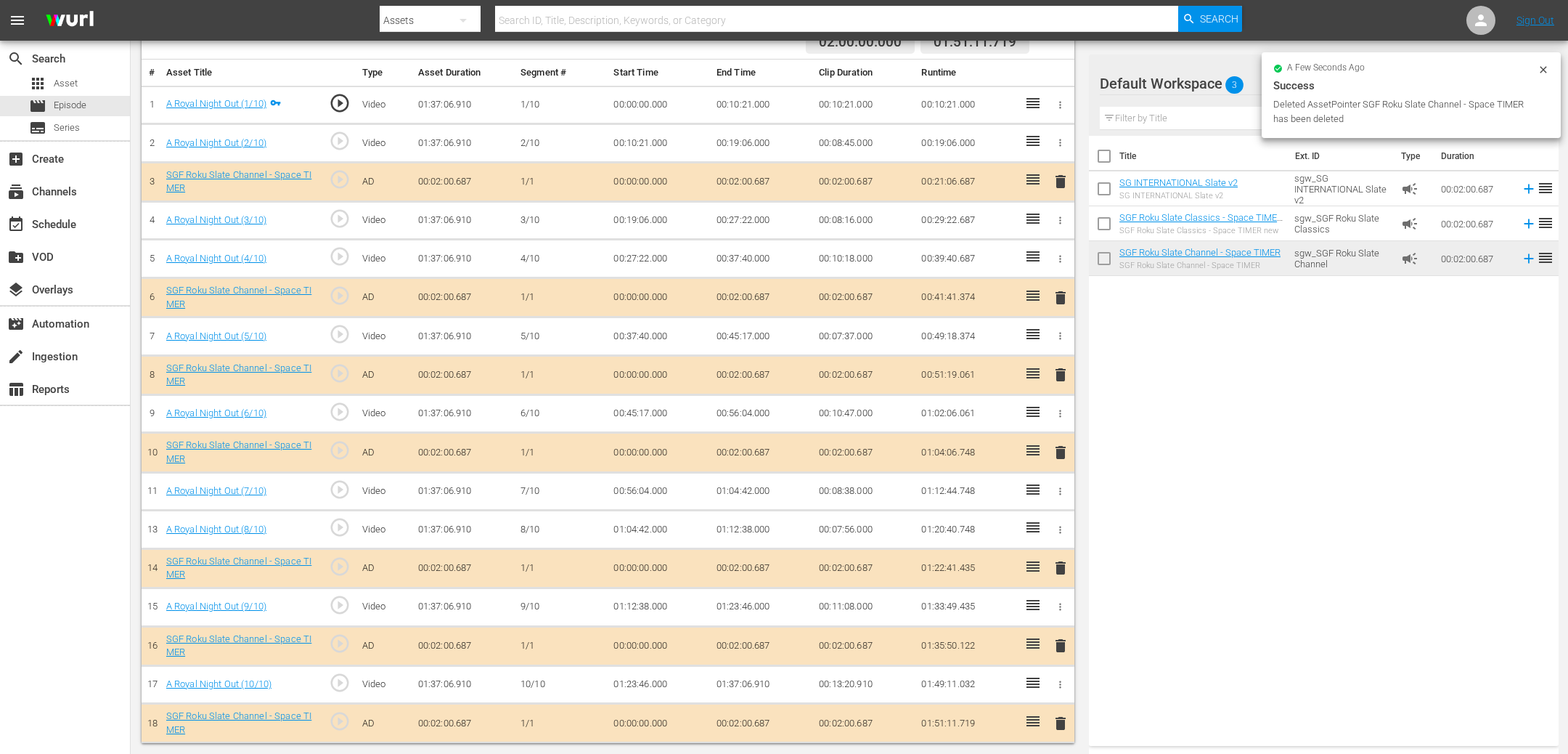
scroll to position [409, 0]
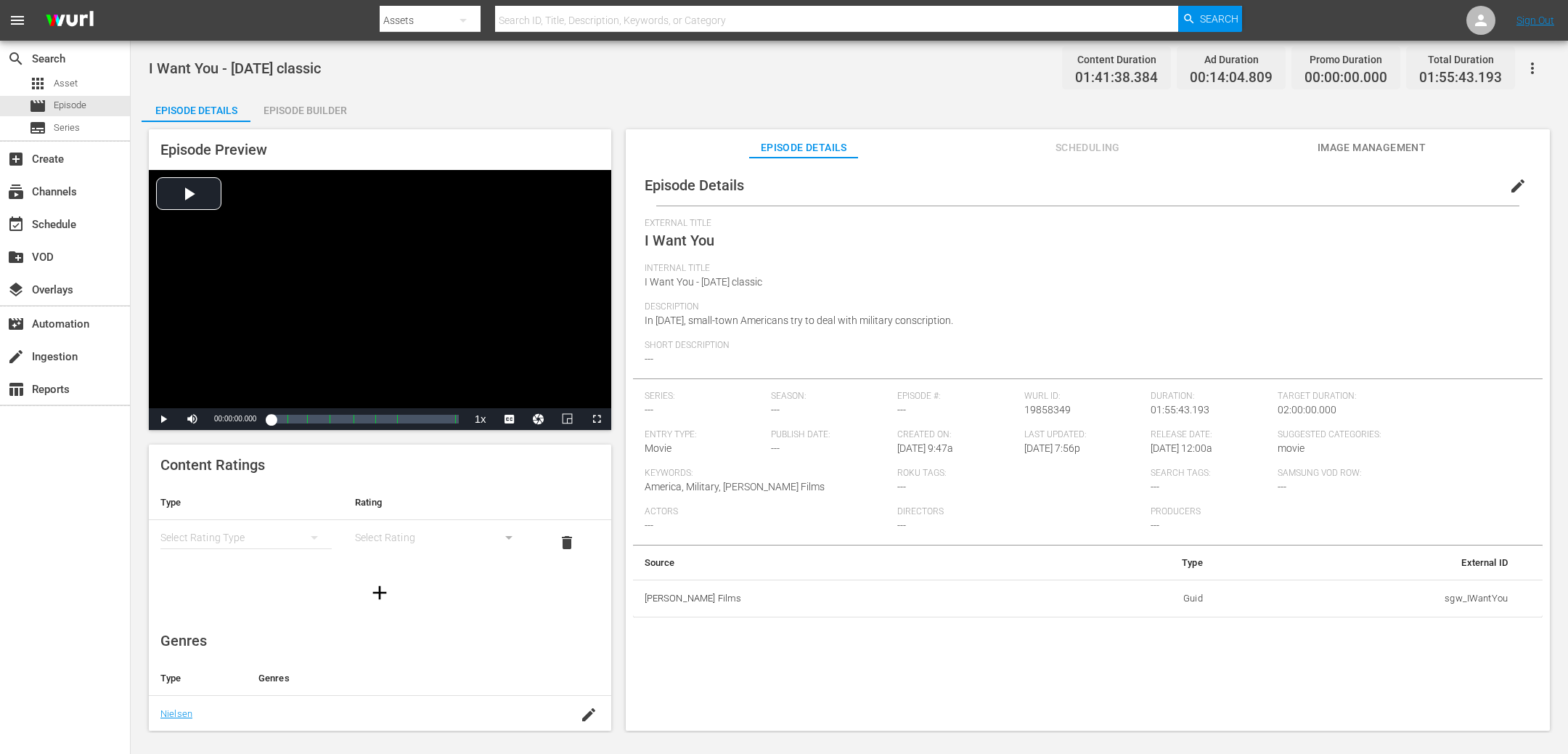
click at [1076, 154] on span "Scheduling" at bounding box center [1088, 148] width 109 height 18
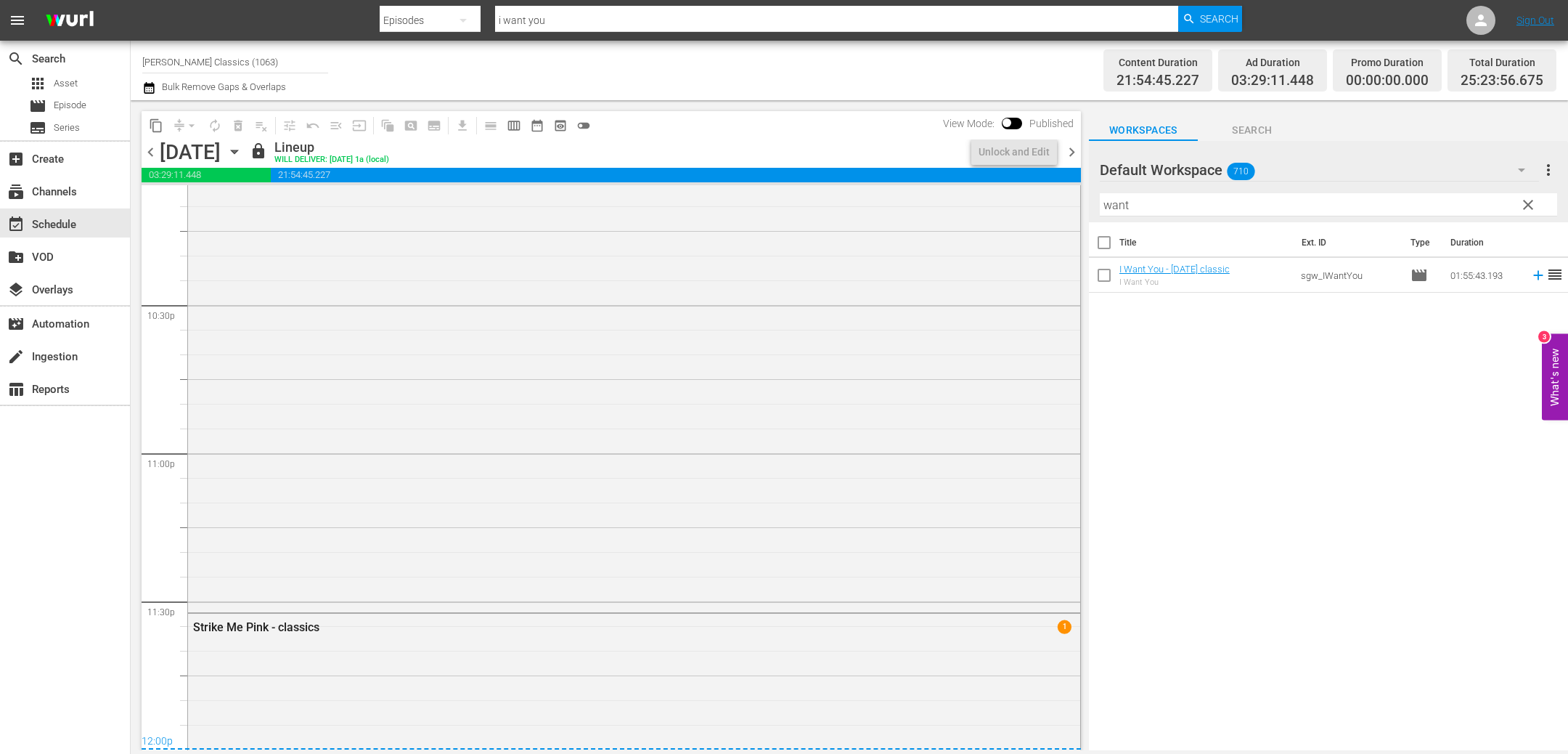
scroll to position [6529, 0]
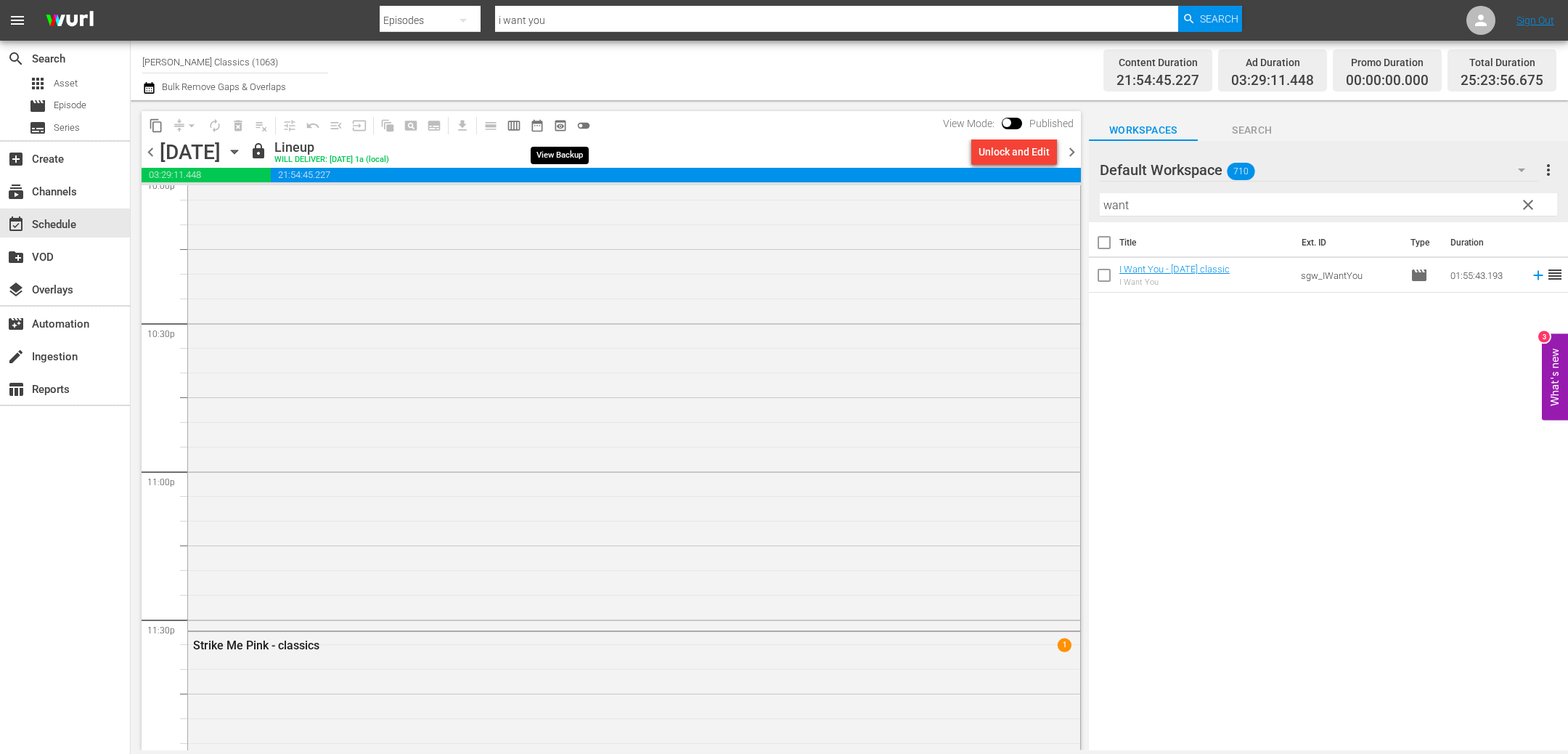
click at [564, 127] on span "preview_outlined" at bounding box center [561, 125] width 15 height 15
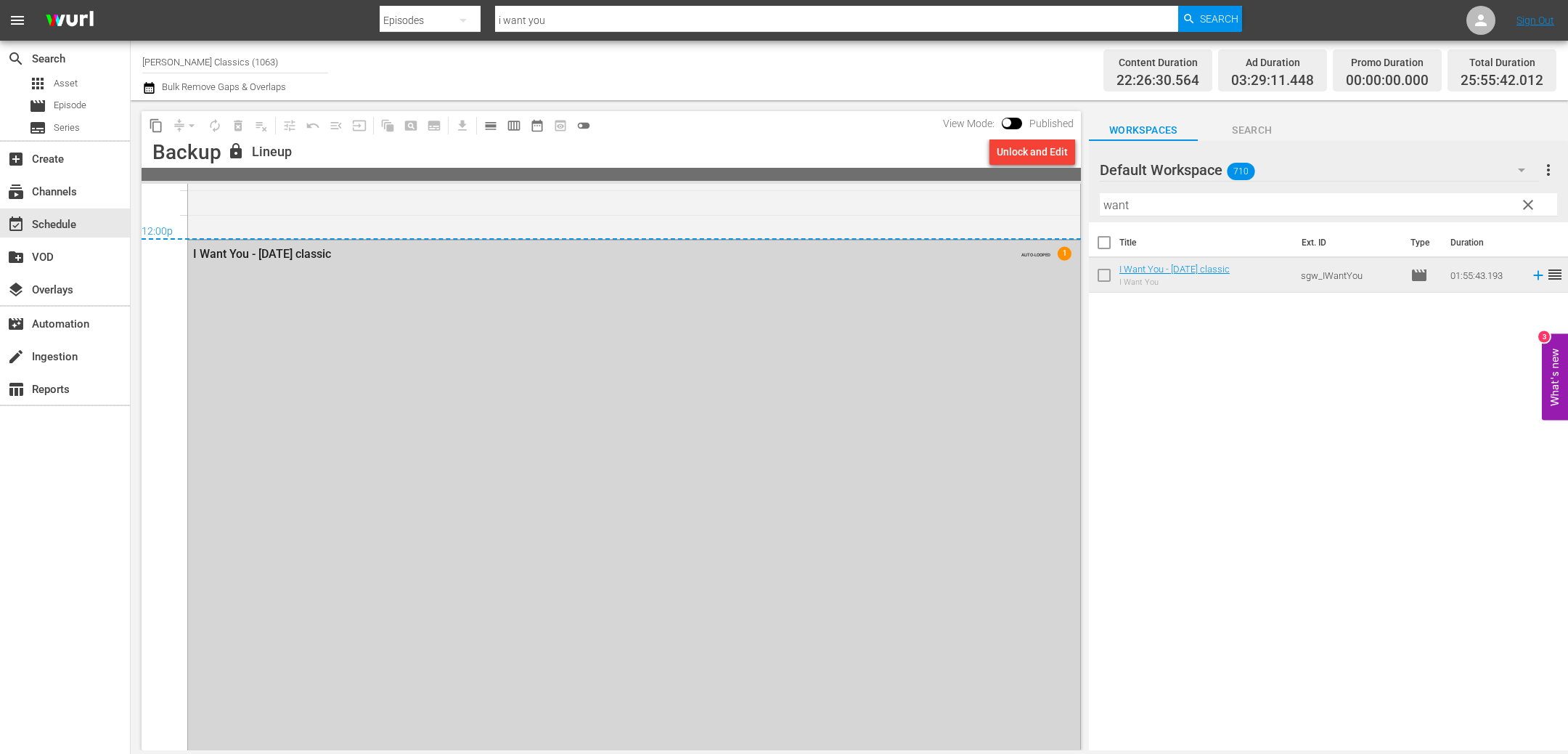
scroll to position [7007, 0]
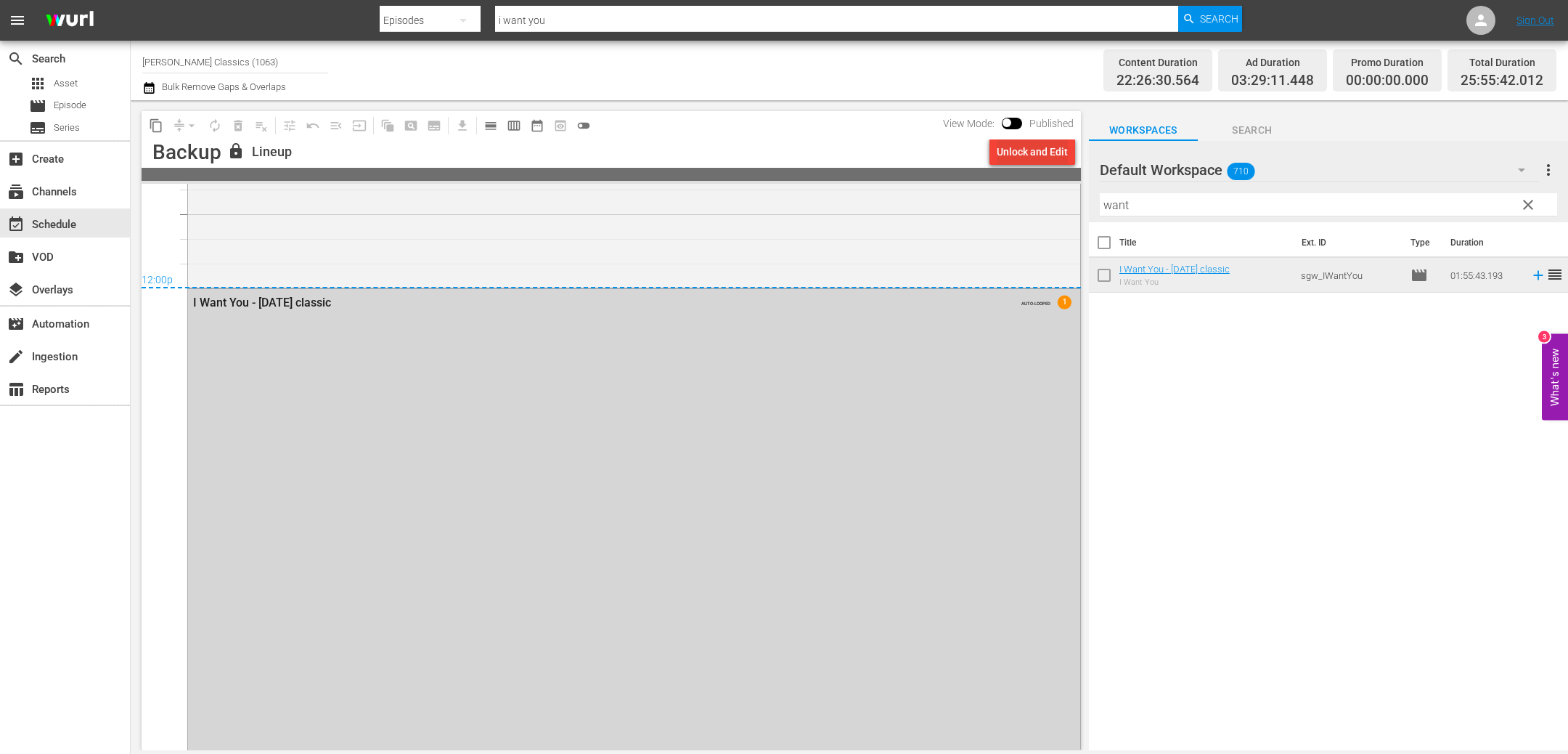
click at [1003, 155] on div "Unlock and Edit" at bounding box center [1032, 152] width 71 height 26
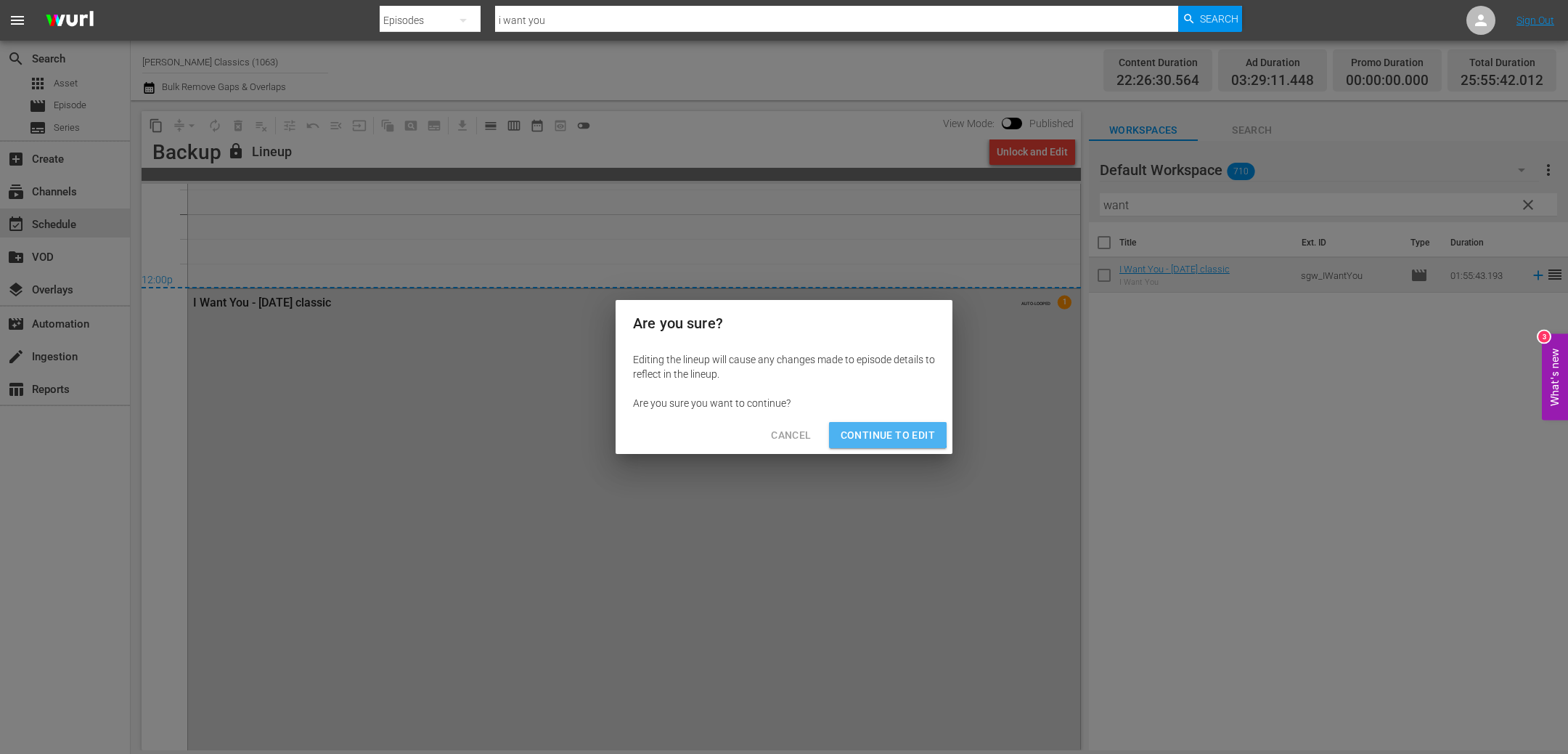
click at [875, 431] on span "Continue to Edit" at bounding box center [888, 435] width 94 height 18
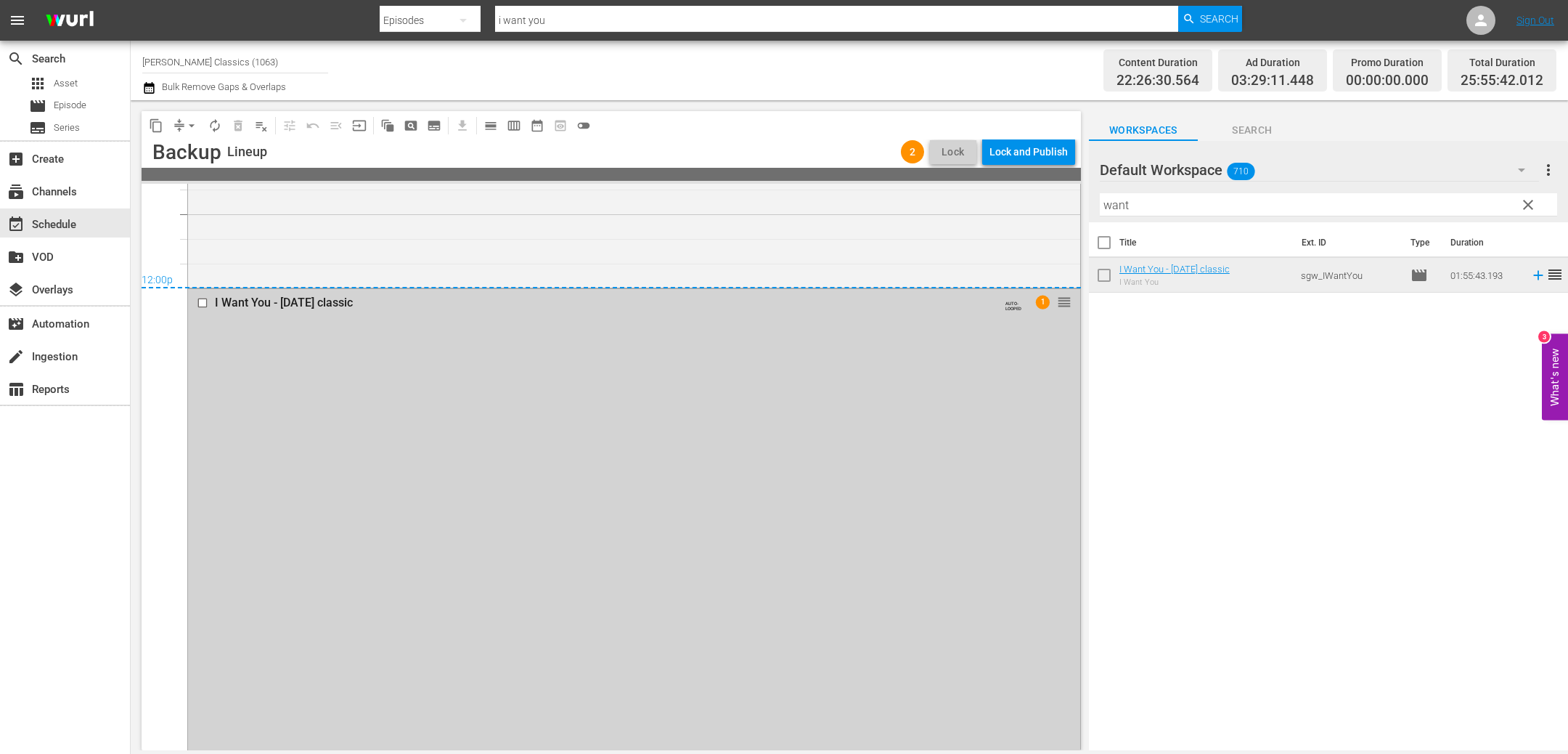
click at [206, 300] on input "checkbox" at bounding box center [204, 302] width 15 height 12
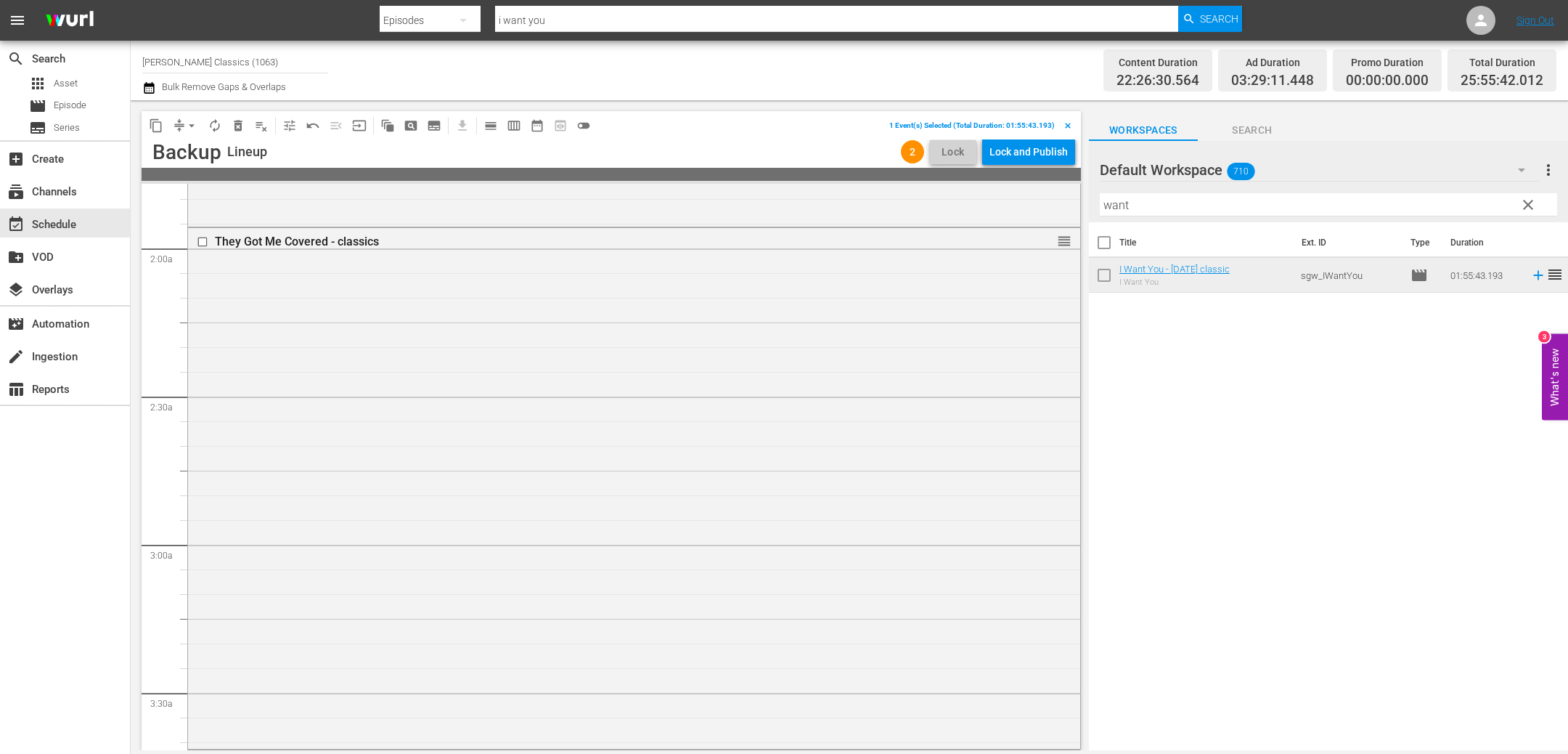
scroll to position [0, 0]
click at [202, 197] on input "checkbox" at bounding box center [204, 198] width 15 height 12
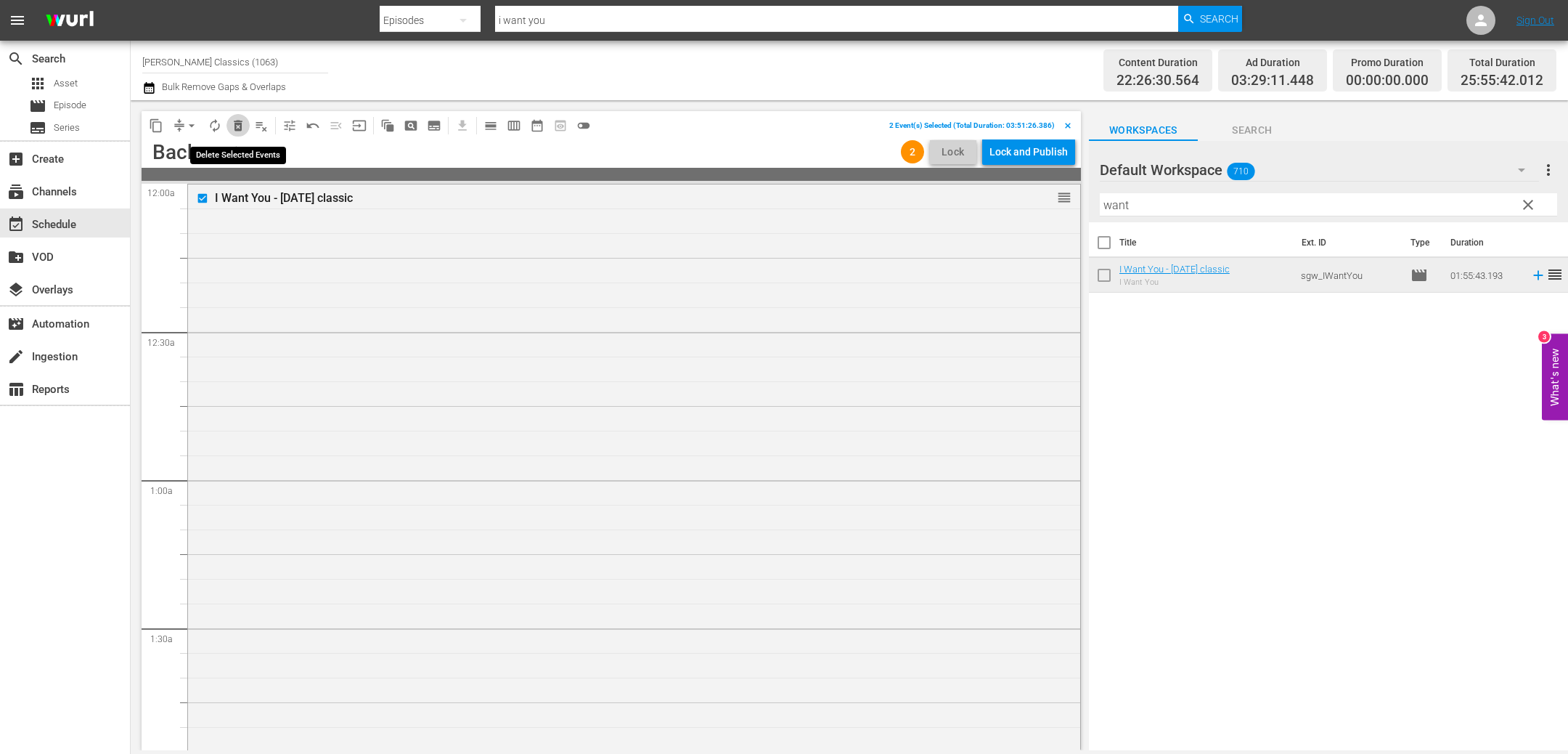
click at [241, 127] on span "delete_forever_outlined" at bounding box center [238, 125] width 15 height 15
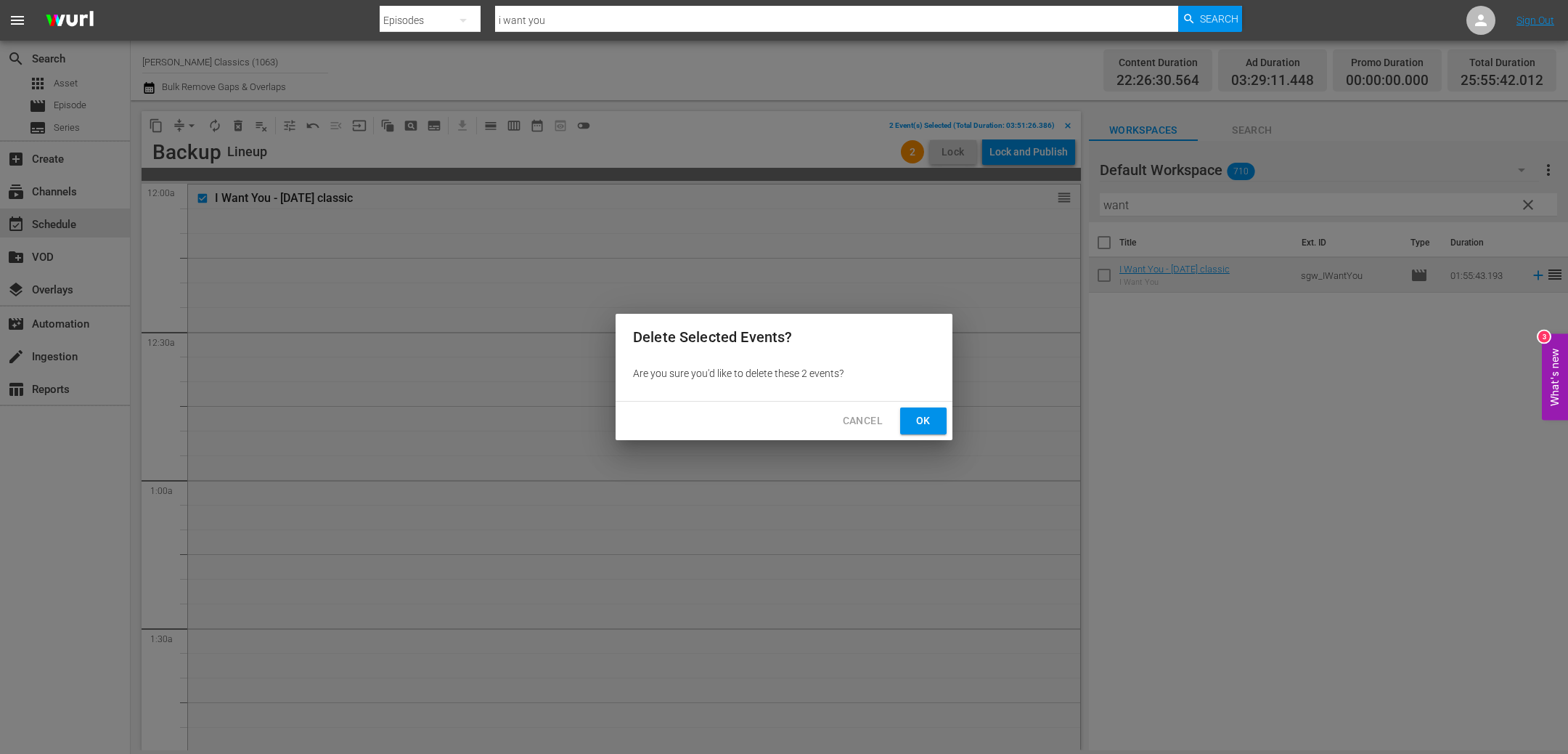
click at [939, 426] on button "Ok" at bounding box center [923, 420] width 47 height 27
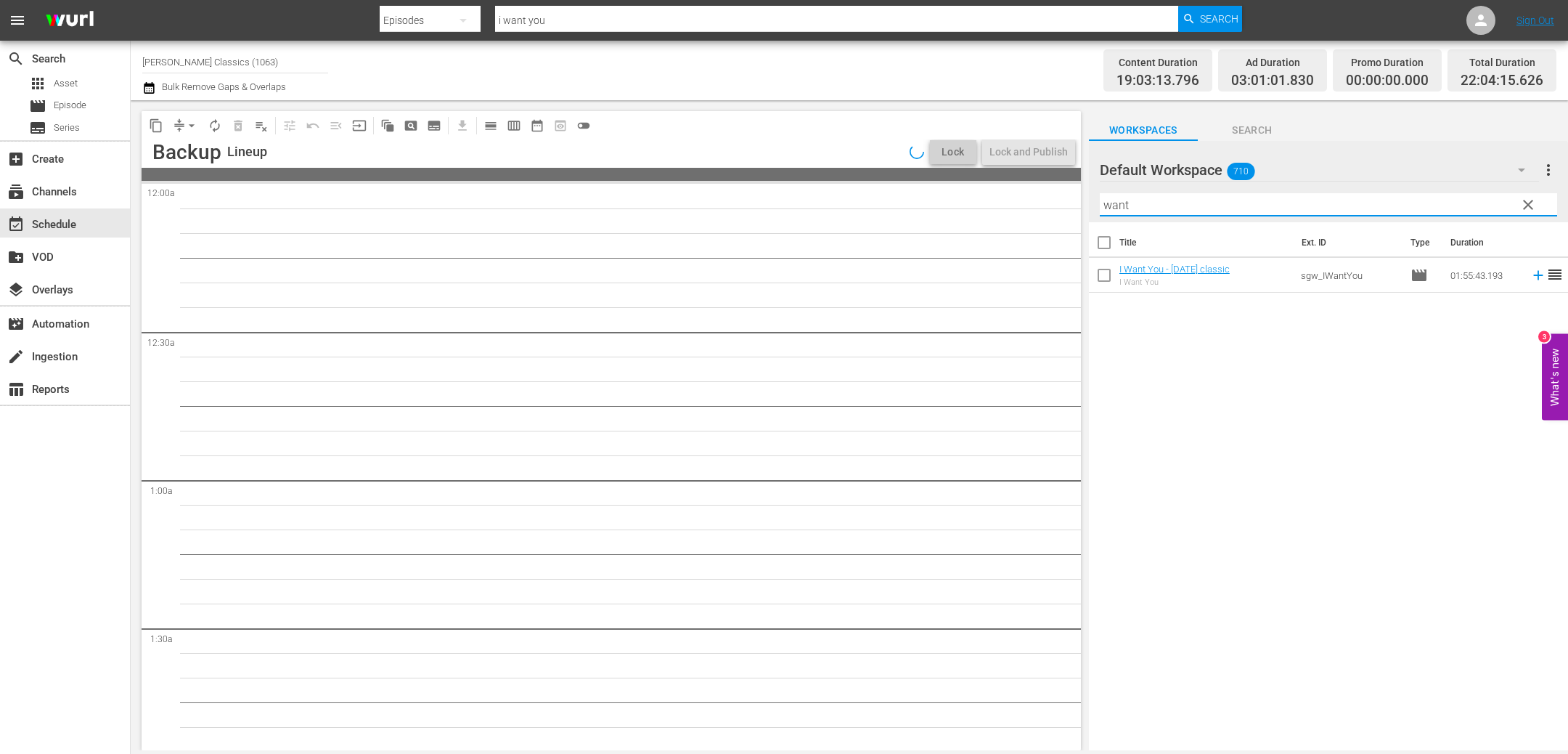
drag, startPoint x: 1166, startPoint y: 208, endPoint x: 994, endPoint y: 179, distance: 174.4
click at [995, 180] on div "content_copy compress arrow_drop_down autorenew_outlined delete_forever_outline…" at bounding box center [849, 425] width 1437 height 650
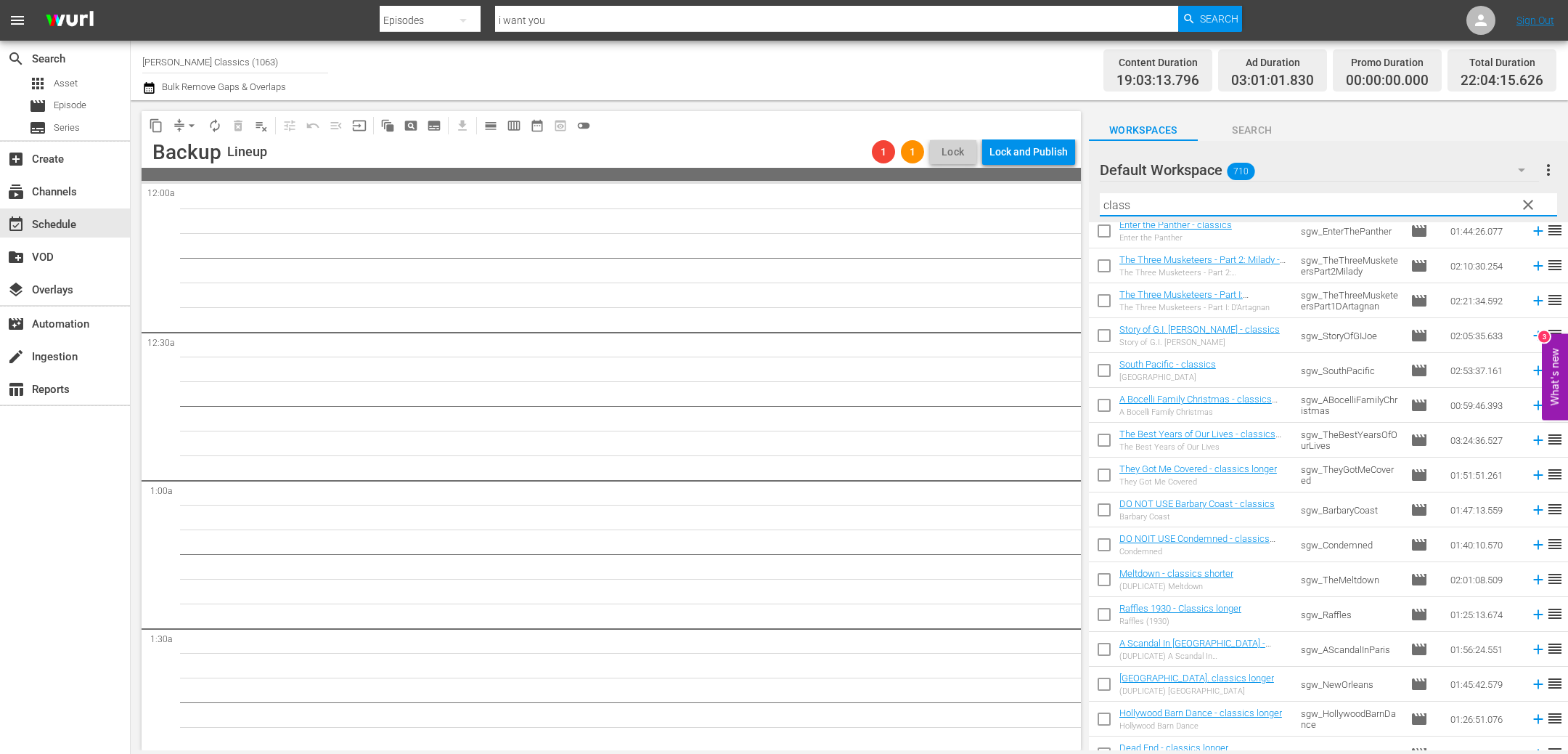
scroll to position [96, 0]
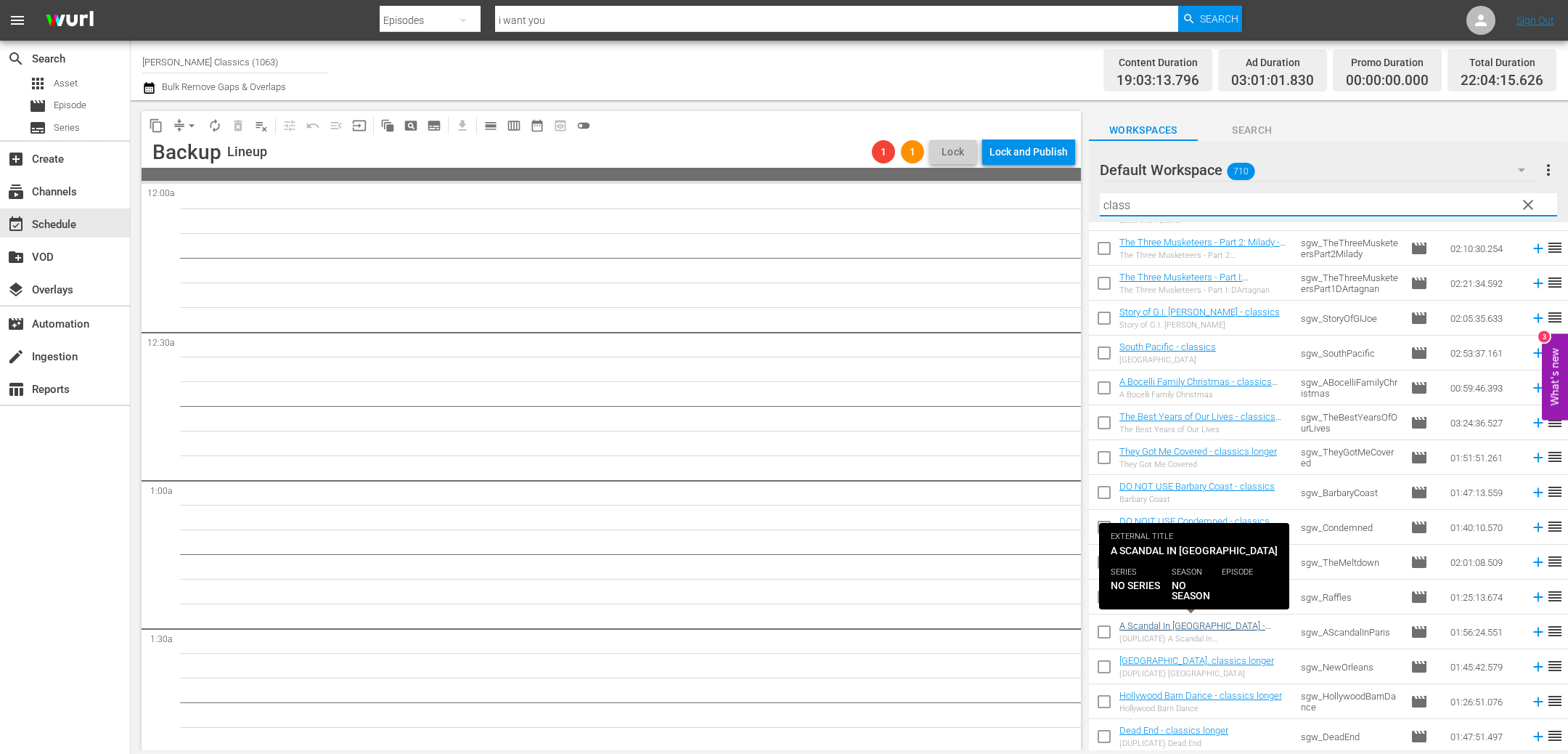
type input "class"
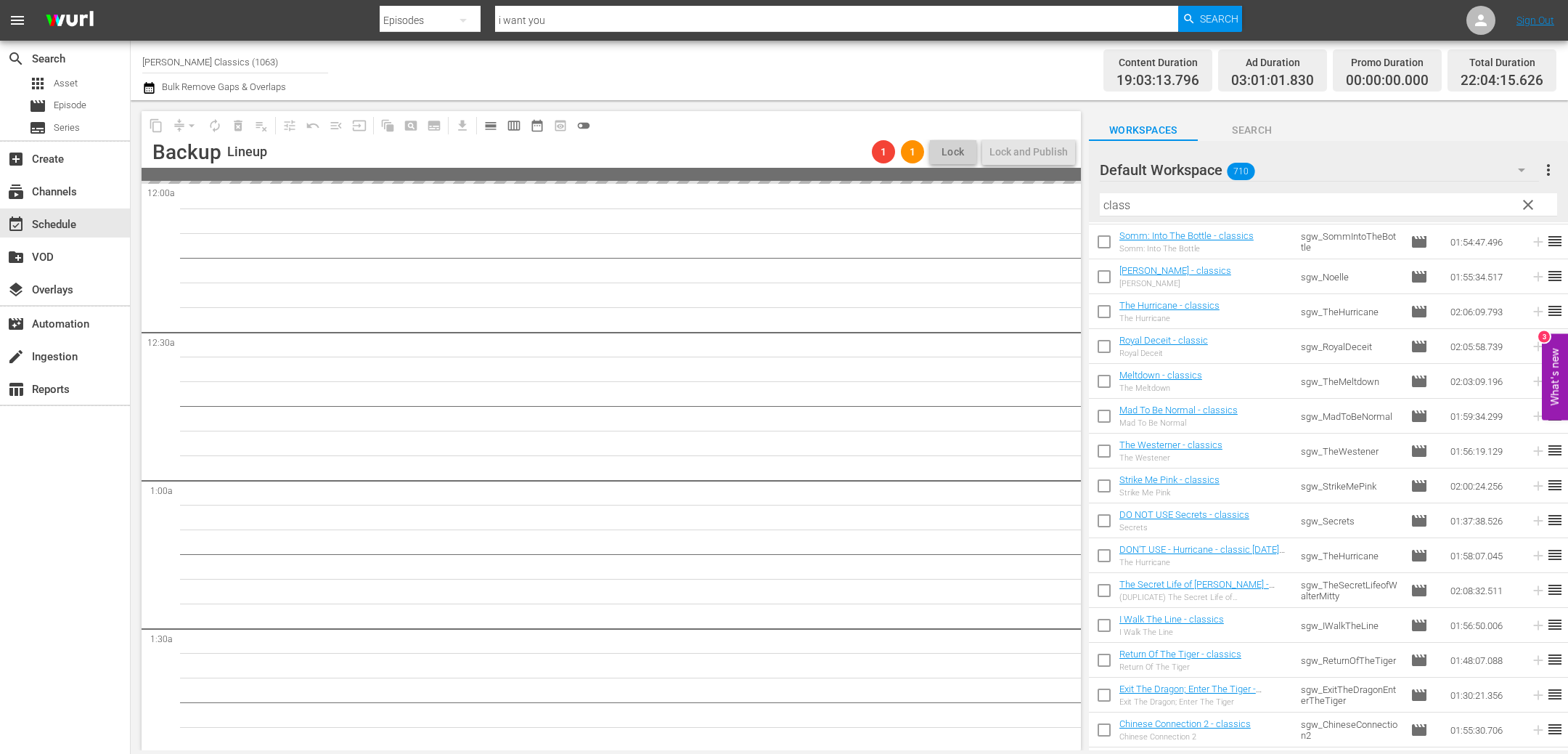
scroll to position [2357, 0]
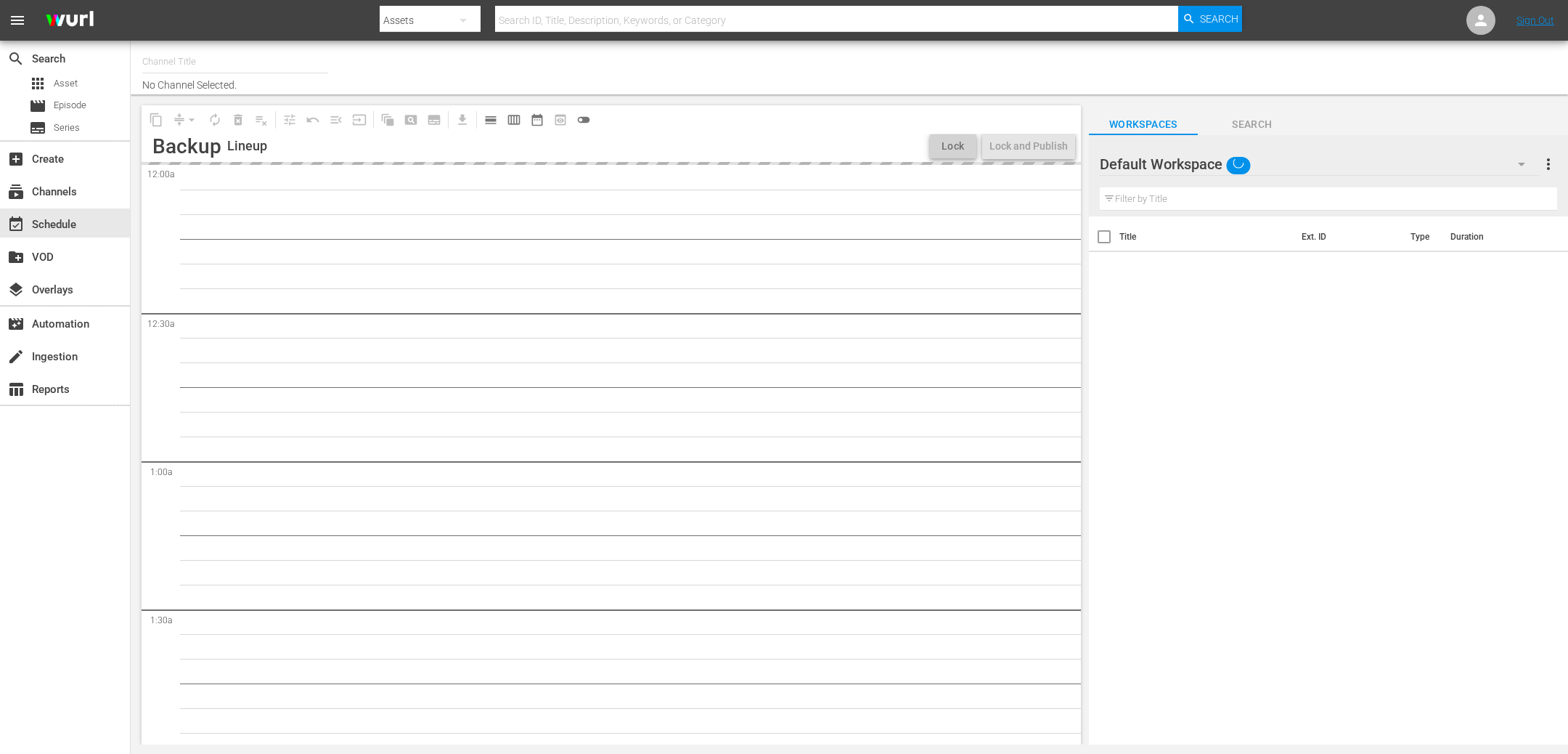
type input "[PERSON_NAME] Classics (1063)"
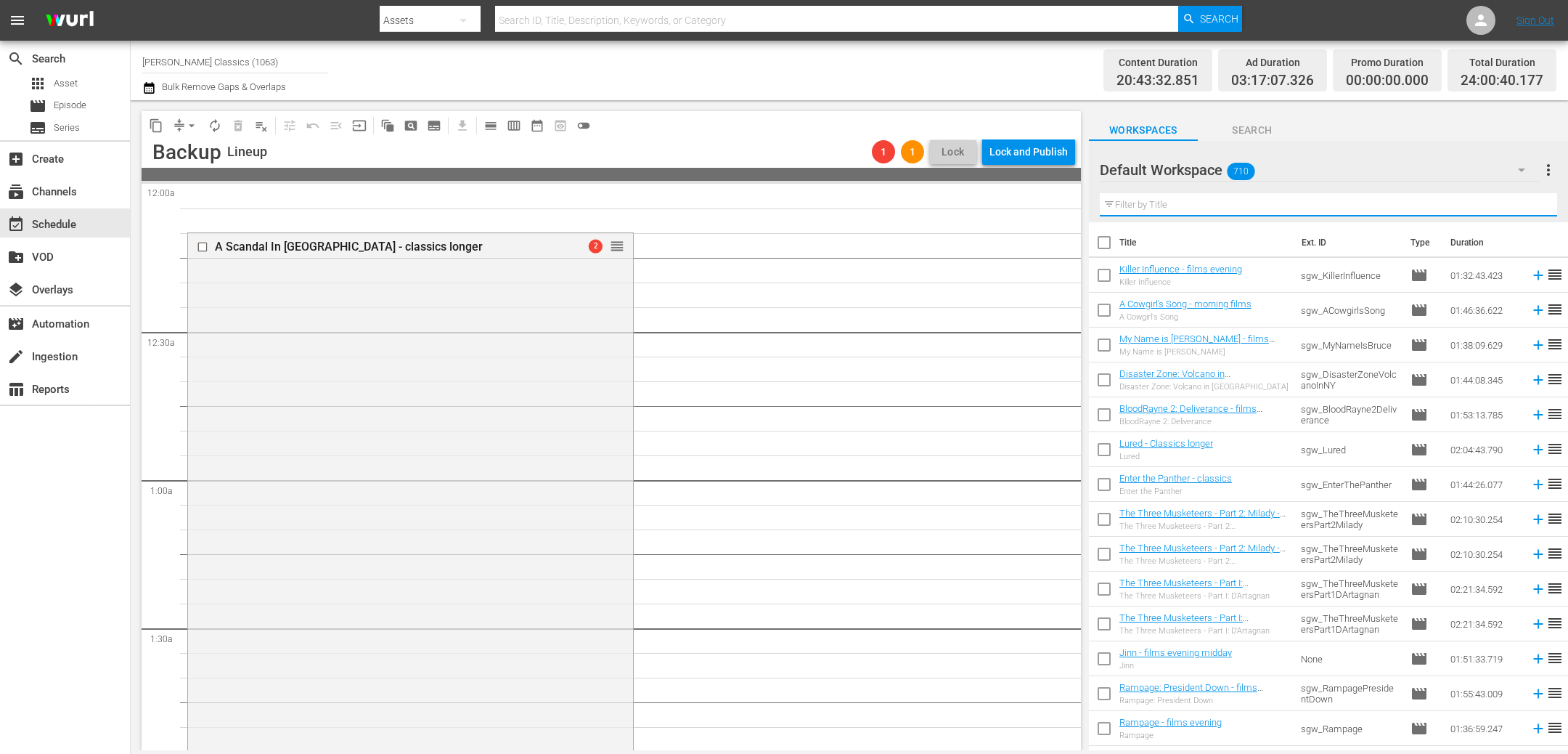
click at [1233, 199] on input "text" at bounding box center [1329, 204] width 458 height 23
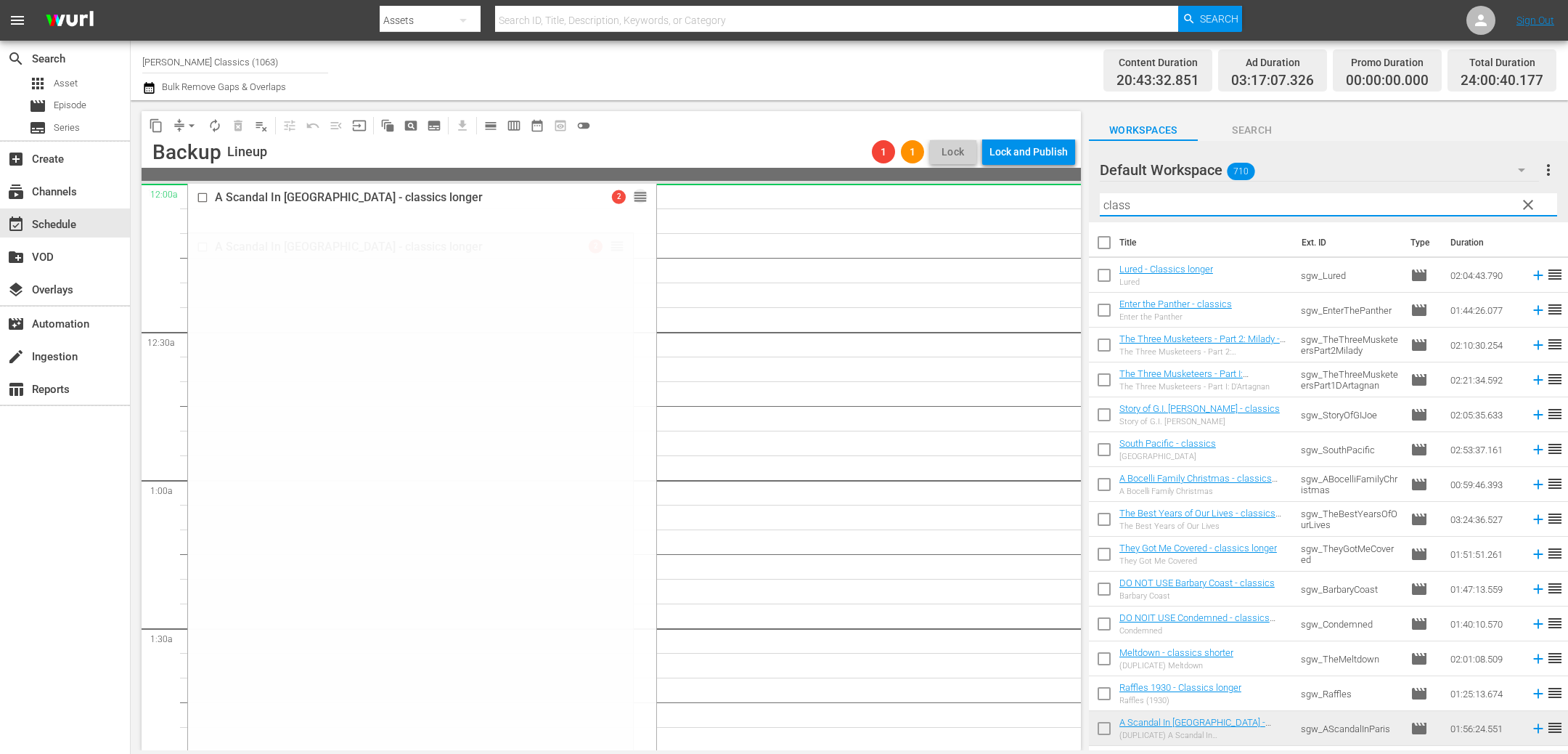
drag, startPoint x: 616, startPoint y: 244, endPoint x: 611, endPoint y: 195, distance: 49.3
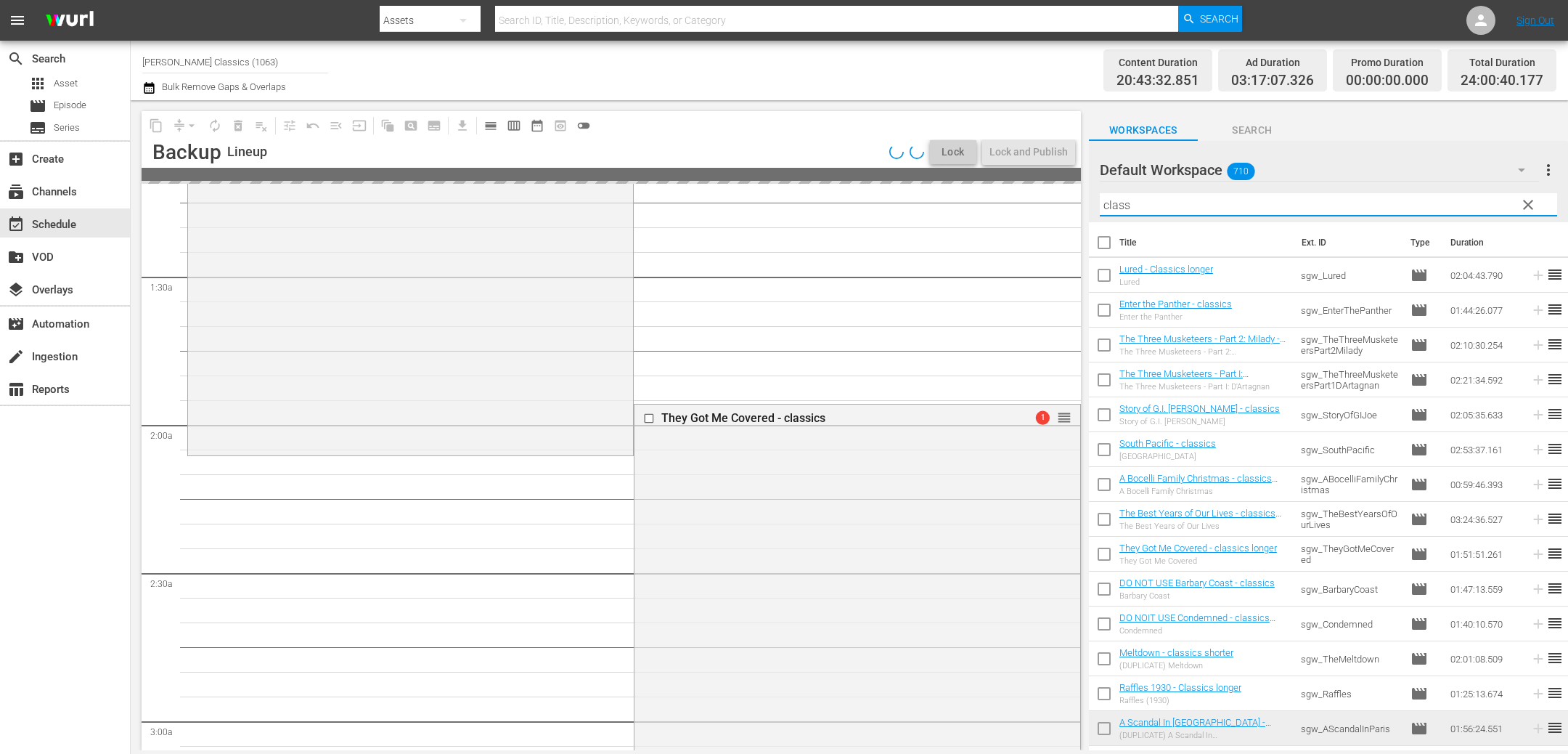
scroll to position [225, 0]
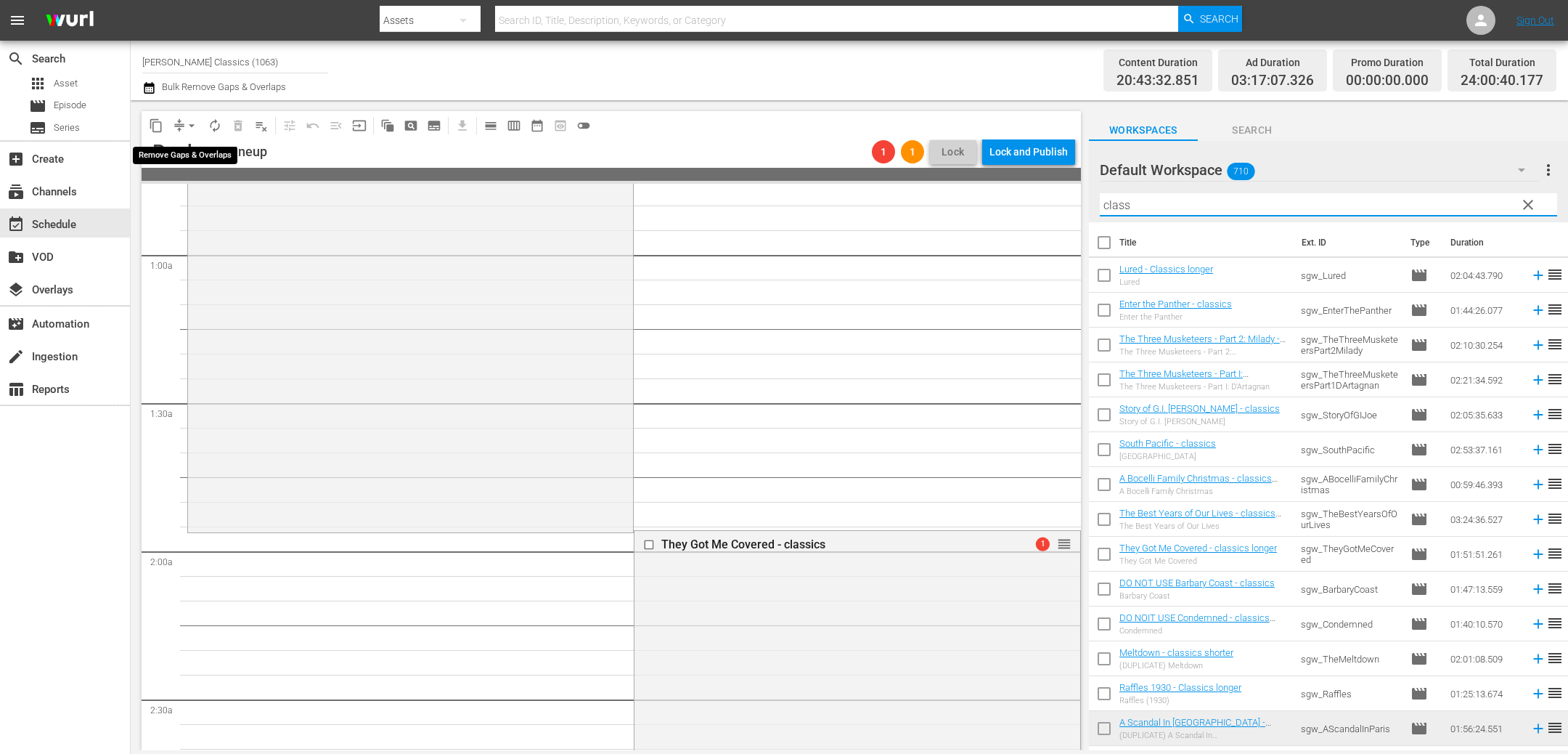
type input "class"
click at [184, 121] on span "arrow_drop_down" at bounding box center [191, 125] width 15 height 15
click at [191, 185] on li "Align to First Episode" at bounding box center [191, 178] width 120 height 24
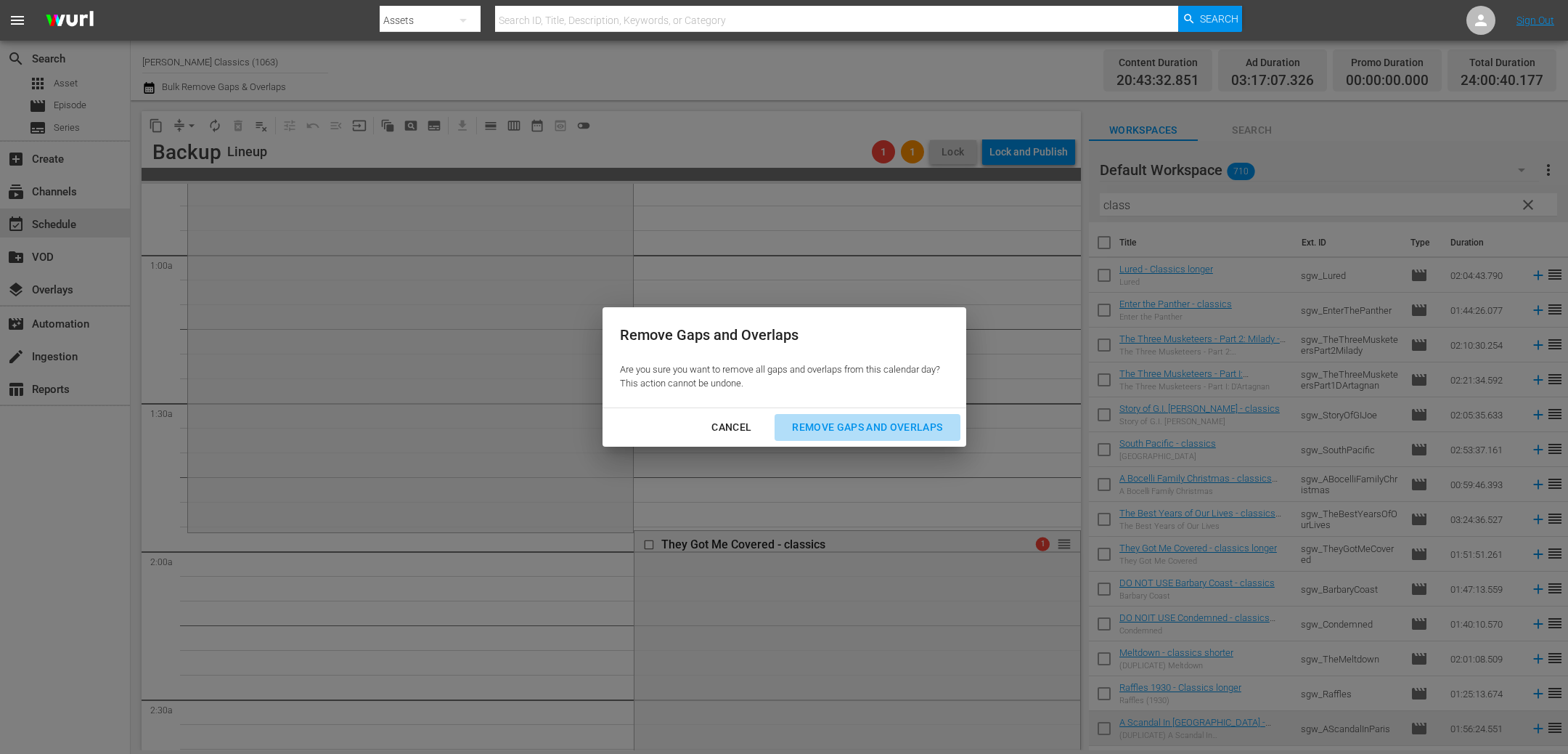
click at [901, 426] on div "Remove Gaps and Overlaps" at bounding box center [867, 427] width 173 height 18
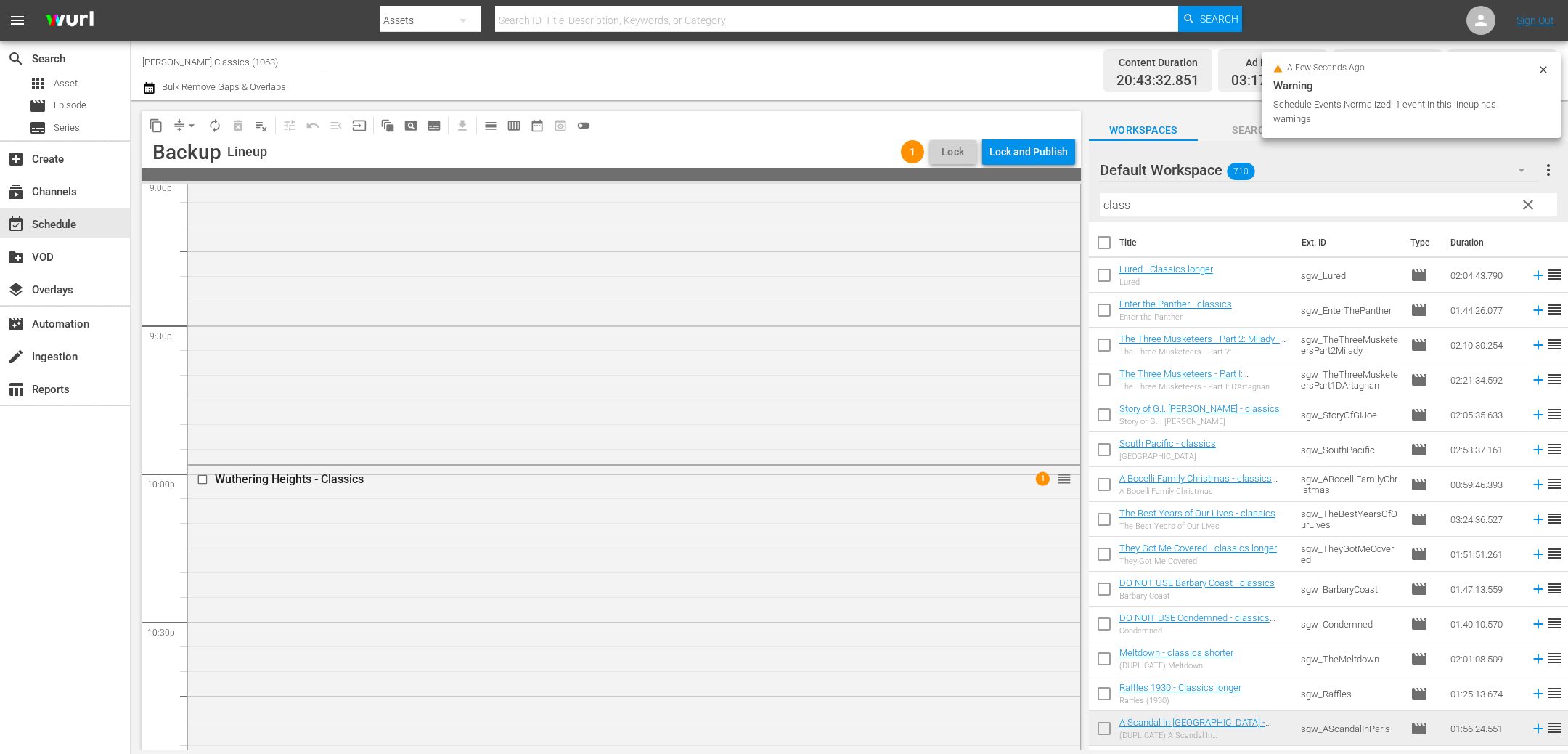
scroll to position [6548, 0]
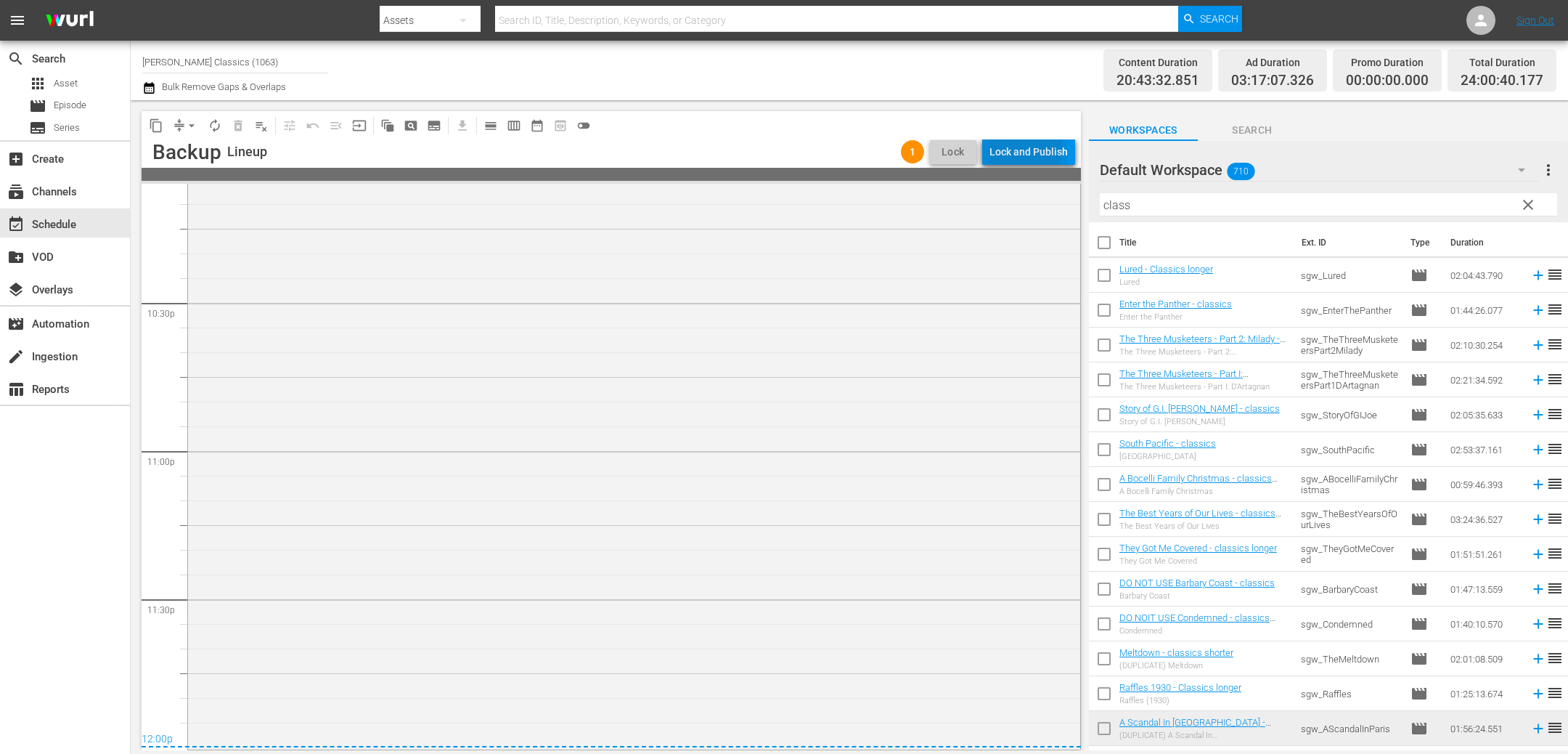
click at [1027, 149] on div "Lock and Publish" at bounding box center [1028, 152] width 78 height 26
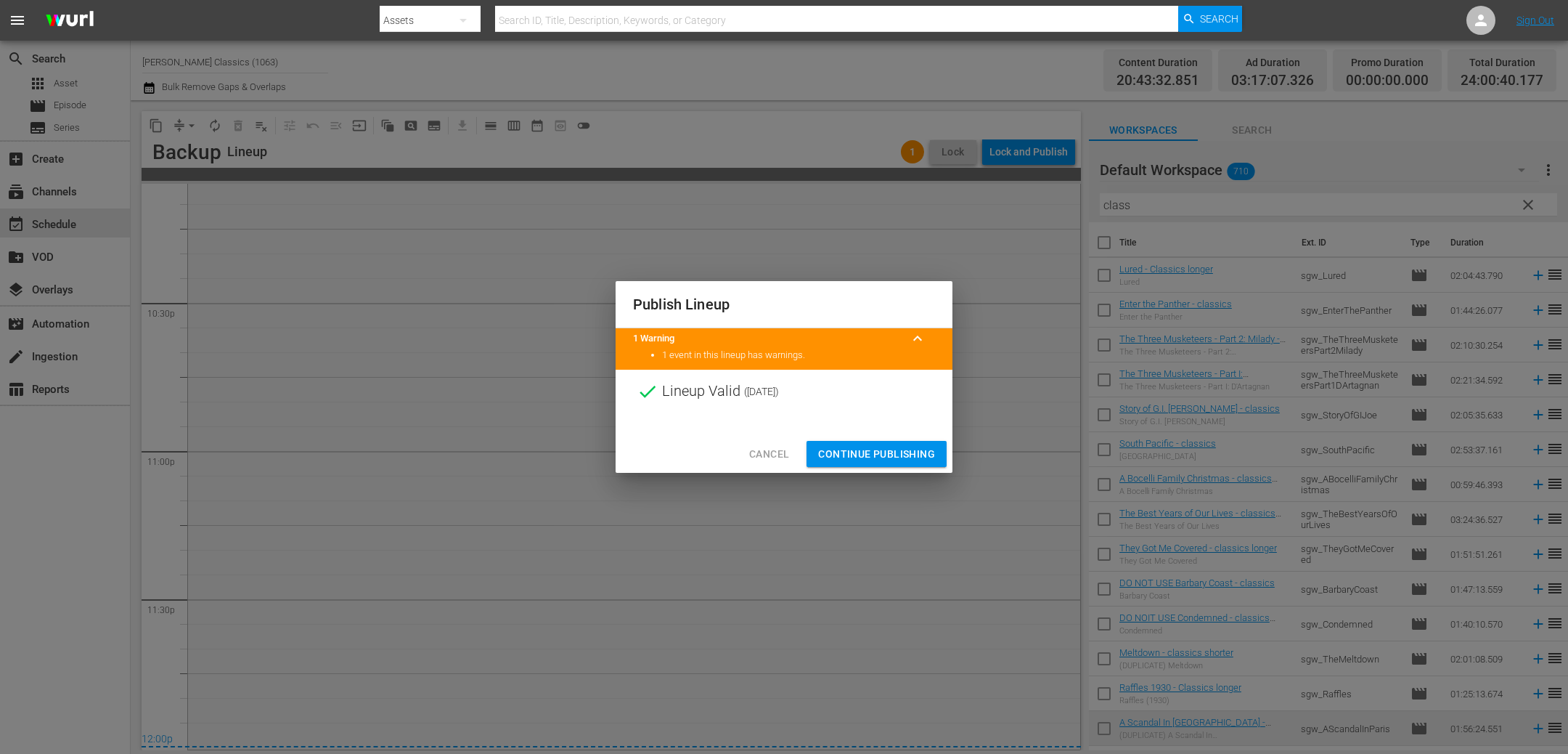
click at [864, 456] on span "Continue Publishing" at bounding box center [877, 454] width 117 height 18
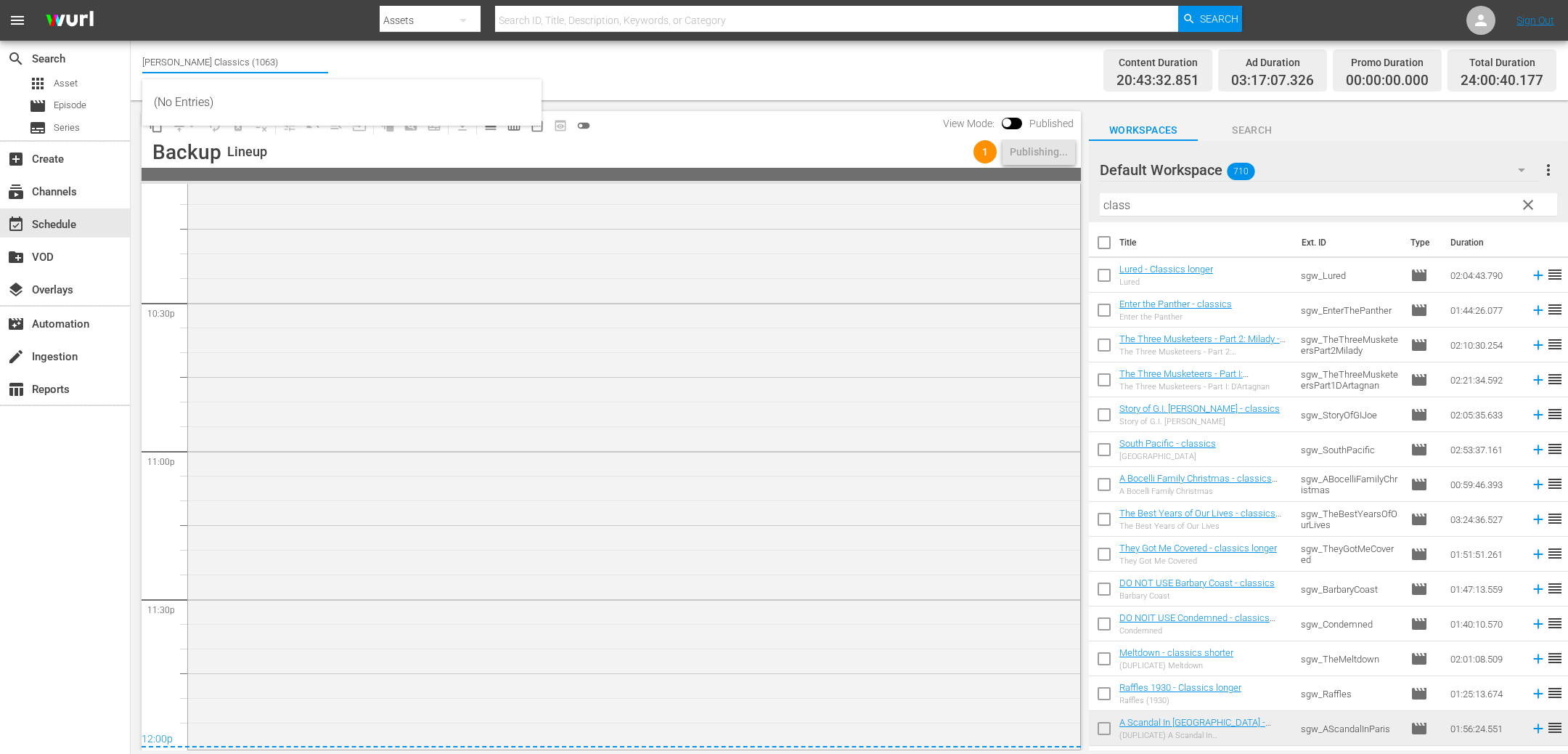
drag, startPoint x: 212, startPoint y: 61, endPoint x: 354, endPoint y: 72, distance: 142.4
click at [354, 72] on div "Channel Title Samuel Goldwyn Classics (1063) Bulk Remove Gaps & Overlaps" at bounding box center [528, 70] width 772 height 53
click at [738, 77] on div "Channel Title Samuel Goldwyn Classics (1063) Bulk Remove Gaps & Overlaps" at bounding box center [528, 70] width 772 height 53
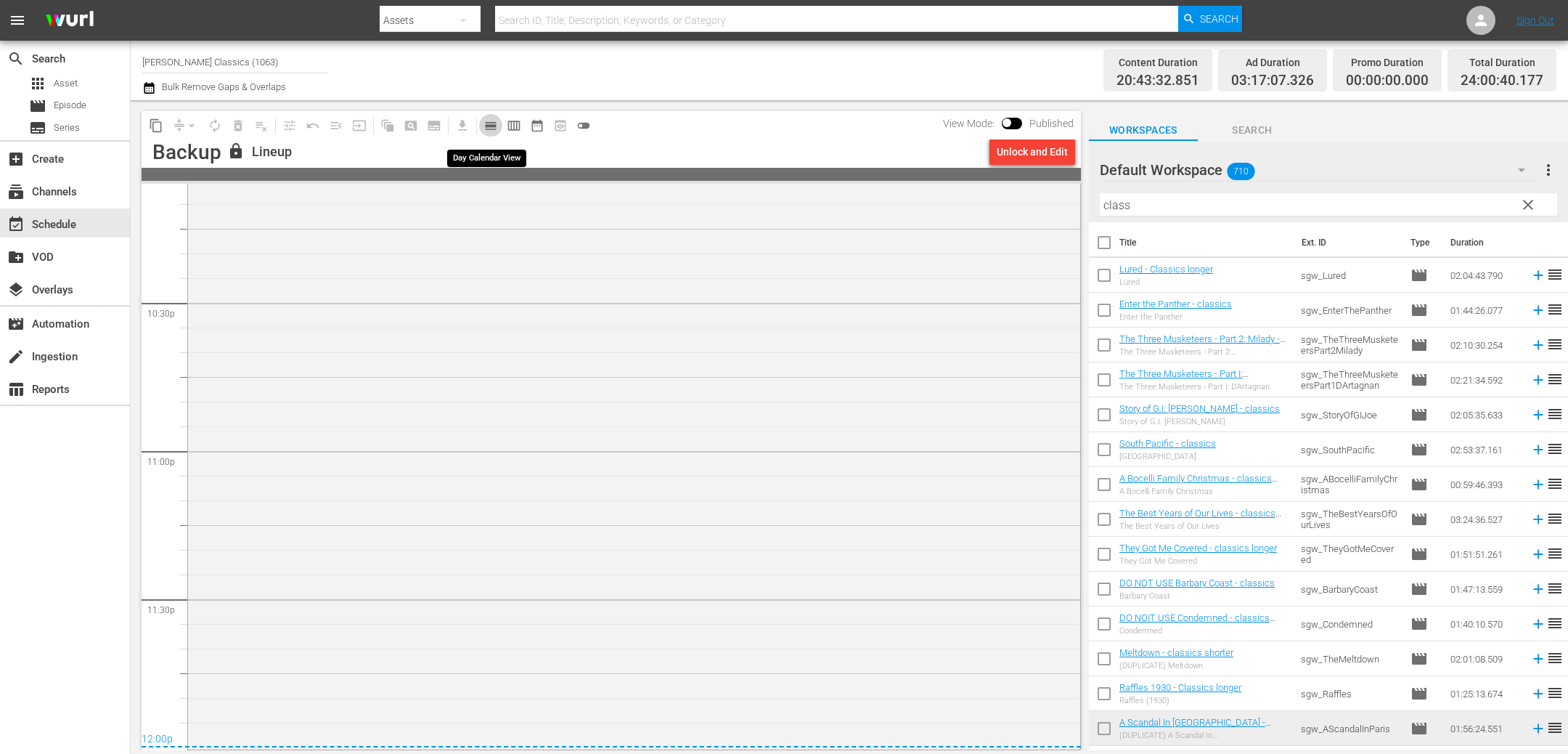
click at [495, 126] on span "calendar_view_day_outlined" at bounding box center [490, 125] width 15 height 15
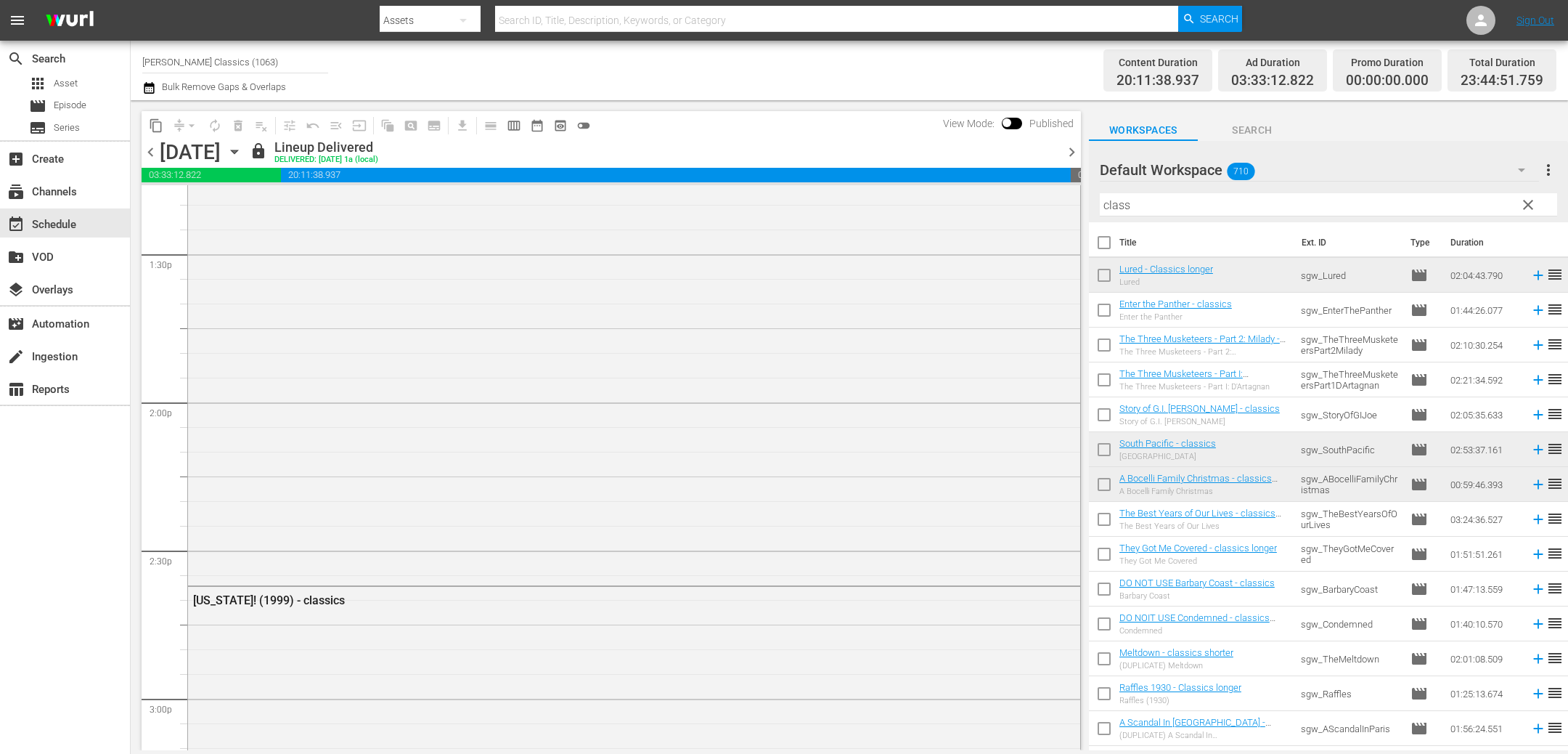
scroll to position [4228, 0]
click at [1073, 146] on span "chevron_right" at bounding box center [1072, 152] width 18 height 18
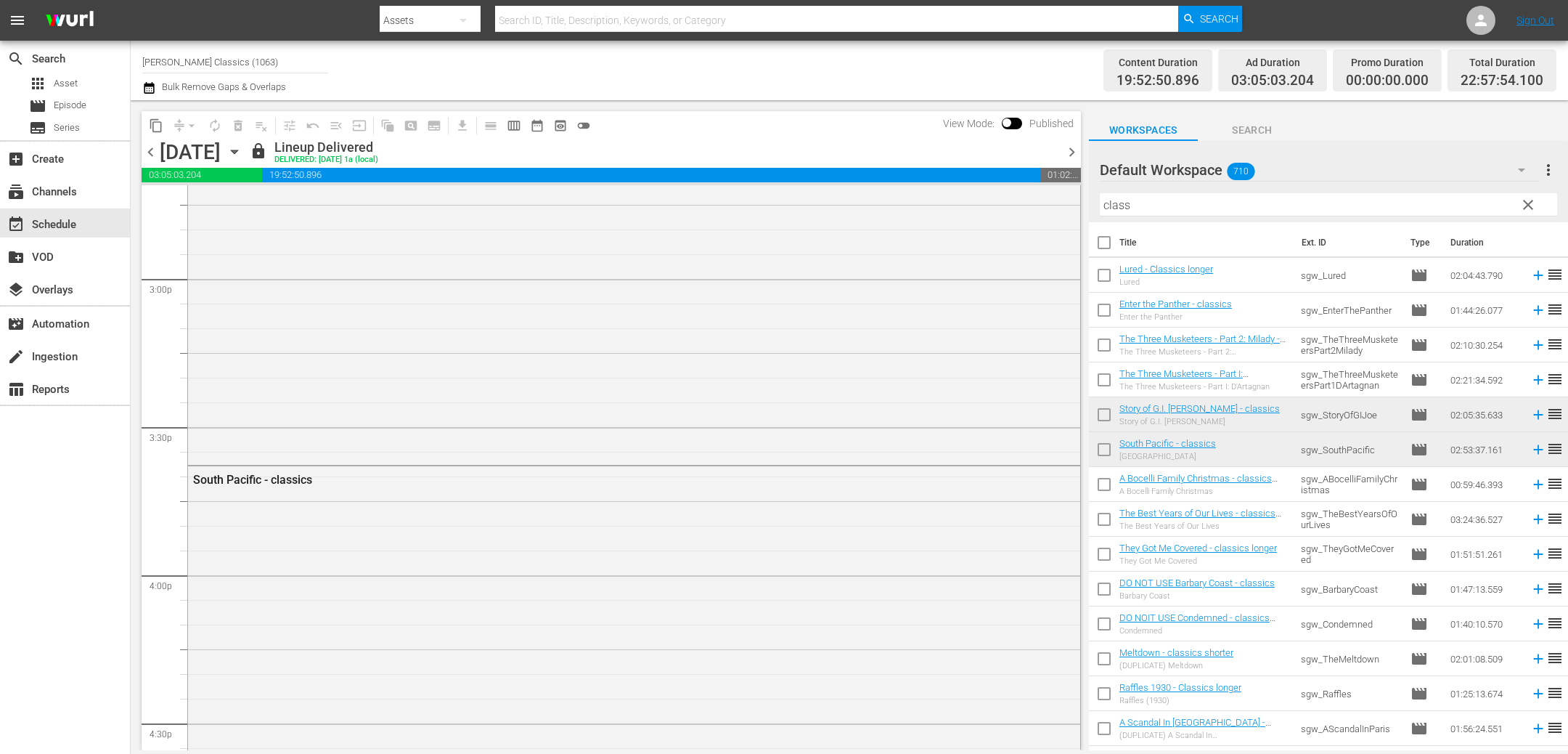
scroll to position [4253, 0]
click at [157, 149] on span "chevron_left" at bounding box center [151, 152] width 18 height 18
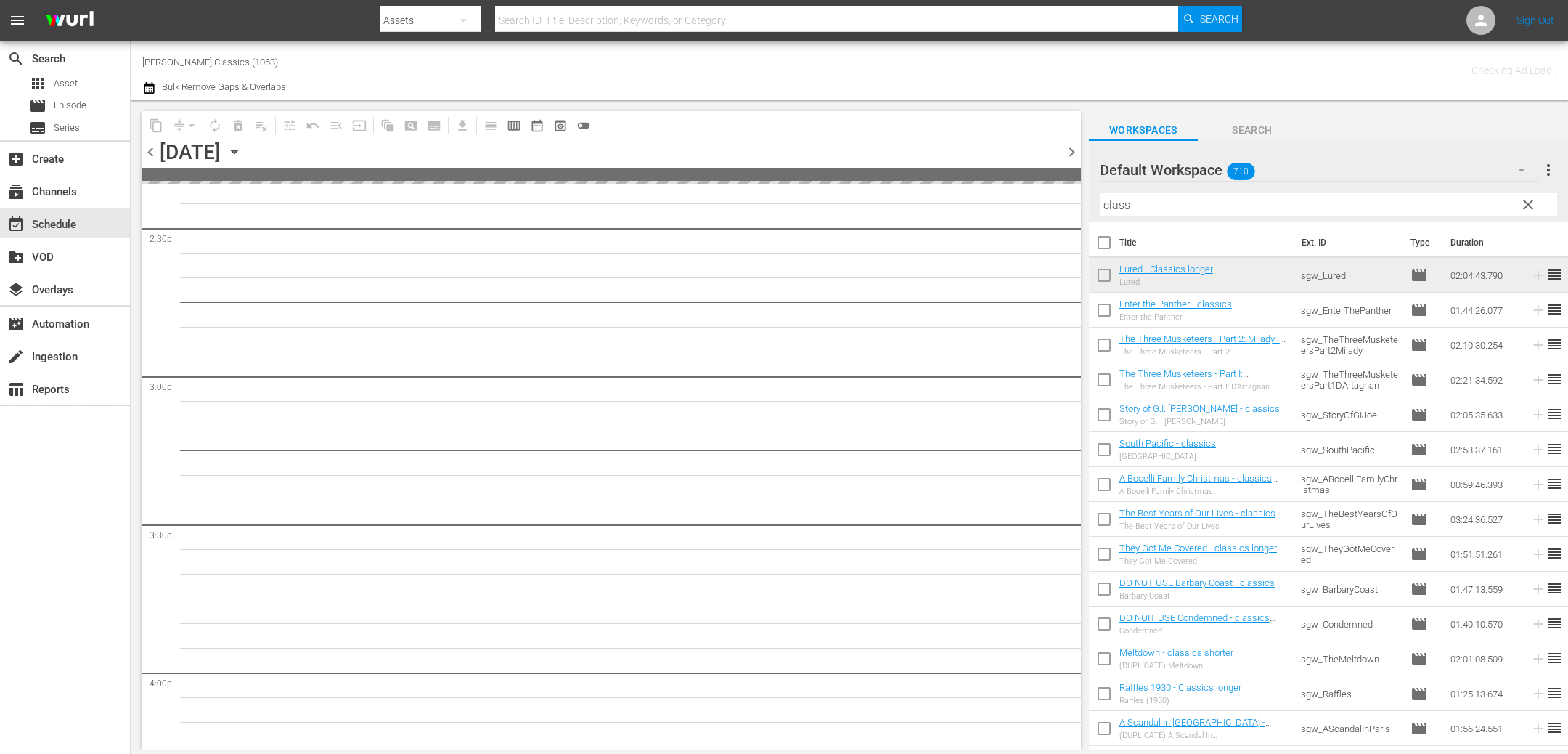
scroll to position [4352, 0]
click at [157, 149] on span "chevron_left" at bounding box center [151, 152] width 18 height 18
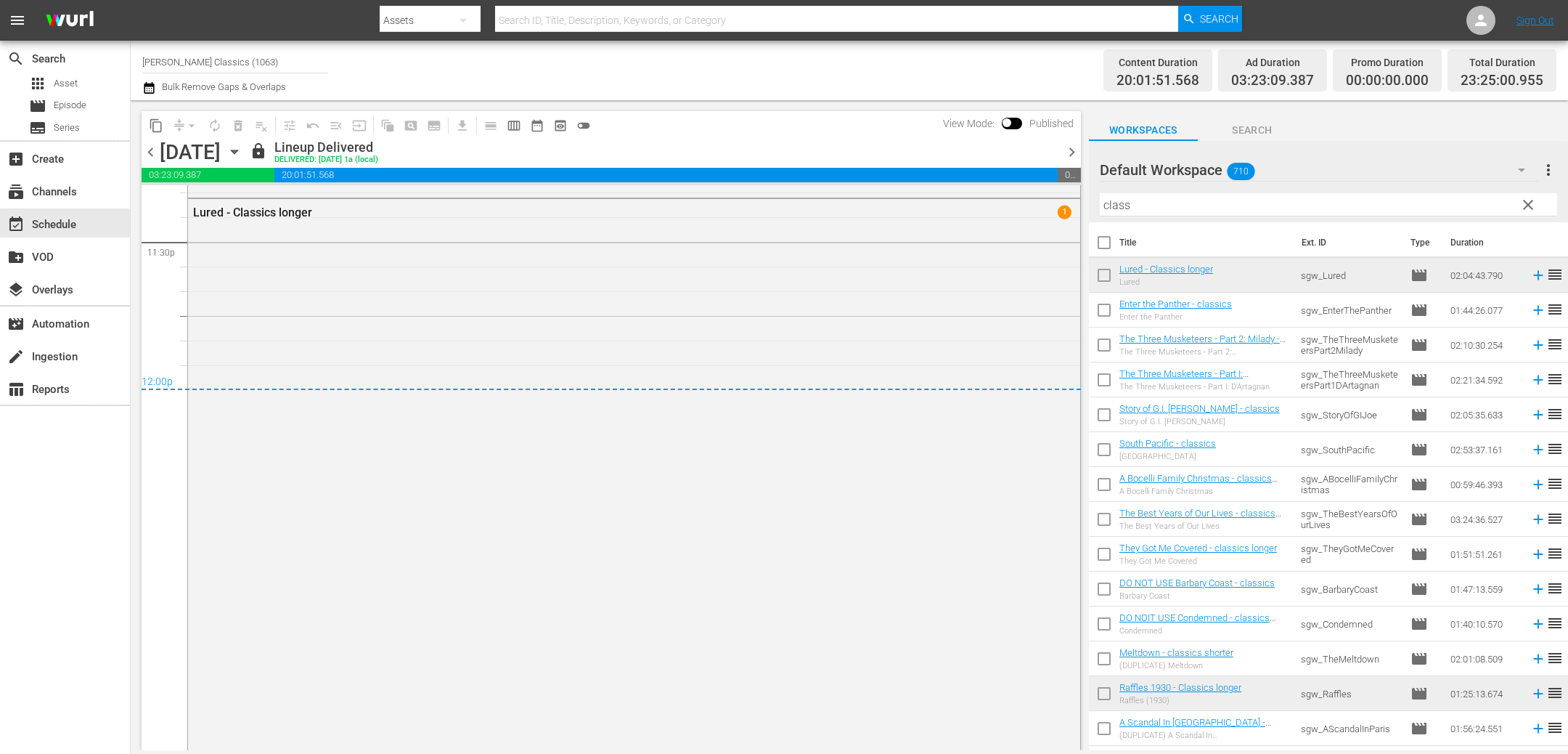
scroll to position [6970, 0]
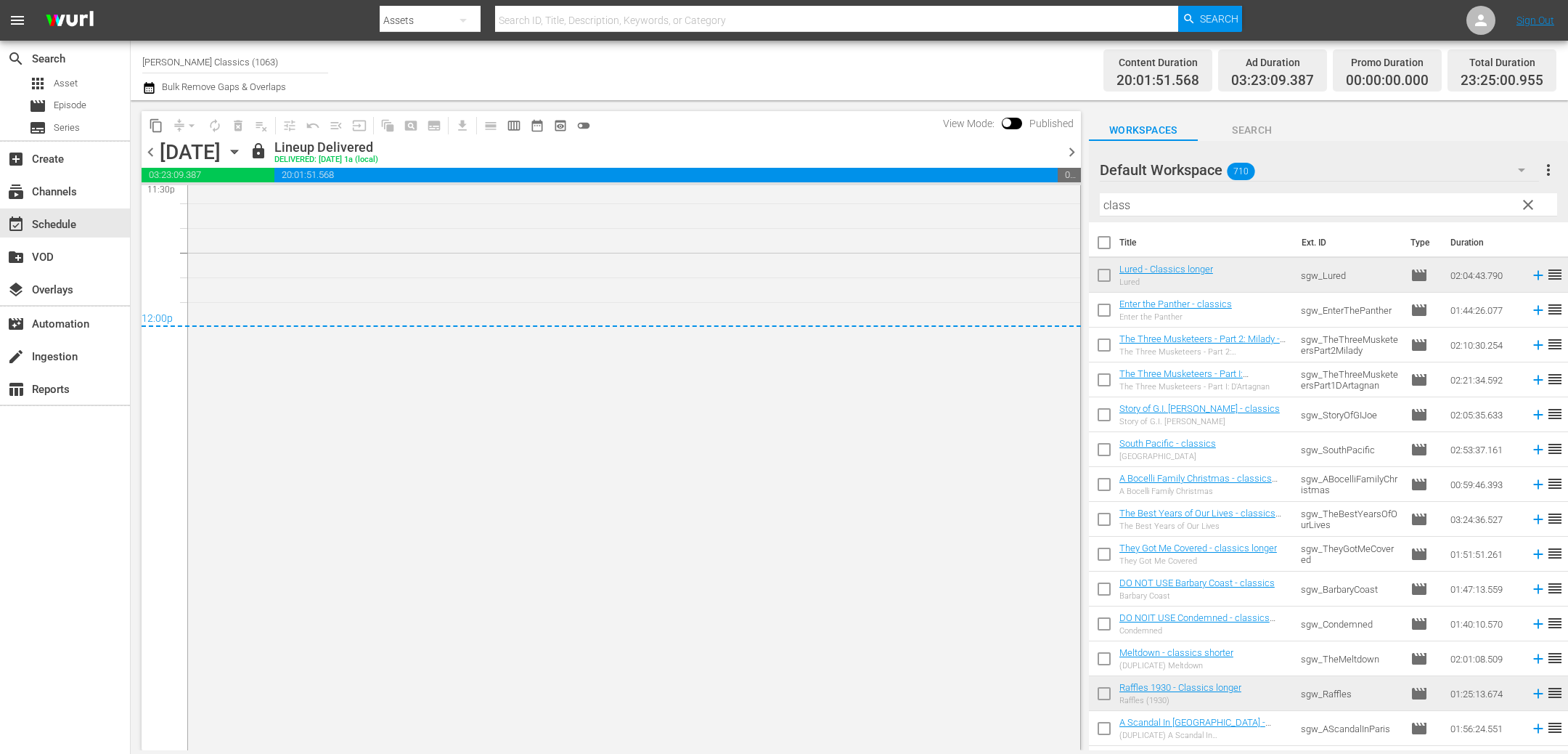
click at [155, 154] on span "chevron_left" at bounding box center [151, 152] width 18 height 18
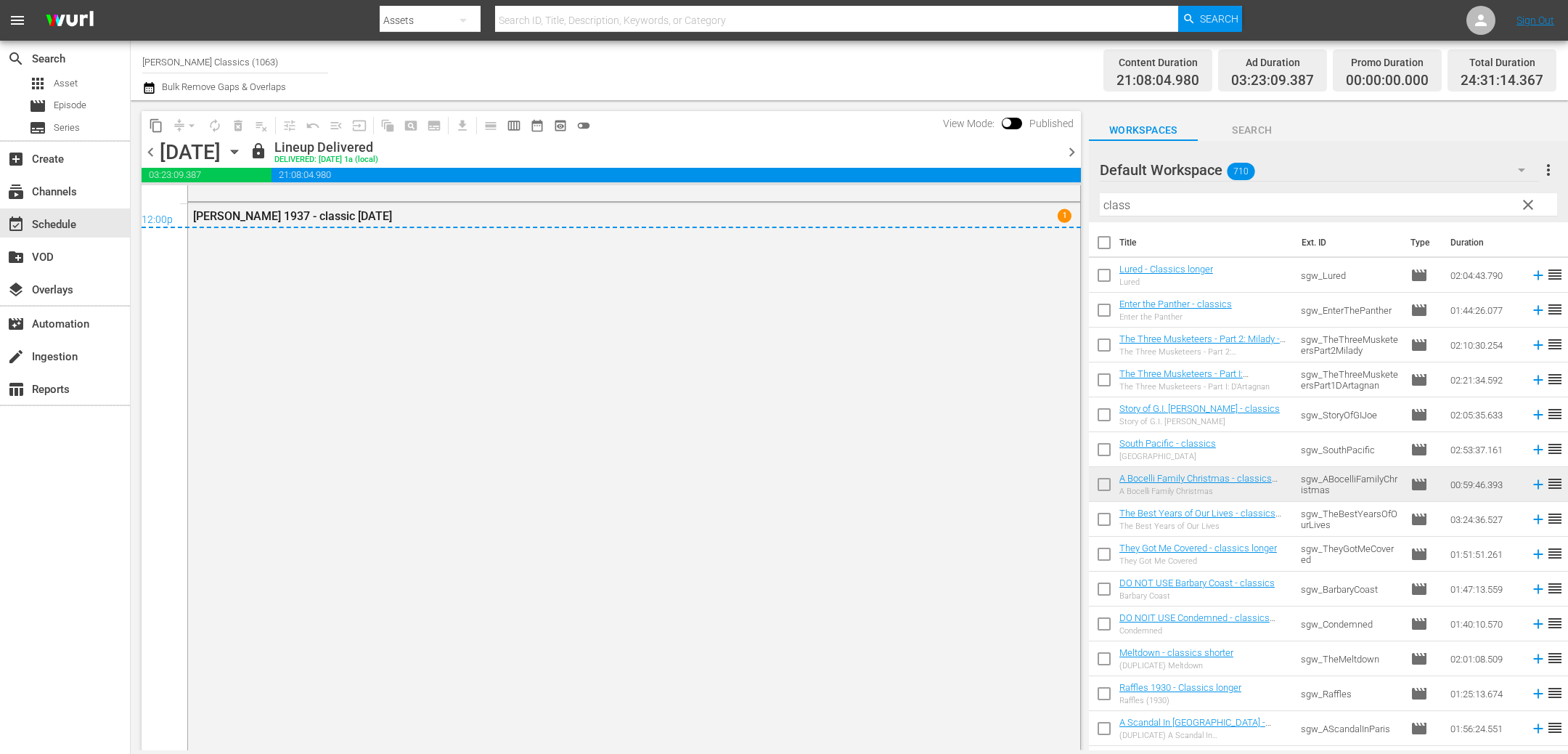
scroll to position [7144, 0]
click at [149, 151] on span "chevron_left" at bounding box center [151, 152] width 18 height 18
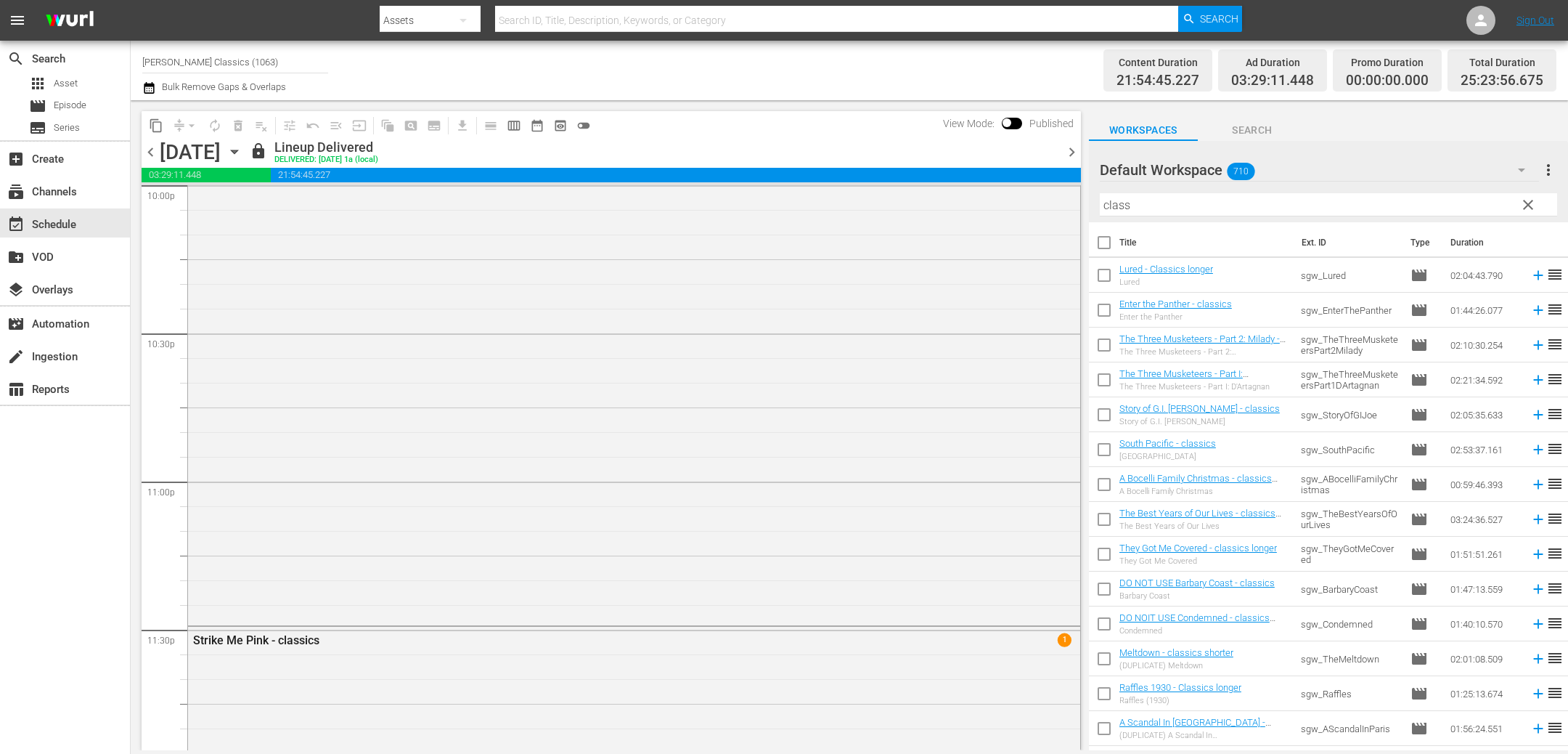
scroll to position [6989, 0]
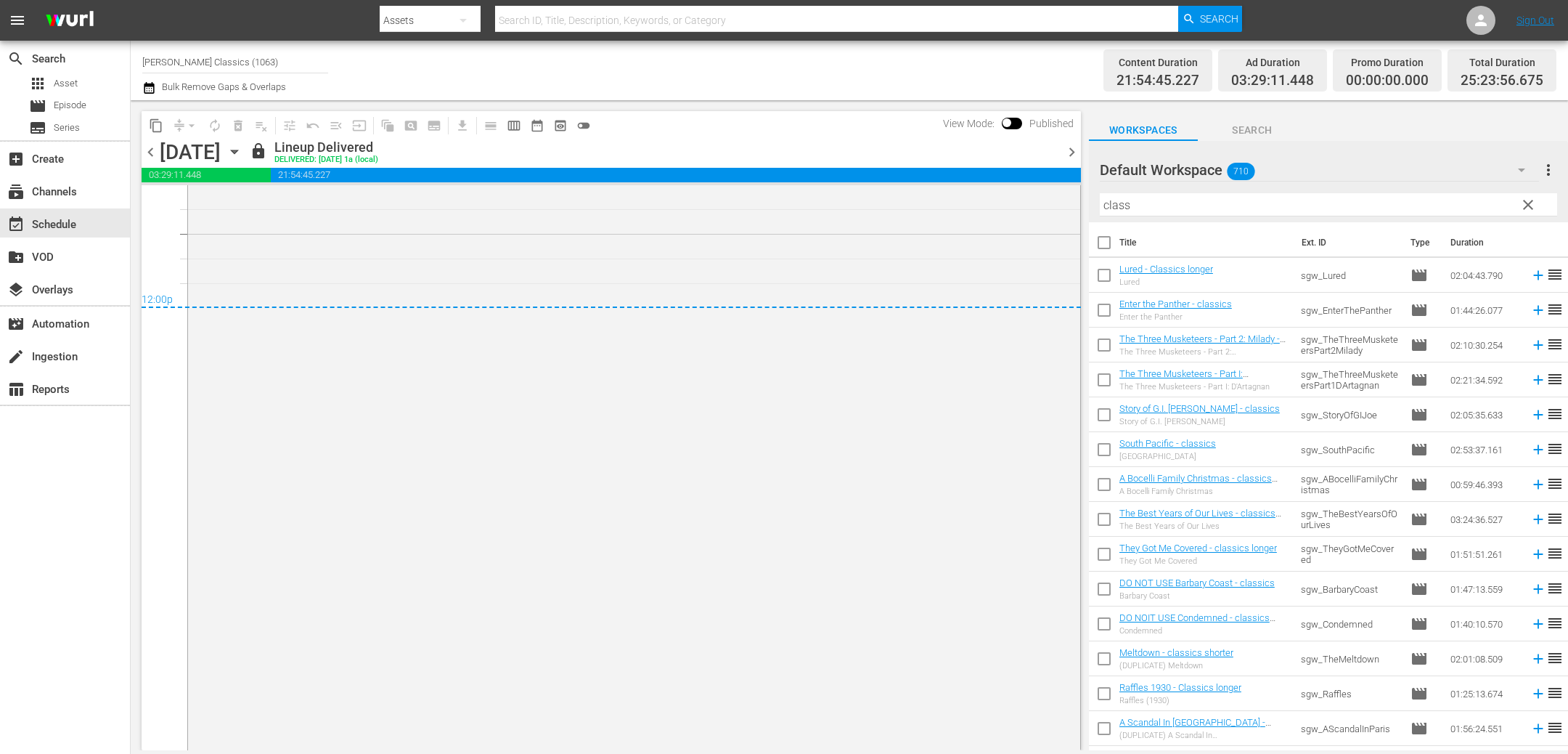
click at [150, 154] on span "chevron_left" at bounding box center [151, 152] width 18 height 18
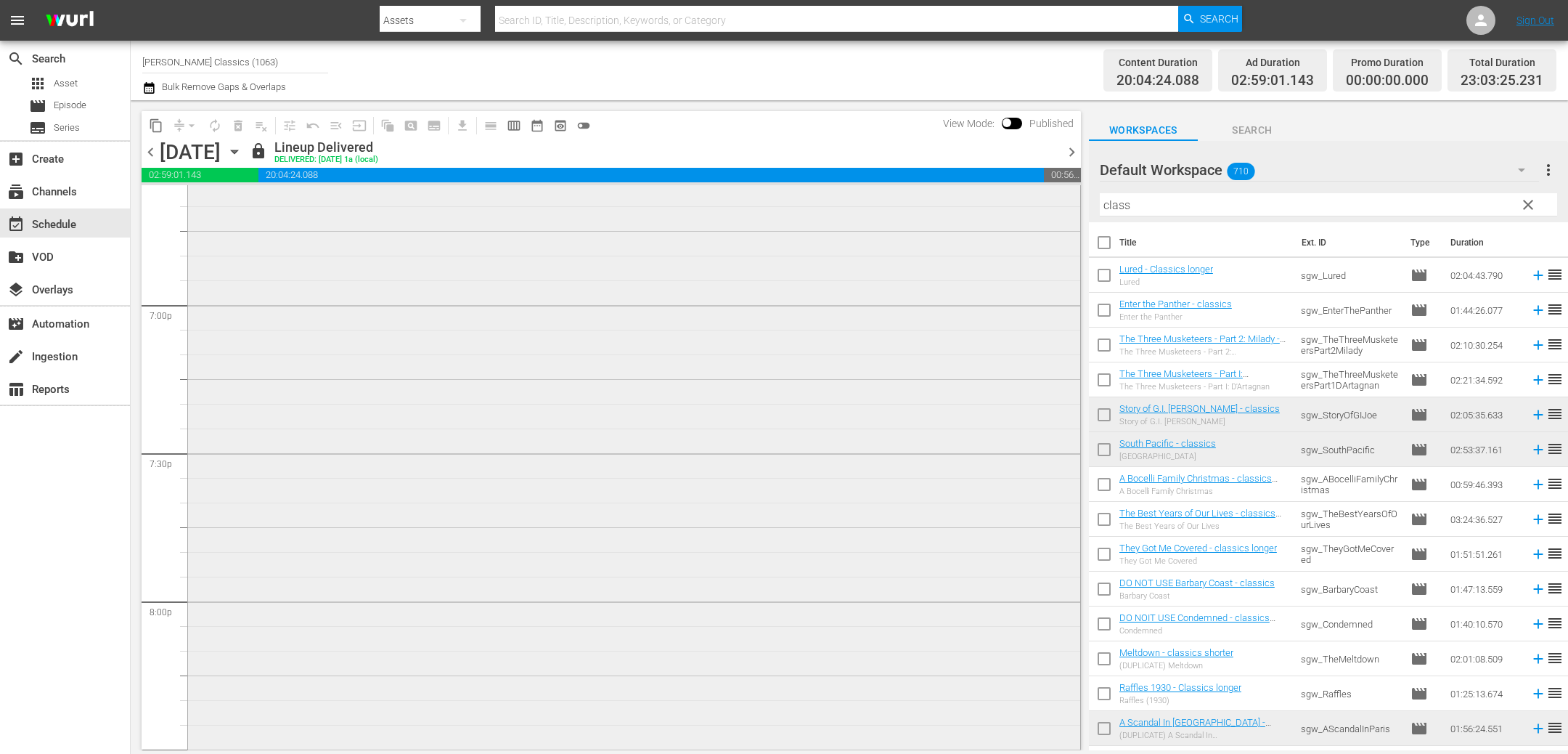
scroll to position [5537, 0]
click at [149, 162] on div "chevron_left Thursday, October 2nd October 2nd lock Lineup Delivered DELIVERED:…" at bounding box center [611, 154] width 940 height 29
click at [151, 154] on span "chevron_left" at bounding box center [151, 152] width 18 height 18
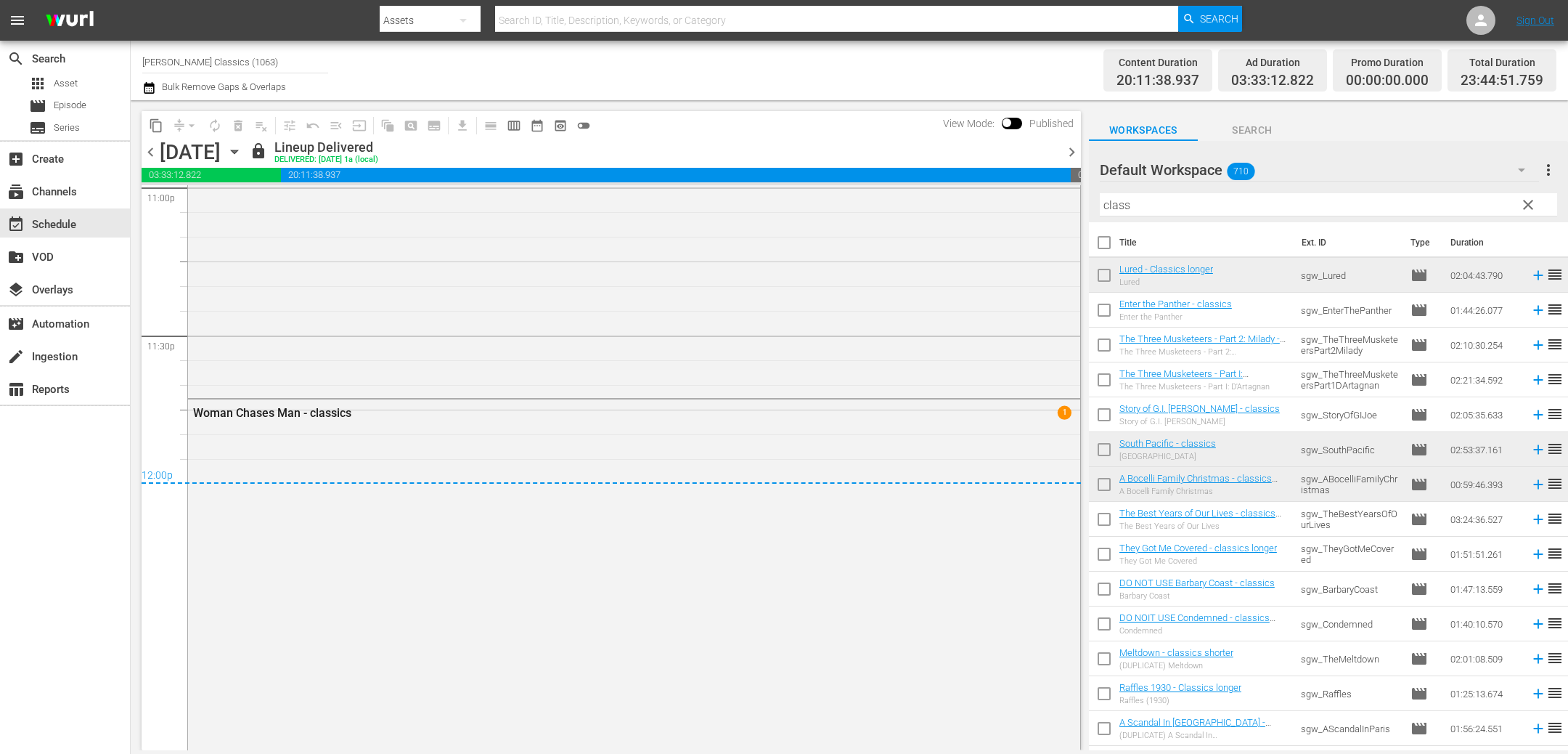
scroll to position [6854, 0]
